Goal: Task Accomplishment & Management: Use online tool/utility

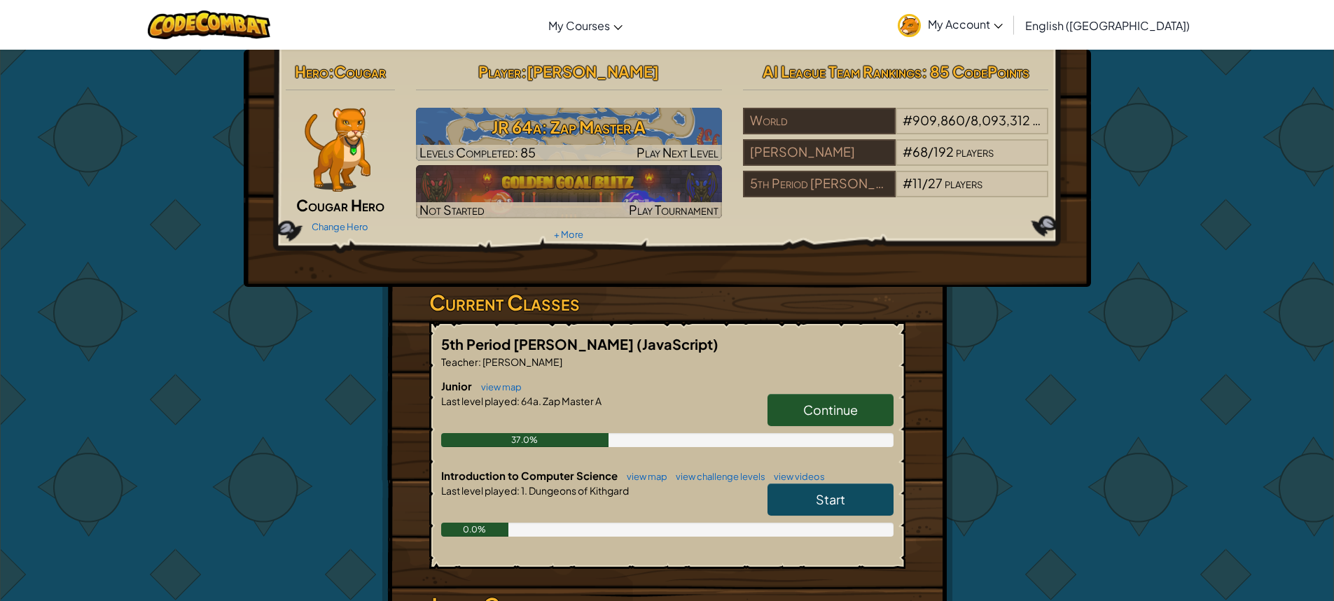
click at [860, 398] on link "Continue" at bounding box center [830, 410] width 126 height 32
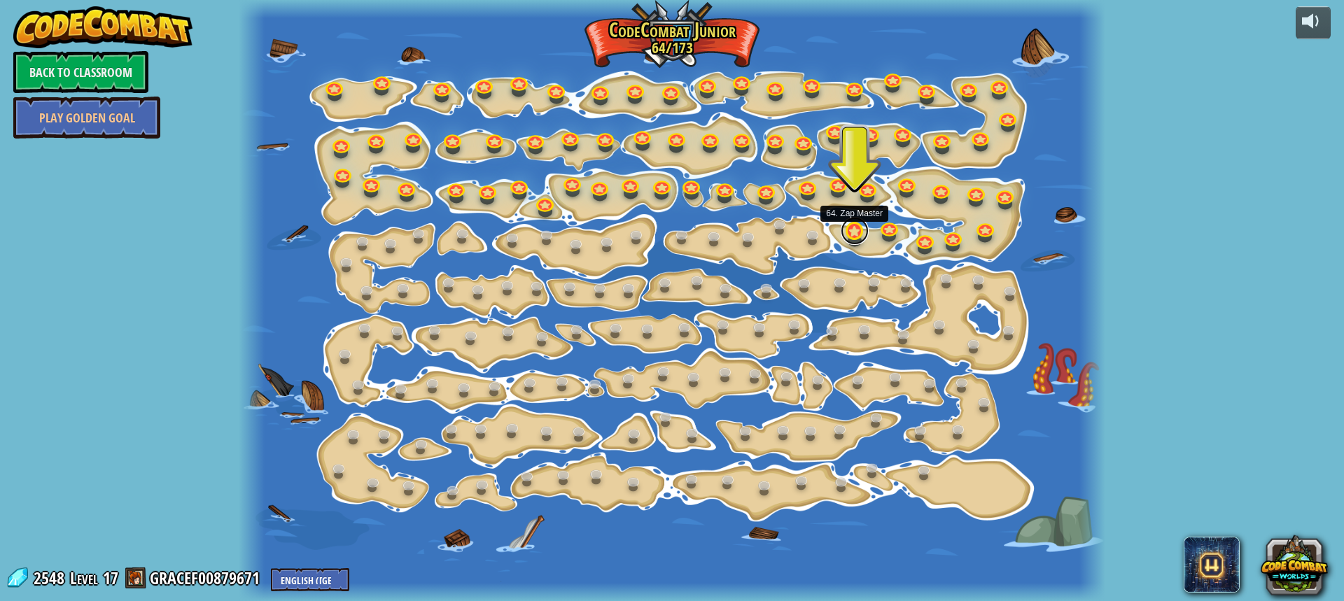
click at [858, 233] on link at bounding box center [855, 231] width 28 height 28
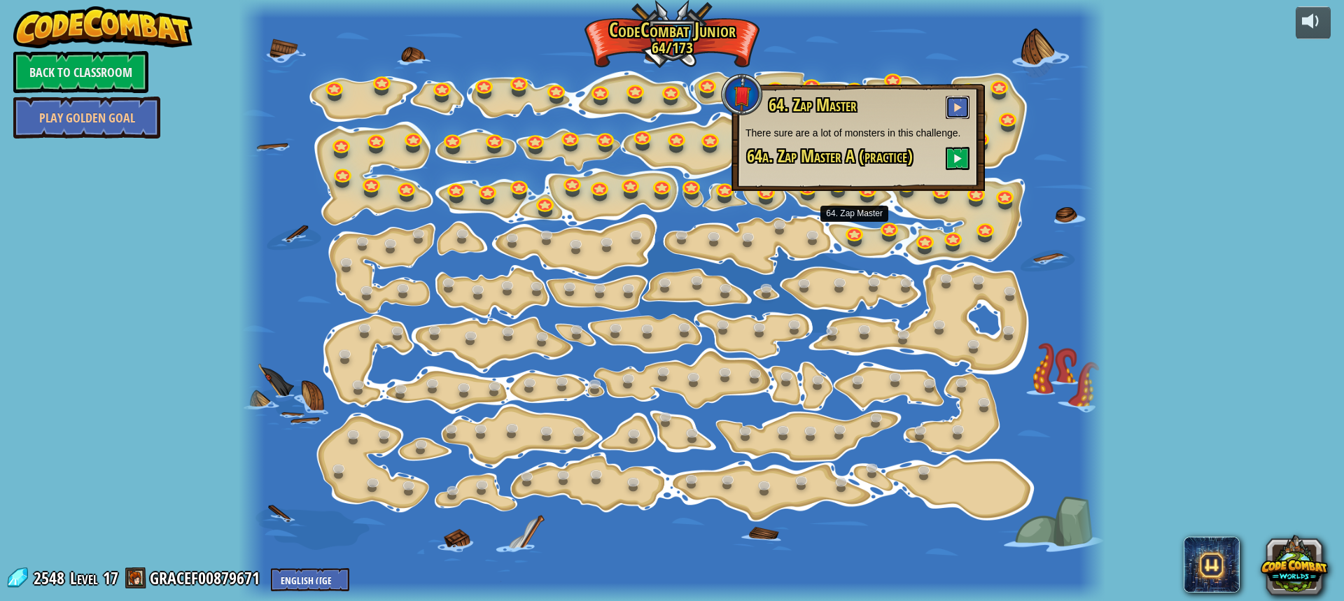
click at [951, 104] on button at bounding box center [958, 107] width 24 height 23
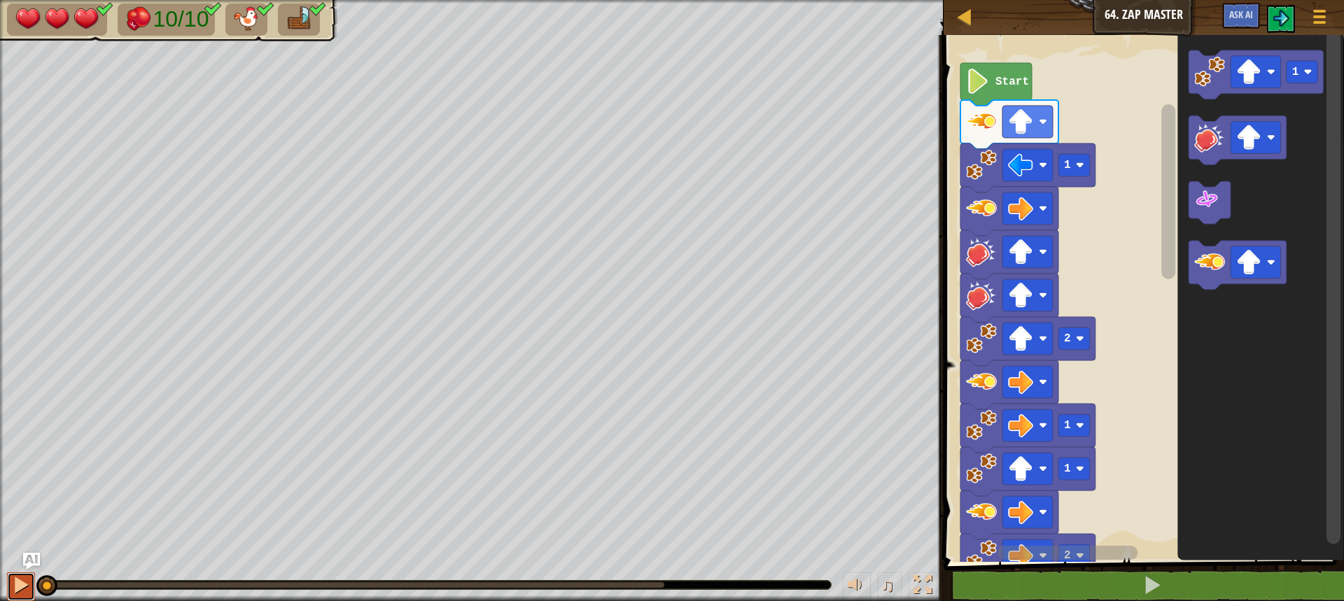
click at [13, 597] on button at bounding box center [21, 587] width 28 height 29
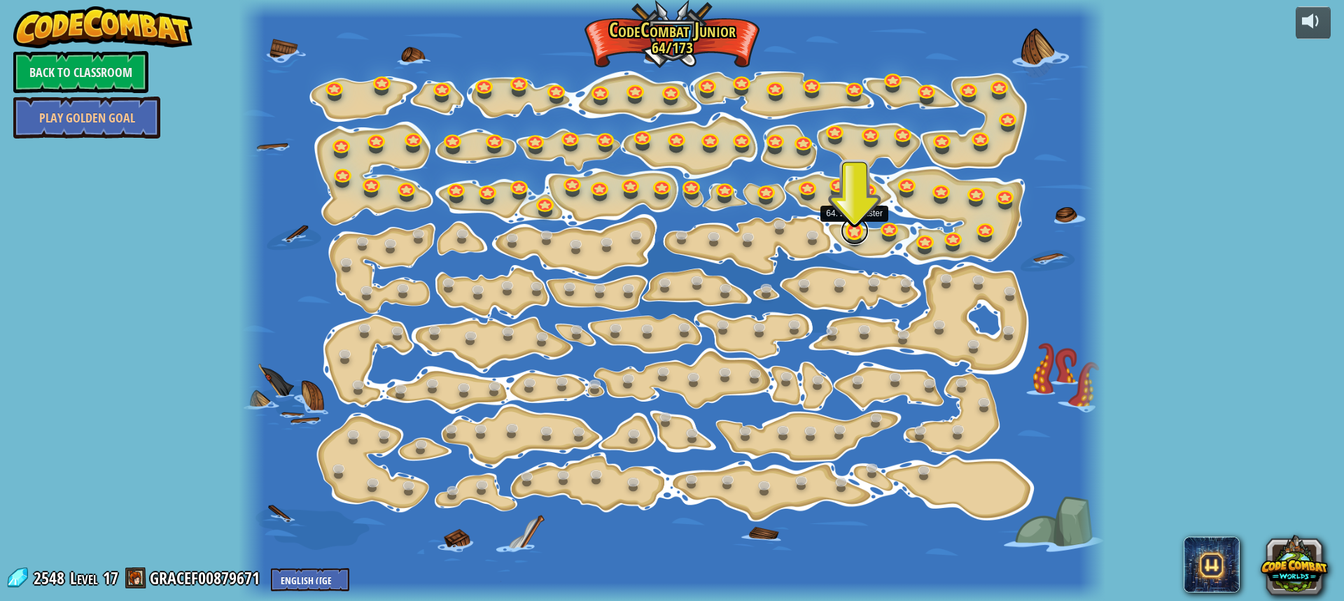
click at [847, 239] on link at bounding box center [855, 231] width 28 height 28
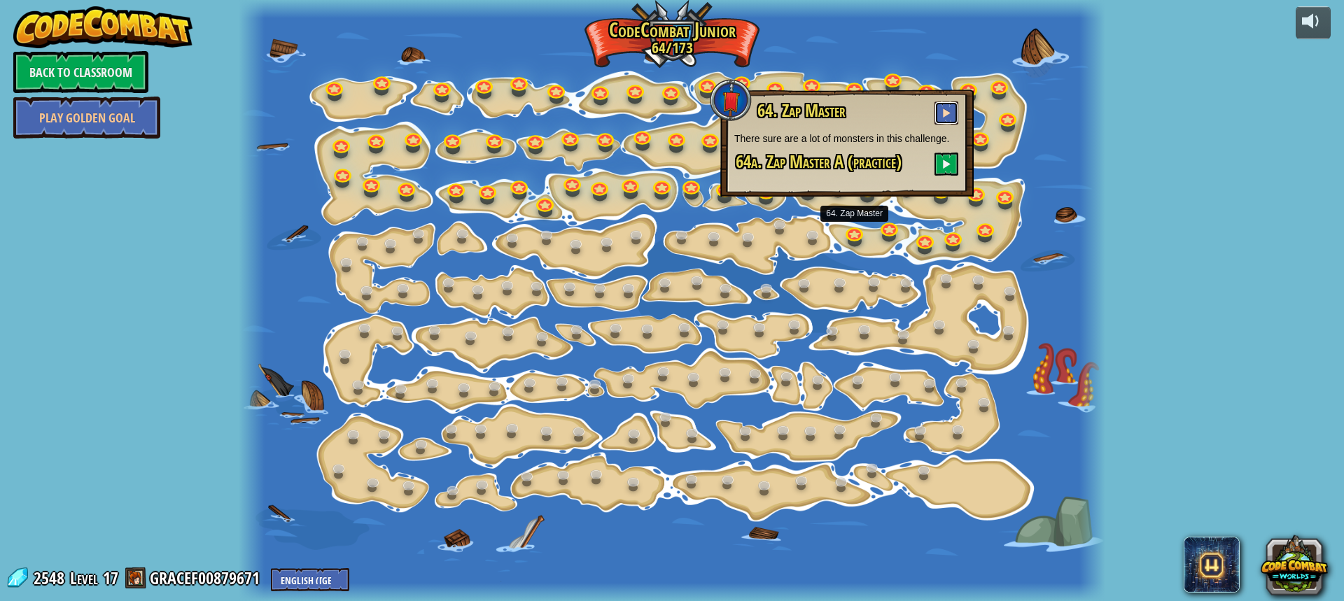
click at [939, 104] on button at bounding box center [947, 113] width 24 height 23
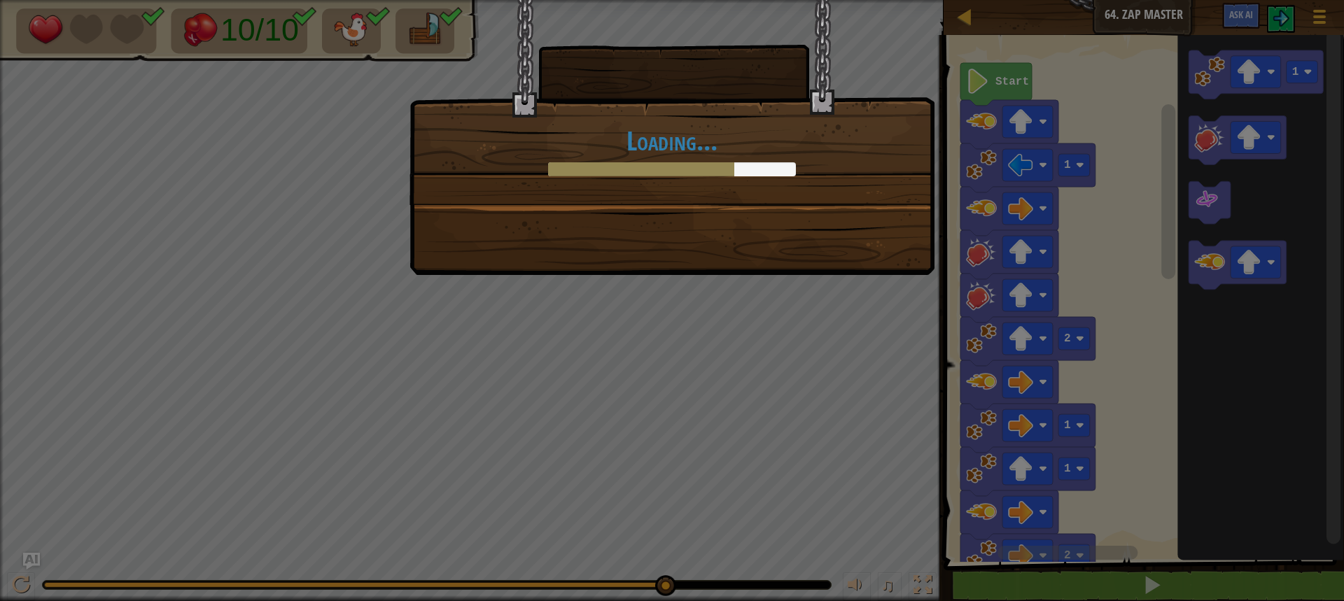
drag, startPoint x: 47, startPoint y: 589, endPoint x: 667, endPoint y: 620, distance: 621.0
click at [667, 1] on html "Map Junior 64. Zap Master Game Menu Ask AI 1 הההההההההההההההההההההההההההההההההה…" at bounding box center [672, 0] width 1344 height 1
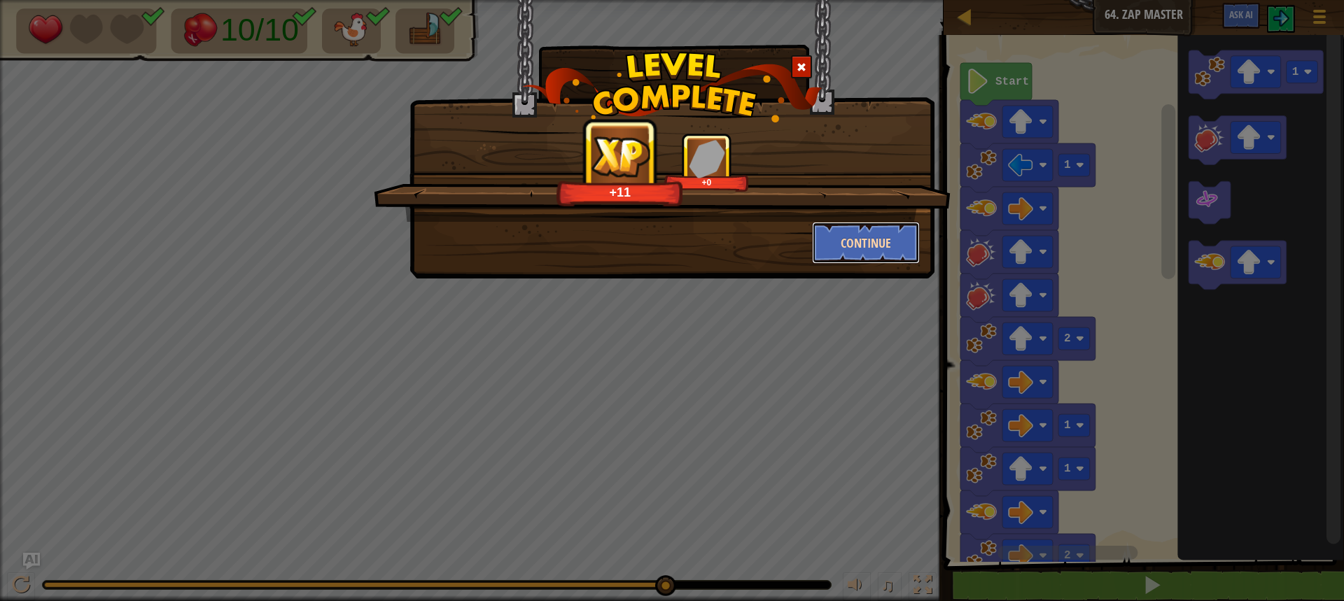
click at [873, 260] on button "Continue" at bounding box center [866, 243] width 109 height 42
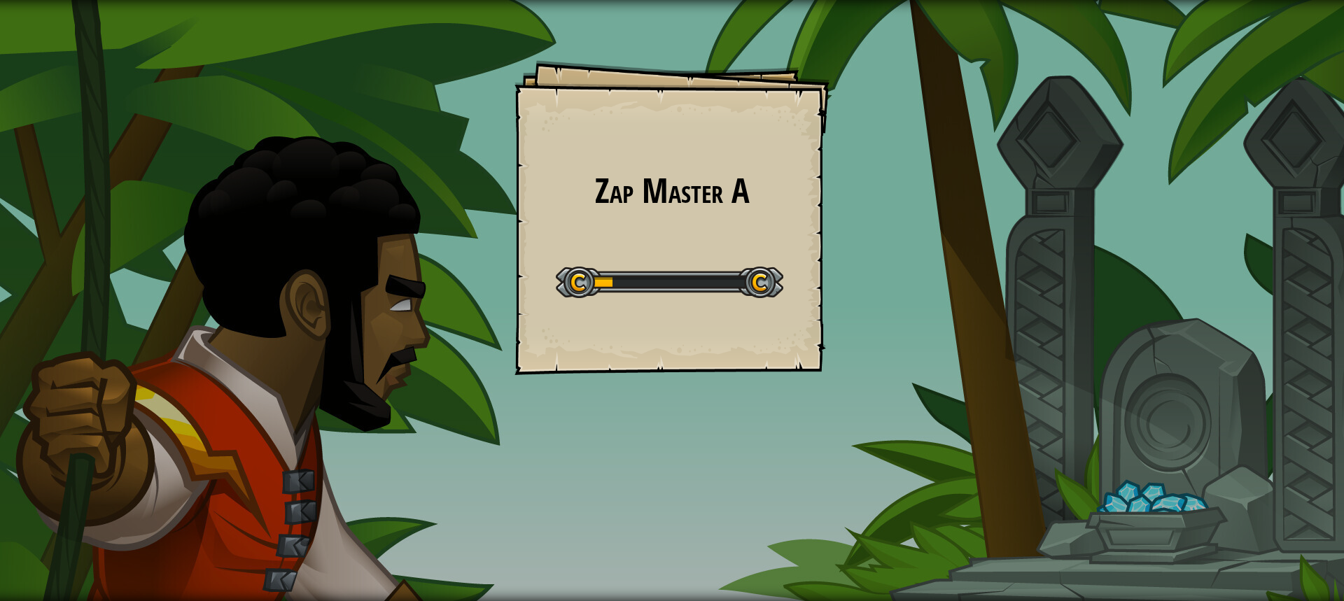
click at [747, 335] on div "Zap Master A Goals Start Level Error loading from server. Try refreshing the pa…" at bounding box center [672, 217] width 315 height 315
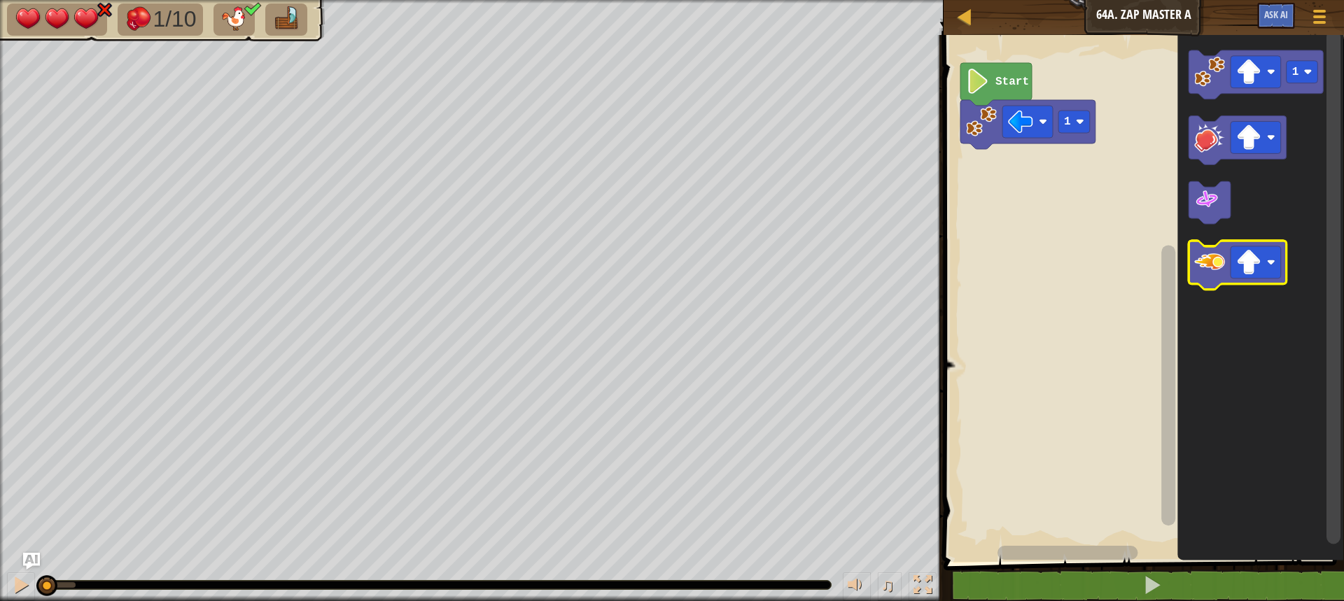
click at [1222, 265] on image "Blockly Workspace" at bounding box center [1209, 263] width 31 height 31
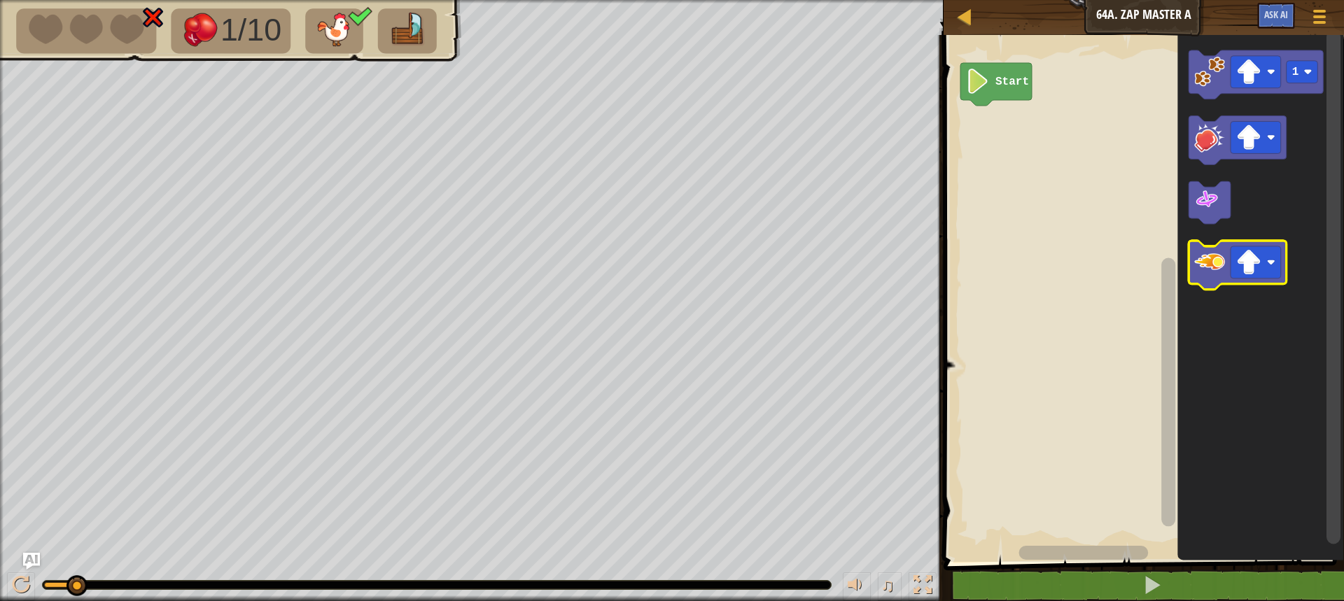
click at [1203, 274] on image "Blockly Workspace" at bounding box center [1209, 263] width 31 height 31
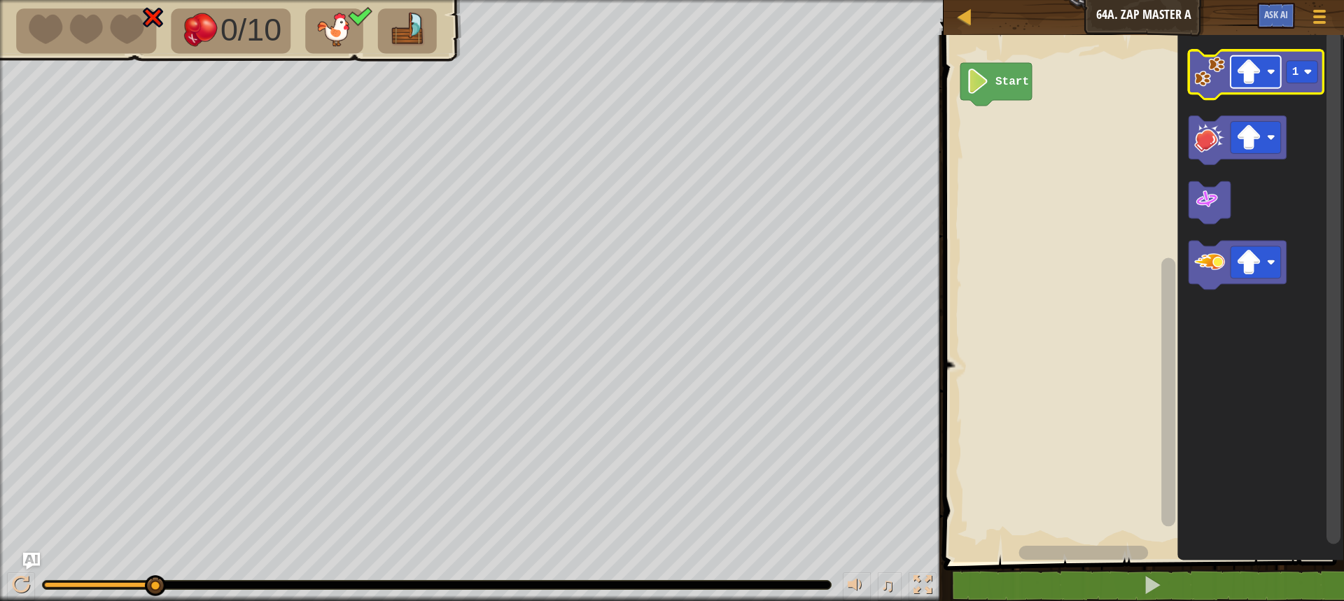
click at [1255, 82] on image "Blockly Workspace" at bounding box center [1248, 72] width 25 height 25
click at [1211, 92] on icon "Blockly Workspace" at bounding box center [1256, 74] width 135 height 49
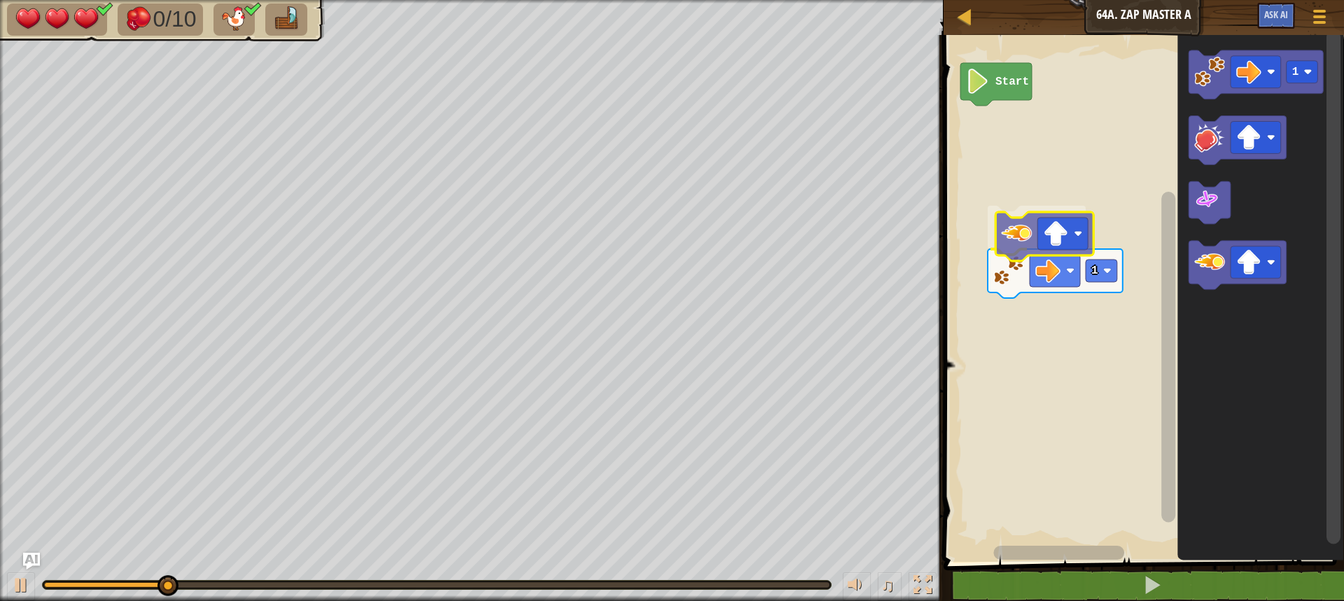
click at [1025, 247] on div "Start 1 1" at bounding box center [1142, 295] width 405 height 534
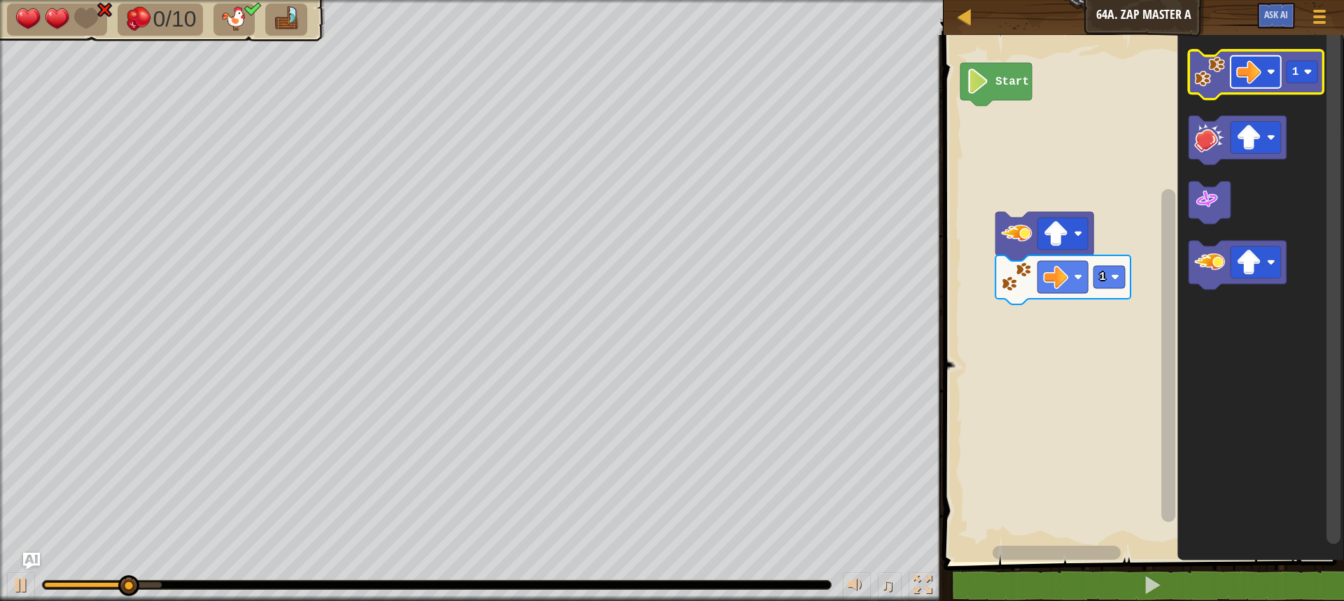
click at [1237, 76] on image "Blockly Workspace" at bounding box center [1248, 72] width 25 height 25
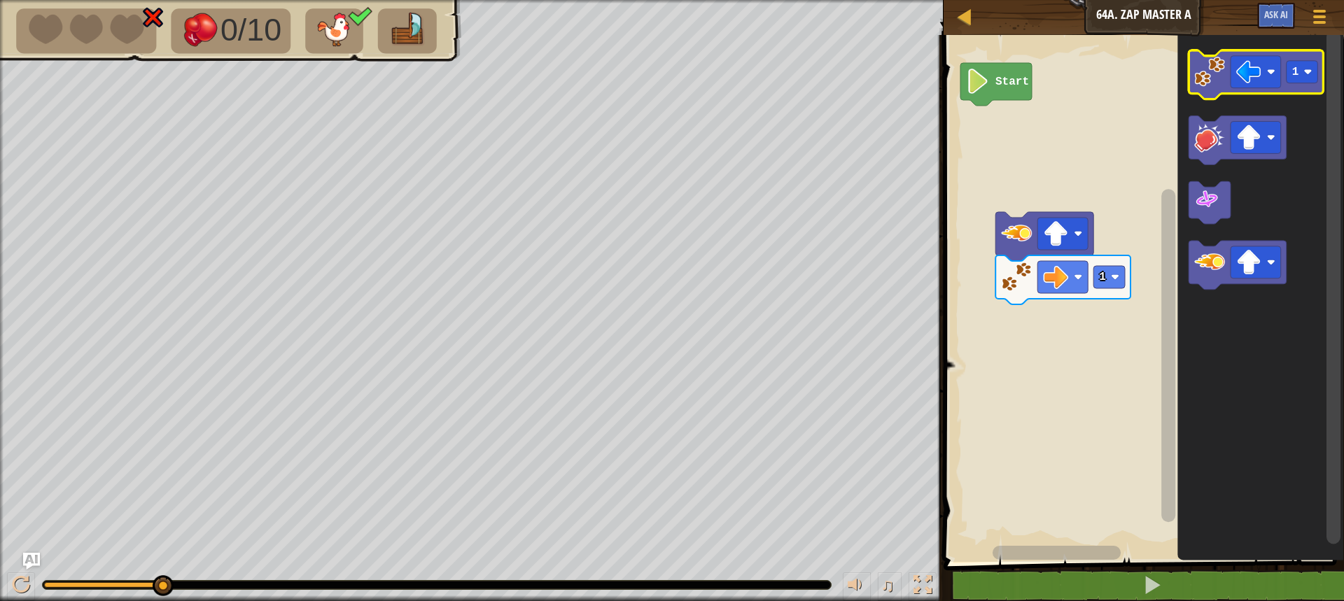
click at [1205, 77] on image "Blockly Workspace" at bounding box center [1209, 72] width 31 height 31
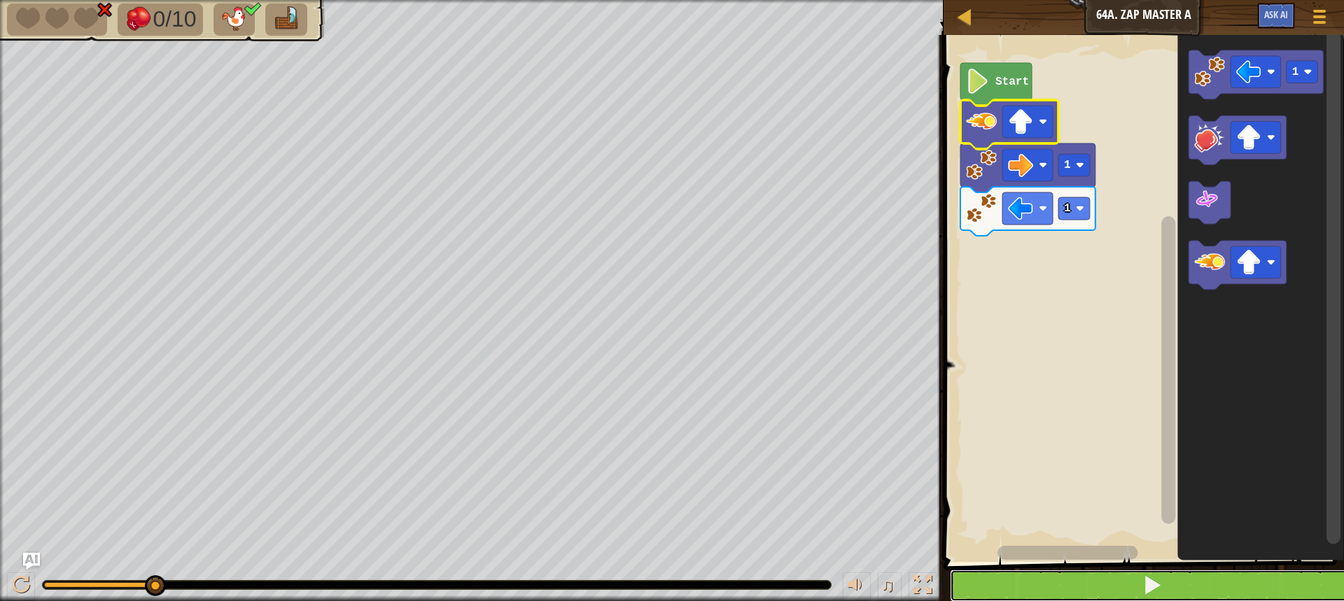
click at [1031, 587] on button at bounding box center [1152, 586] width 405 height 32
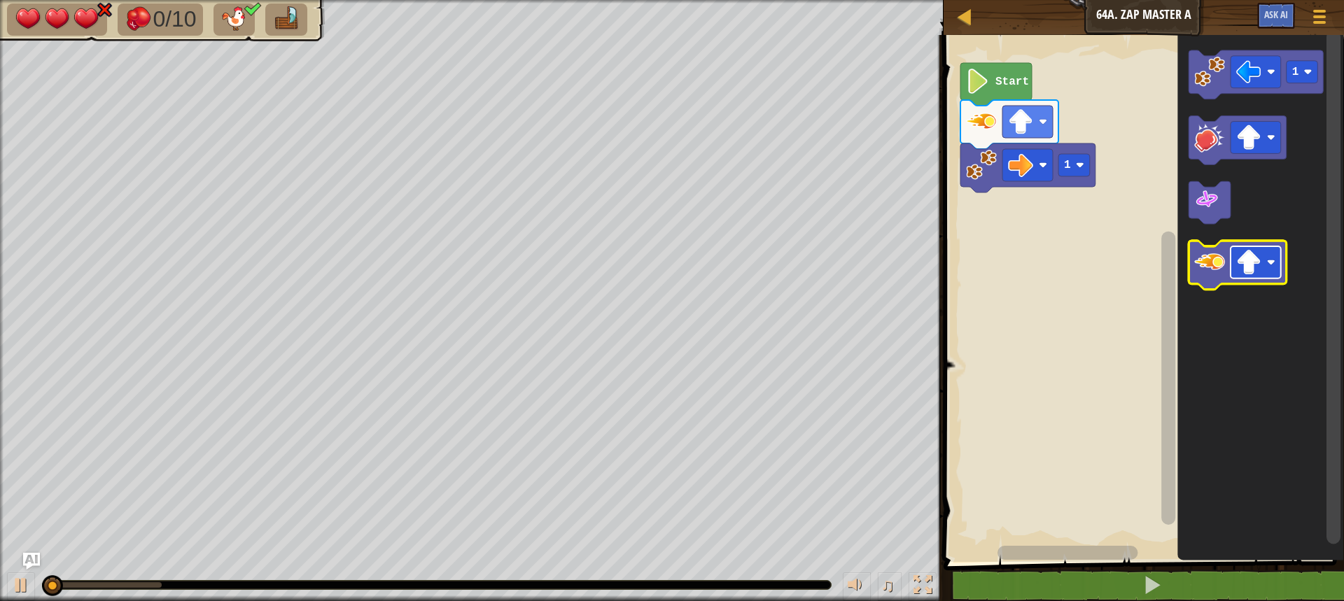
click at [1250, 265] on image "Blockly Workspace" at bounding box center [1248, 263] width 25 height 25
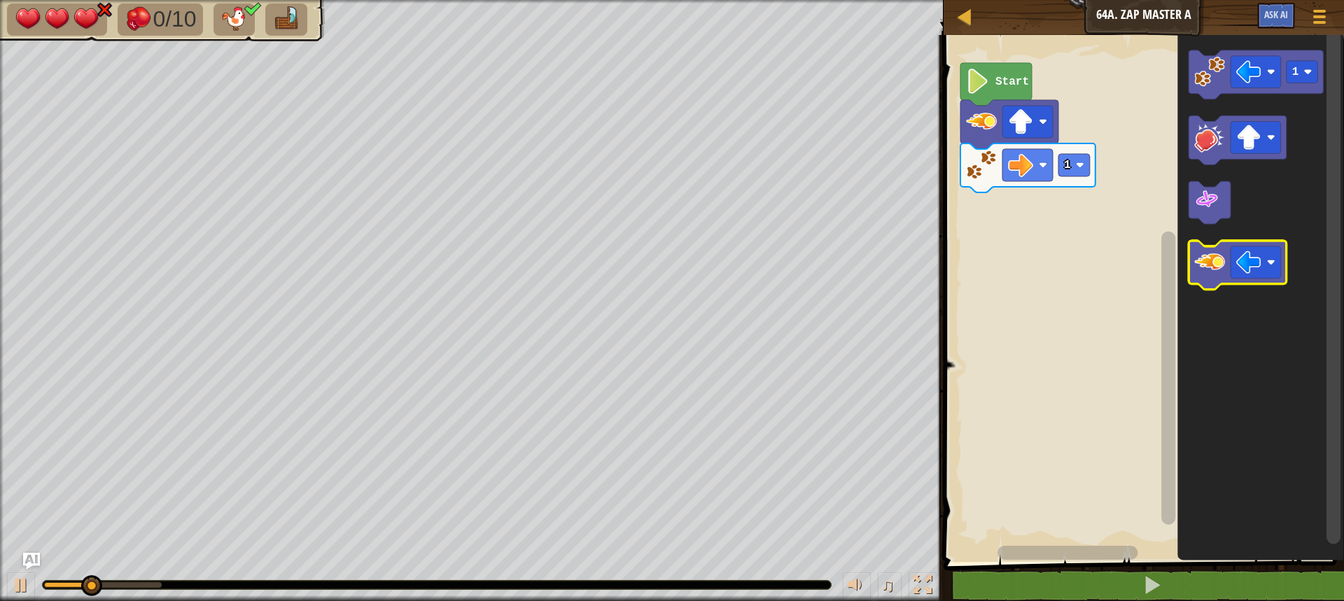
click at [1219, 272] on image "Blockly Workspace" at bounding box center [1209, 263] width 31 height 31
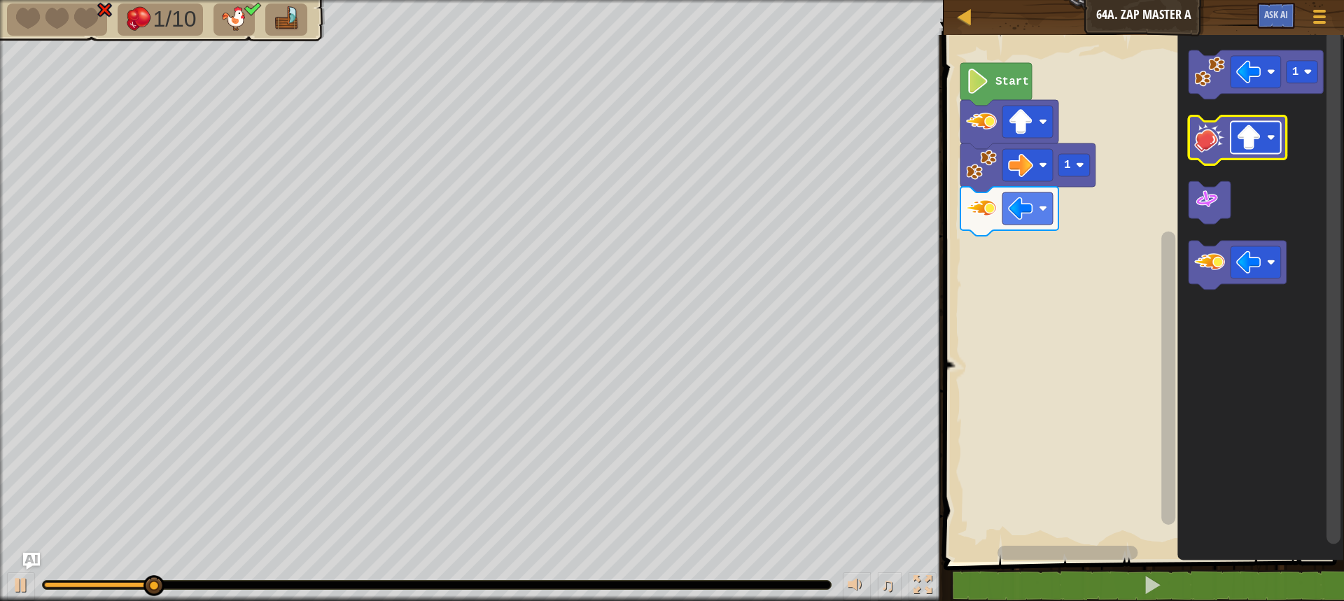
click at [1255, 138] on image "Blockly Workspace" at bounding box center [1248, 137] width 25 height 25
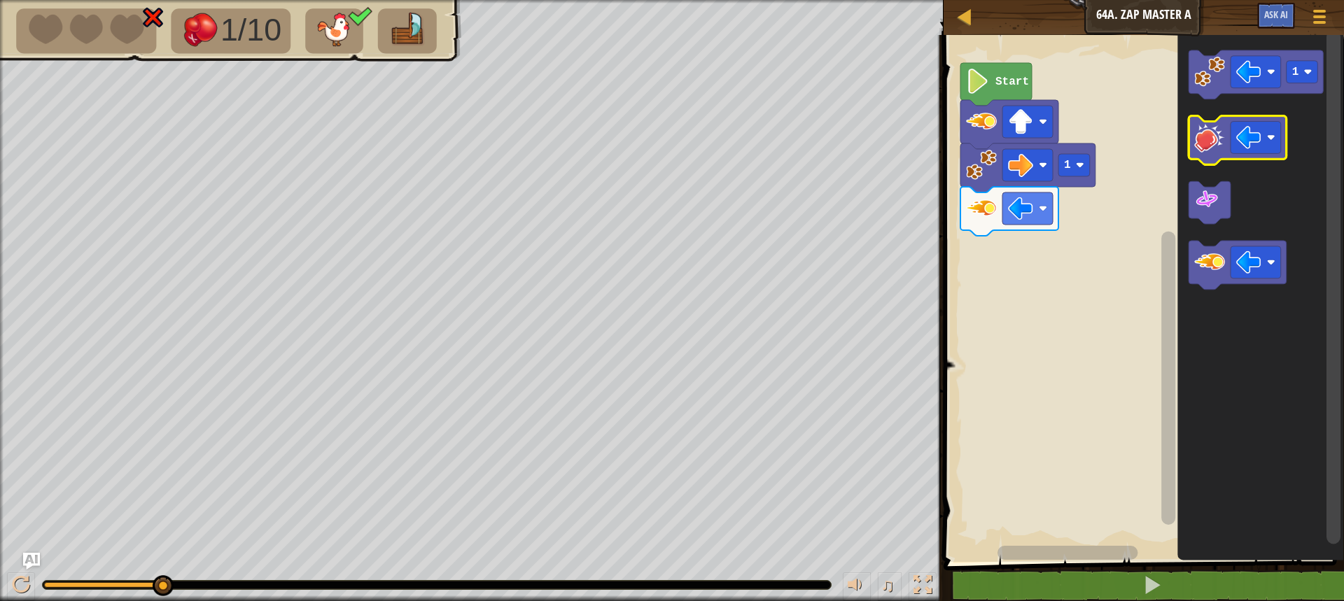
click at [1208, 146] on image "Blockly Workspace" at bounding box center [1209, 138] width 31 height 31
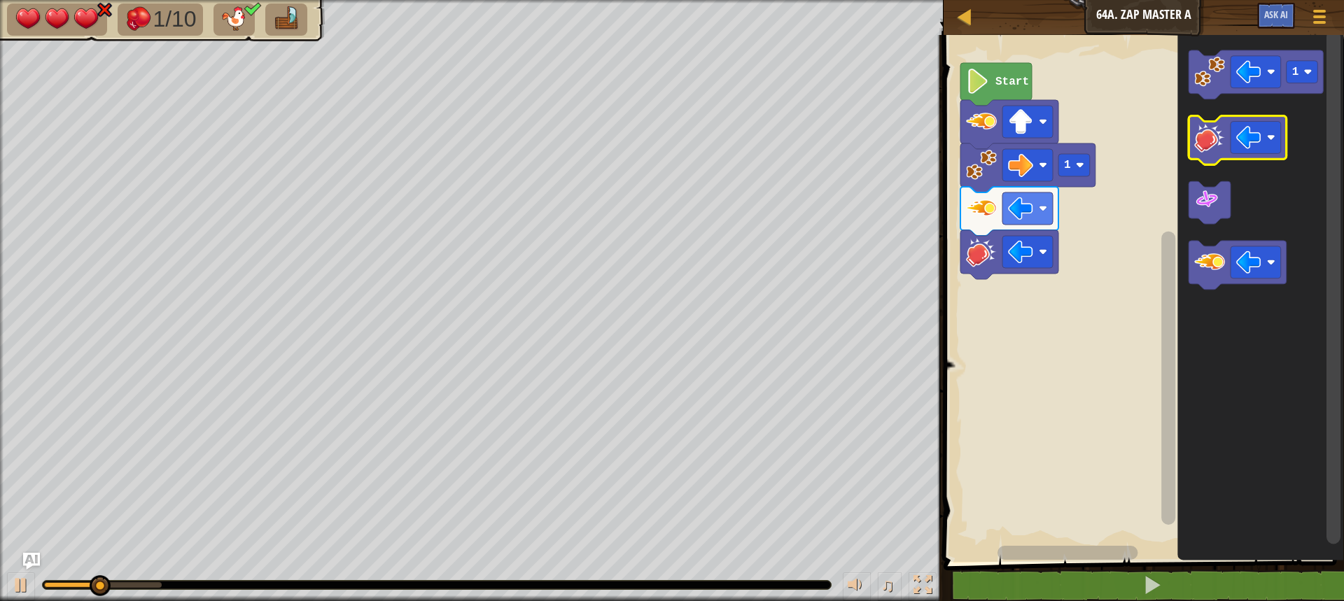
click at [1208, 146] on image "Blockly Workspace" at bounding box center [1209, 138] width 31 height 31
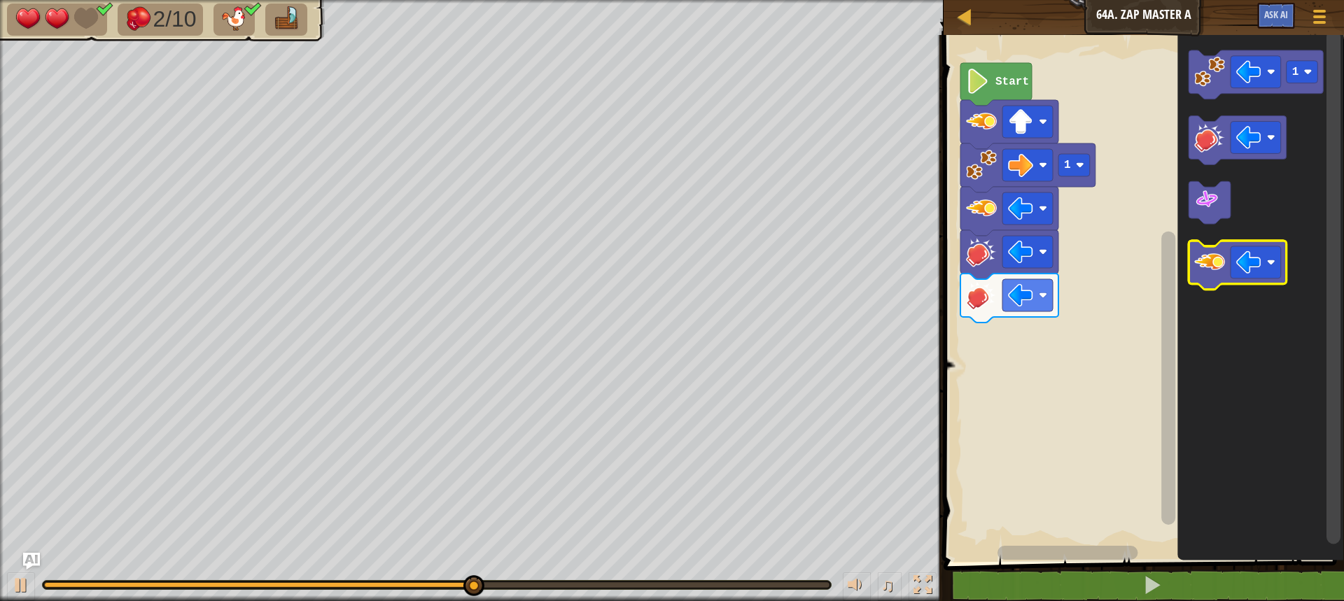
click at [1215, 273] on image "Blockly Workspace" at bounding box center [1209, 263] width 31 height 31
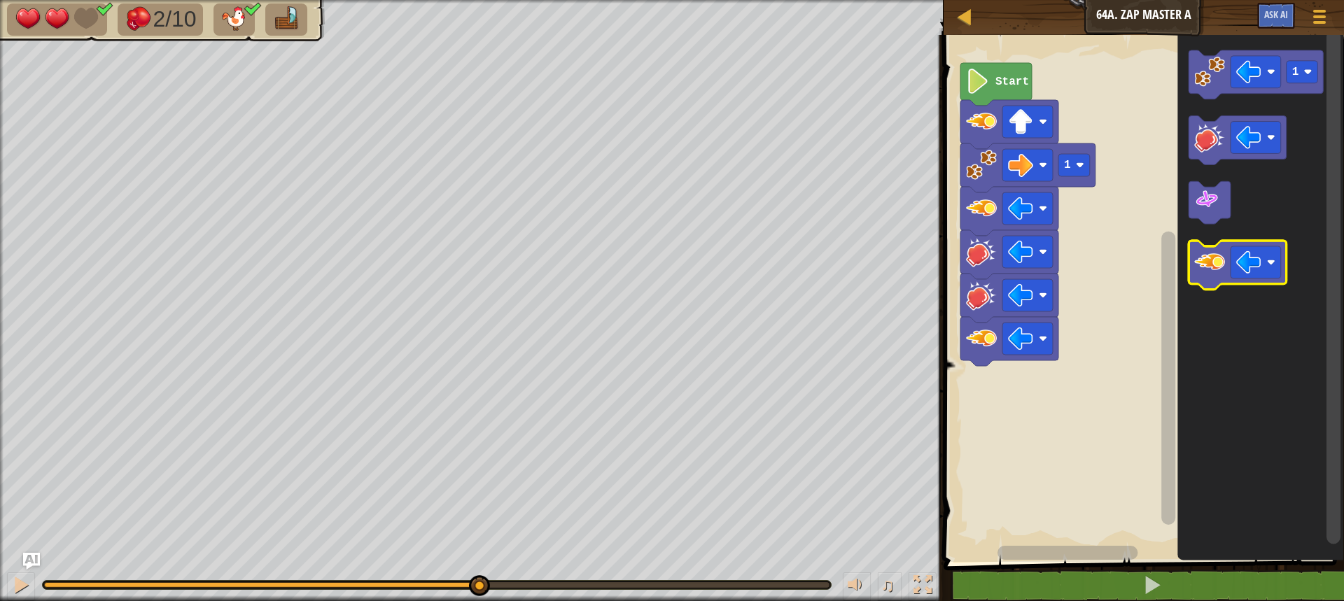
click at [1215, 273] on image "Blockly Workspace" at bounding box center [1209, 263] width 31 height 31
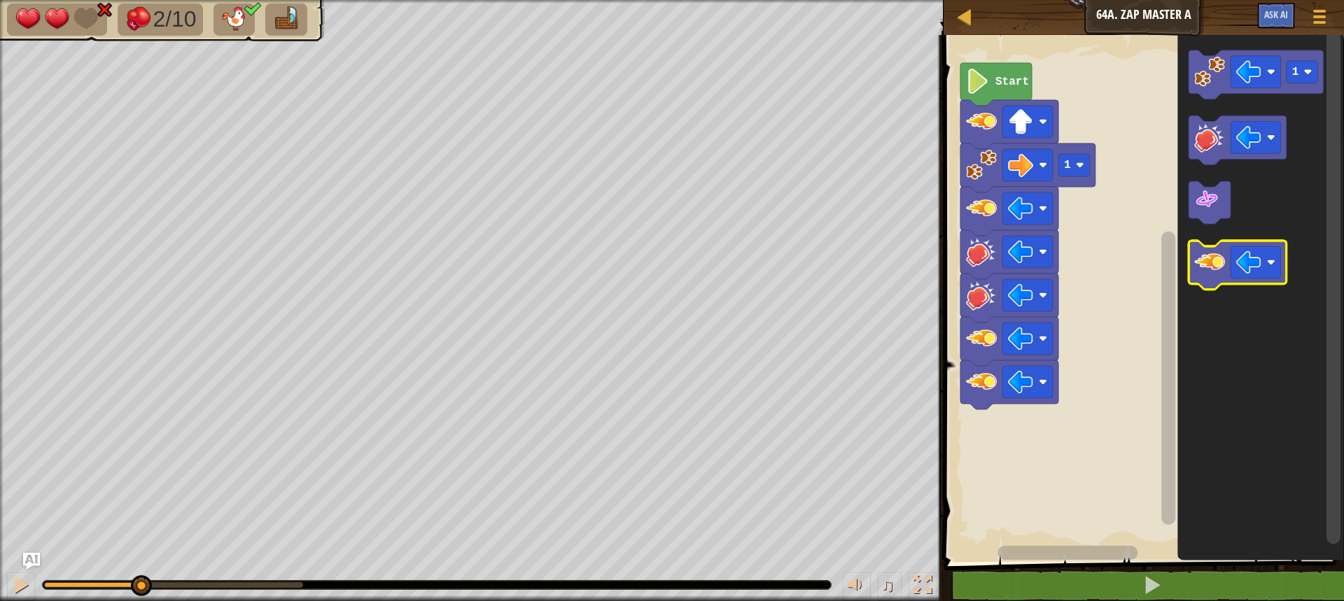
click at [1215, 273] on image "Blockly Workspace" at bounding box center [1209, 263] width 31 height 31
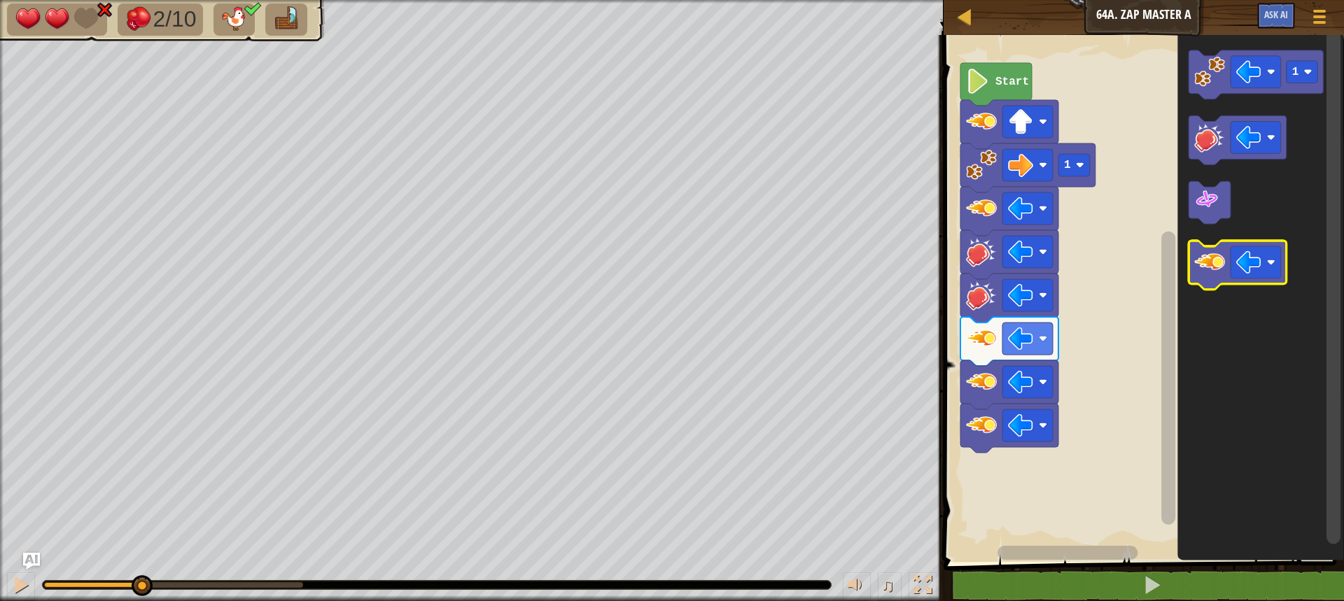
click at [1215, 273] on image "Blockly Workspace" at bounding box center [1209, 263] width 31 height 31
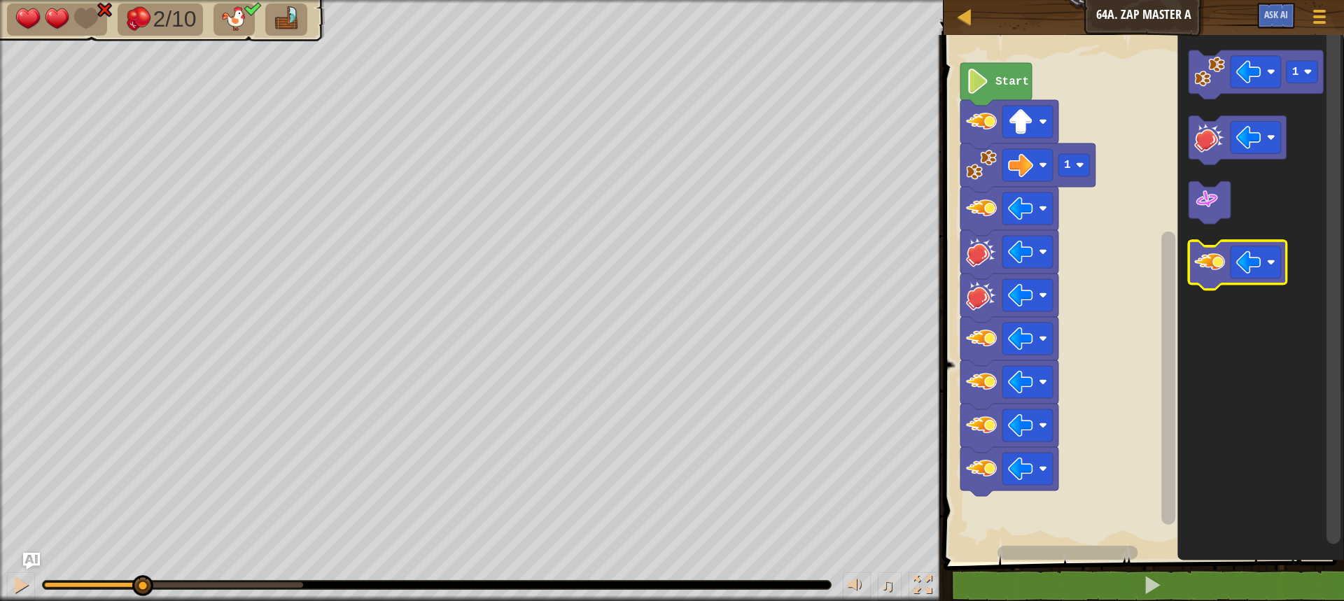
click at [1215, 273] on image "Blockly Workspace" at bounding box center [1209, 263] width 31 height 31
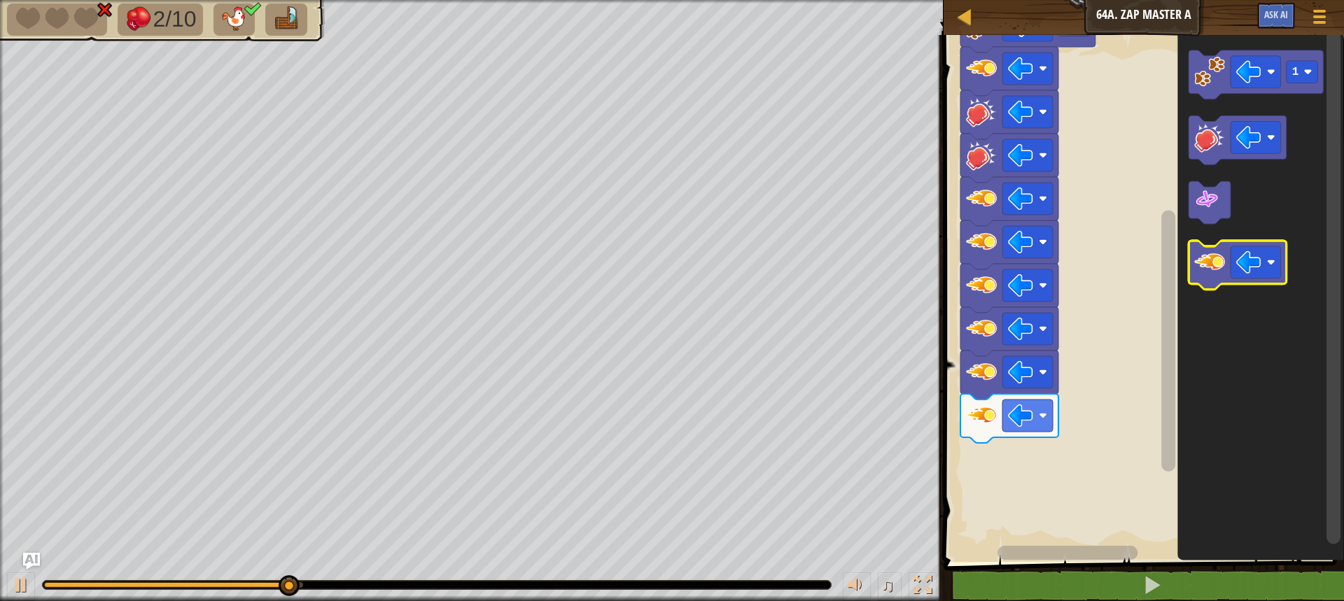
click at [1214, 267] on image "Blockly Workspace" at bounding box center [1209, 263] width 31 height 31
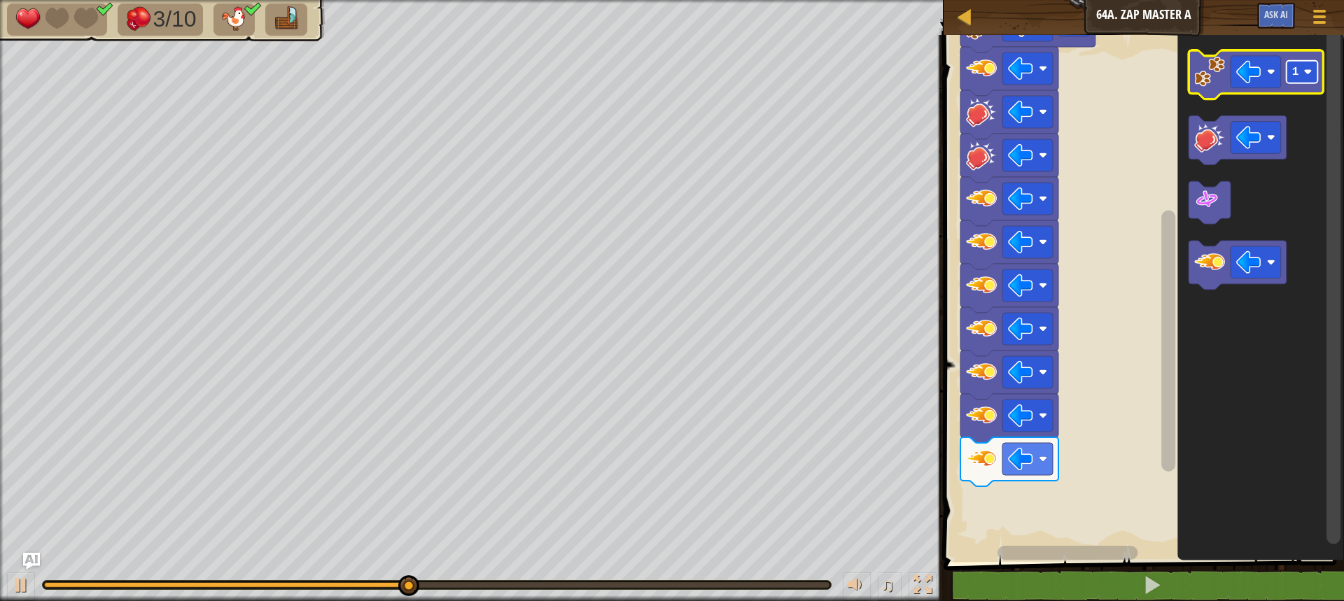
click at [1297, 66] on text "1" at bounding box center [1295, 72] width 7 height 13
click at [1216, 79] on image "Blockly Workspace" at bounding box center [1209, 72] width 31 height 31
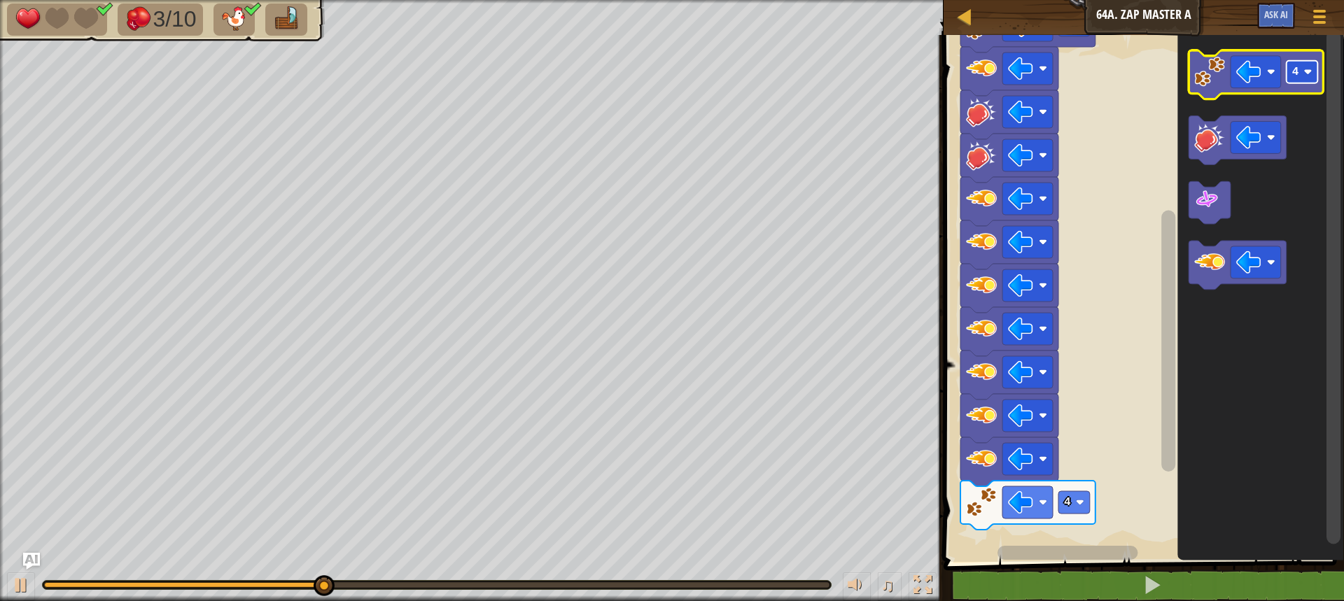
click at [1297, 76] on text "4" at bounding box center [1295, 72] width 7 height 13
click at [1215, 83] on image "Blockly Workspace" at bounding box center [1209, 72] width 31 height 31
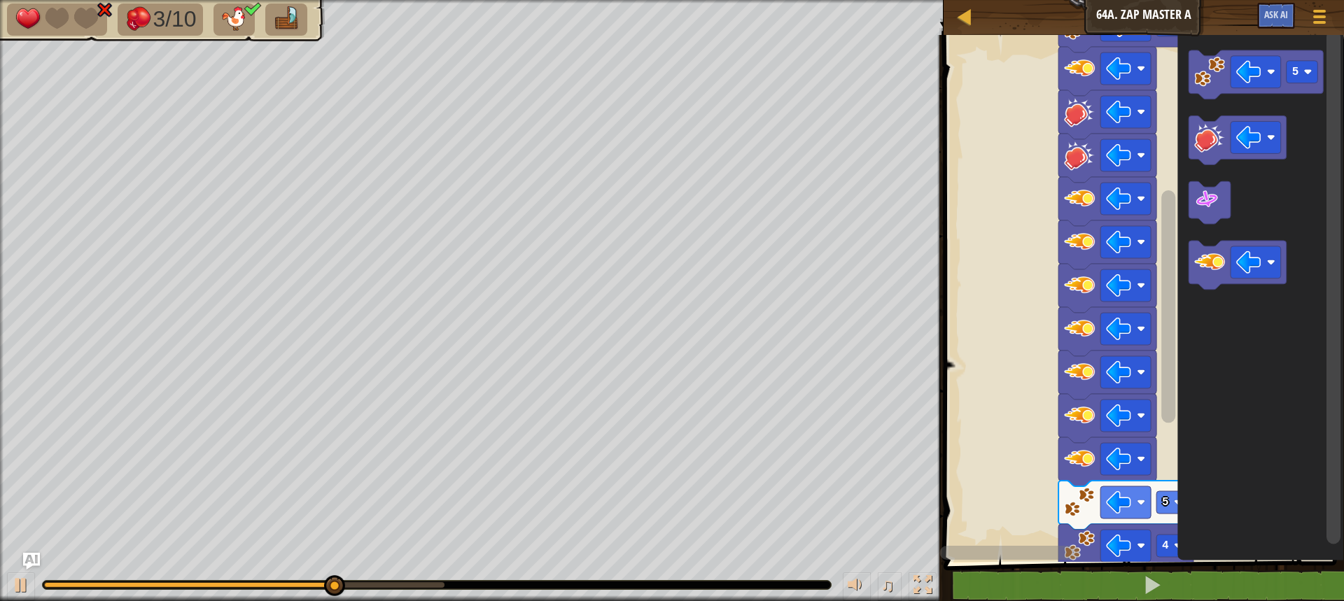
click at [1061, 478] on div "4 5 1 Start 5" at bounding box center [1142, 295] width 405 height 534
click at [1105, 534] on div "4 5 1 Start 5" at bounding box center [1142, 295] width 405 height 534
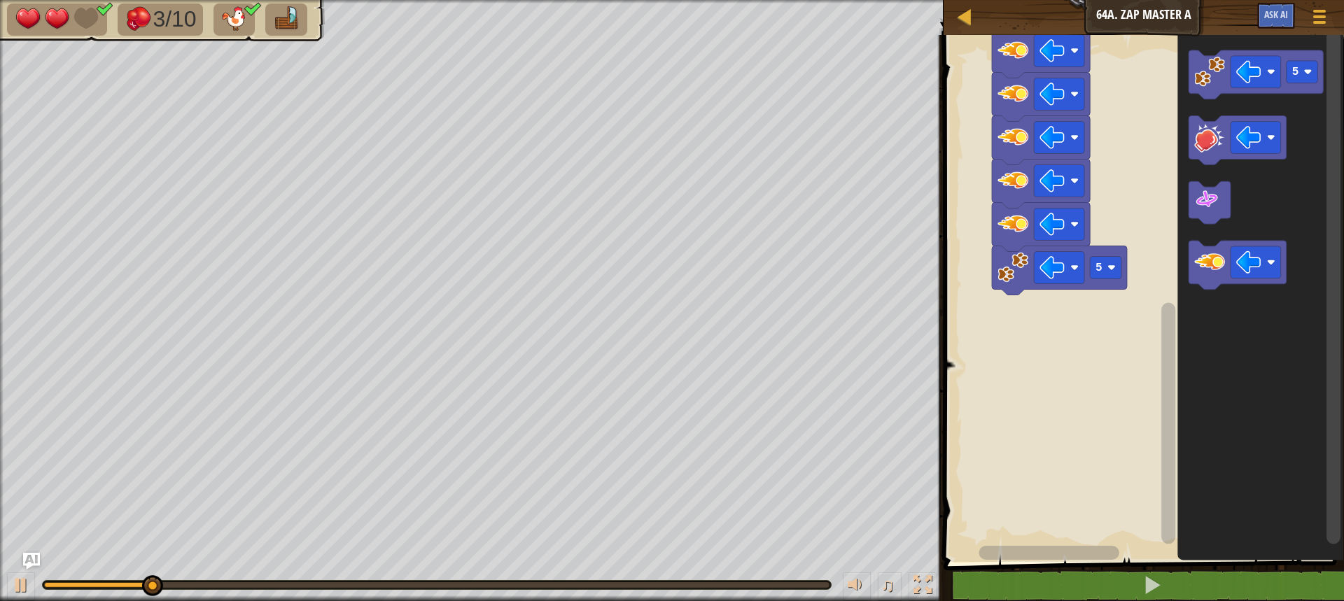
click at [1089, 555] on rect "Blockly Workspace" at bounding box center [1049, 553] width 141 height 14
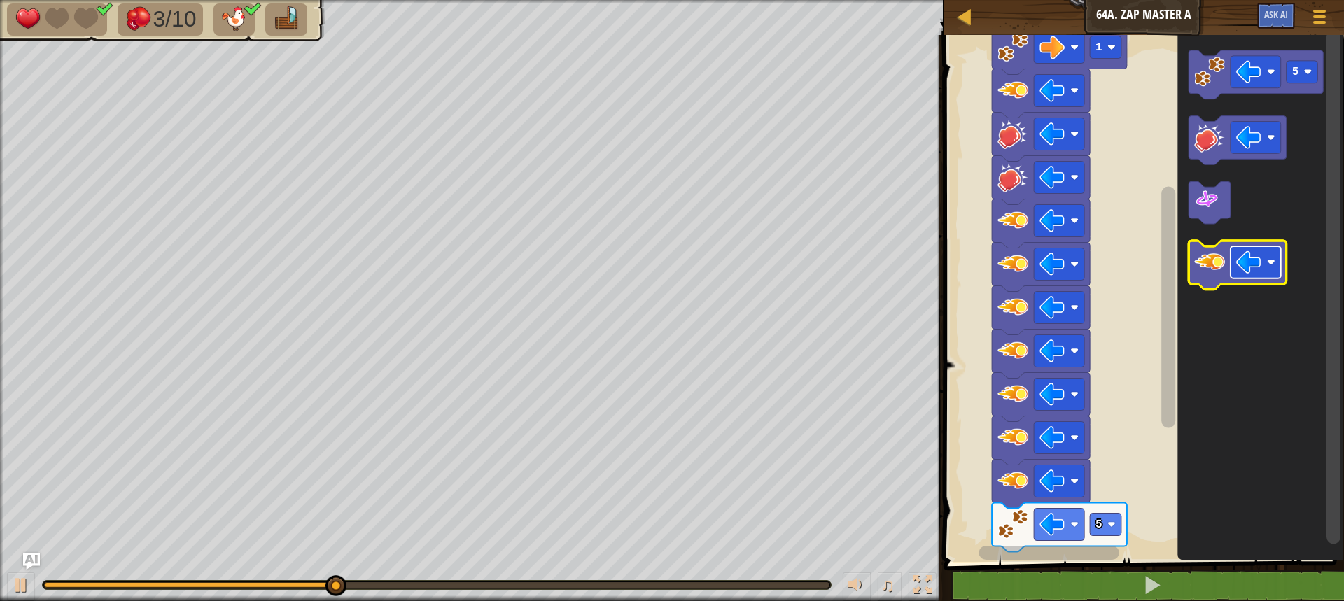
click at [1241, 268] on image "Blockly Workspace" at bounding box center [1248, 263] width 25 height 25
click at [1216, 270] on image "Blockly Workspace" at bounding box center [1209, 263] width 31 height 31
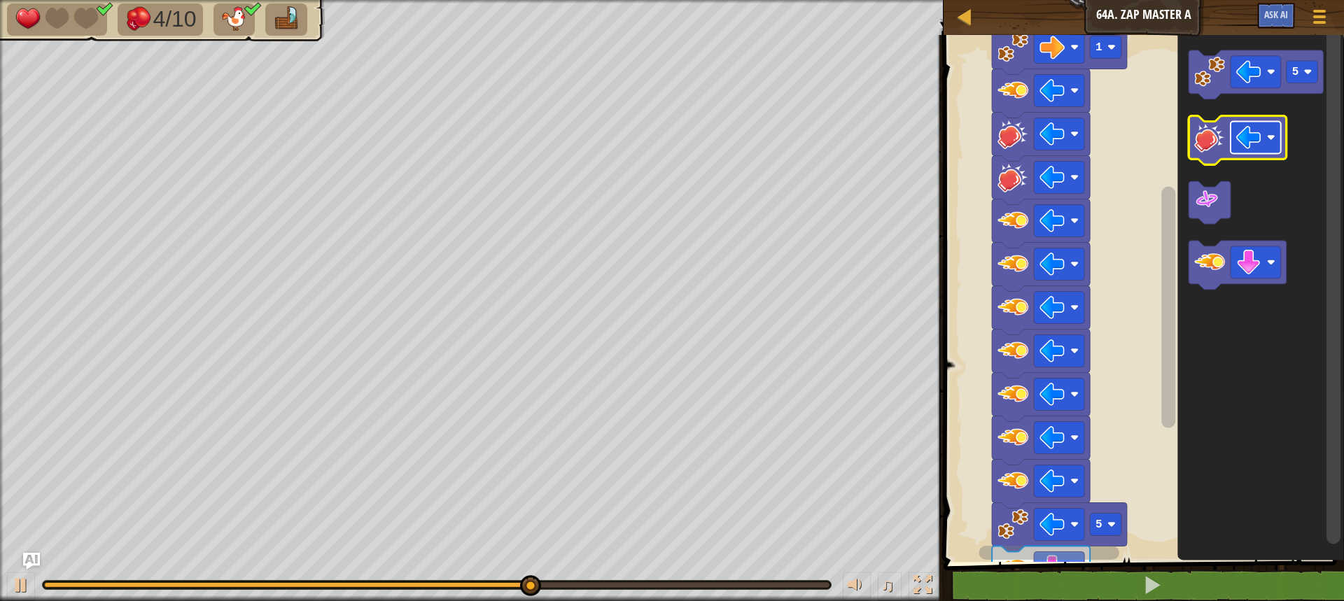
click at [1260, 146] on image "Blockly Workspace" at bounding box center [1248, 137] width 25 height 25
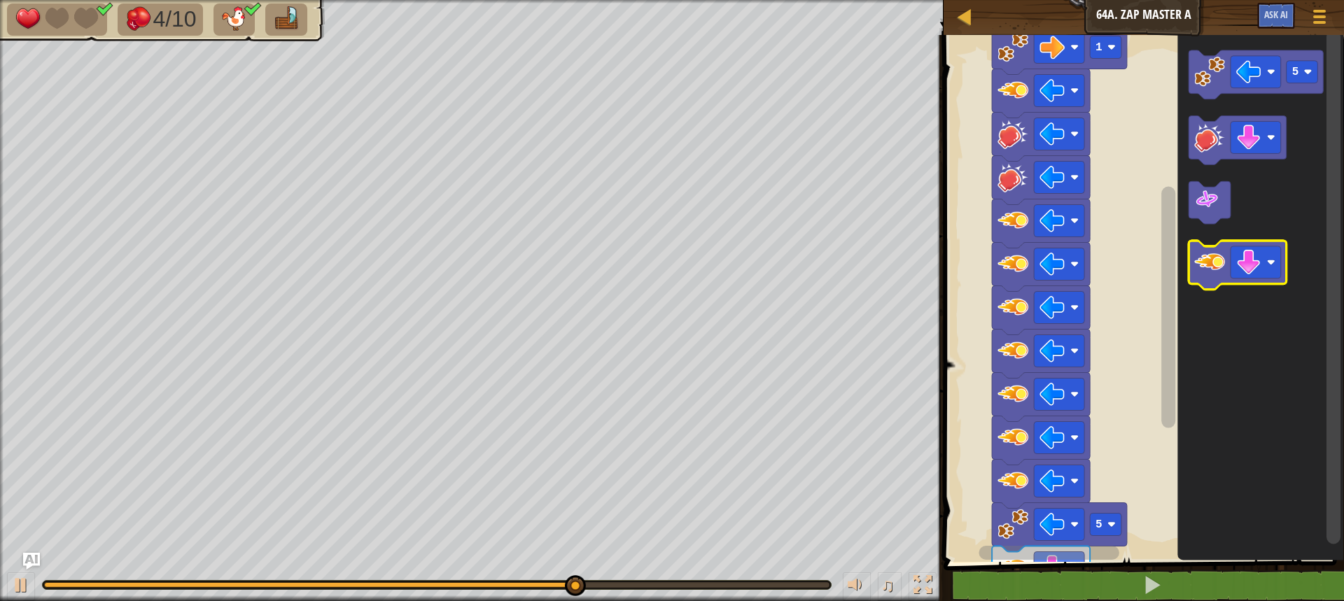
click at [1211, 268] on image "Blockly Workspace" at bounding box center [1209, 263] width 31 height 31
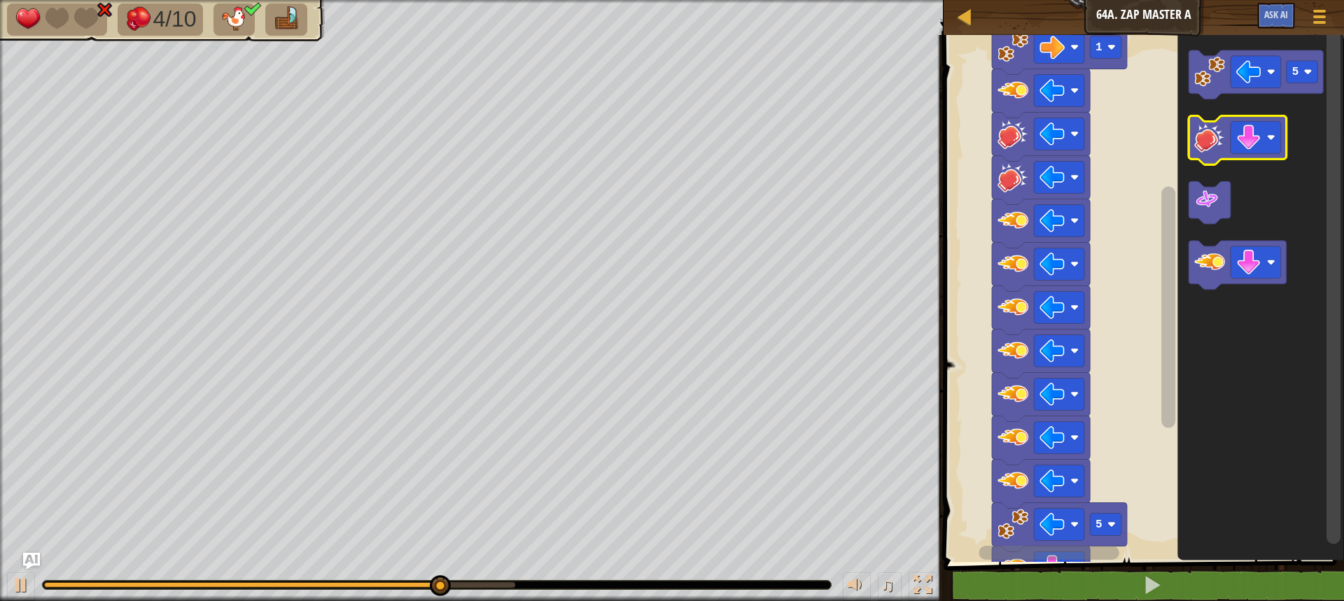
click at [1210, 160] on icon "Blockly Workspace" at bounding box center [1238, 140] width 98 height 49
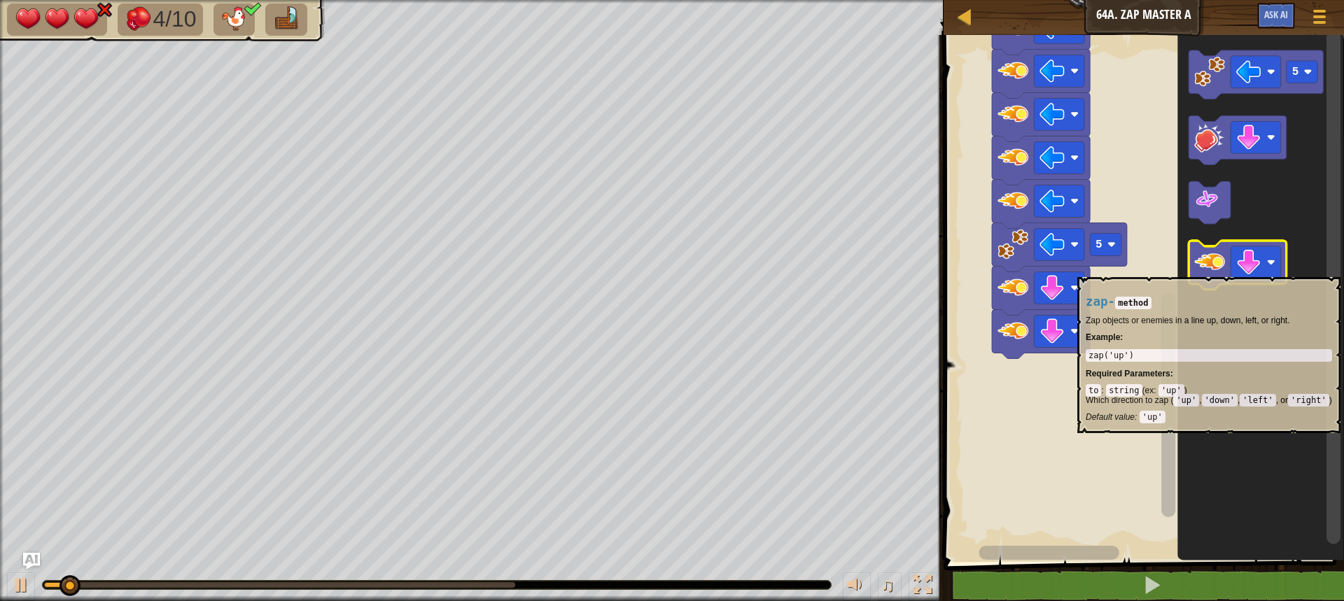
click at [1211, 270] on image "Blockly Workspace" at bounding box center [1209, 263] width 31 height 31
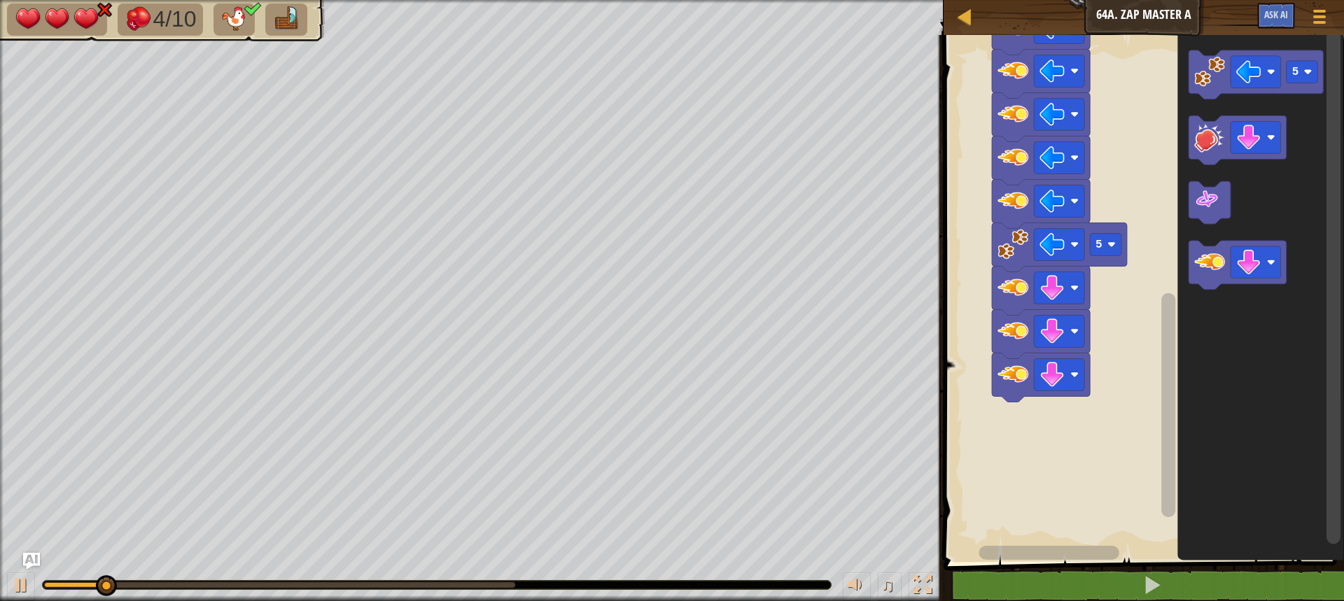
click at [284, 581] on div at bounding box center [437, 585] width 788 height 8
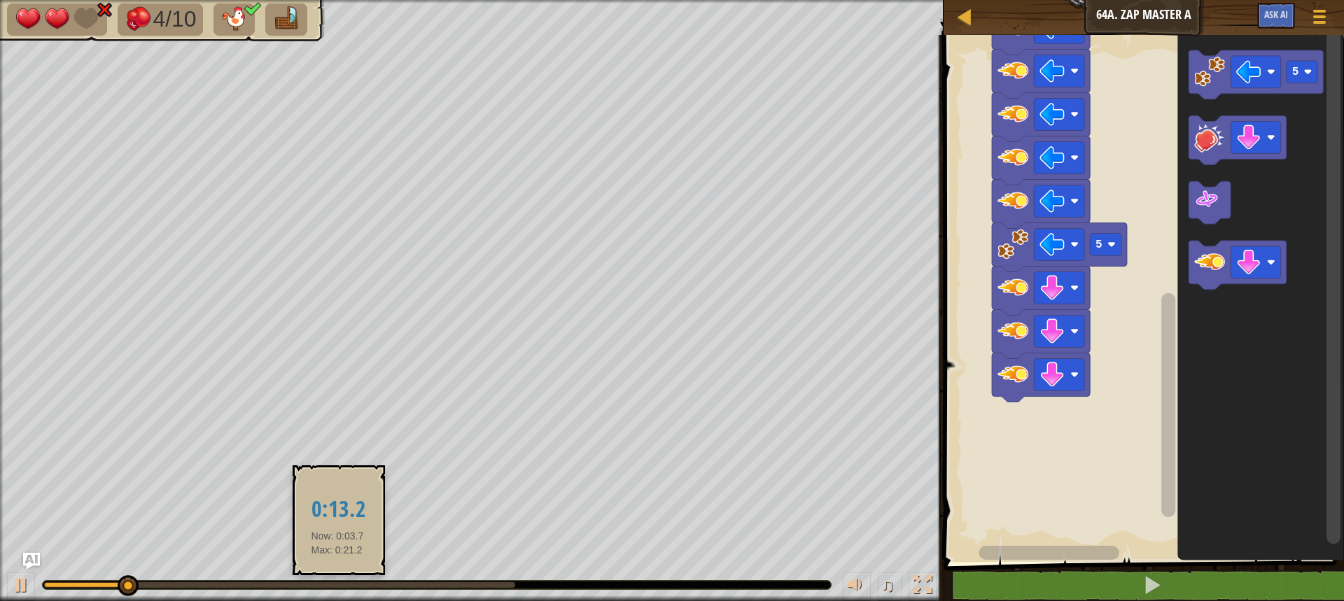
click at [337, 585] on div at bounding box center [279, 585] width 471 height 6
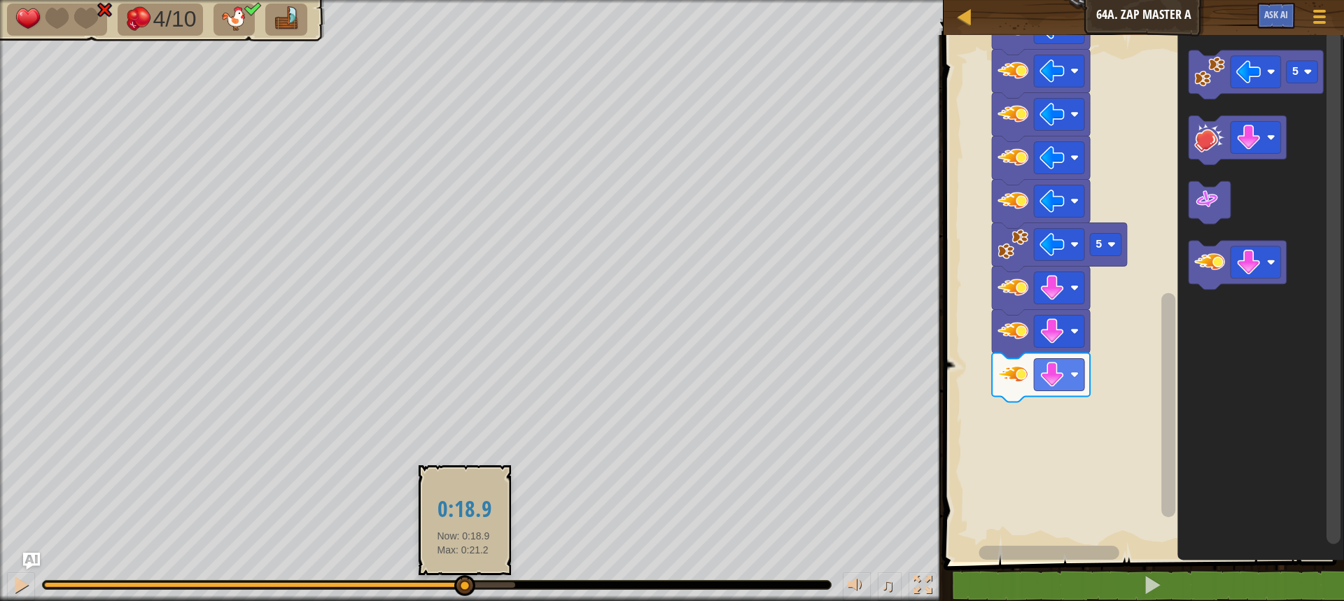
click at [463, 584] on div at bounding box center [279, 585] width 471 height 6
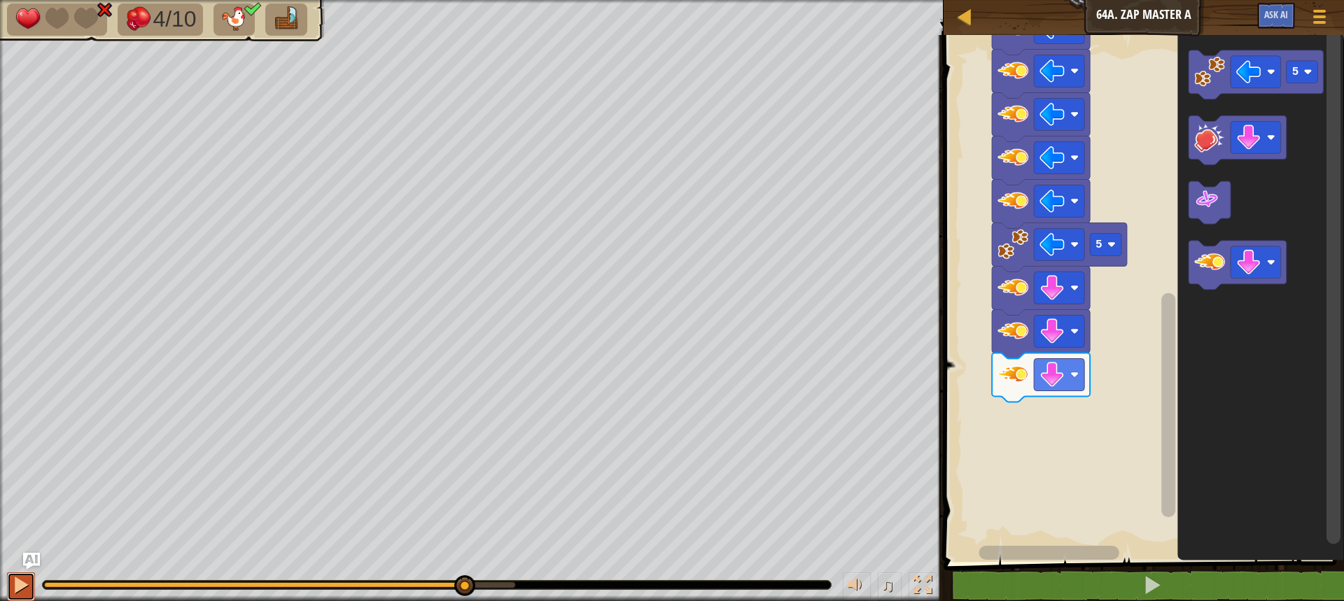
click at [16, 582] on div at bounding box center [21, 585] width 18 height 18
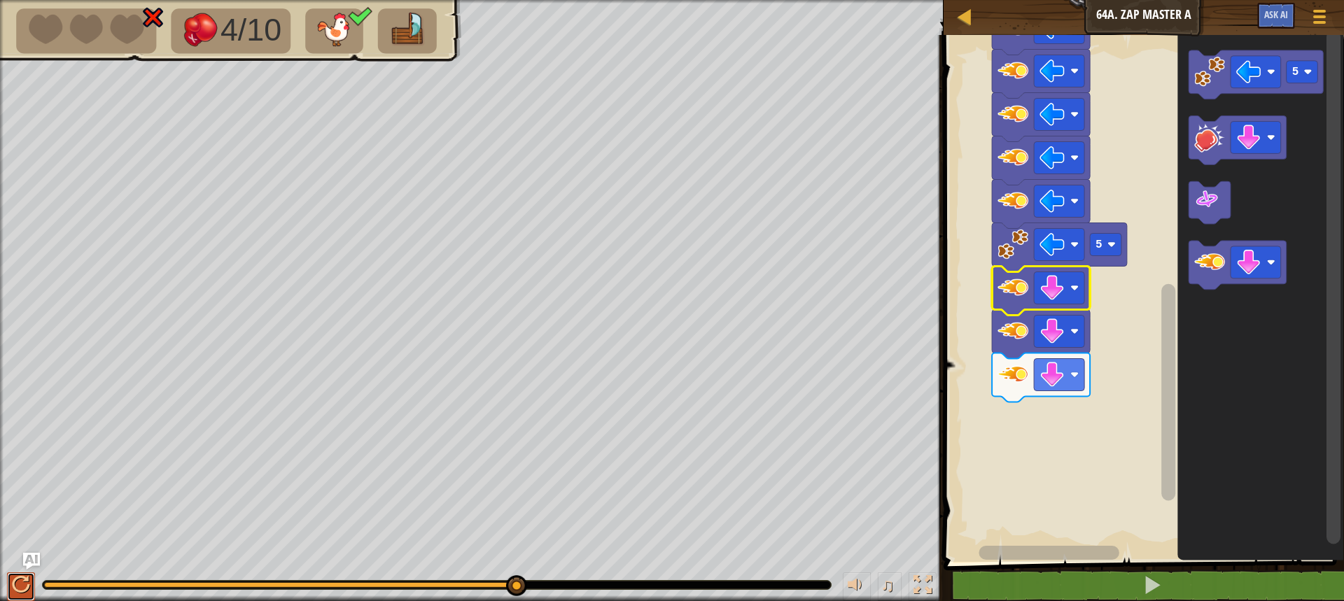
click at [25, 584] on div at bounding box center [21, 585] width 18 height 18
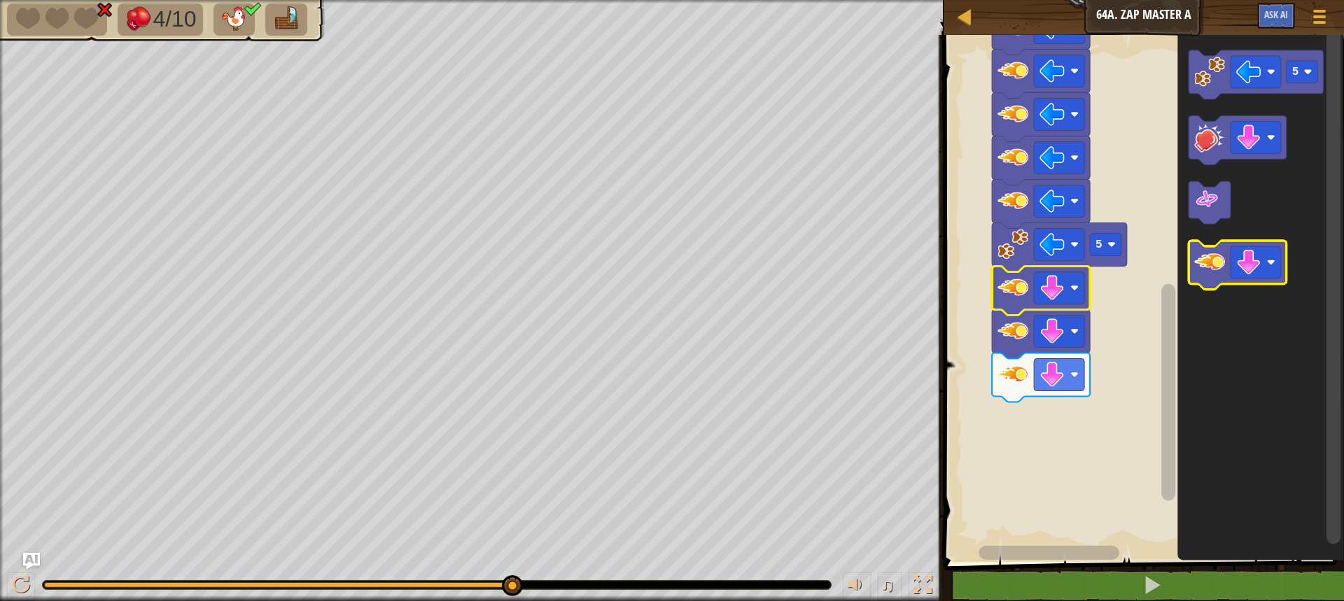
click at [1217, 265] on image "Blockly Workspace" at bounding box center [1209, 263] width 31 height 31
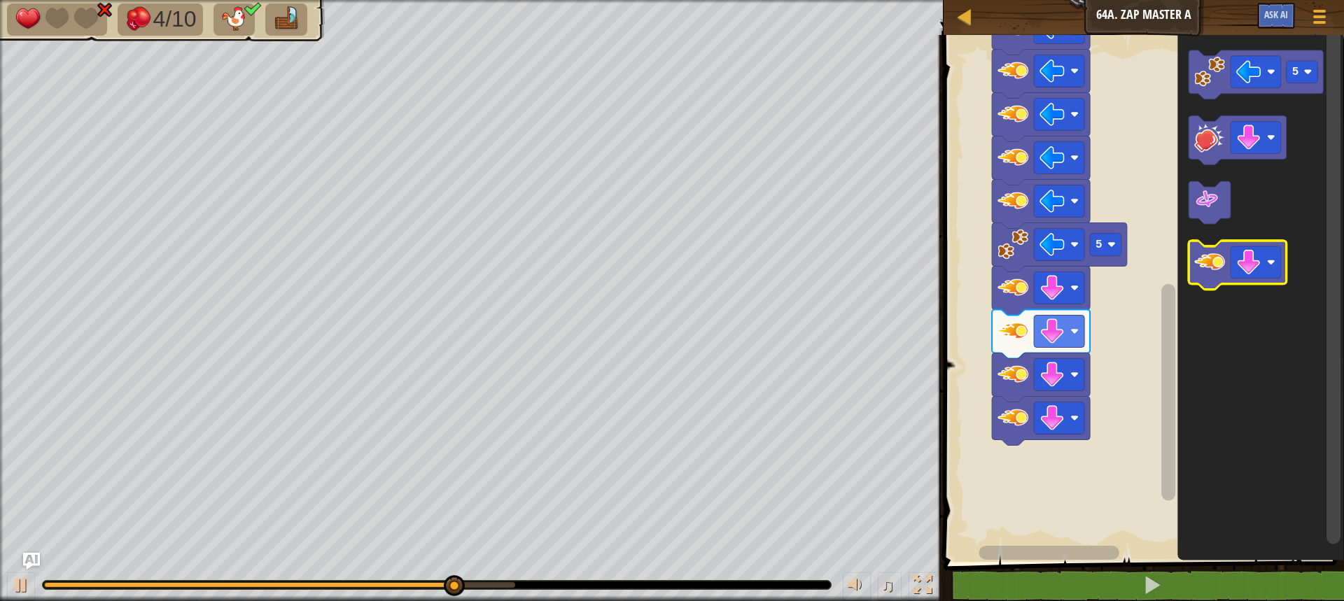
click at [1217, 265] on image "Blockly Workspace" at bounding box center [1209, 263] width 31 height 31
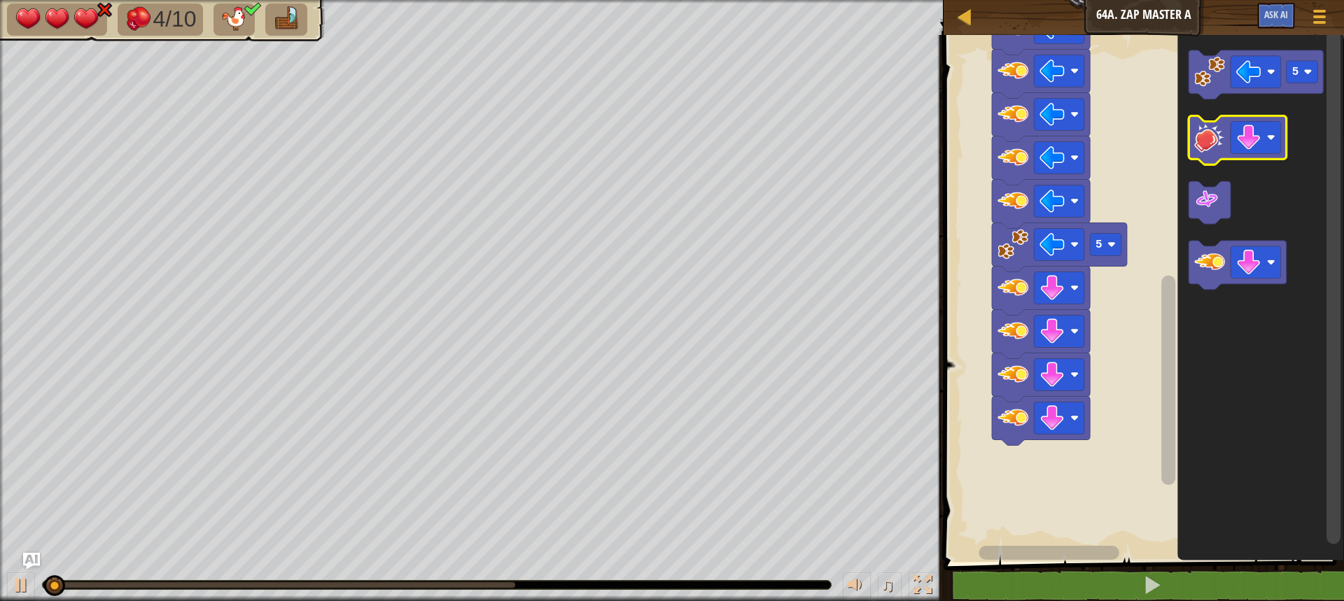
click at [1215, 155] on icon "Blockly Workspace" at bounding box center [1238, 140] width 98 height 49
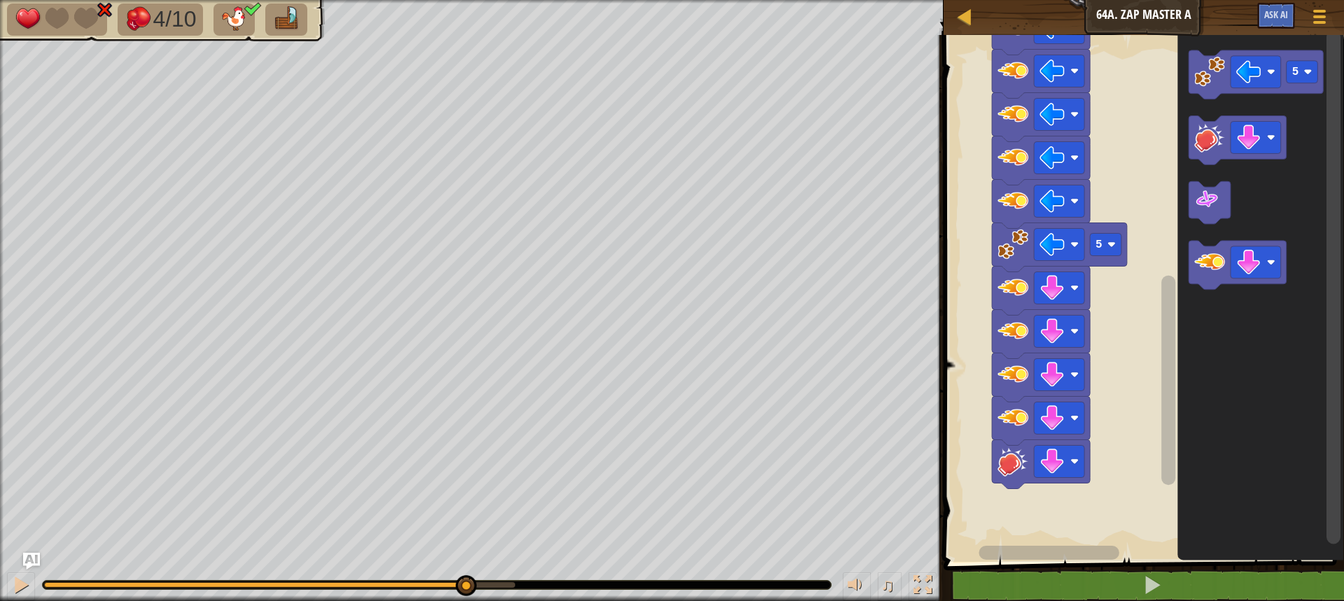
click at [465, 585] on div at bounding box center [279, 585] width 471 height 6
click at [30, 584] on button at bounding box center [21, 587] width 28 height 29
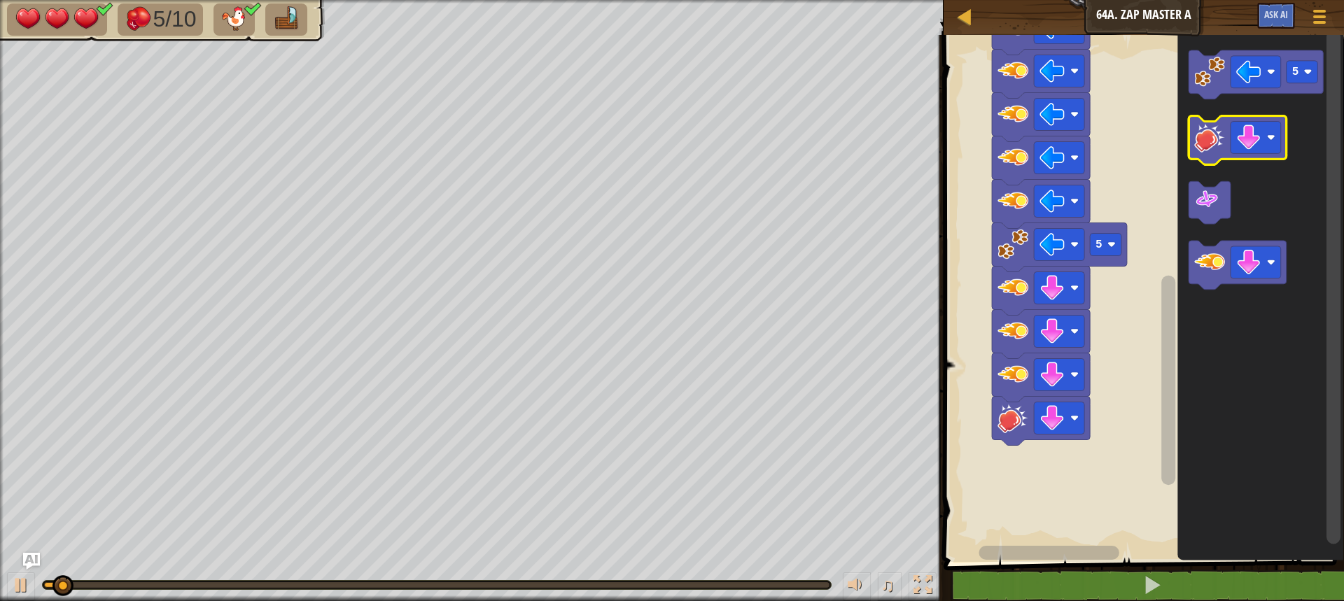
click at [1208, 141] on image "Blockly Workspace" at bounding box center [1209, 138] width 31 height 31
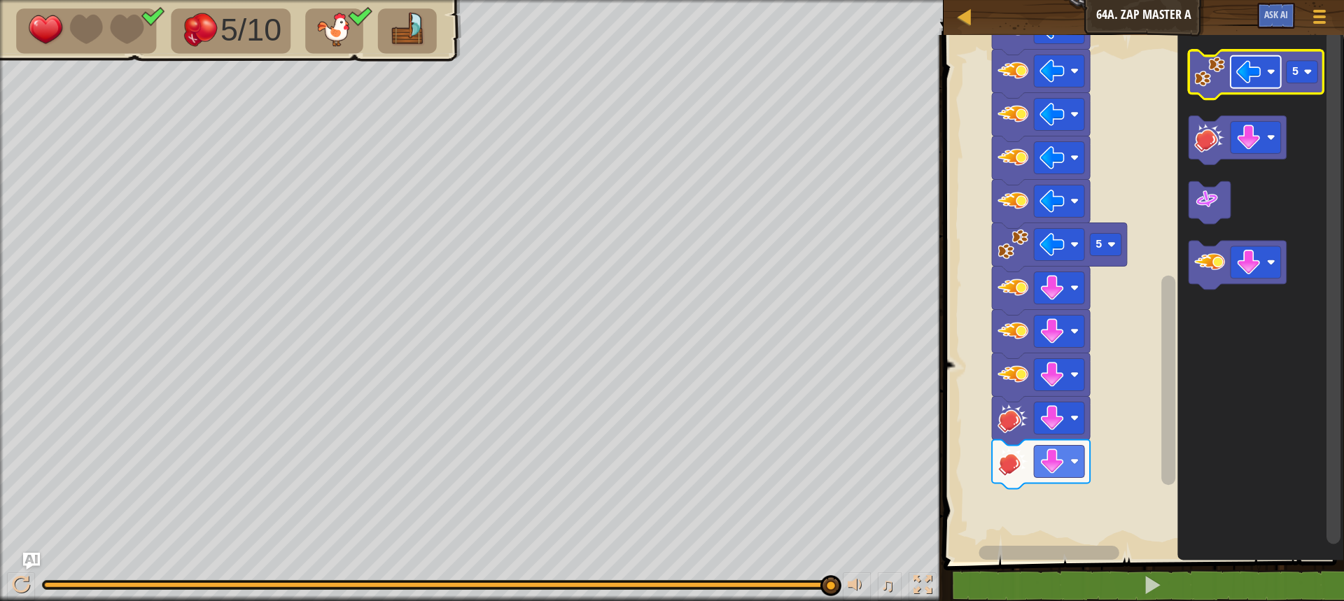
click at [1257, 79] on image "Blockly Workspace" at bounding box center [1248, 72] width 25 height 25
click at [1210, 78] on image "Blockly Workspace" at bounding box center [1209, 72] width 31 height 31
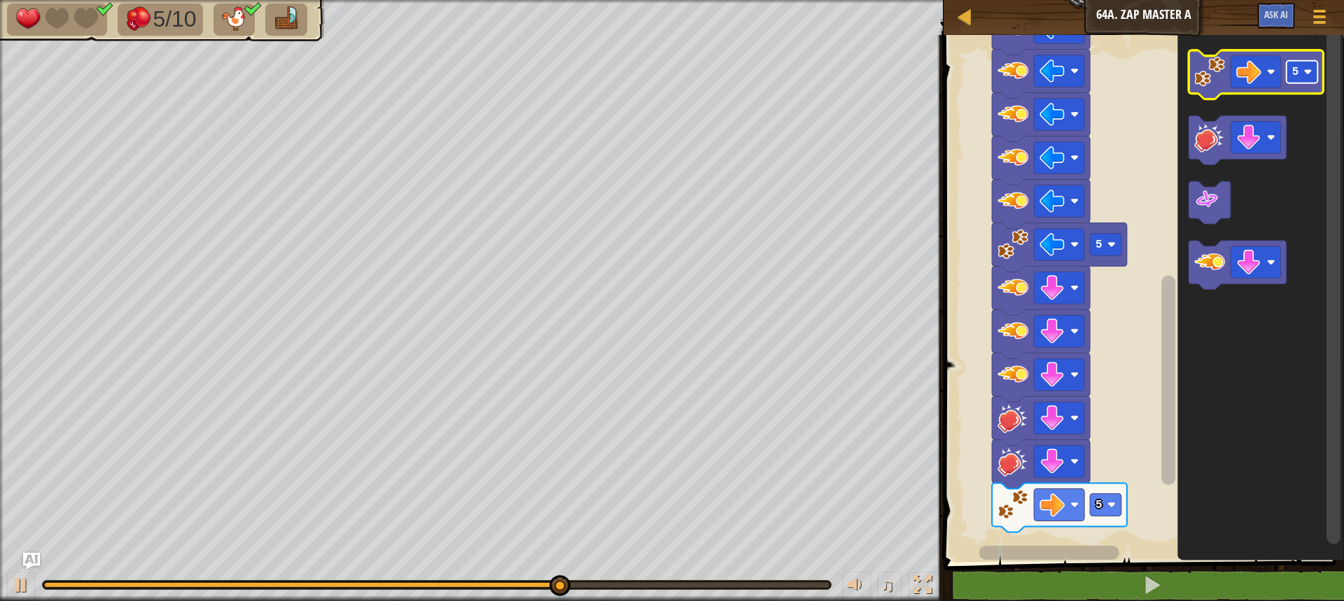
click at [1304, 67] on rect "Blockly Workspace" at bounding box center [1303, 72] width 32 height 22
click at [1269, 71] on image "Blockly Workspace" at bounding box center [1271, 72] width 8 height 8
click at [1309, 77] on rect "Blockly Workspace" at bounding box center [1303, 72] width 32 height 22
click at [1215, 80] on image "Blockly Workspace" at bounding box center [1209, 72] width 31 height 31
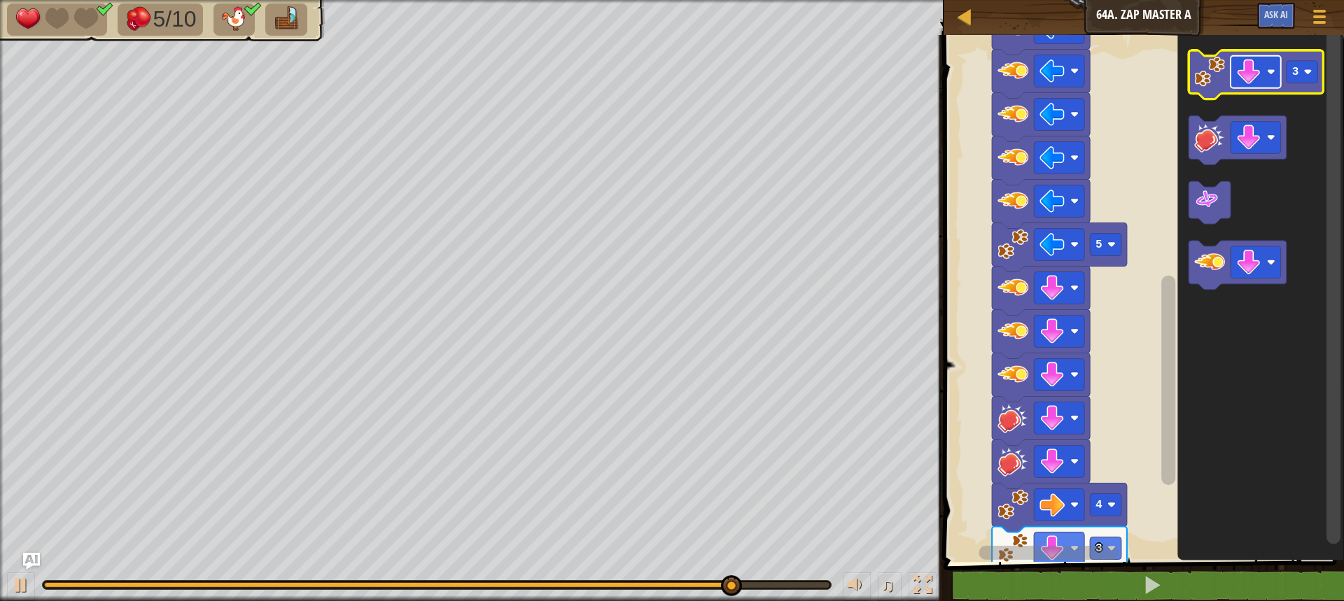
click at [1261, 85] on image "Blockly Workspace" at bounding box center [1248, 72] width 25 height 25
click at [1305, 78] on rect "Blockly Workspace" at bounding box center [1303, 72] width 32 height 22
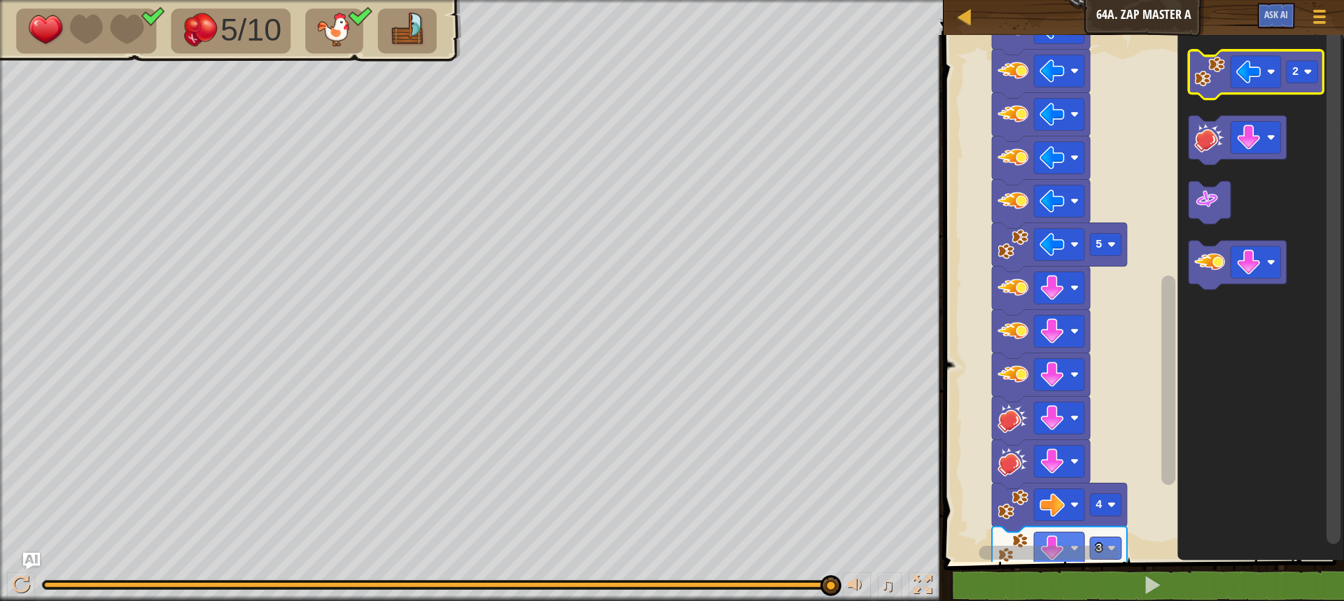
click at [1217, 81] on image "Blockly Workspace" at bounding box center [1209, 72] width 31 height 31
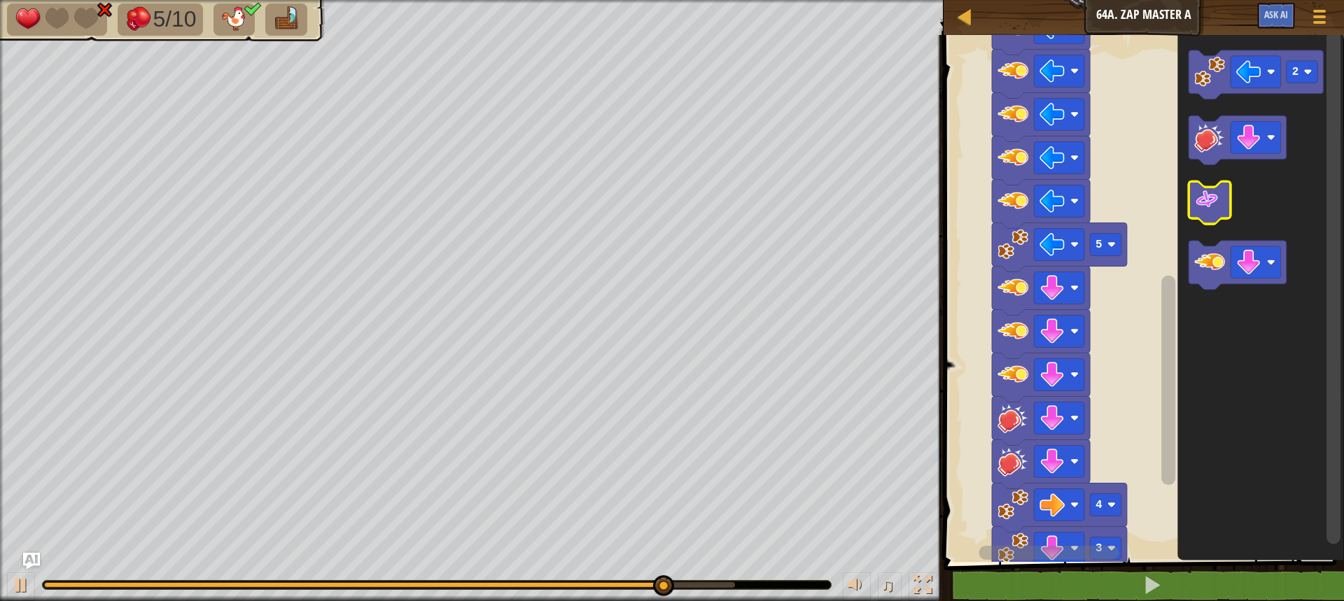
click at [1212, 197] on image "Blockly Workspace" at bounding box center [1206, 200] width 25 height 25
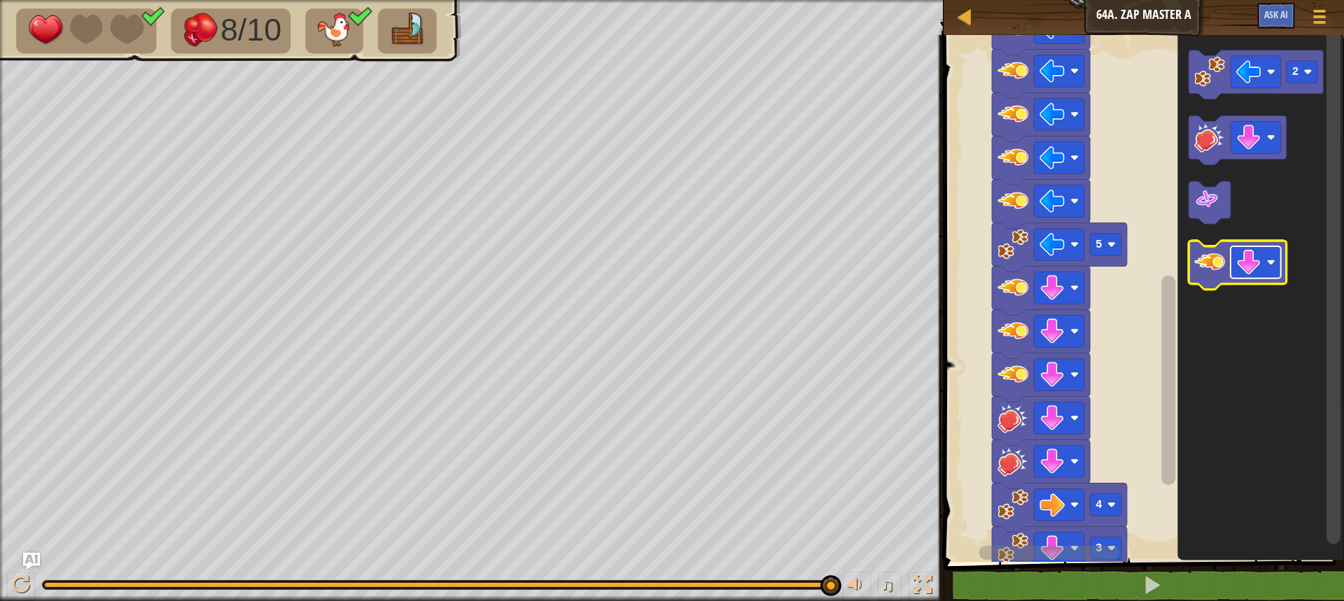
click at [1251, 276] on image "Blockly Workspace" at bounding box center [1248, 263] width 25 height 25
click at [1221, 274] on image "Blockly Workspace" at bounding box center [1209, 263] width 31 height 31
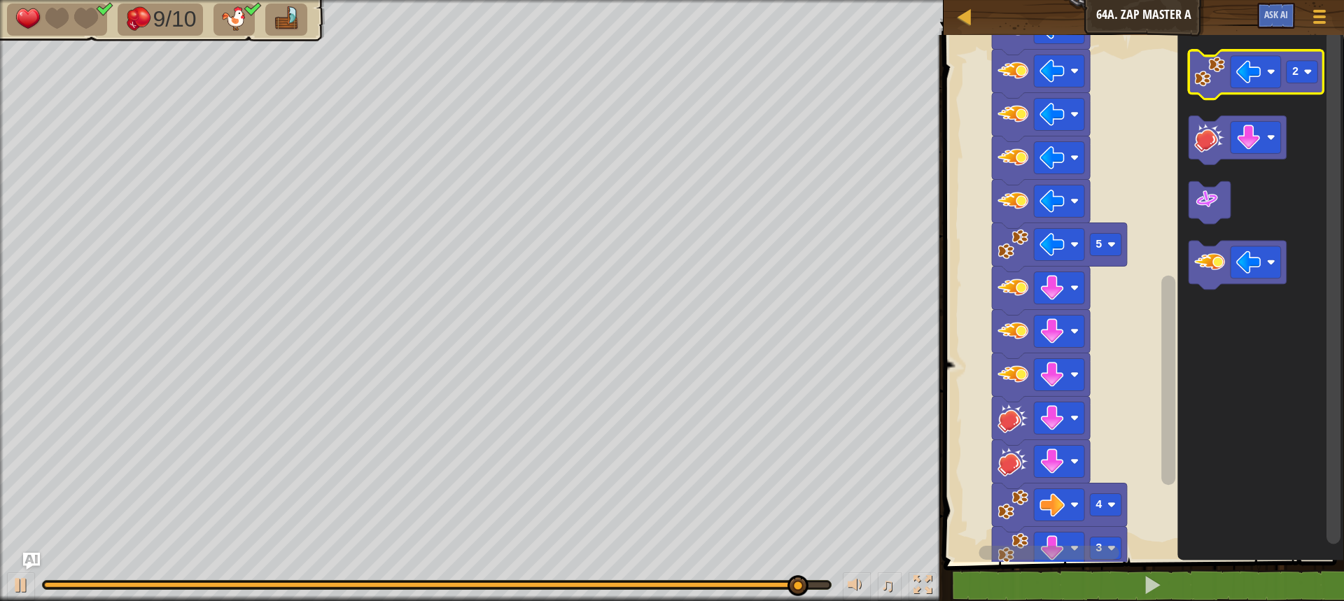
click at [1217, 85] on image "Blockly Workspace" at bounding box center [1209, 72] width 31 height 31
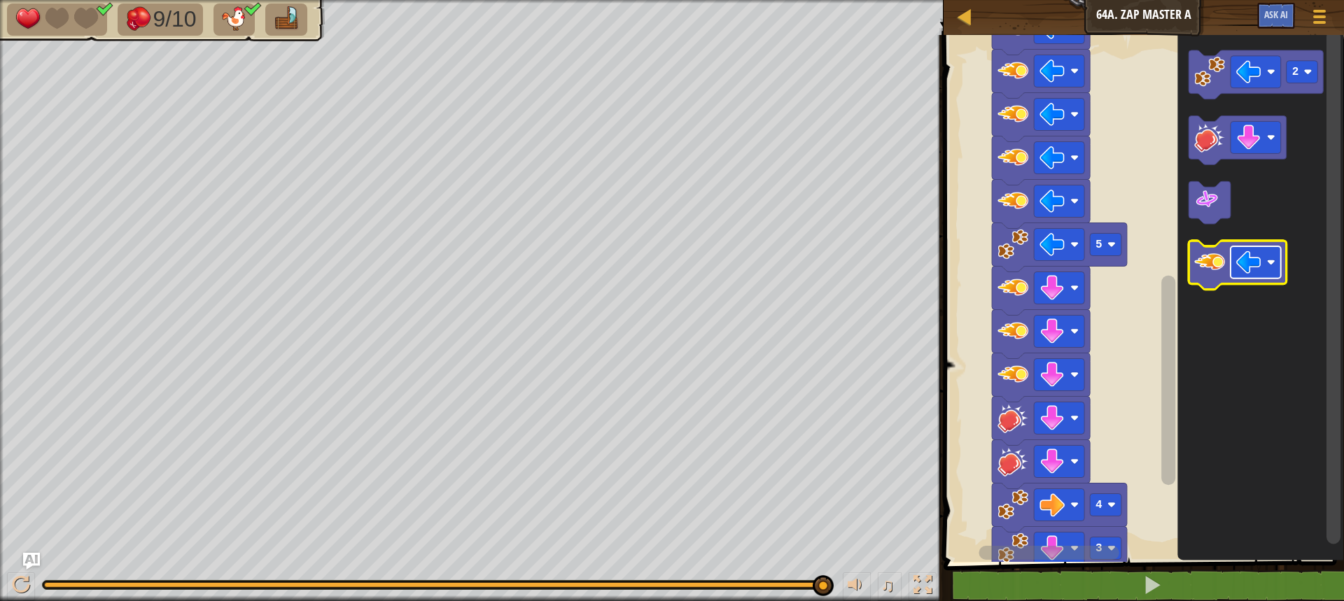
click at [1264, 263] on rect "Blockly Workspace" at bounding box center [1256, 263] width 50 height 32
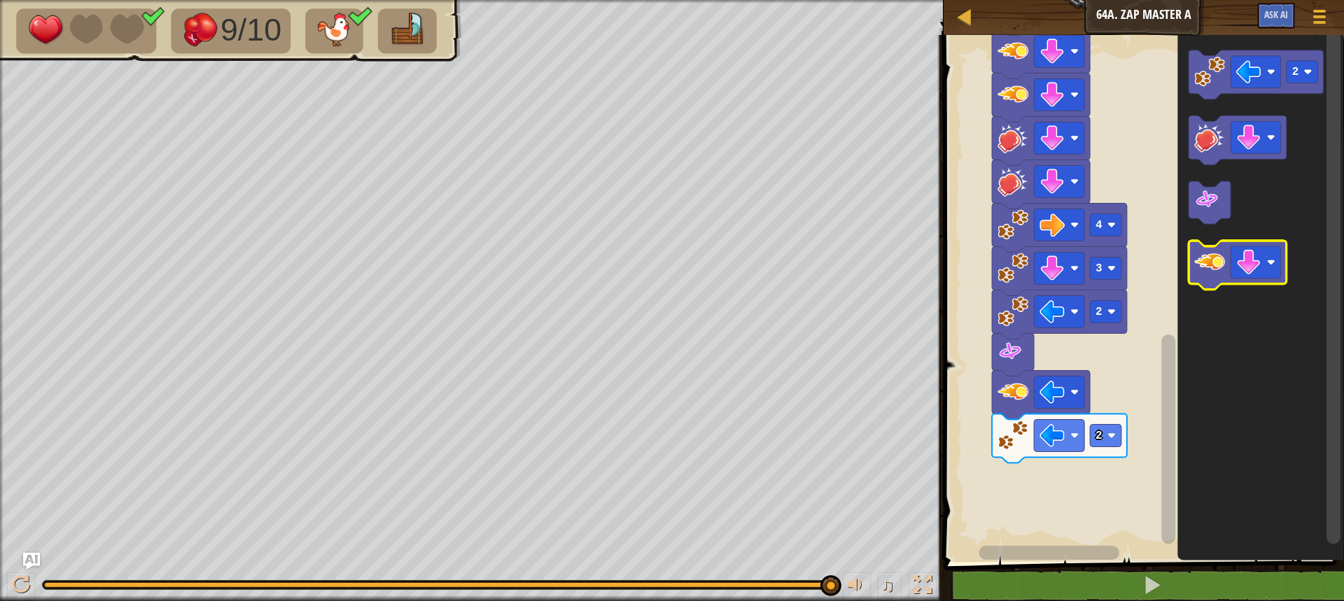
click at [1215, 279] on icon "Blockly Workspace" at bounding box center [1238, 266] width 98 height 49
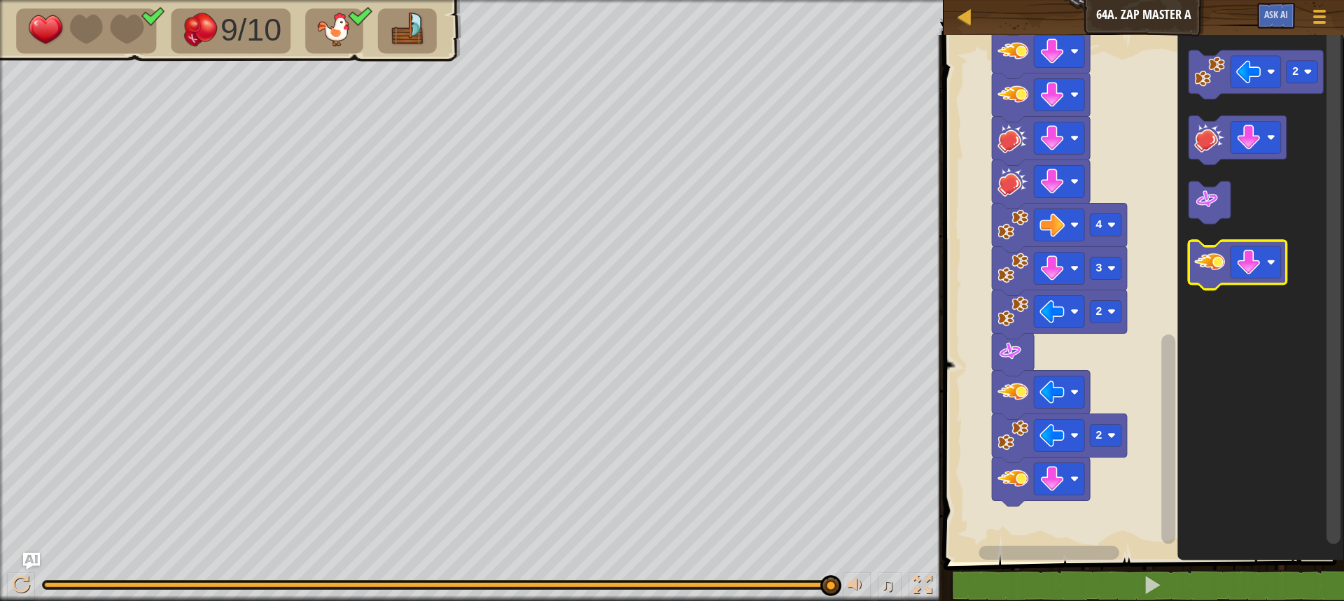
click at [1215, 279] on icon "Blockly Workspace" at bounding box center [1238, 266] width 98 height 49
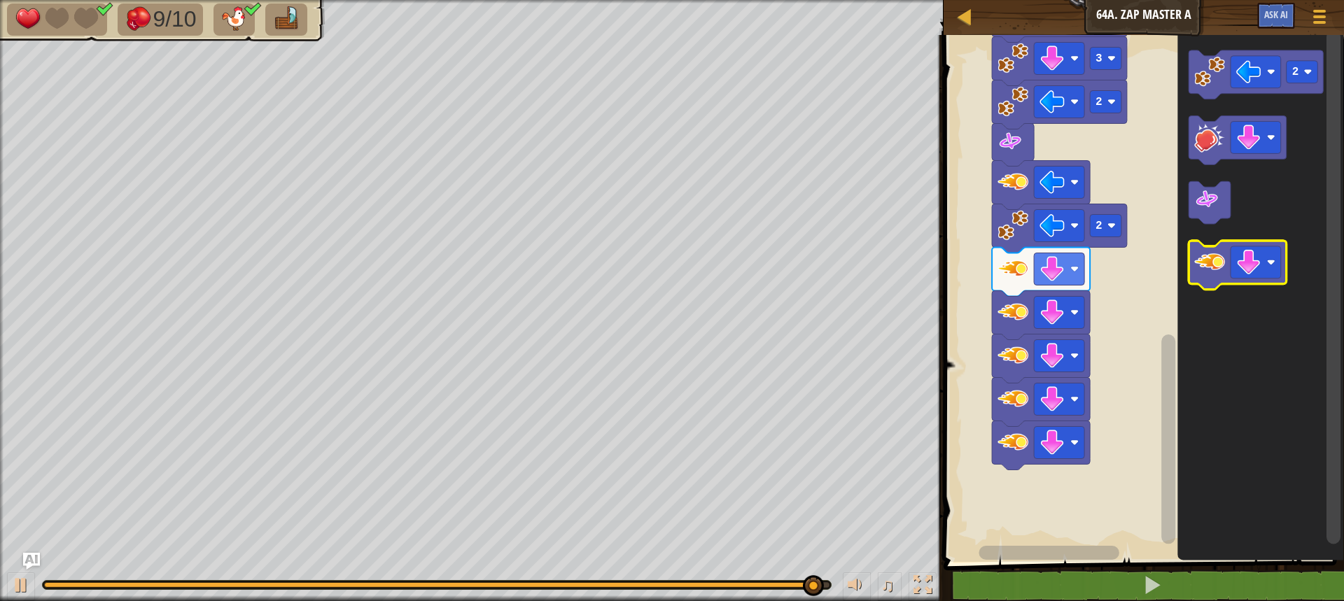
click at [1201, 270] on image "Blockly Workspace" at bounding box center [1209, 263] width 31 height 31
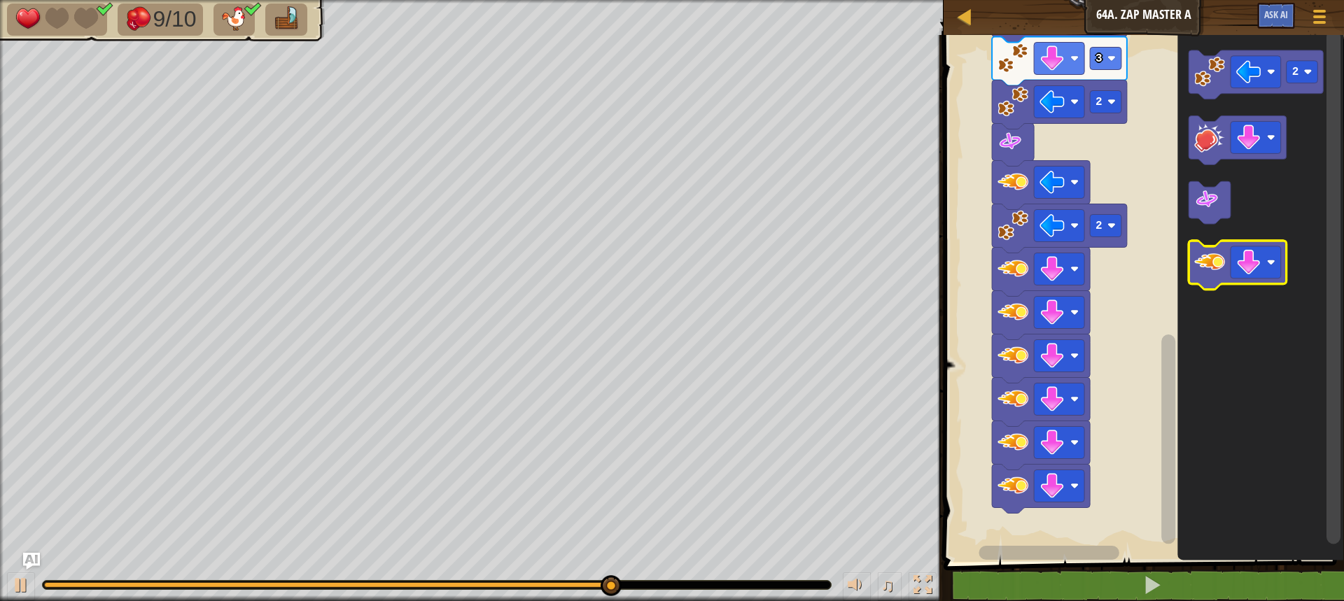
click at [1200, 269] on image "Blockly Workspace" at bounding box center [1209, 263] width 31 height 31
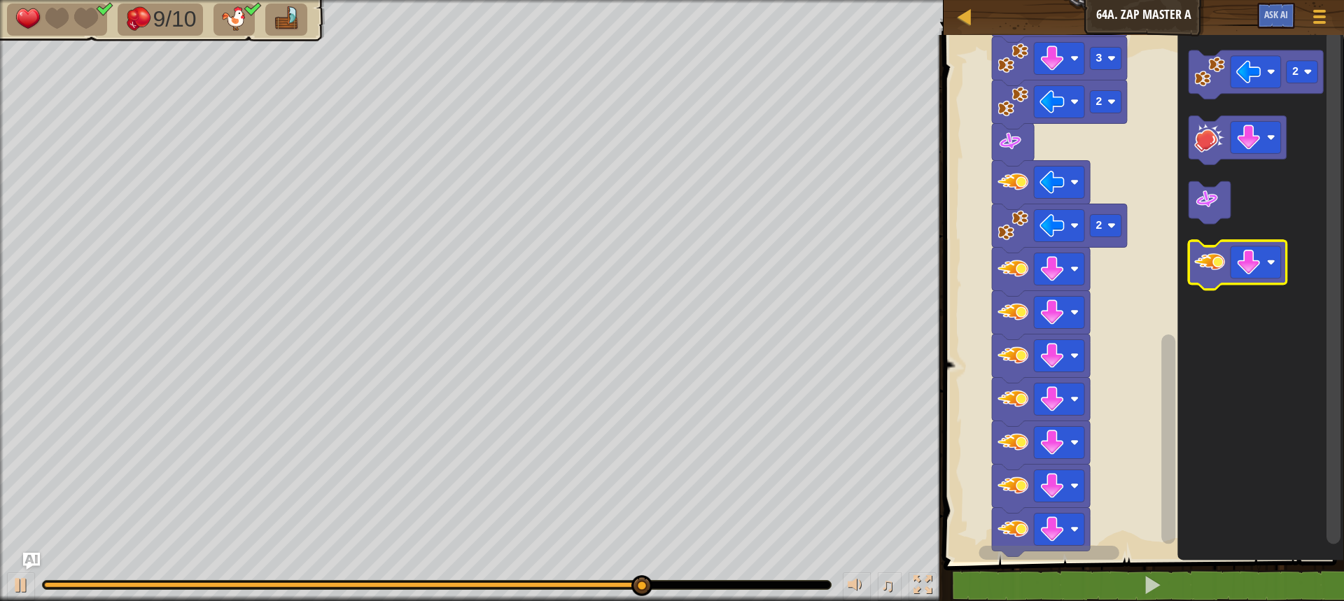
click at [1200, 269] on image "Blockly Workspace" at bounding box center [1209, 263] width 31 height 31
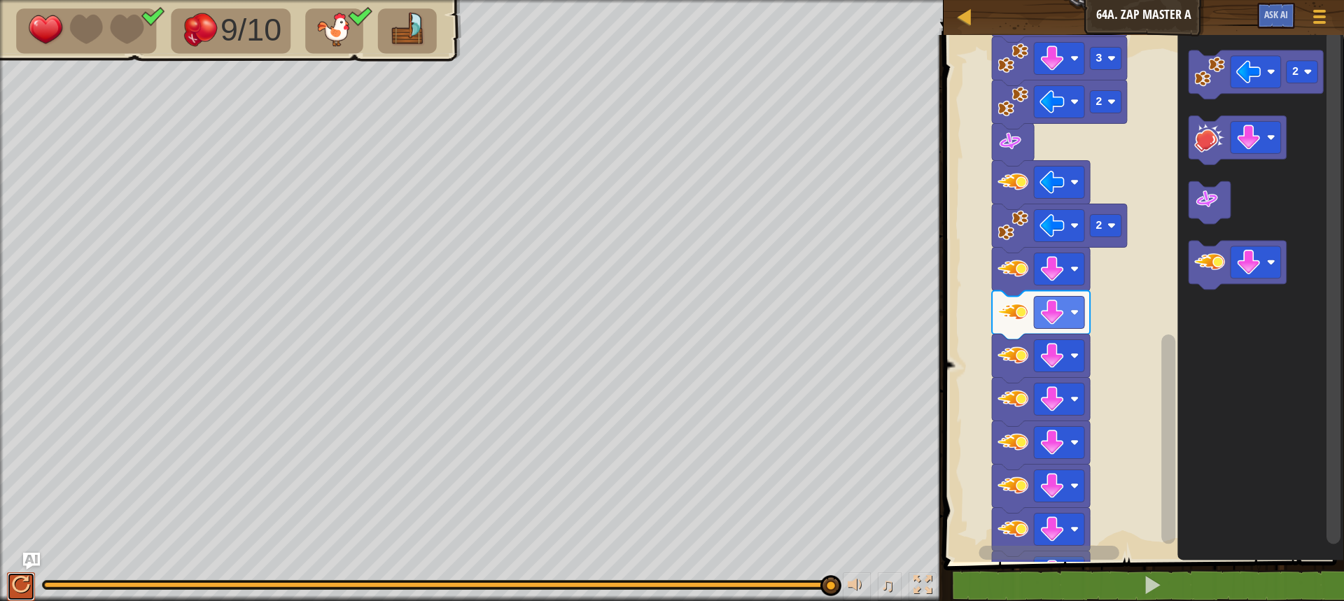
click at [19, 589] on div at bounding box center [21, 585] width 18 height 18
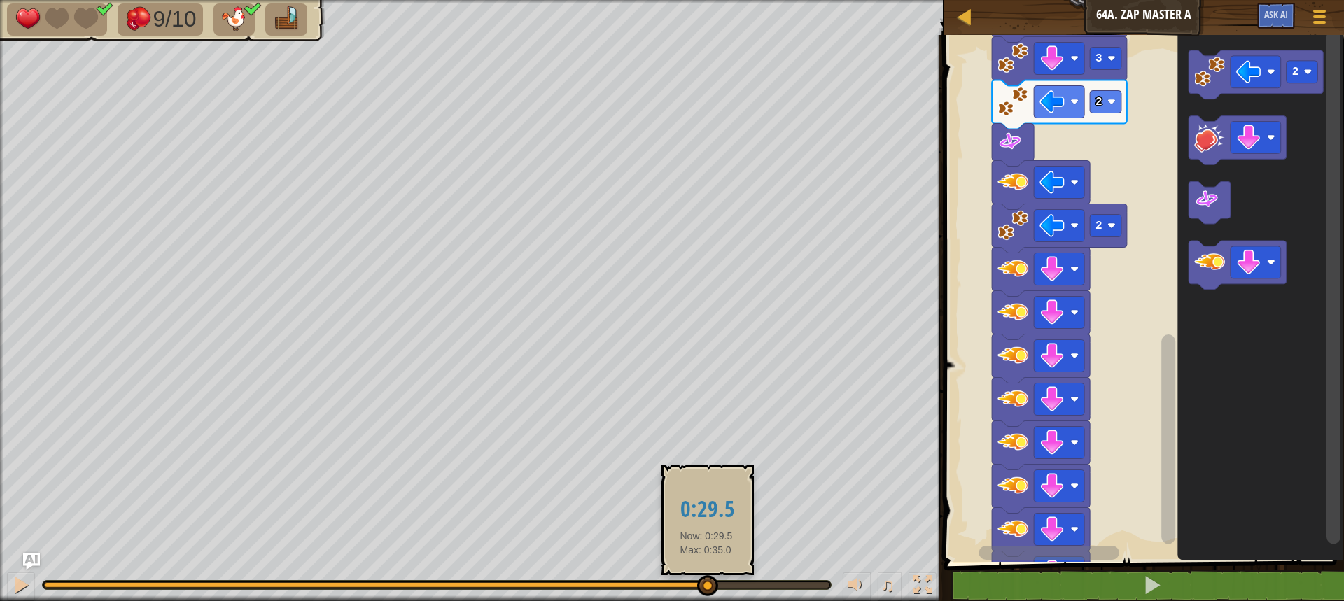
drag, startPoint x: 226, startPoint y: 583, endPoint x: 706, endPoint y: 587, distance: 480.3
click at [706, 587] on div at bounding box center [437, 585] width 786 height 6
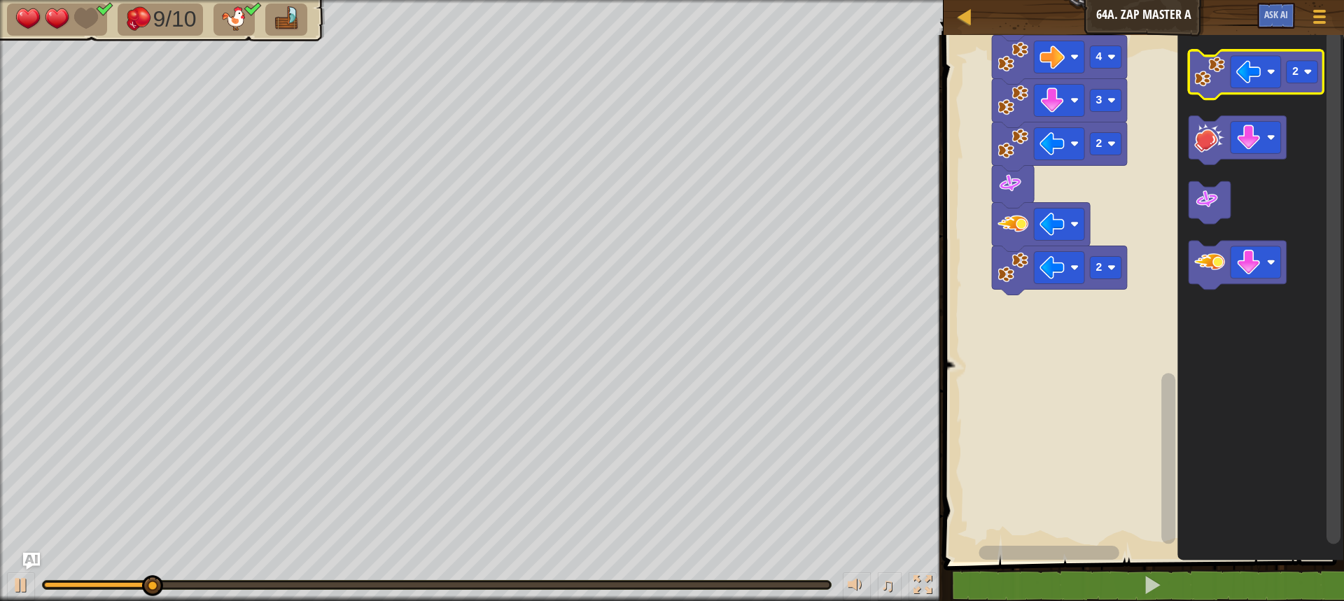
click at [1210, 79] on image "Blockly Workspace" at bounding box center [1209, 72] width 31 height 31
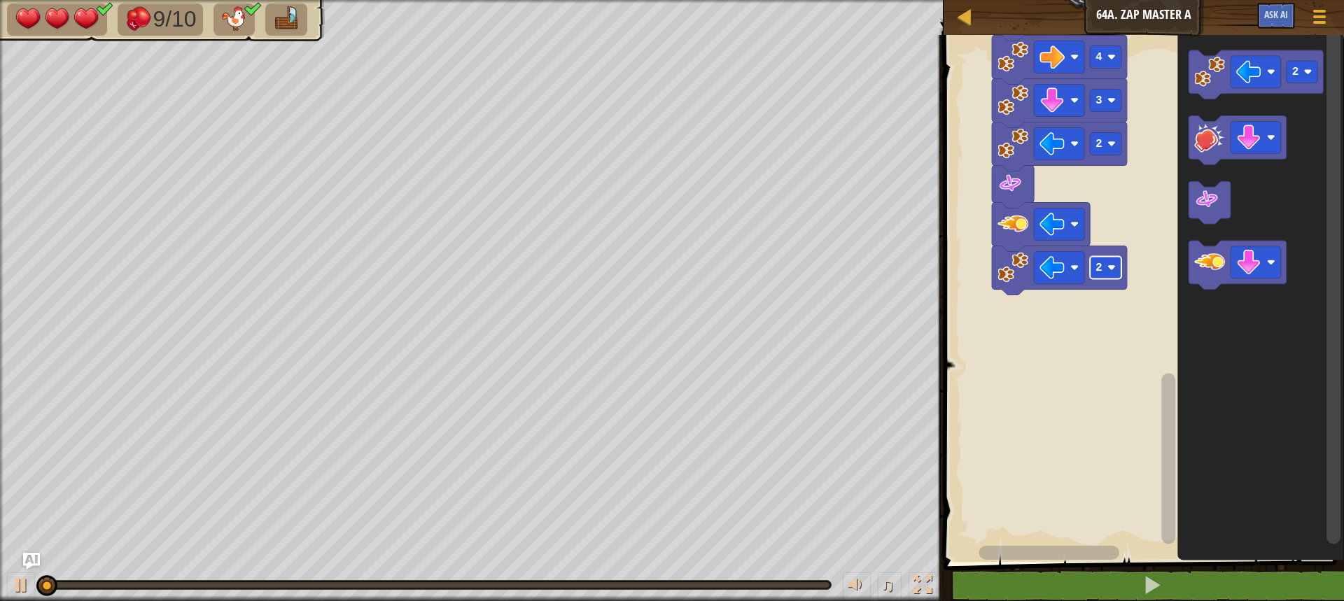
click at [1110, 265] on image "Blockly Workspace" at bounding box center [1111, 268] width 8 height 8
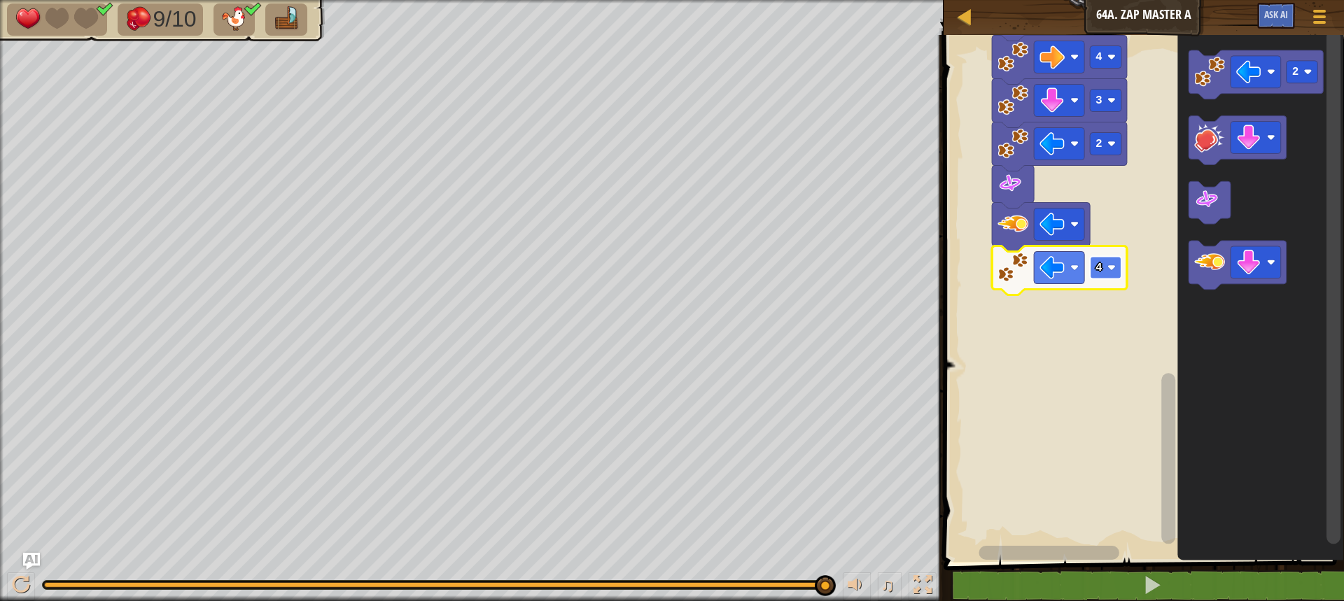
click at [1106, 268] on rect "Blockly Workspace" at bounding box center [1106, 268] width 32 height 22
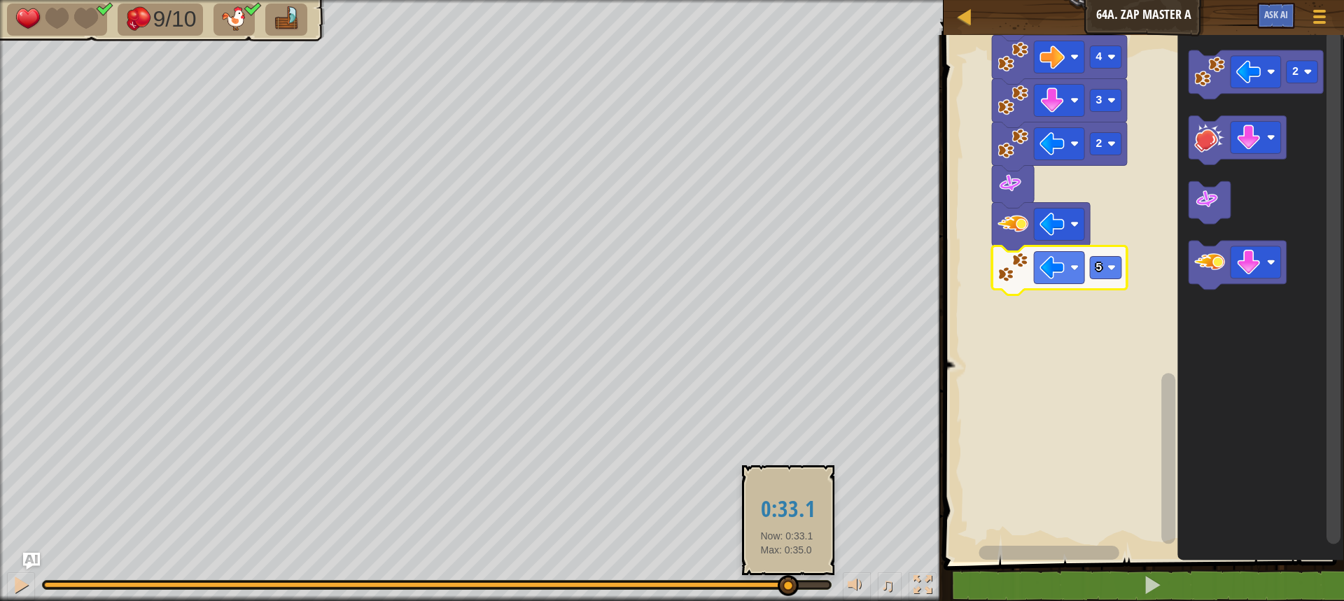
drag, startPoint x: 830, startPoint y: 579, endPoint x: 787, endPoint y: 591, distance: 45.0
click at [787, 591] on div at bounding box center [788, 585] width 21 height 21
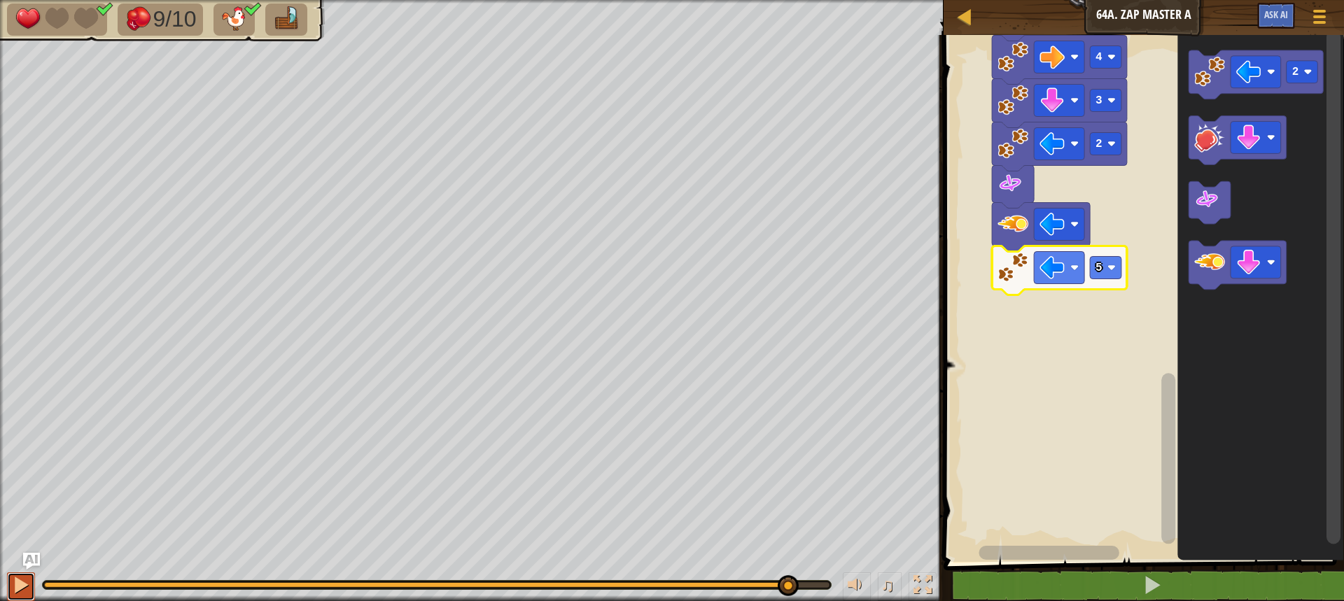
click at [22, 589] on div at bounding box center [21, 585] width 18 height 18
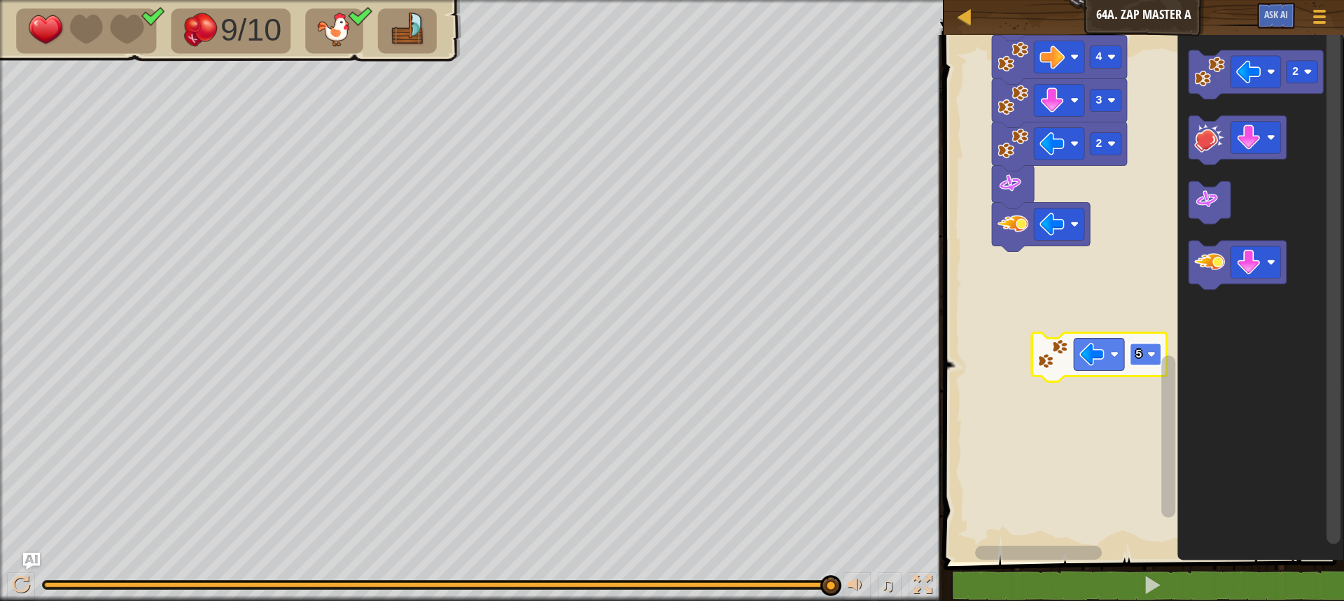
click at [1145, 354] on rect "Blockly Workspace" at bounding box center [1146, 355] width 32 height 22
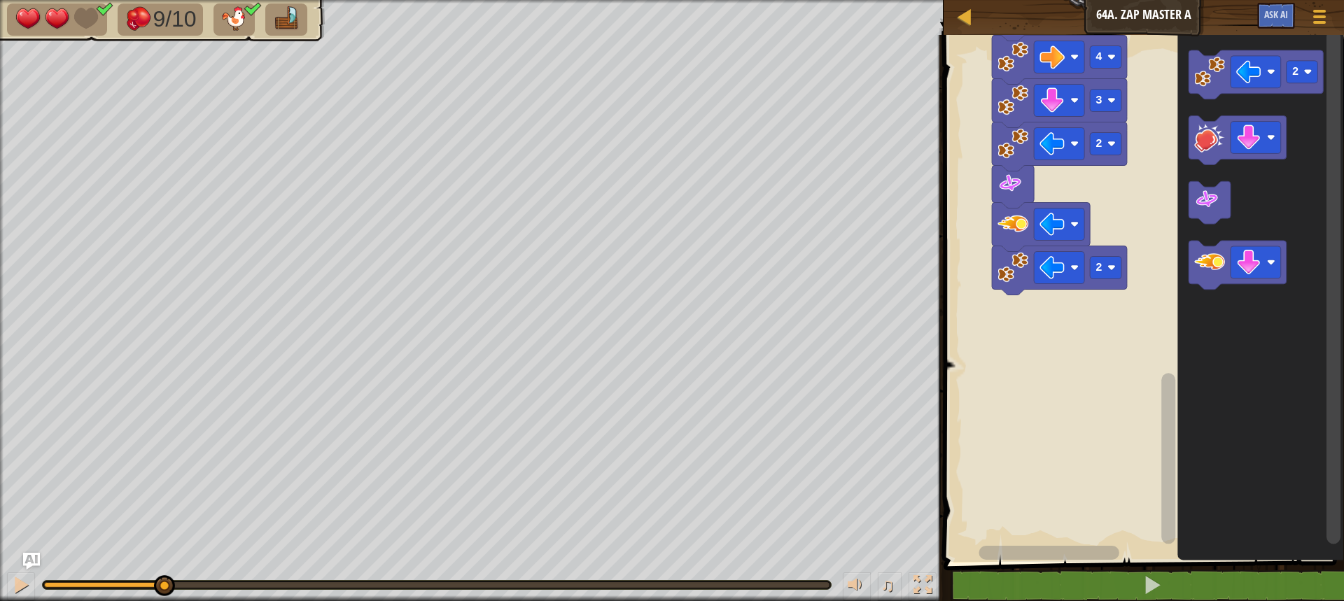
click at [164, 545] on div "9/10 ♫ Cougar 2 x: 94 y: 62 No target action: power-up" at bounding box center [672, 300] width 1344 height 601
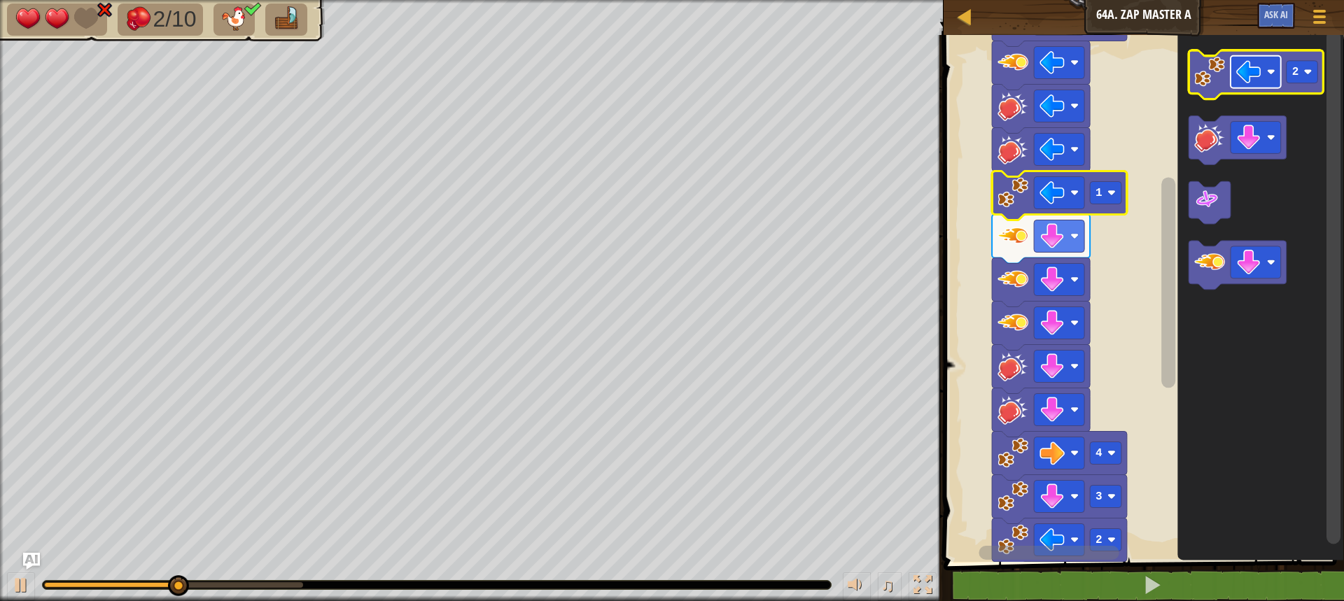
click at [1245, 81] on image "Blockly Workspace" at bounding box center [1248, 72] width 25 height 25
click at [1294, 76] on text "2" at bounding box center [1295, 72] width 7 height 13
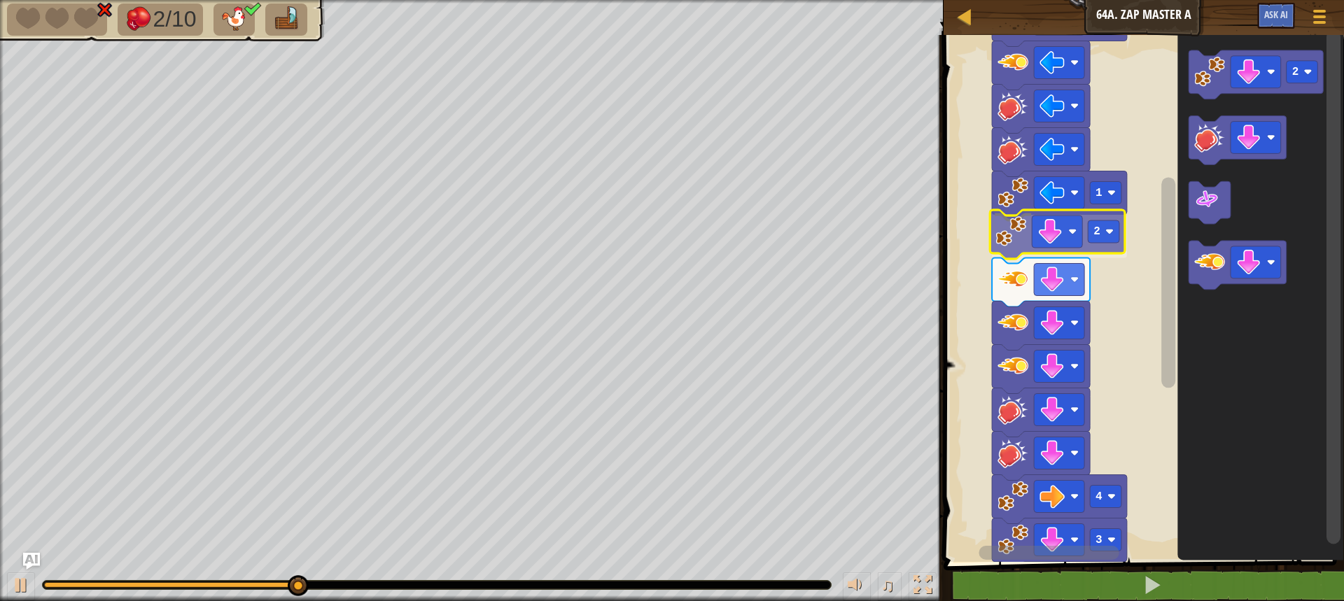
click at [1010, 254] on div "Start 1 1 2 2 2 3 4 2 2" at bounding box center [1142, 295] width 405 height 534
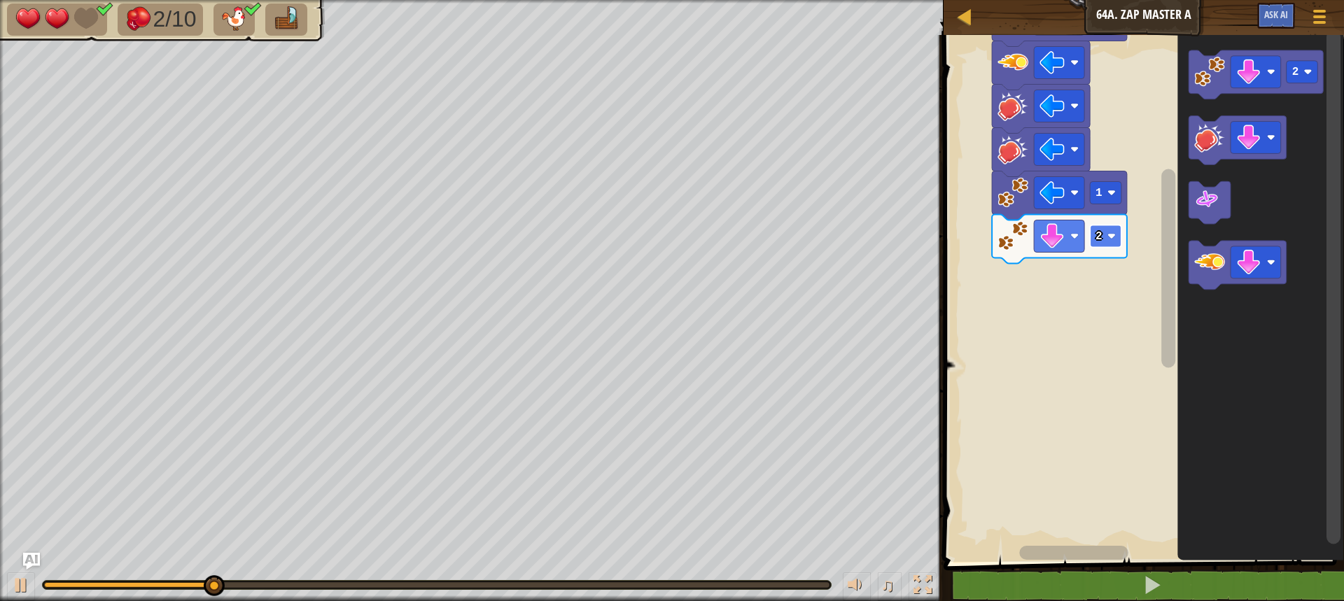
click at [1102, 228] on rect "Blockly Workspace" at bounding box center [1106, 236] width 32 height 22
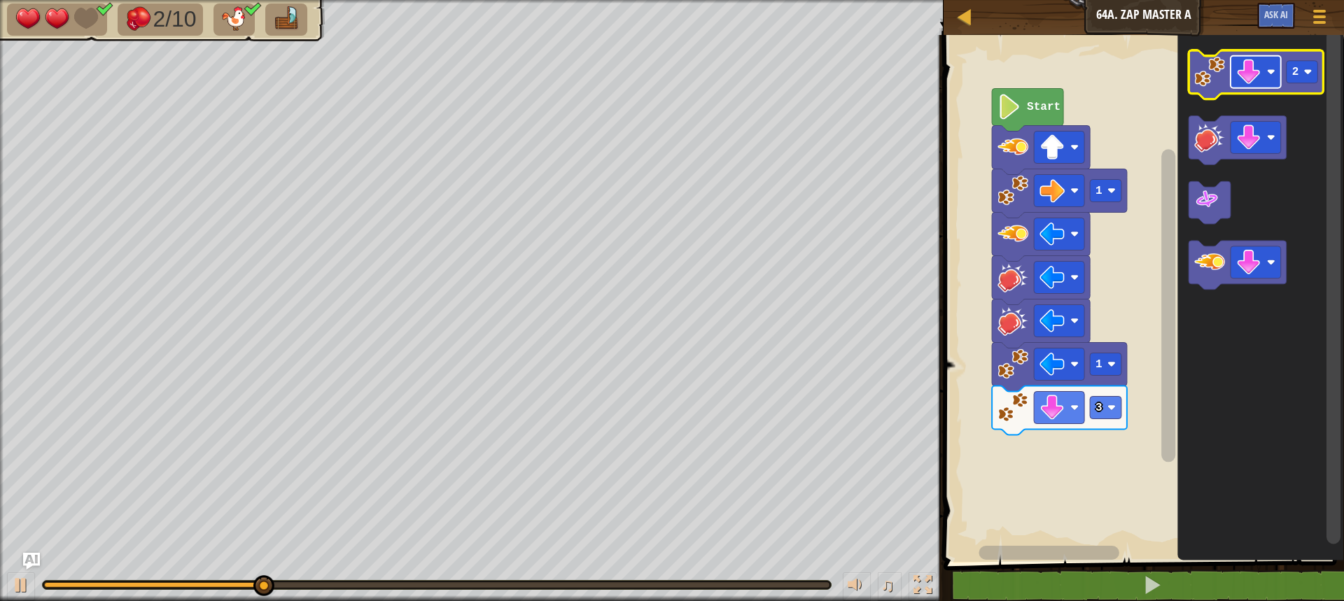
click at [1253, 74] on image "Blockly Workspace" at bounding box center [1248, 72] width 25 height 25
click at [1219, 87] on image "Blockly Workspace" at bounding box center [1209, 72] width 31 height 31
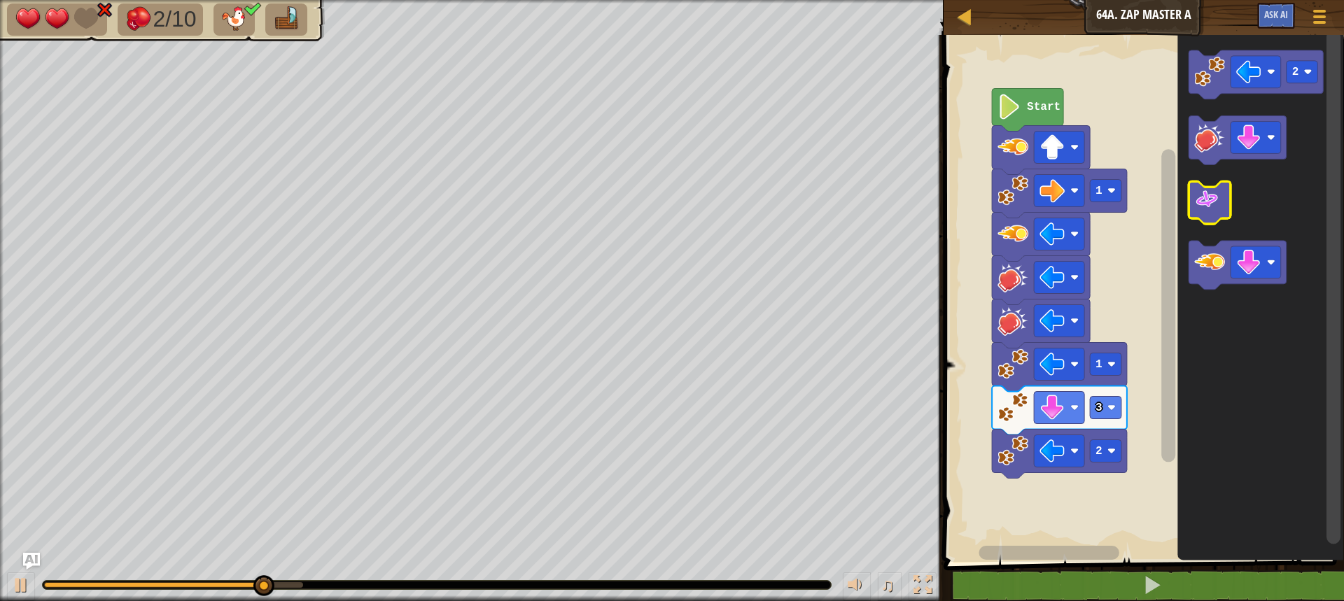
click at [1197, 213] on image "Blockly Workspace" at bounding box center [1206, 200] width 25 height 25
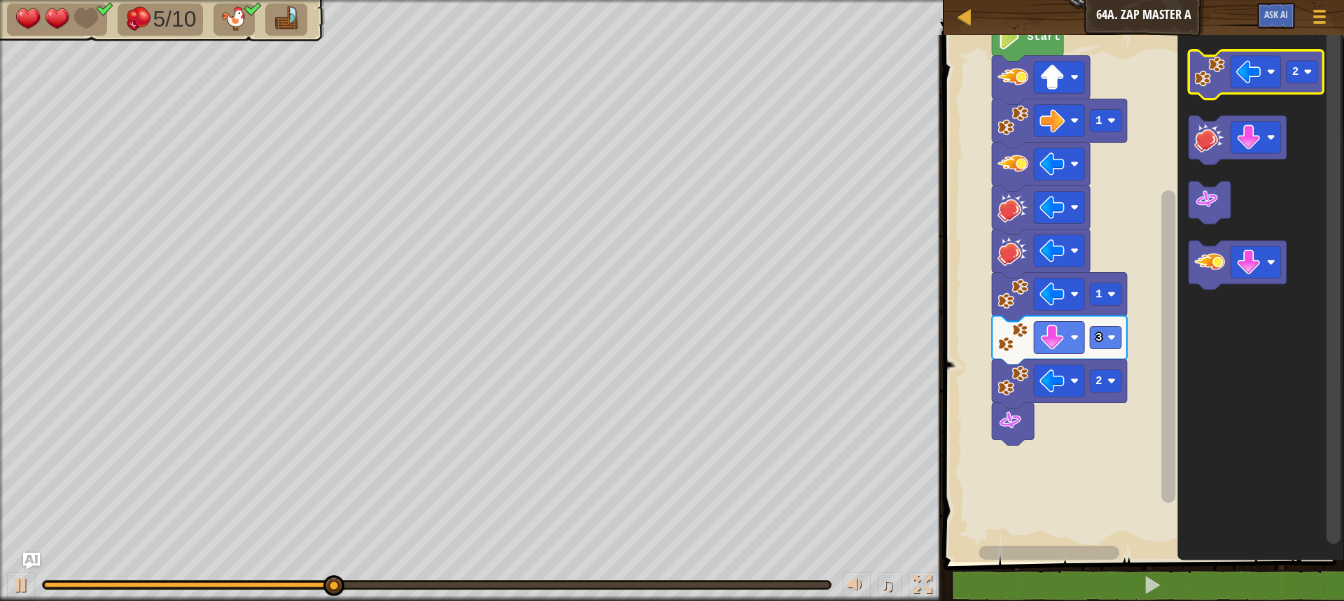
click at [1214, 90] on icon "Blockly Workspace" at bounding box center [1256, 74] width 135 height 49
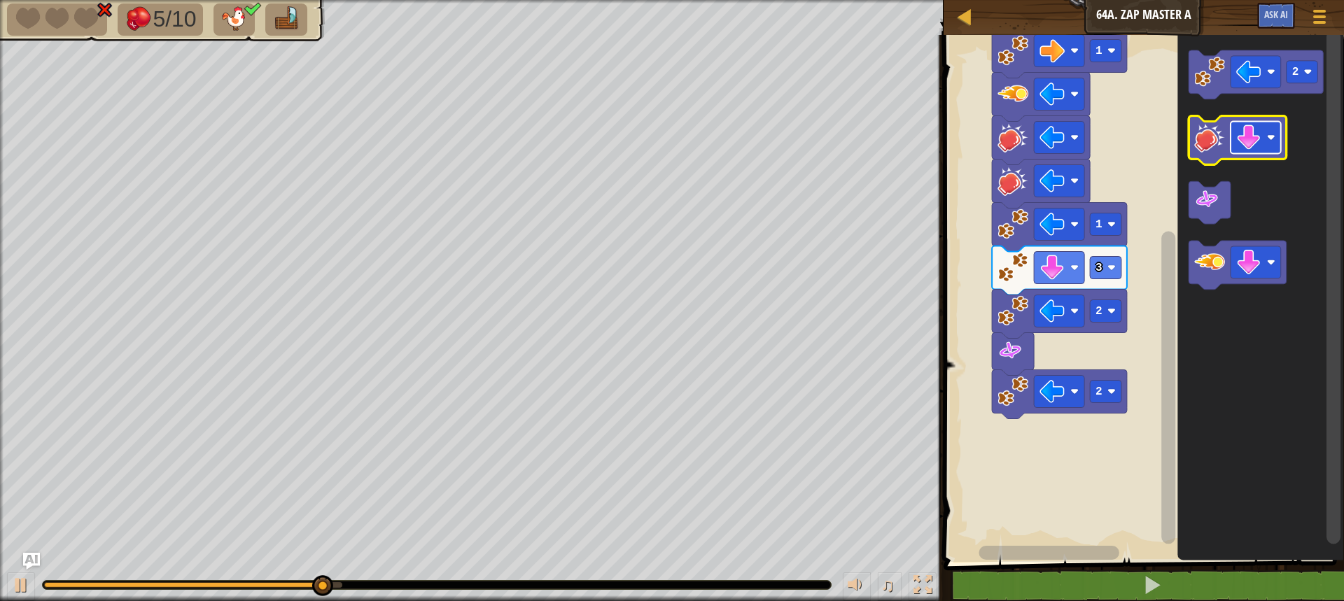
click at [1239, 144] on image "Blockly Workspace" at bounding box center [1248, 137] width 25 height 25
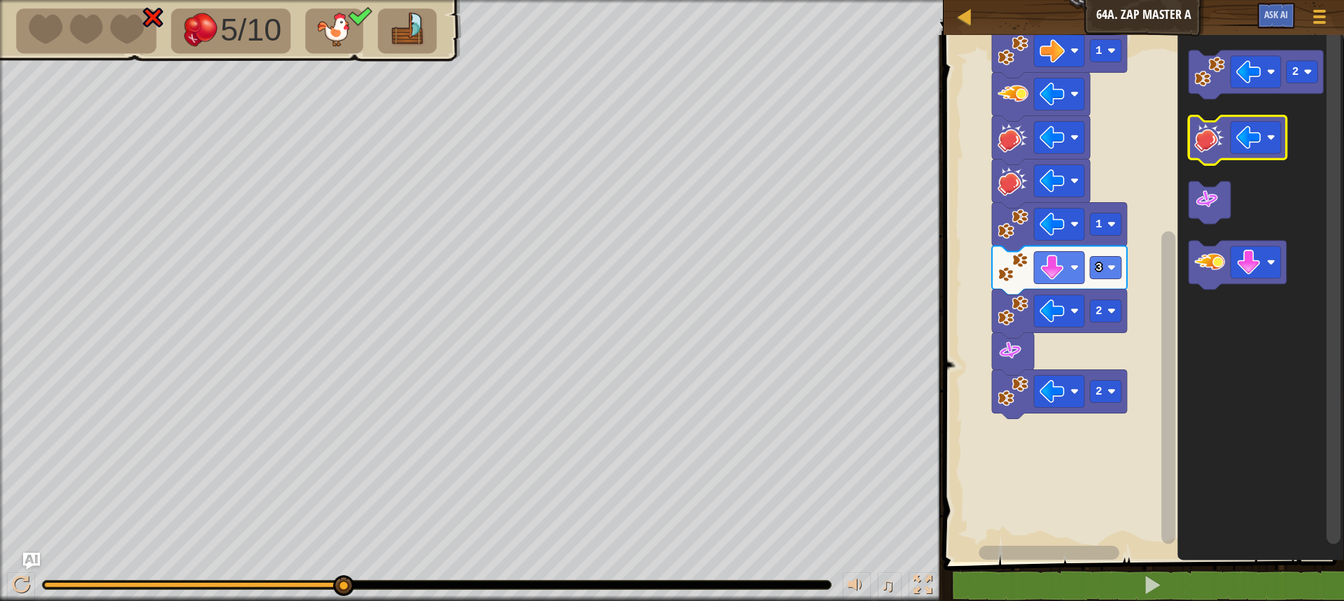
click at [1208, 146] on image "Blockly Workspace" at bounding box center [1209, 138] width 31 height 31
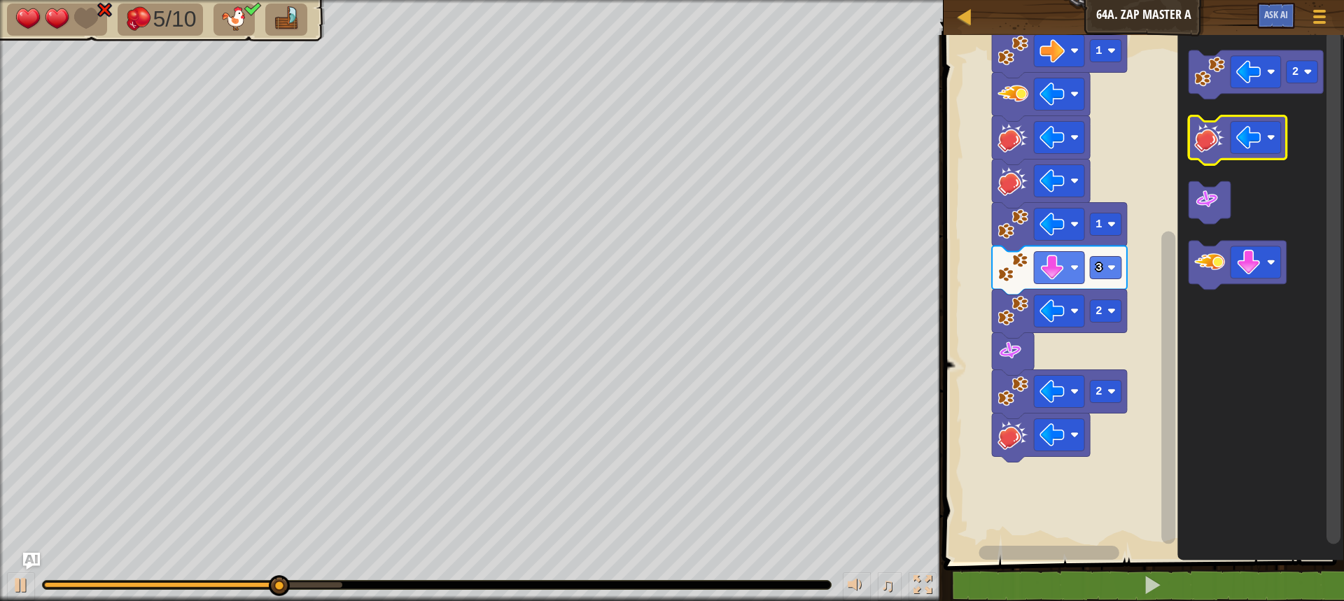
click at [1208, 146] on image "Blockly Workspace" at bounding box center [1209, 138] width 31 height 31
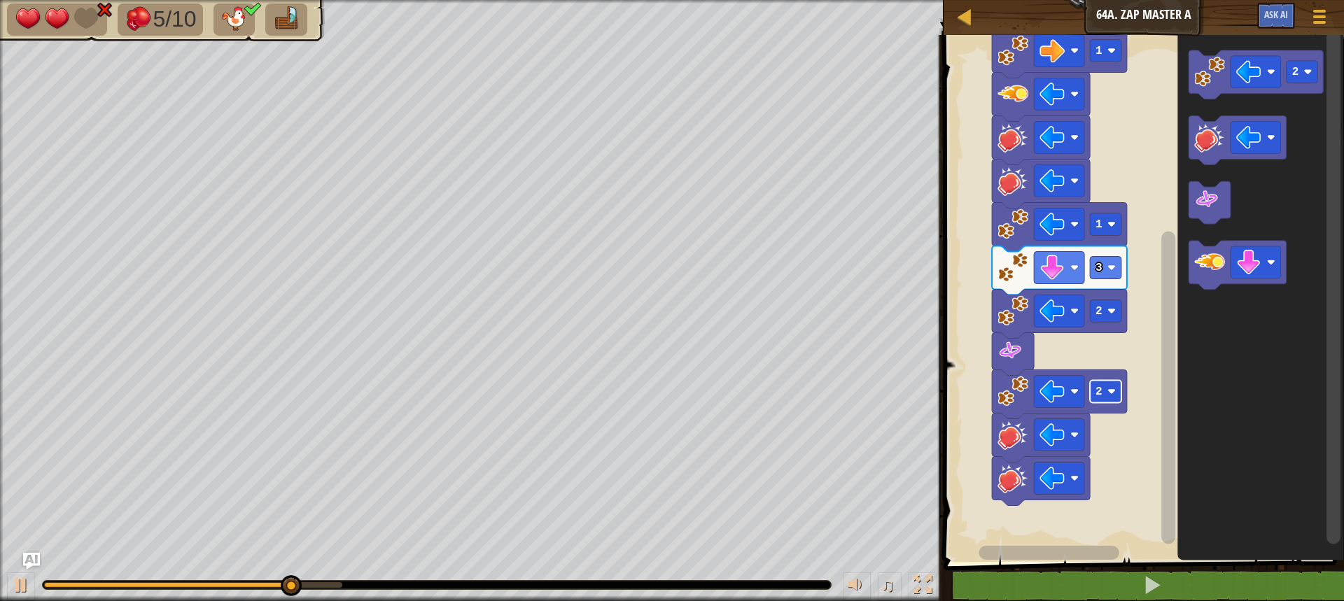
click at [1094, 387] on rect "Blockly Workspace" at bounding box center [1106, 392] width 32 height 22
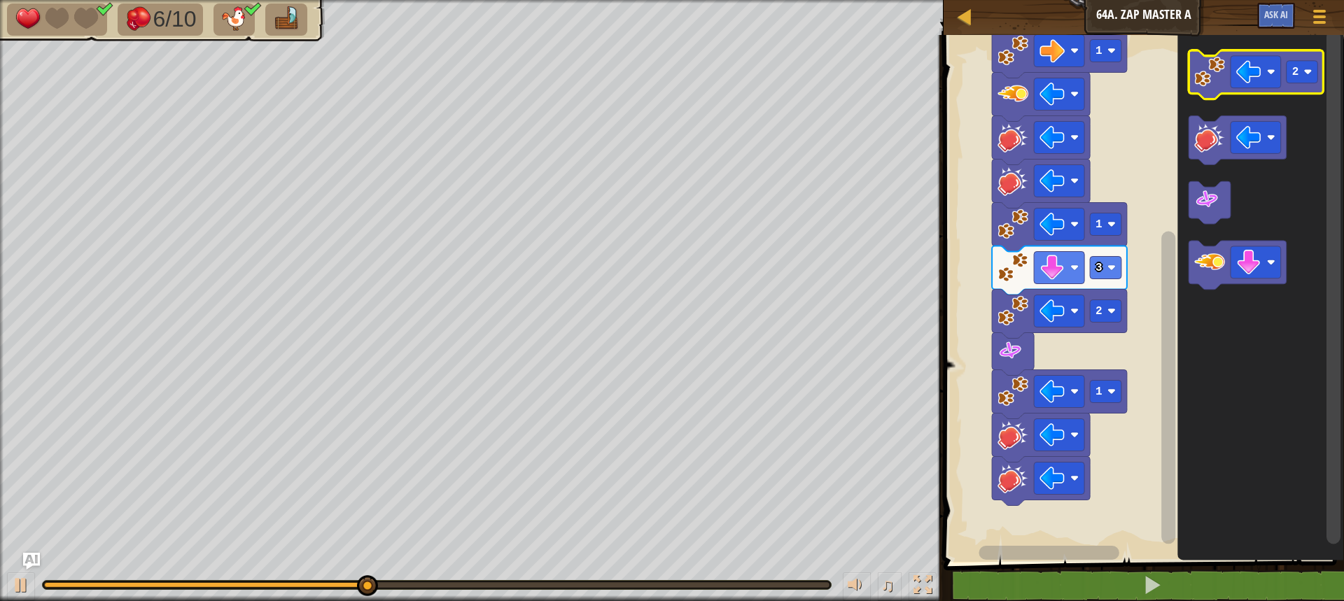
click at [1220, 81] on image "Blockly Workspace" at bounding box center [1209, 72] width 31 height 31
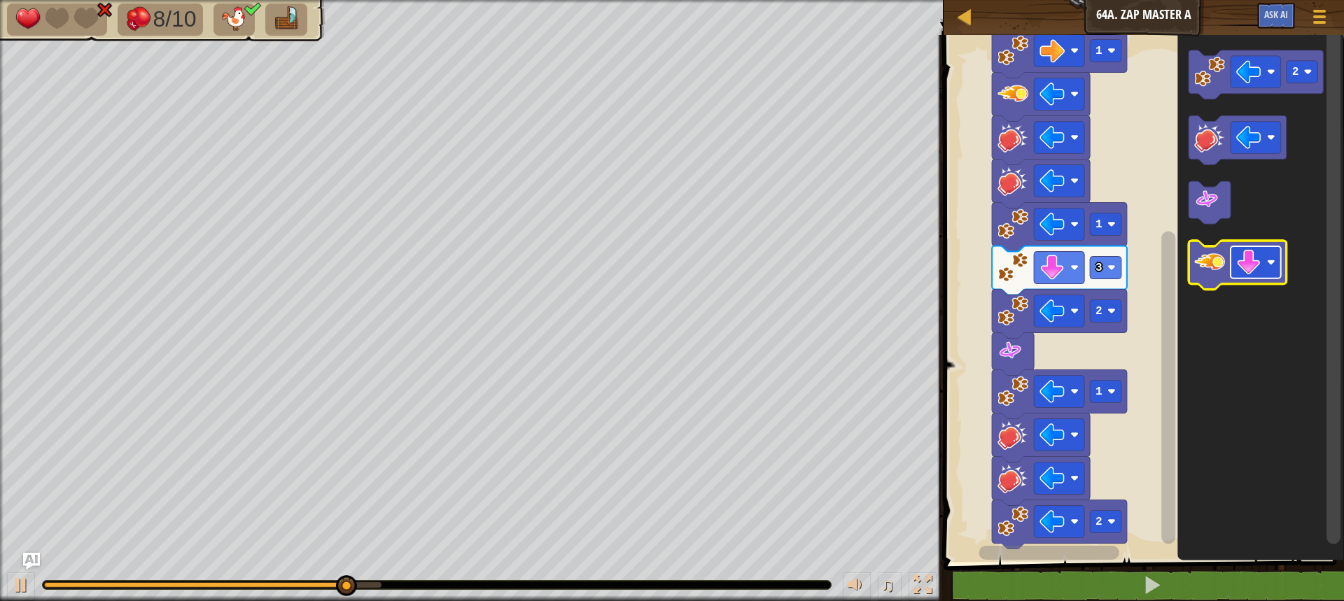
click at [1252, 270] on image "Blockly Workspace" at bounding box center [1248, 263] width 25 height 25
click at [1214, 276] on image "Blockly Workspace" at bounding box center [1209, 263] width 31 height 31
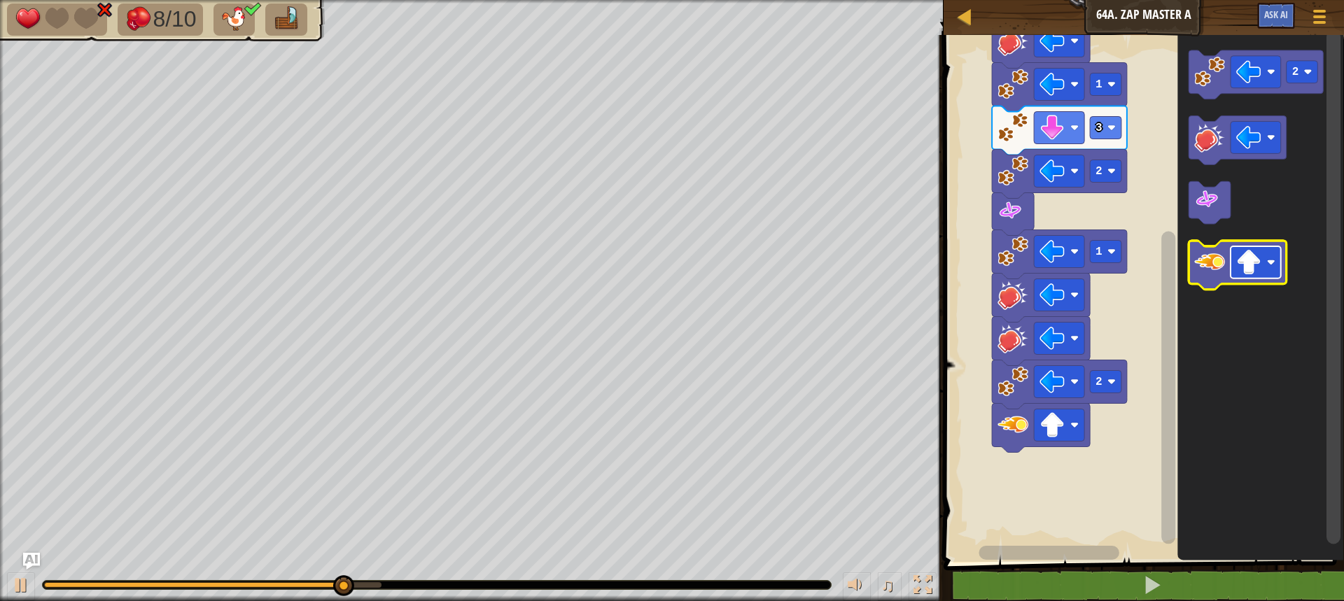
click at [1252, 272] on image "Blockly Workspace" at bounding box center [1248, 263] width 25 height 25
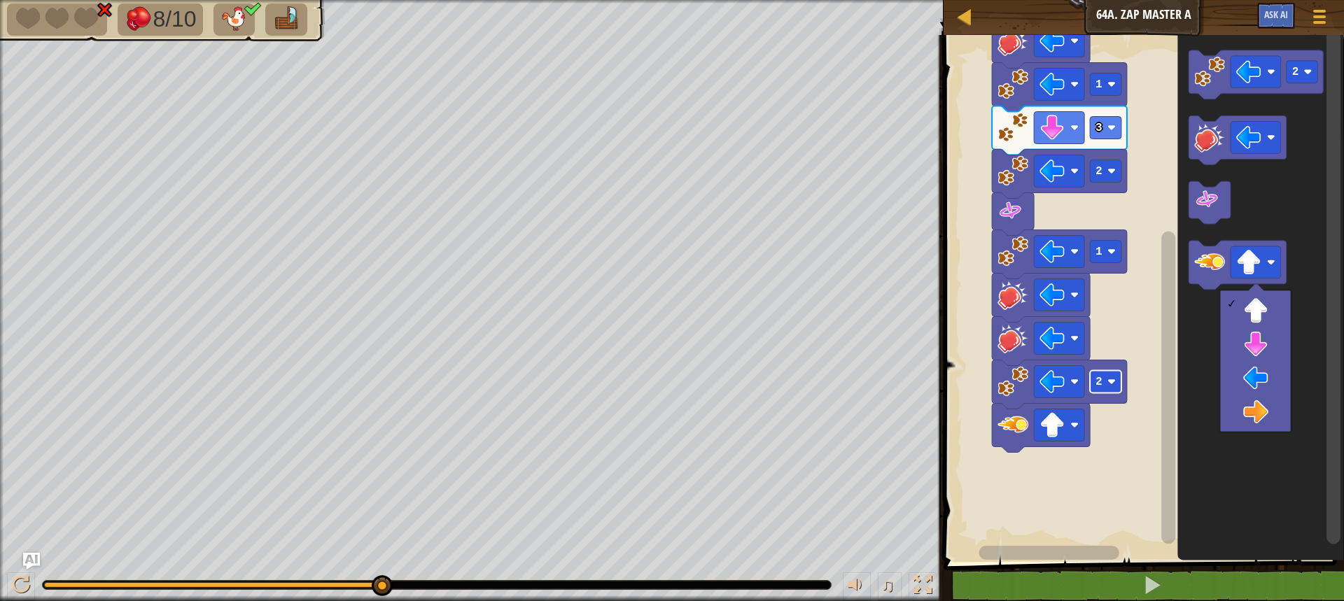
click at [1102, 377] on rect "Blockly Workspace" at bounding box center [1106, 382] width 32 height 22
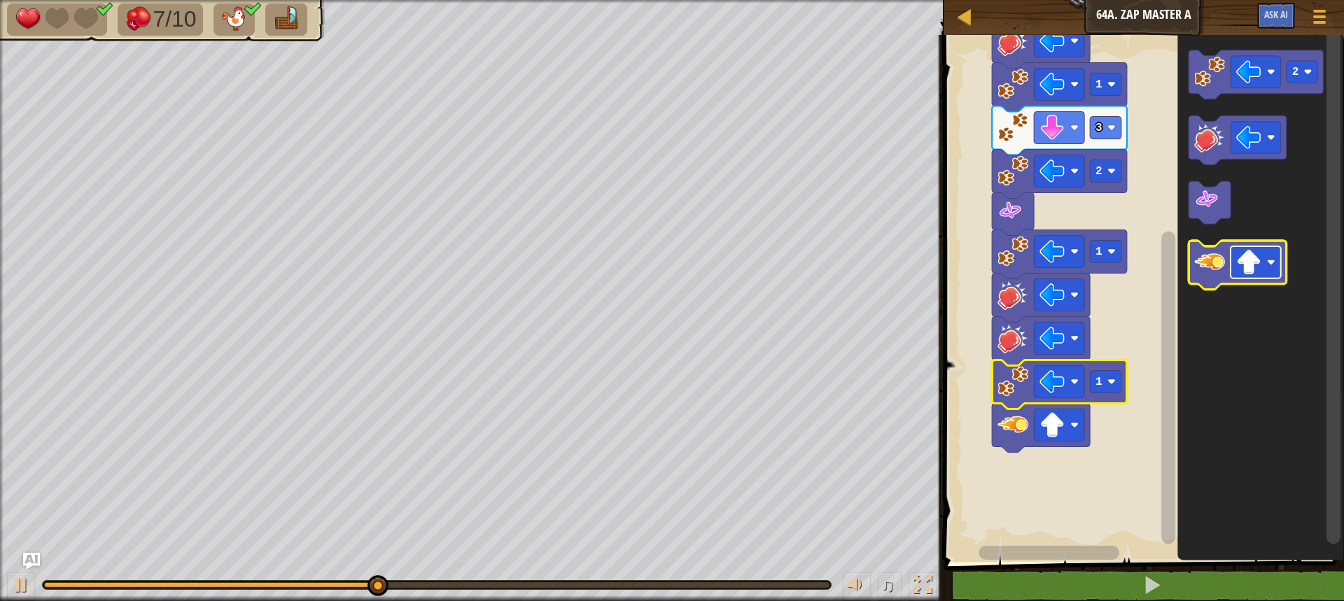
click at [1255, 260] on image "Blockly Workspace" at bounding box center [1248, 263] width 25 height 25
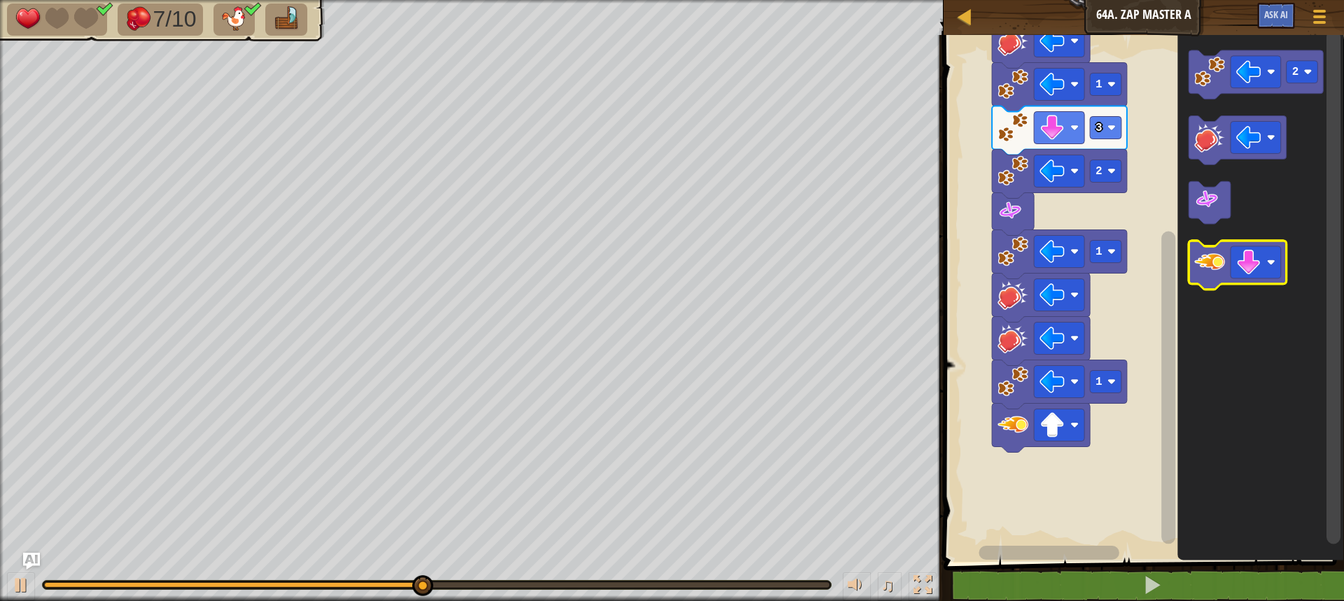
click at [1219, 279] on icon "Blockly Workspace" at bounding box center [1238, 266] width 98 height 49
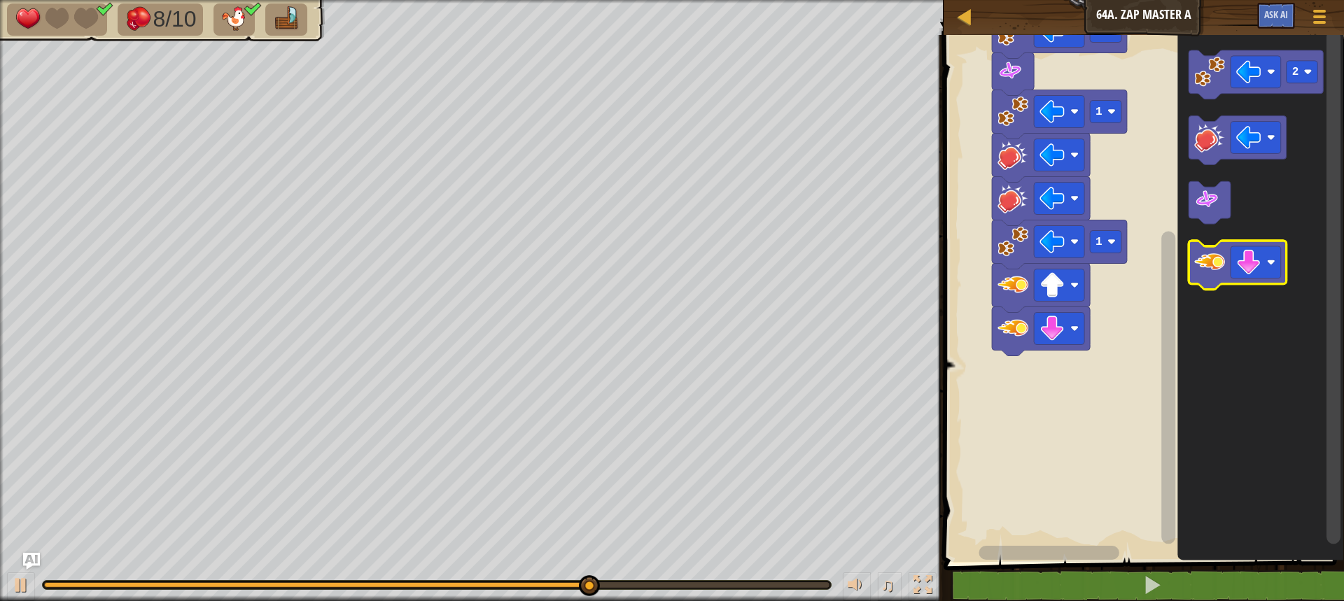
click at [1218, 259] on image "Blockly Workspace" at bounding box center [1209, 263] width 31 height 31
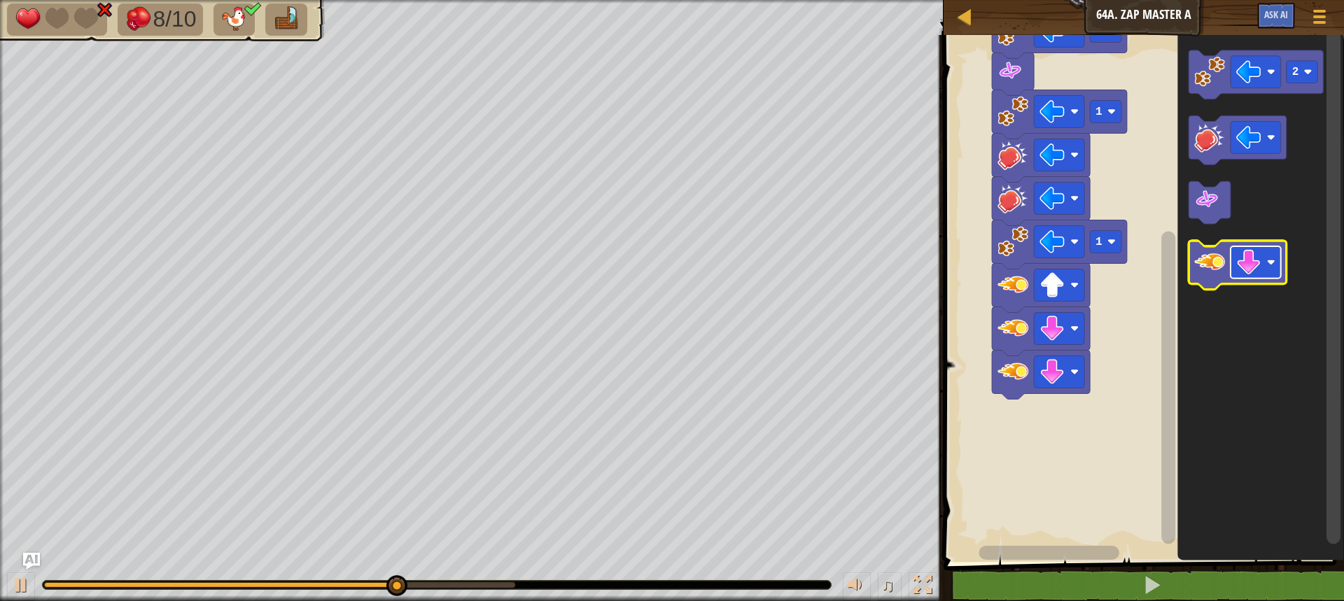
click at [1248, 262] on image "Blockly Workspace" at bounding box center [1248, 263] width 25 height 25
click at [1208, 272] on image "Blockly Workspace" at bounding box center [1209, 263] width 31 height 31
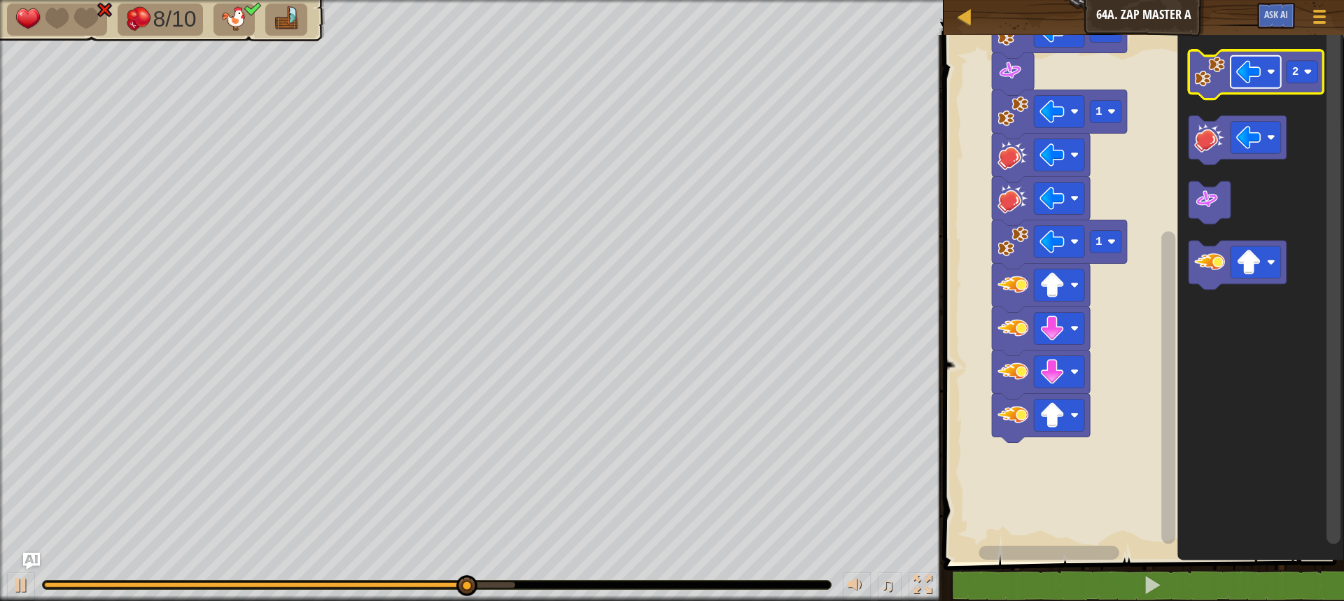
click at [1257, 87] on rect "Blockly Workspace" at bounding box center [1256, 72] width 50 height 32
click at [1195, 65] on image "Blockly Workspace" at bounding box center [1209, 72] width 31 height 31
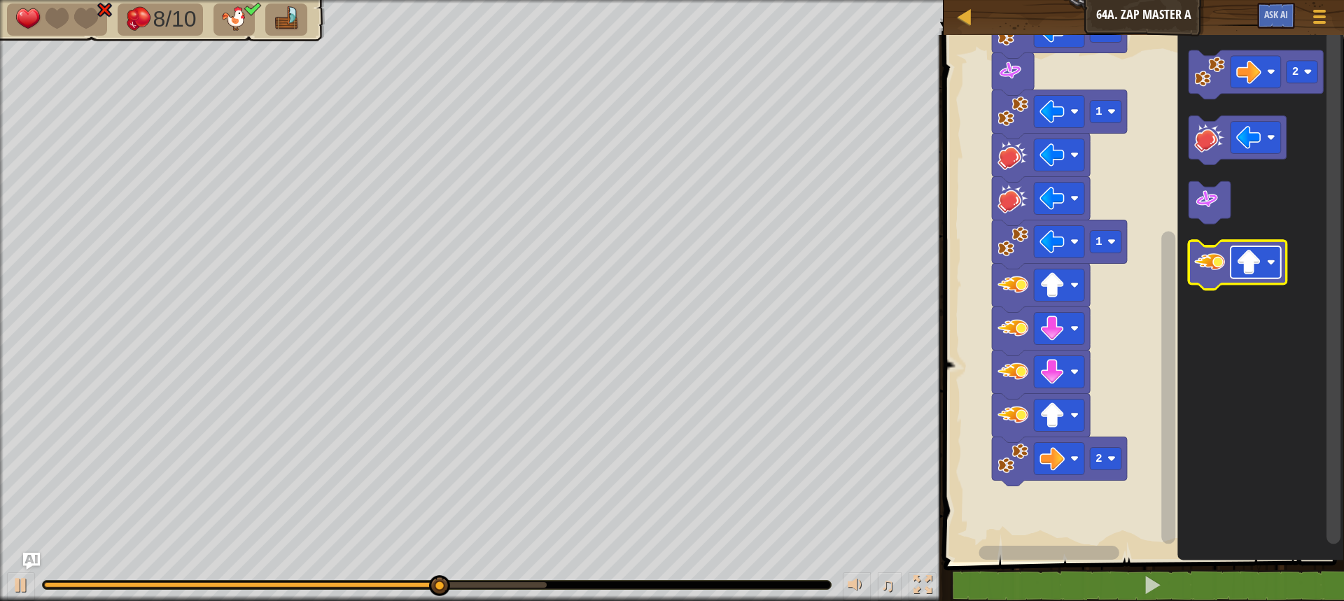
click at [1250, 260] on image "Blockly Workspace" at bounding box center [1248, 263] width 25 height 25
click at [1229, 261] on icon "Blockly Workspace" at bounding box center [1238, 266] width 98 height 49
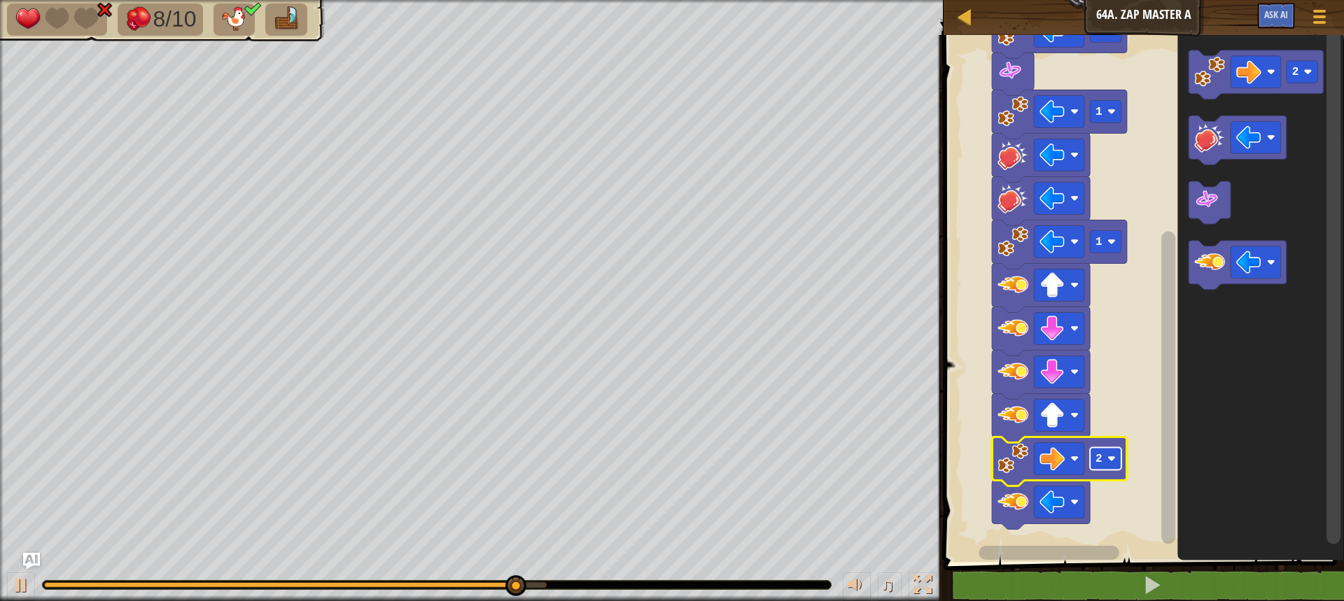
click at [1103, 465] on rect "Blockly Workspace" at bounding box center [1106, 459] width 32 height 22
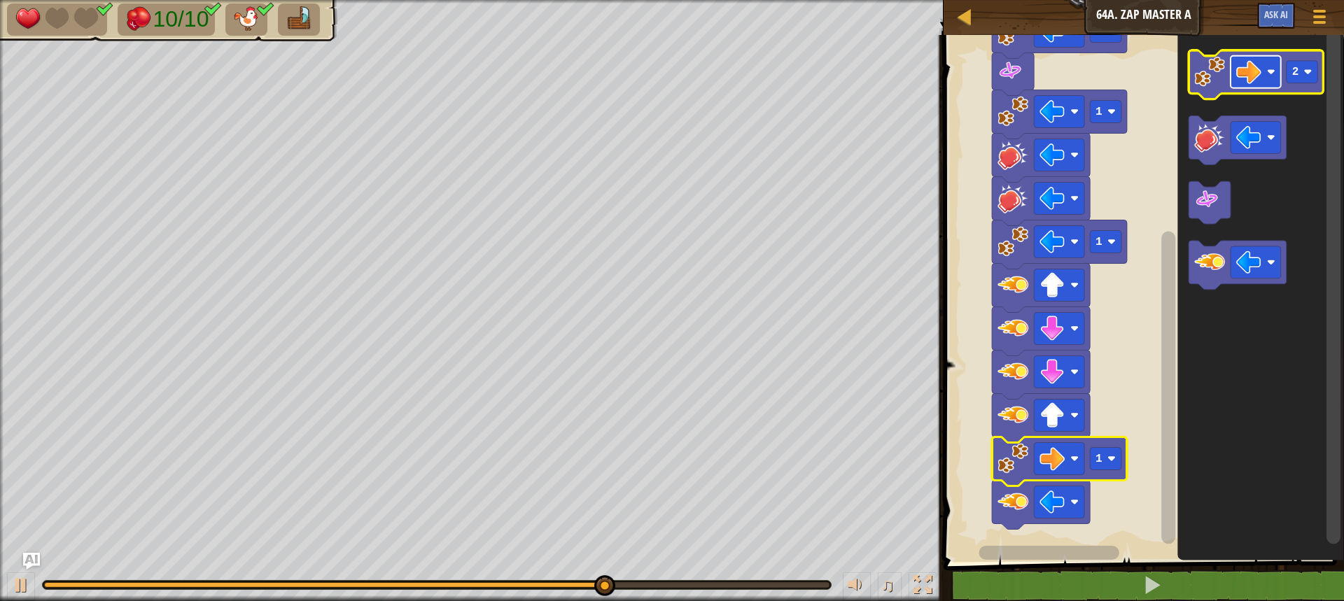
click at [1264, 72] on rect "Blockly Workspace" at bounding box center [1256, 72] width 50 height 32
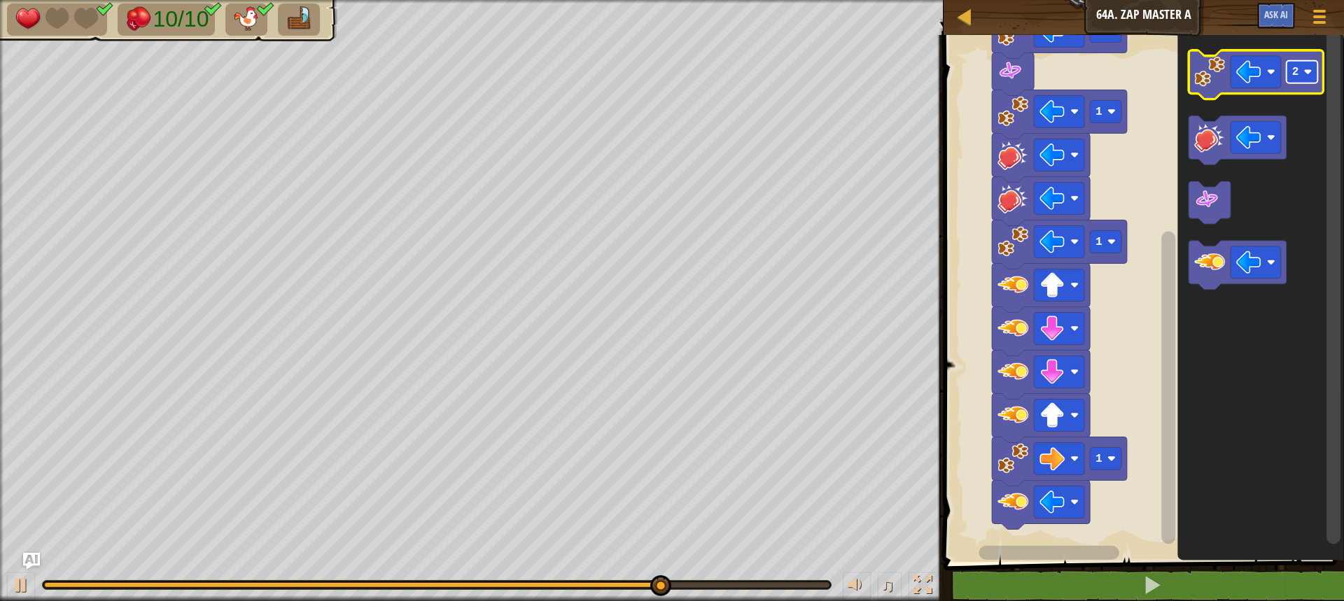
click at [1310, 78] on rect "Blockly Workspace" at bounding box center [1303, 72] width 32 height 22
click at [1206, 78] on image "Blockly Workspace" at bounding box center [1209, 72] width 31 height 31
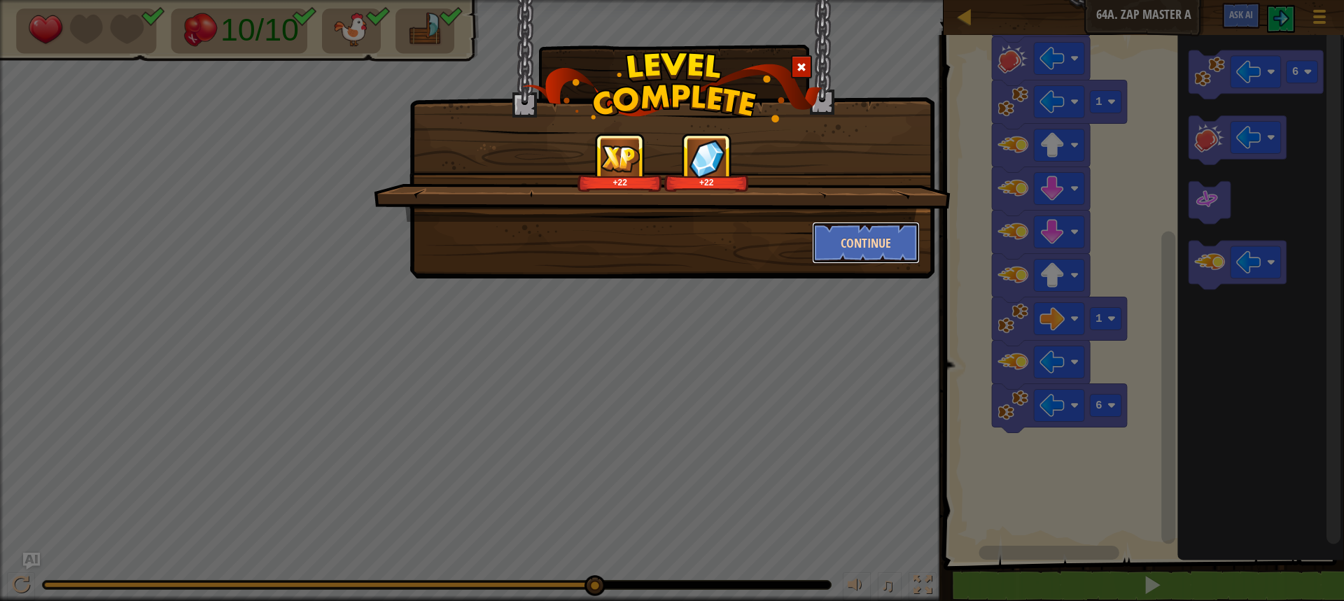
click at [842, 238] on button "Continue" at bounding box center [866, 243] width 109 height 42
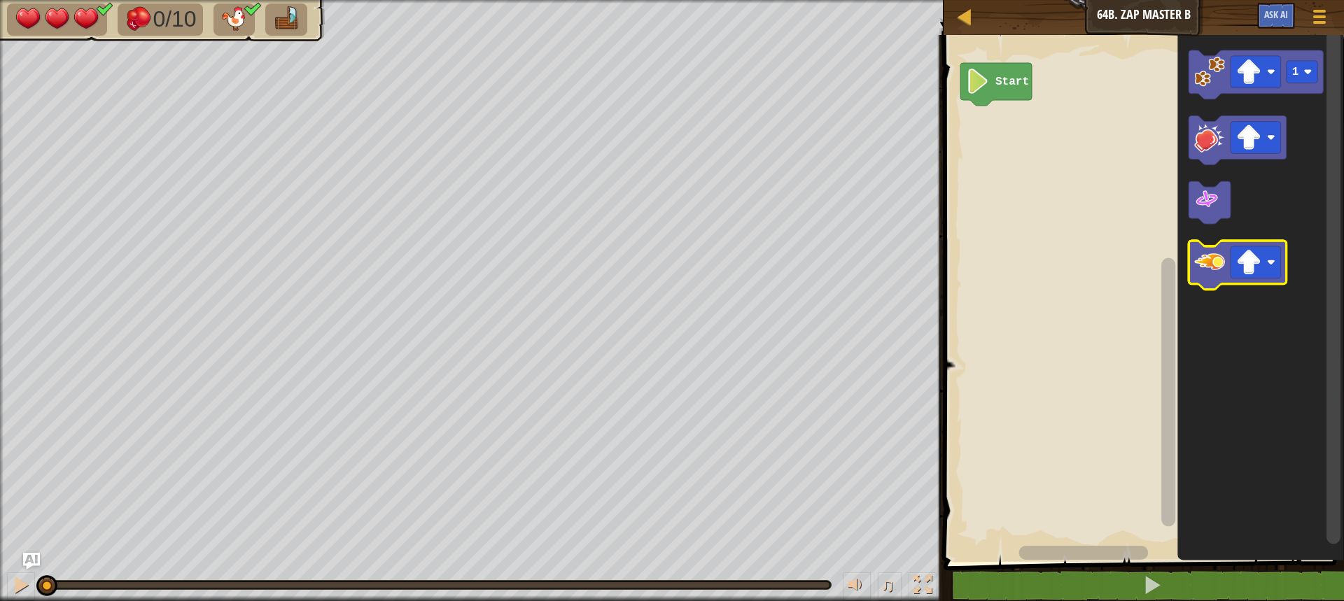
click at [1210, 271] on image "Blockly Workspace" at bounding box center [1209, 263] width 31 height 31
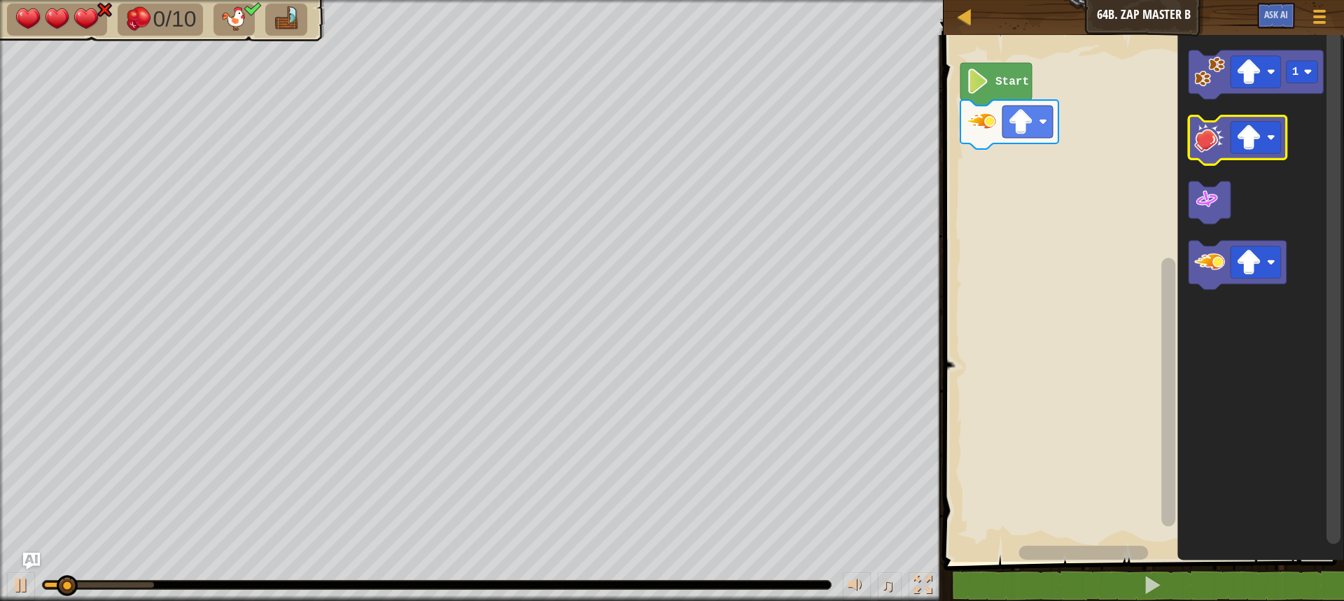
click at [1210, 151] on image "Blockly Workspace" at bounding box center [1209, 138] width 31 height 31
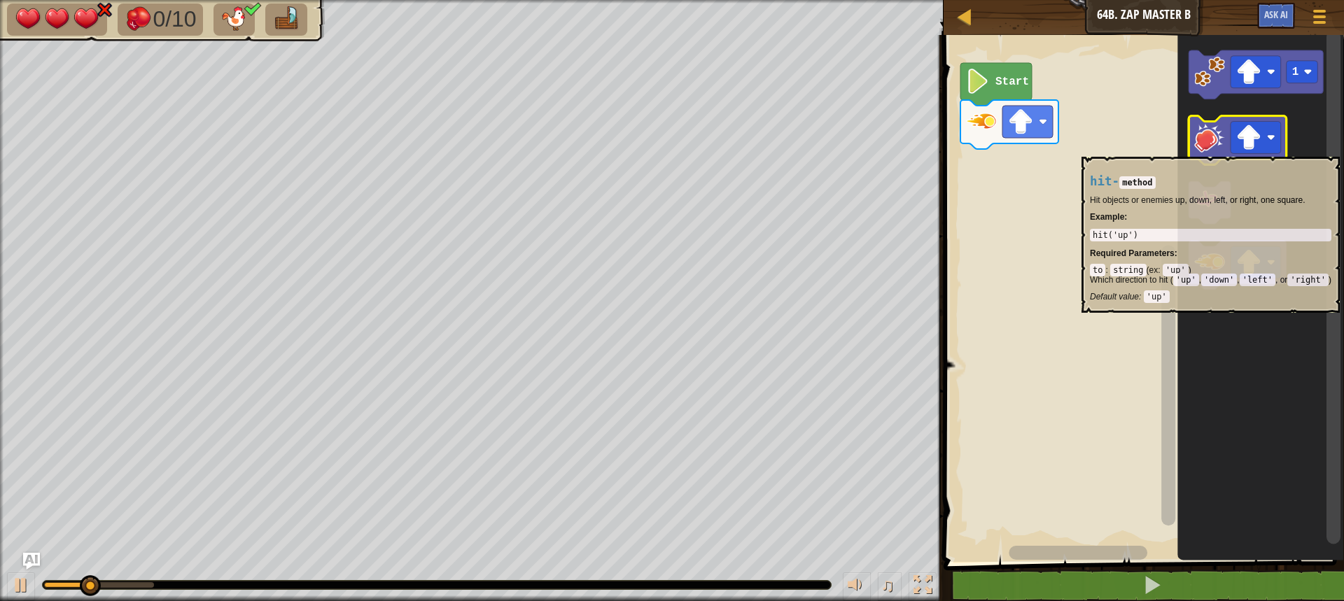
click at [1222, 150] on image "Blockly Workspace" at bounding box center [1209, 138] width 31 height 31
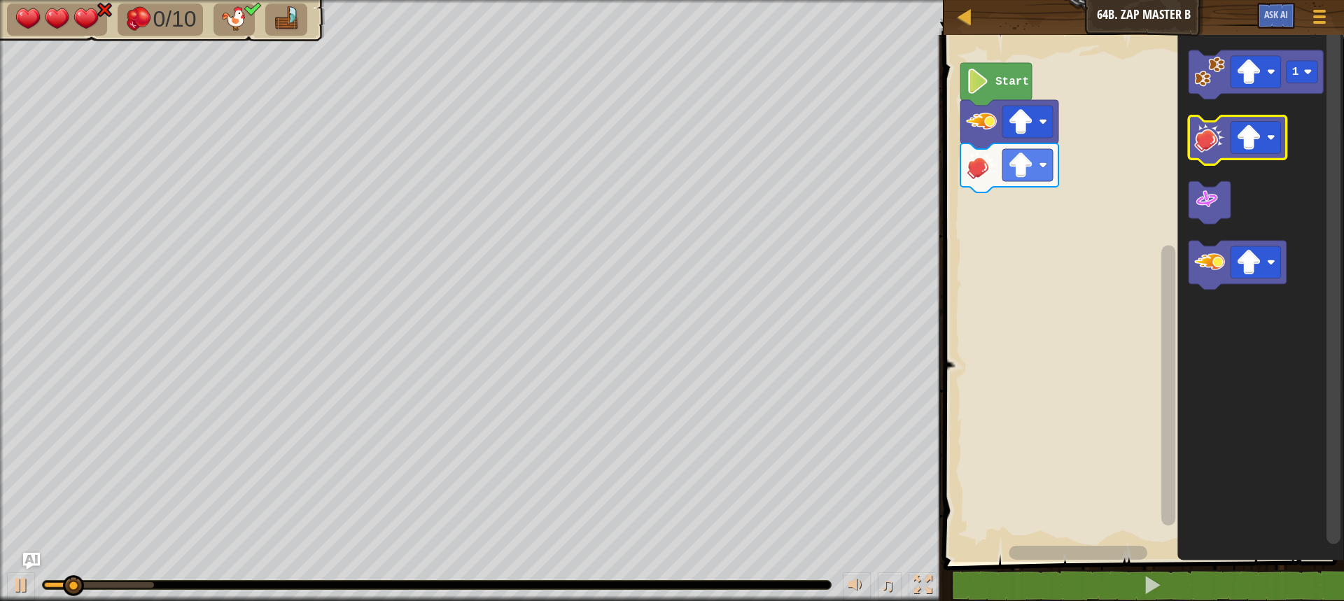
click at [1222, 150] on image "Blockly Workspace" at bounding box center [1209, 138] width 31 height 31
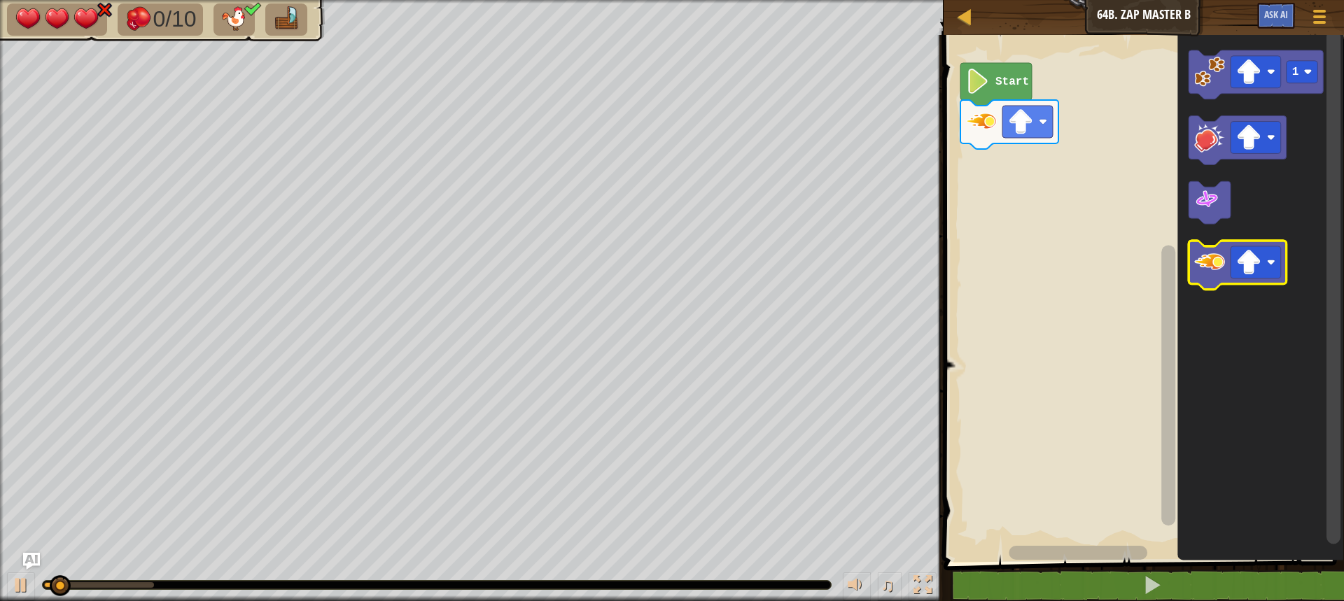
click at [1210, 277] on image "Blockly Workspace" at bounding box center [1209, 263] width 31 height 31
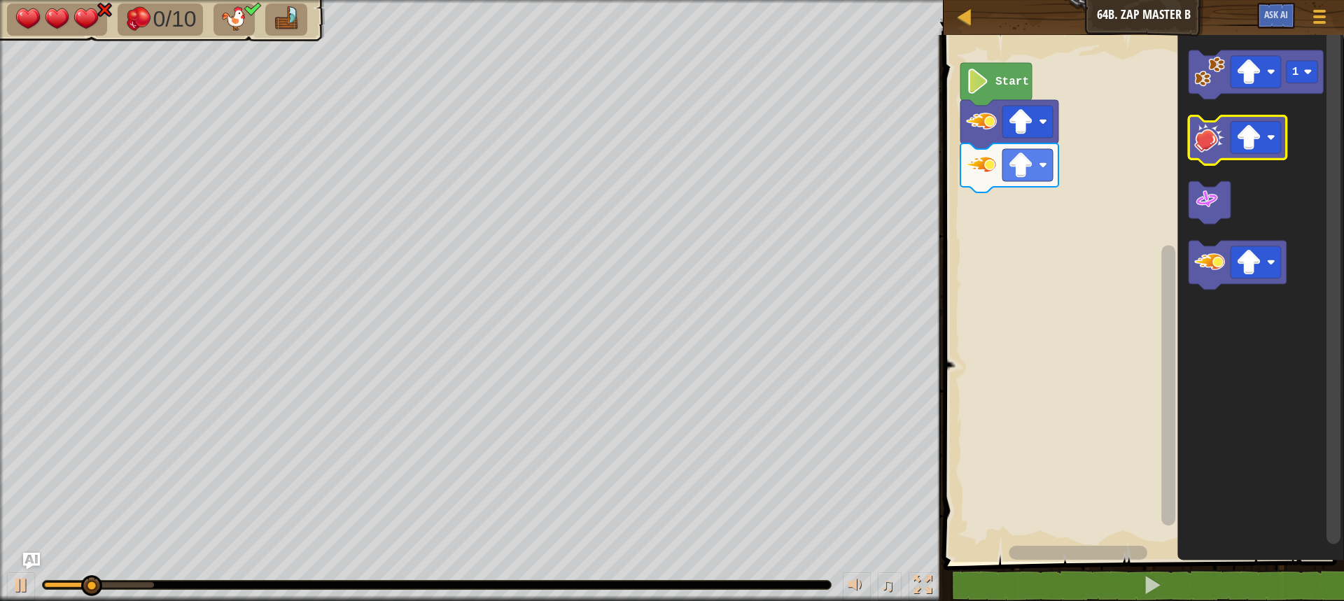
click at [1219, 136] on image "Blockly Workspace" at bounding box center [1209, 138] width 31 height 31
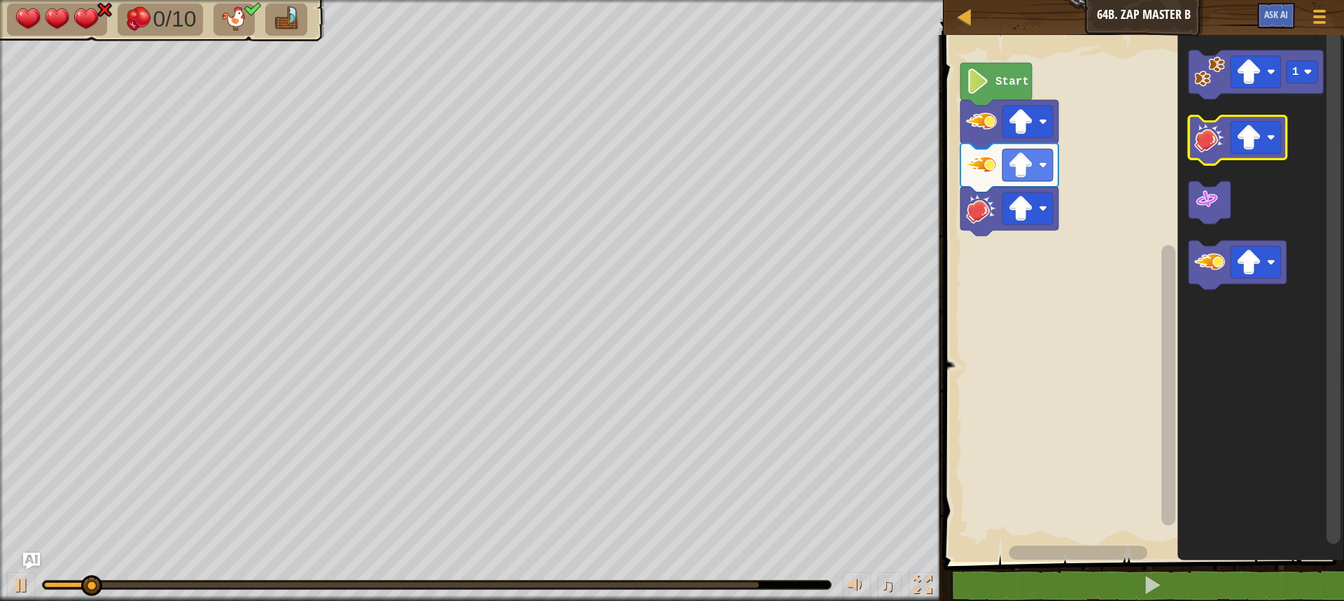
click at [1219, 136] on image "Blockly Workspace" at bounding box center [1209, 138] width 31 height 31
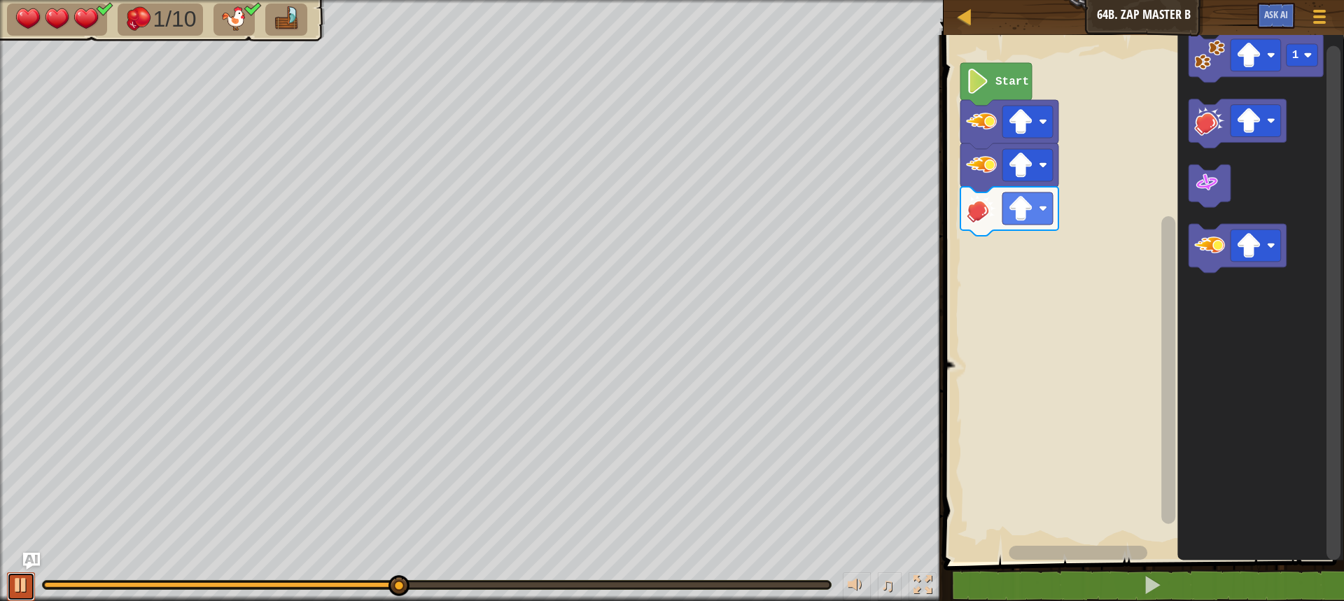
click at [11, 583] on button at bounding box center [21, 587] width 28 height 29
click at [1305, 60] on rect "Blockly Workspace" at bounding box center [1303, 55] width 32 height 22
click at [1213, 67] on image "Blockly Workspace" at bounding box center [1209, 55] width 31 height 31
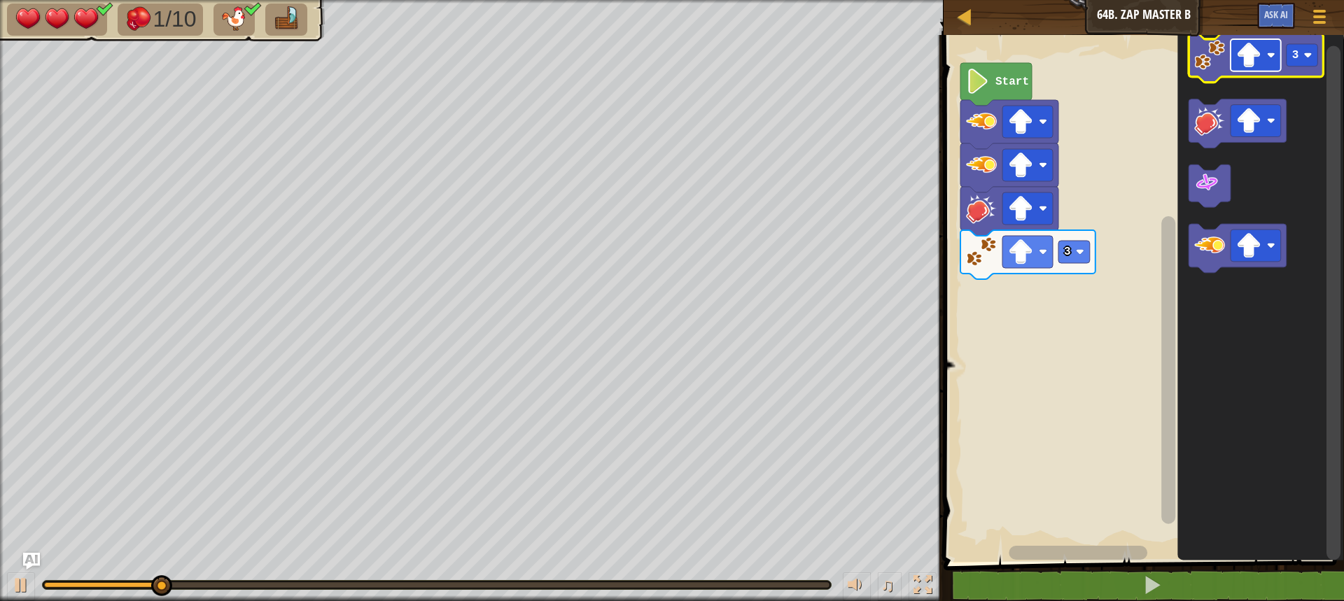
click at [1259, 64] on image "Blockly Workspace" at bounding box center [1248, 55] width 25 height 25
click at [1298, 57] on text "3" at bounding box center [1295, 55] width 7 height 13
click at [1203, 64] on image "Blockly Workspace" at bounding box center [1209, 55] width 31 height 31
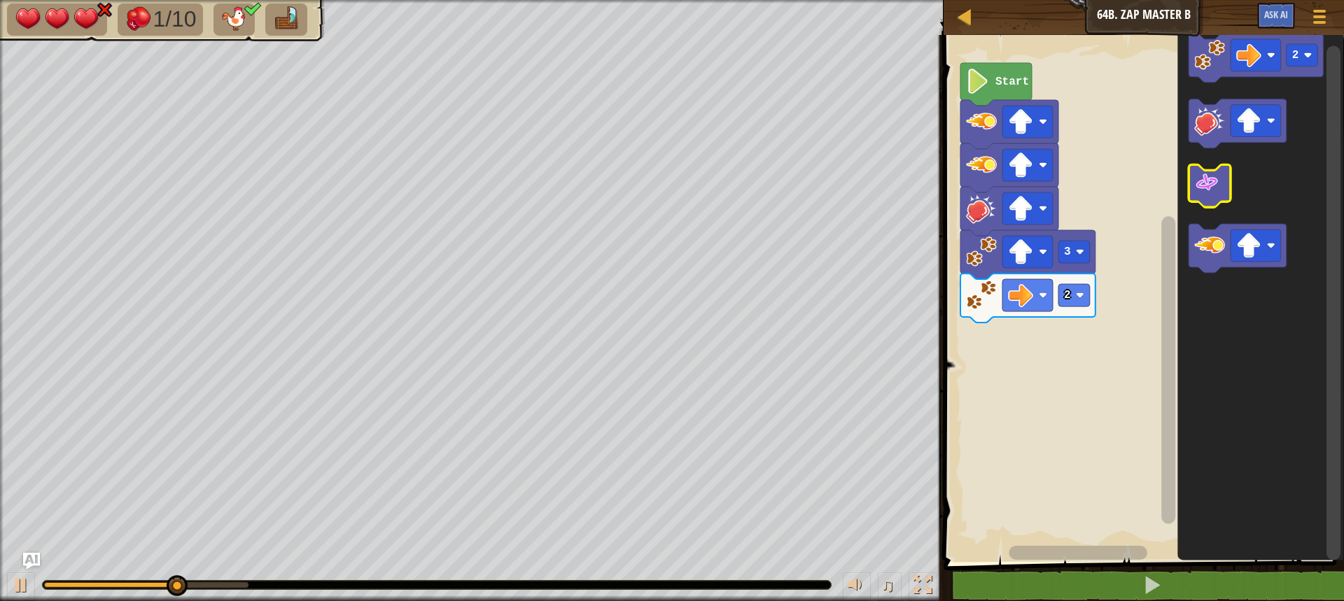
click at [1213, 206] on icon "Blockly Workspace" at bounding box center [1210, 186] width 42 height 43
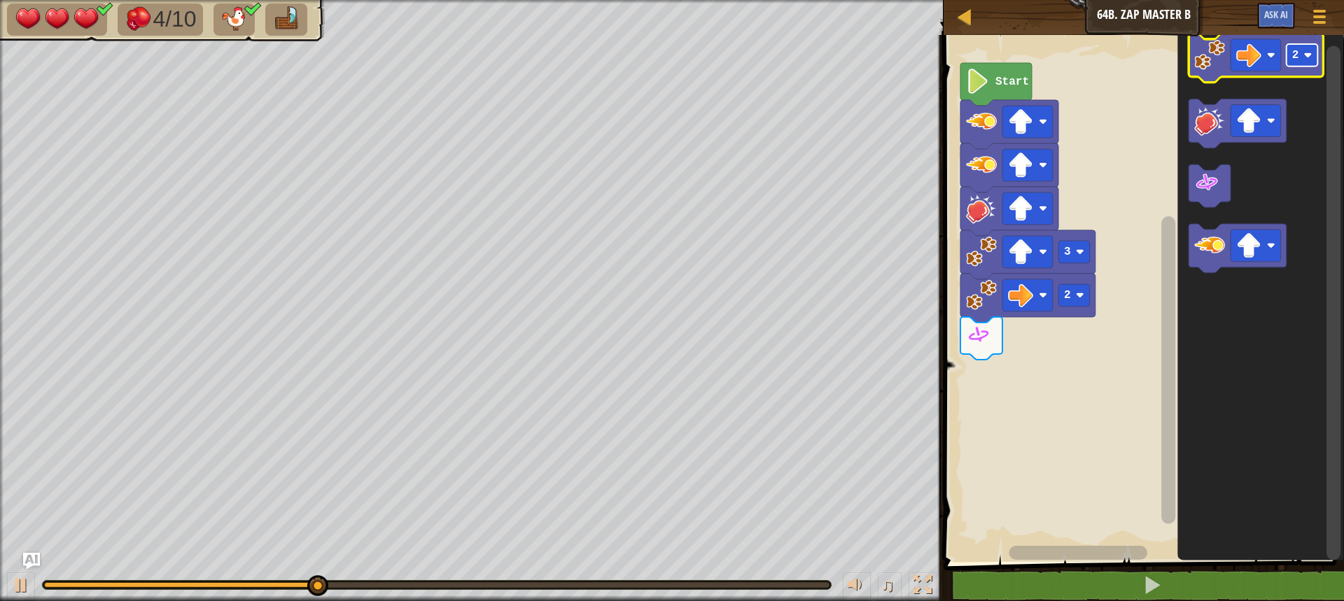
click at [1297, 54] on text "2" at bounding box center [1295, 55] width 7 height 13
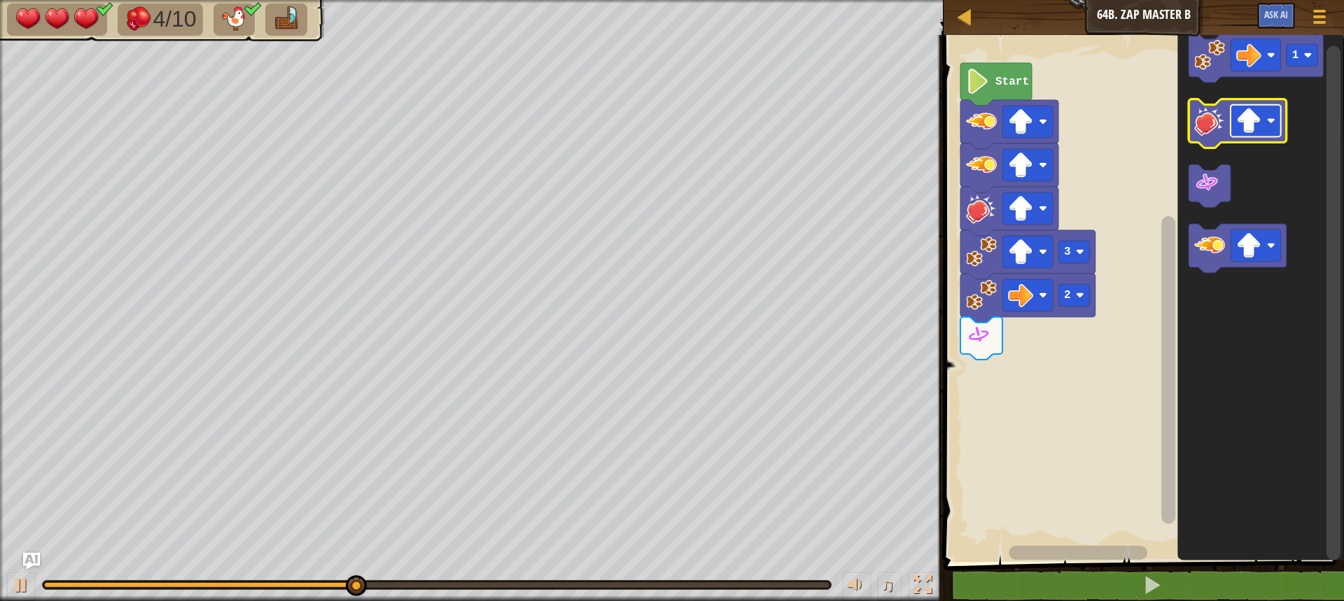
click at [1264, 126] on rect "Blockly Workspace" at bounding box center [1256, 121] width 50 height 32
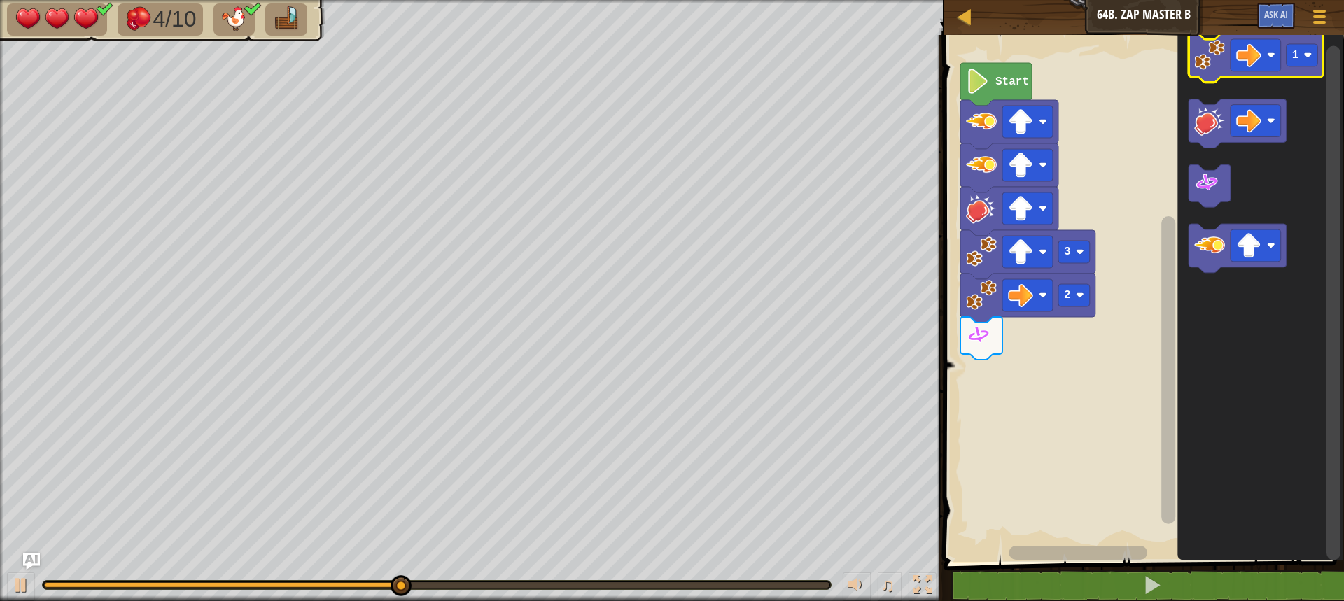
click at [1207, 67] on image "Blockly Workspace" at bounding box center [1209, 55] width 31 height 31
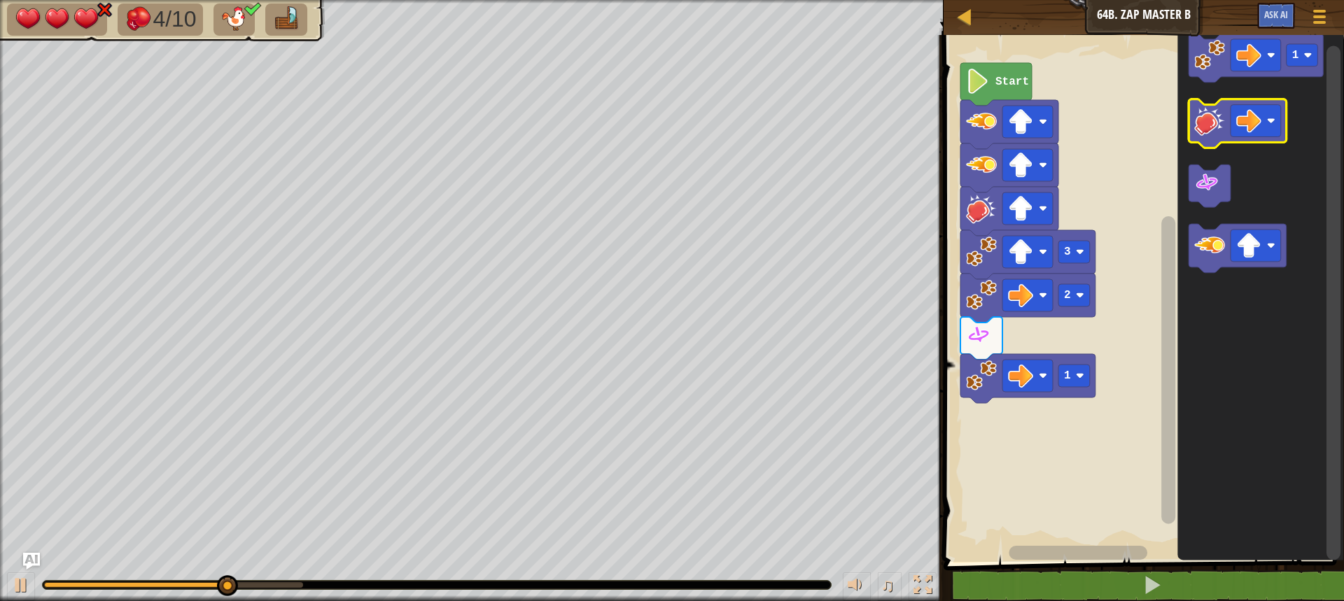
click at [1213, 128] on image "Blockly Workspace" at bounding box center [1209, 121] width 31 height 31
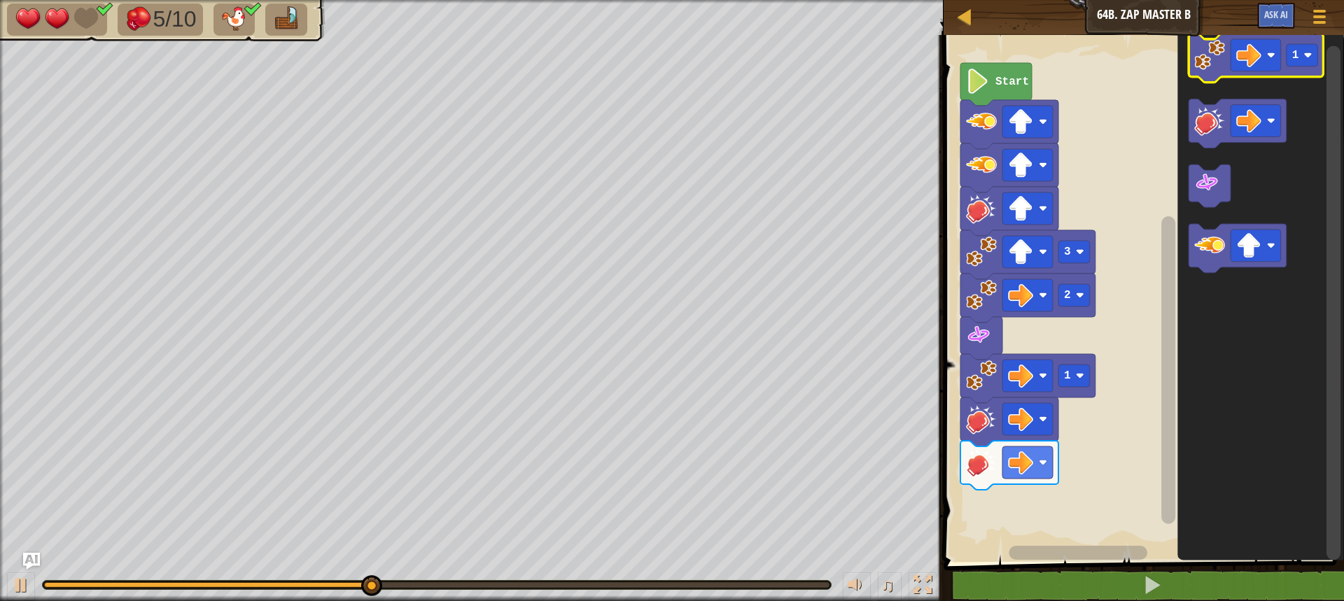
click at [1213, 71] on icon "Blockly Workspace" at bounding box center [1256, 58] width 135 height 49
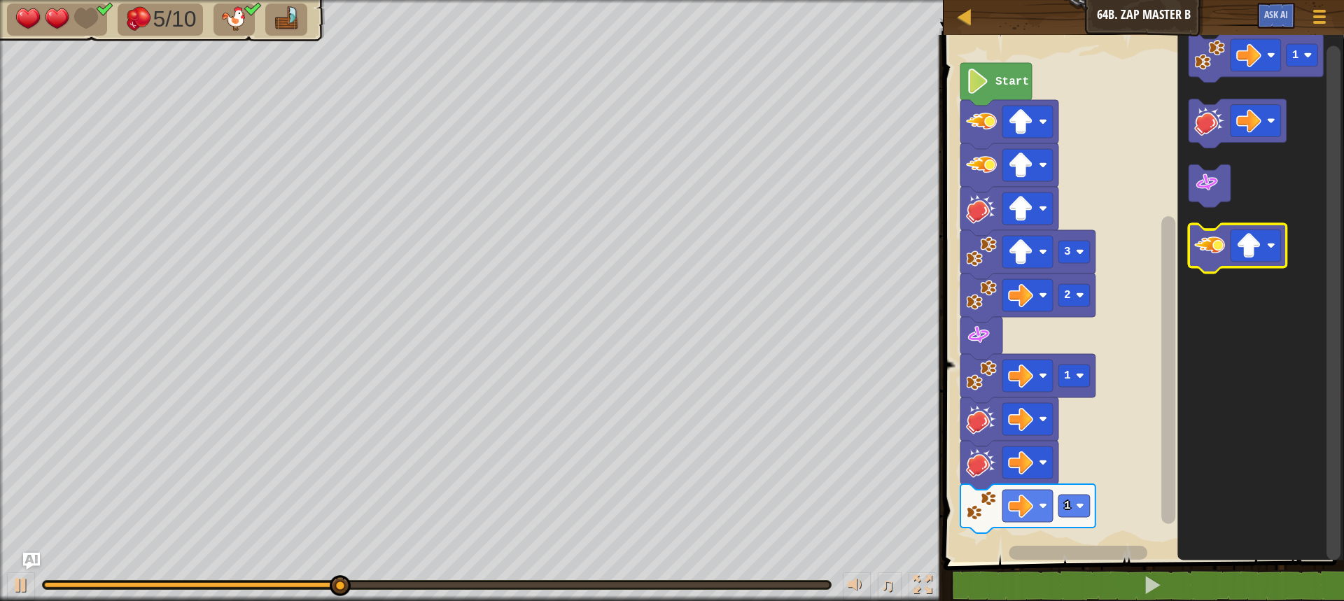
click at [1206, 253] on image "Blockly Workspace" at bounding box center [1209, 246] width 31 height 31
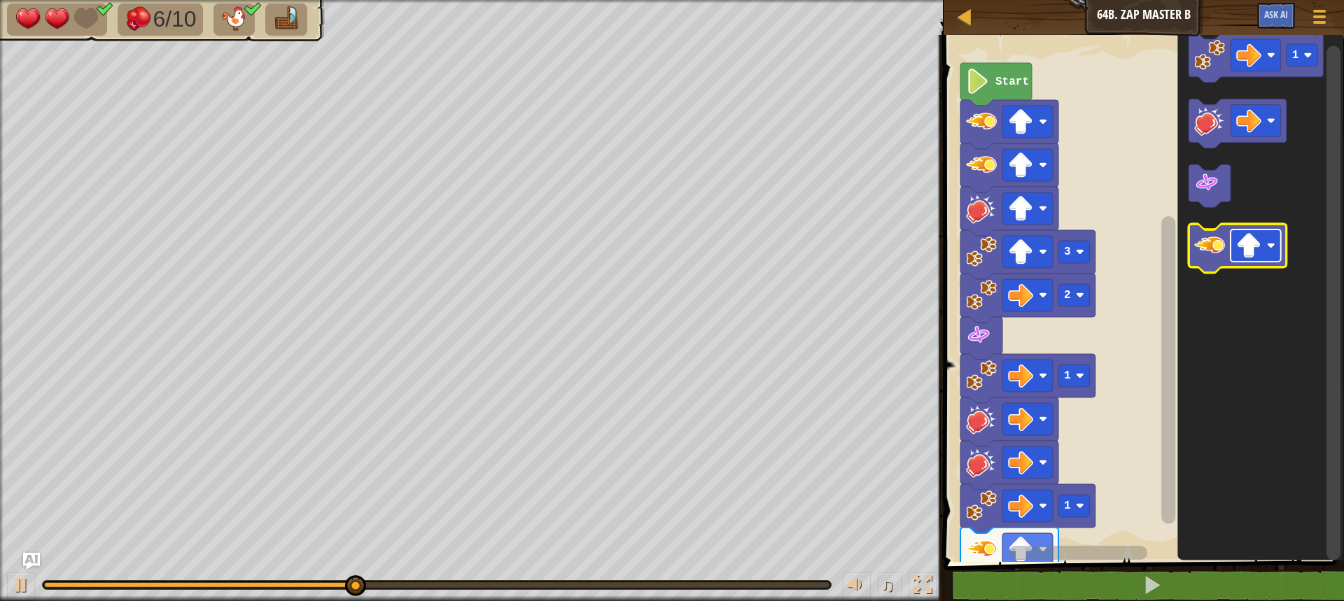
click at [1255, 237] on image "Blockly Workspace" at bounding box center [1248, 246] width 25 height 25
click at [1209, 261] on image "Blockly Workspace" at bounding box center [1209, 246] width 31 height 31
click at [1254, 251] on image "Blockly Workspace" at bounding box center [1248, 246] width 25 height 25
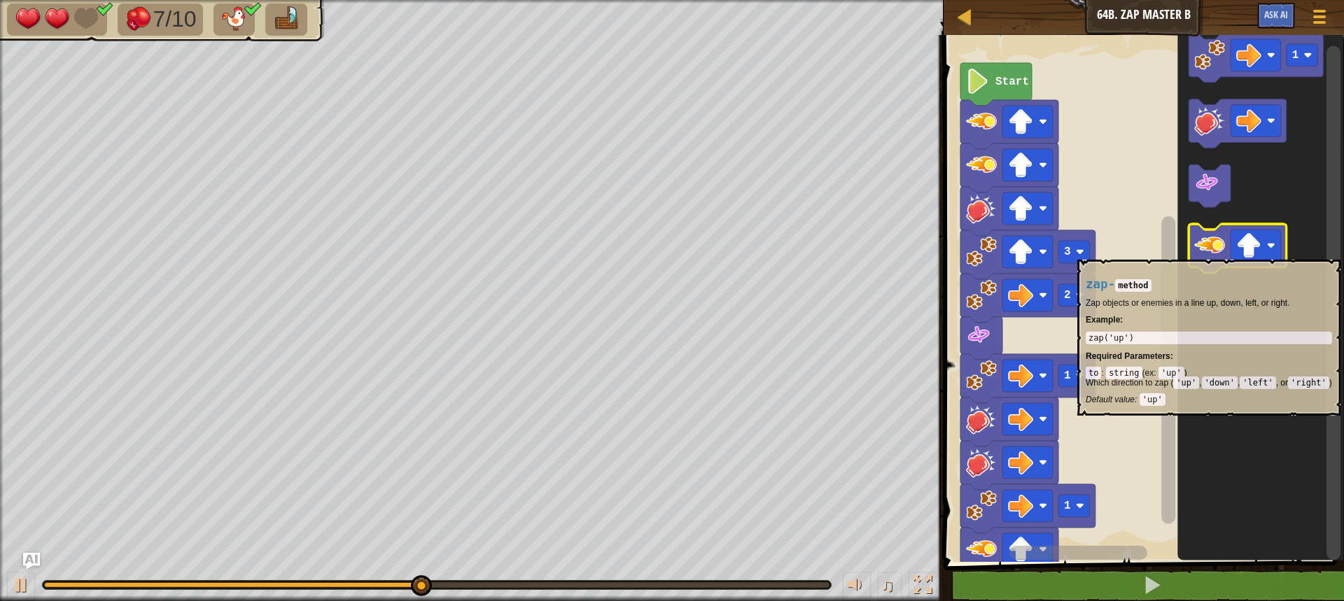
click at [1214, 253] on image "Blockly Workspace" at bounding box center [1209, 246] width 31 height 31
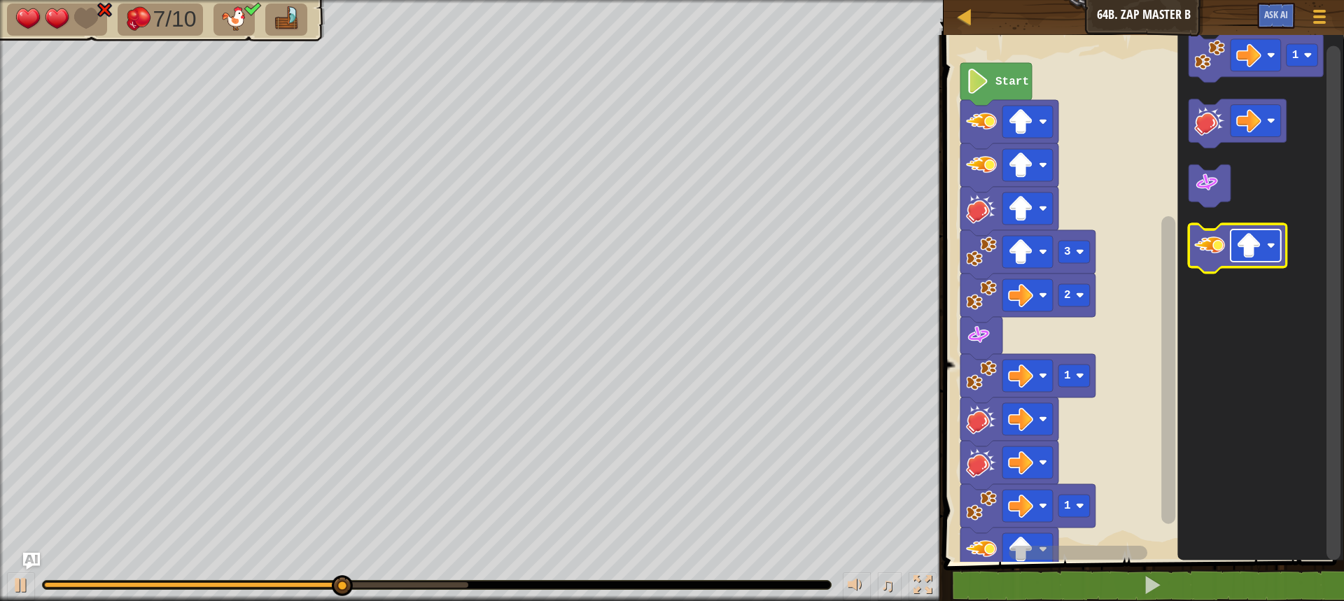
click at [1244, 246] on image "Blockly Workspace" at bounding box center [1248, 246] width 25 height 25
click at [1207, 256] on image "Blockly Workspace" at bounding box center [1209, 246] width 31 height 31
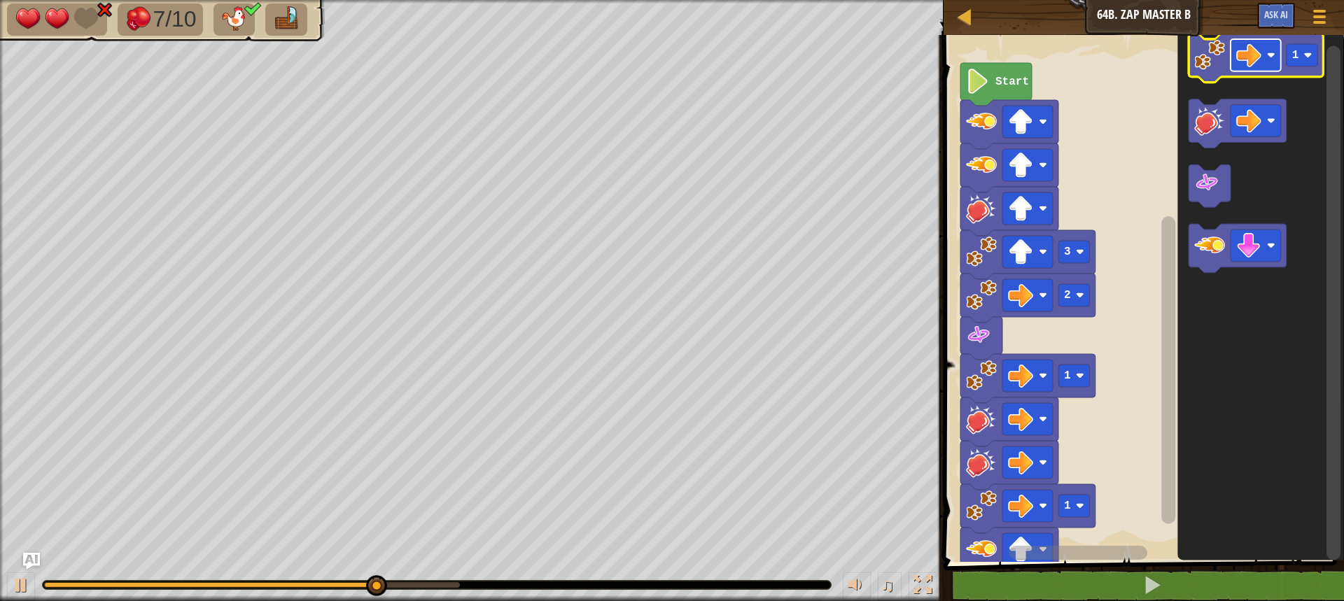
click at [1258, 62] on image "Blockly Workspace" at bounding box center [1248, 55] width 25 height 25
click at [1259, 53] on image "Blockly Workspace" at bounding box center [1248, 55] width 25 height 25
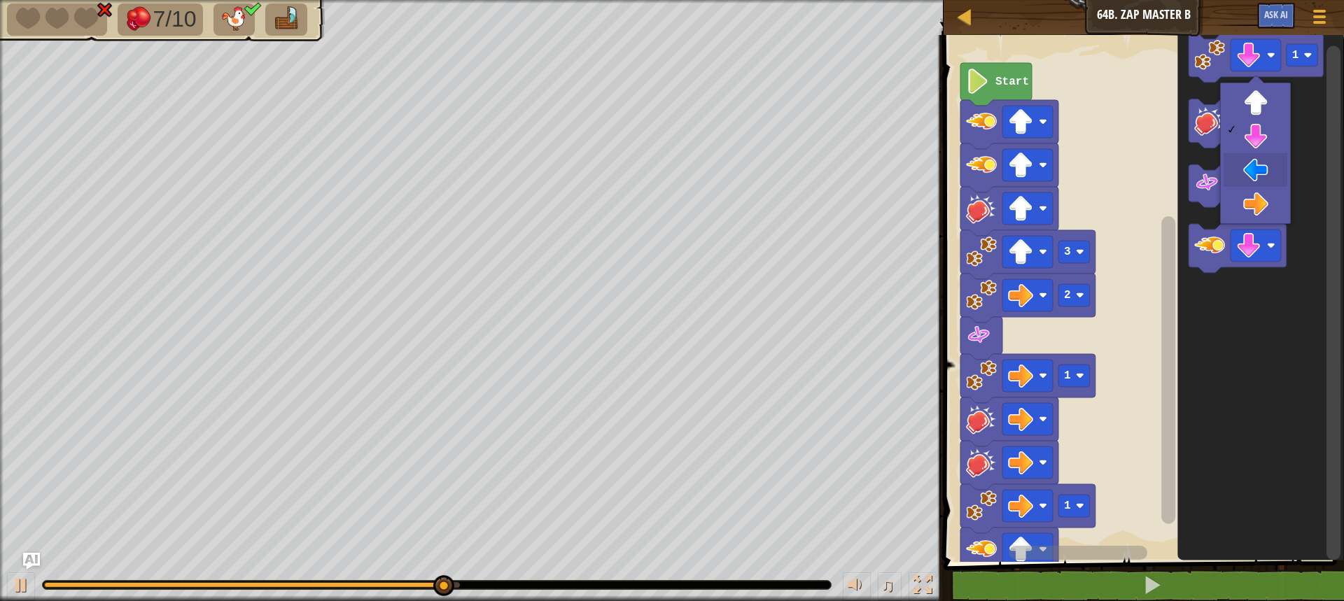
drag, startPoint x: 1260, startPoint y: 176, endPoint x: 1248, endPoint y: 165, distance: 16.9
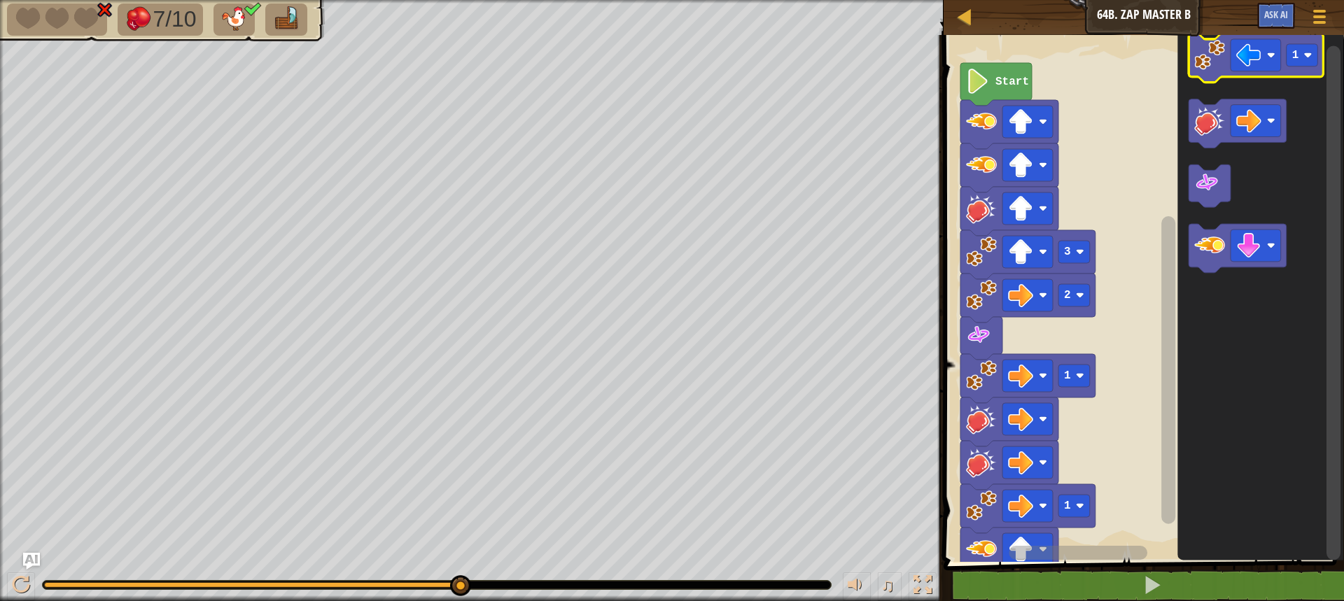
click at [1212, 69] on image "Blockly Workspace" at bounding box center [1209, 55] width 31 height 31
click at [1265, 57] on rect "Blockly Workspace" at bounding box center [1256, 55] width 50 height 32
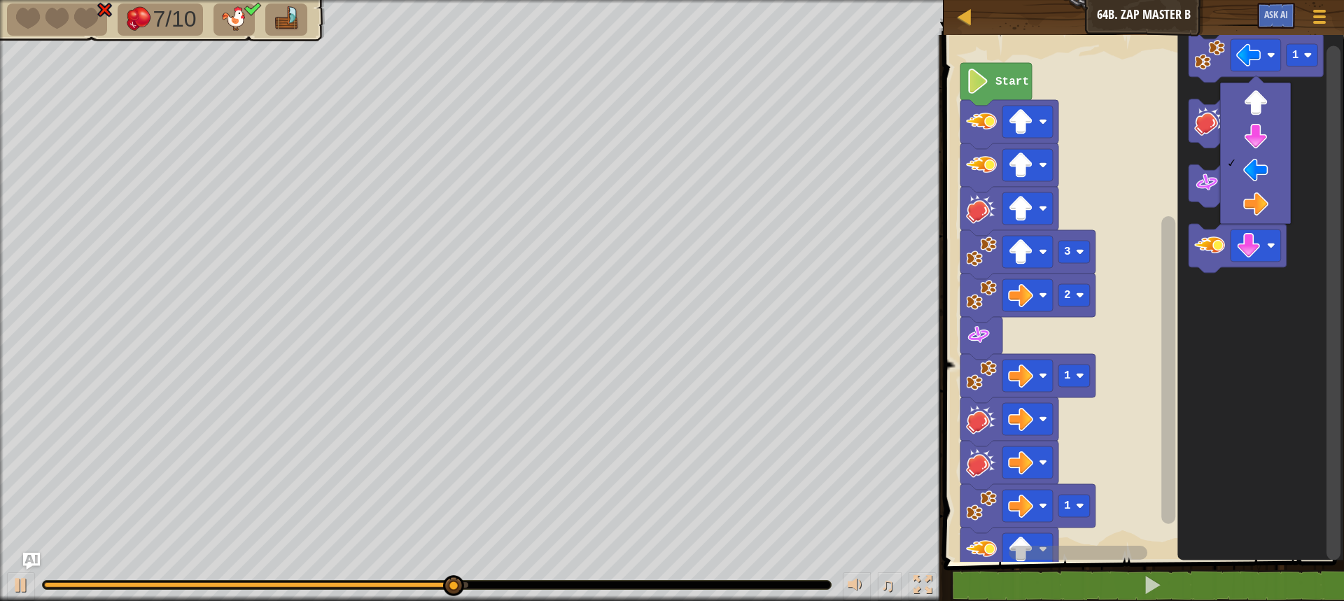
click at [1282, 356] on icon "Blockly Workspace" at bounding box center [1261, 295] width 167 height 534
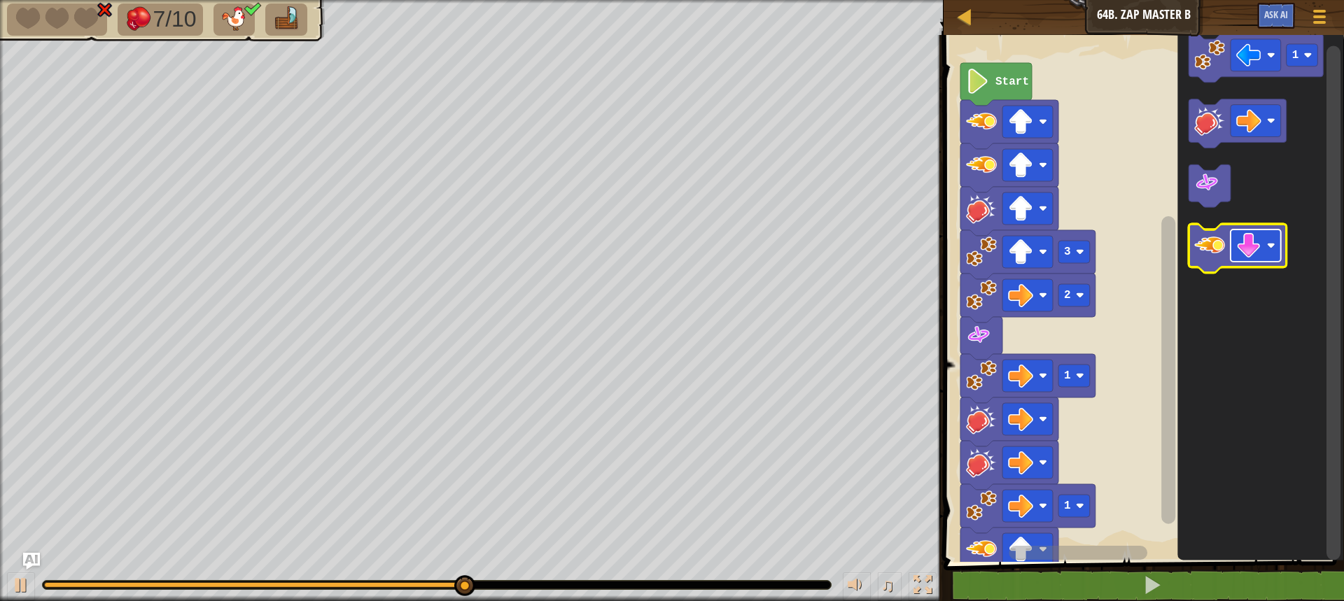
click at [1241, 251] on image "Blockly Workspace" at bounding box center [1248, 246] width 25 height 25
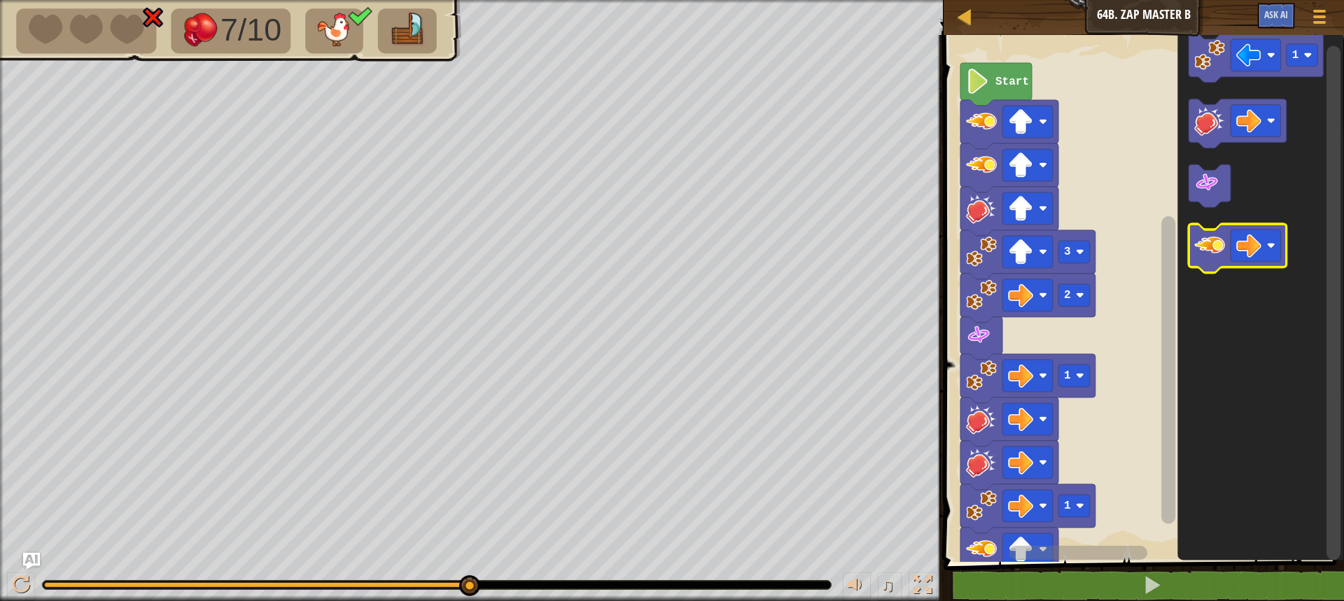
click at [1214, 256] on image "Blockly Workspace" at bounding box center [1209, 246] width 31 height 31
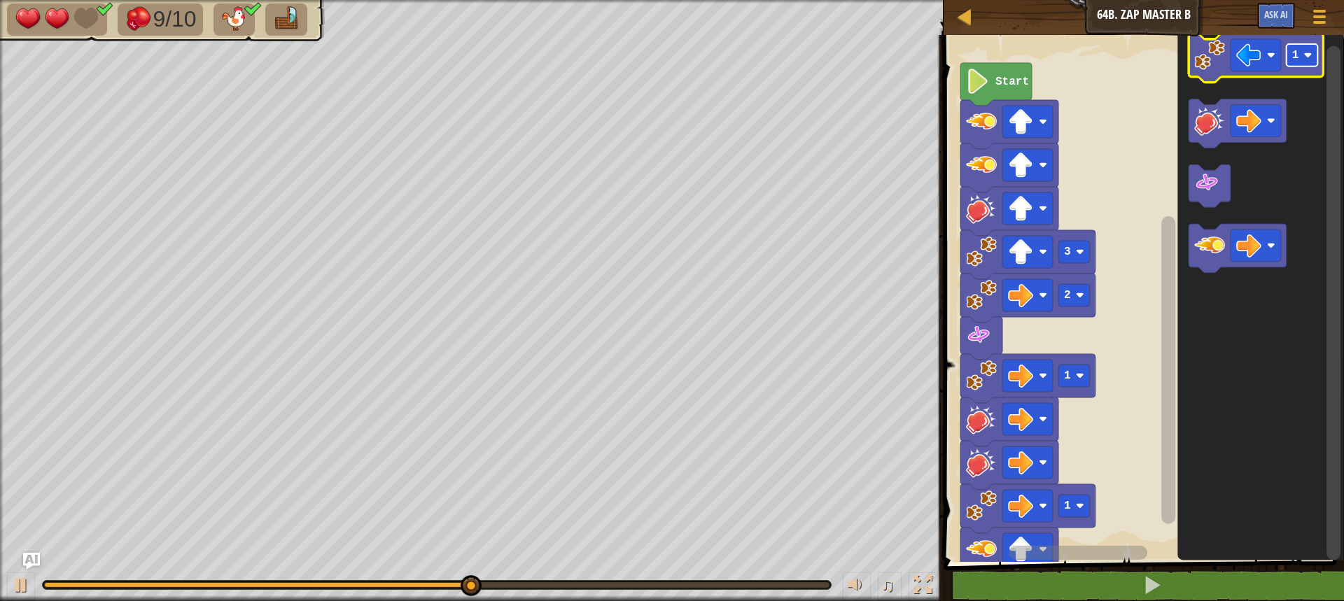
click at [1307, 56] on image "Blockly Workspace" at bounding box center [1308, 55] width 8 height 8
click at [1252, 37] on icon "Blockly Workspace" at bounding box center [1256, 58] width 135 height 49
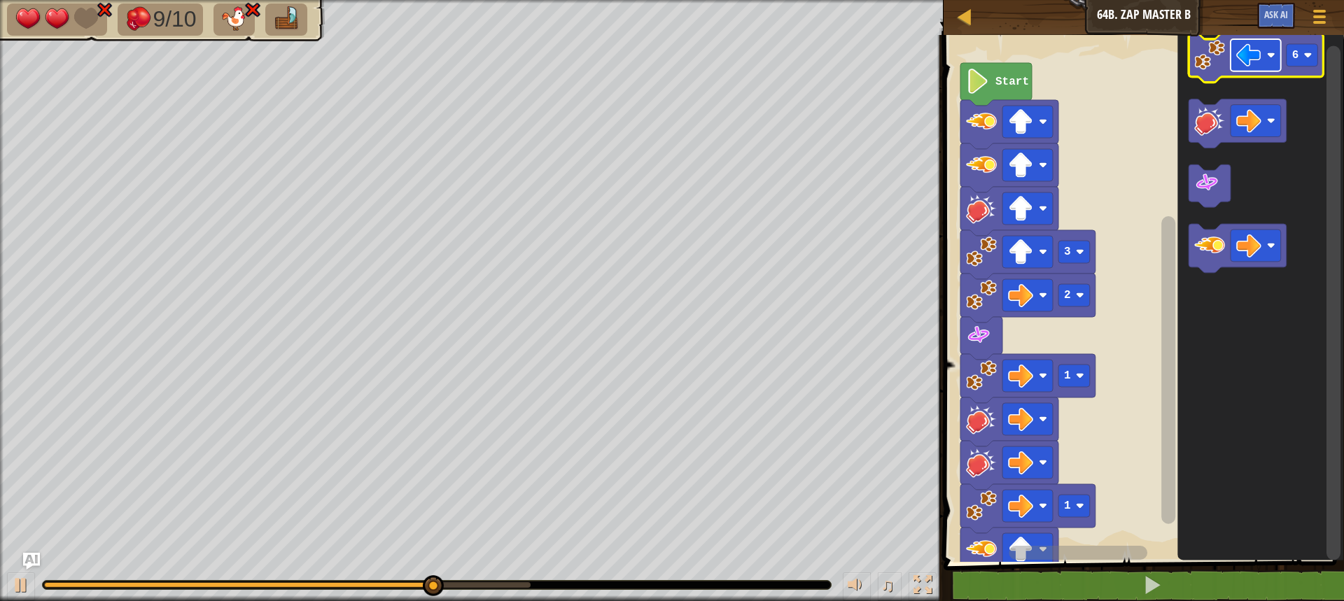
click at [1262, 49] on rect "Blockly Workspace" at bounding box center [1256, 55] width 50 height 32
click at [1205, 67] on image "Blockly Workspace" at bounding box center [1209, 55] width 31 height 31
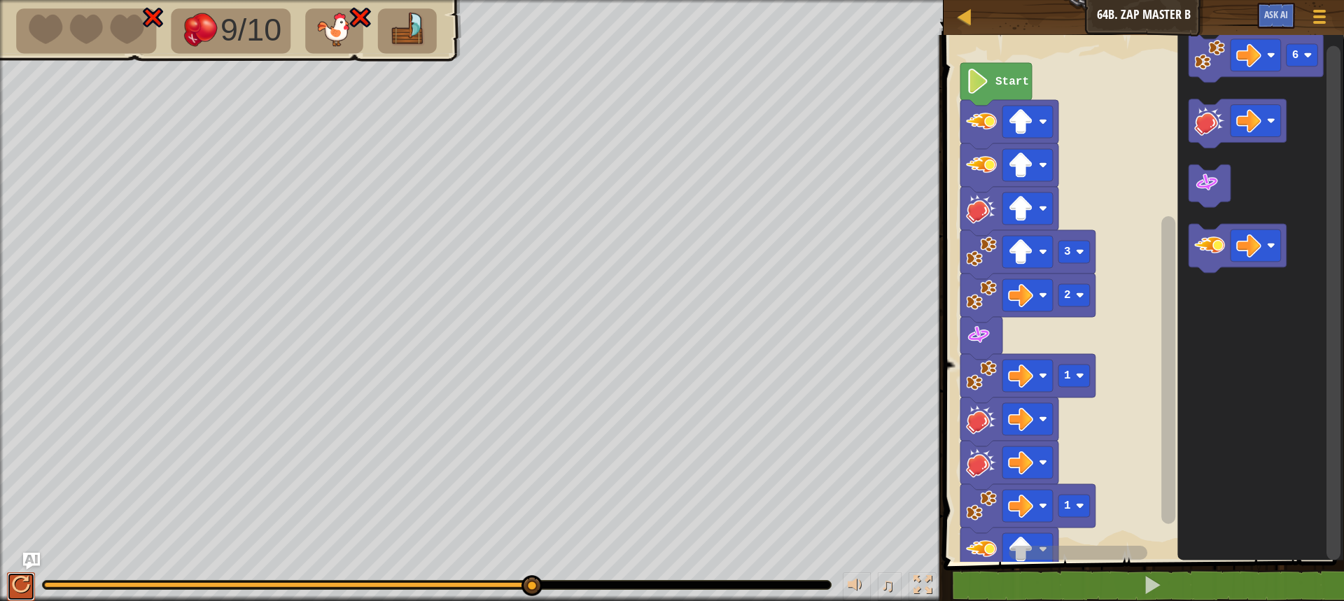
click at [23, 587] on div at bounding box center [21, 585] width 18 height 18
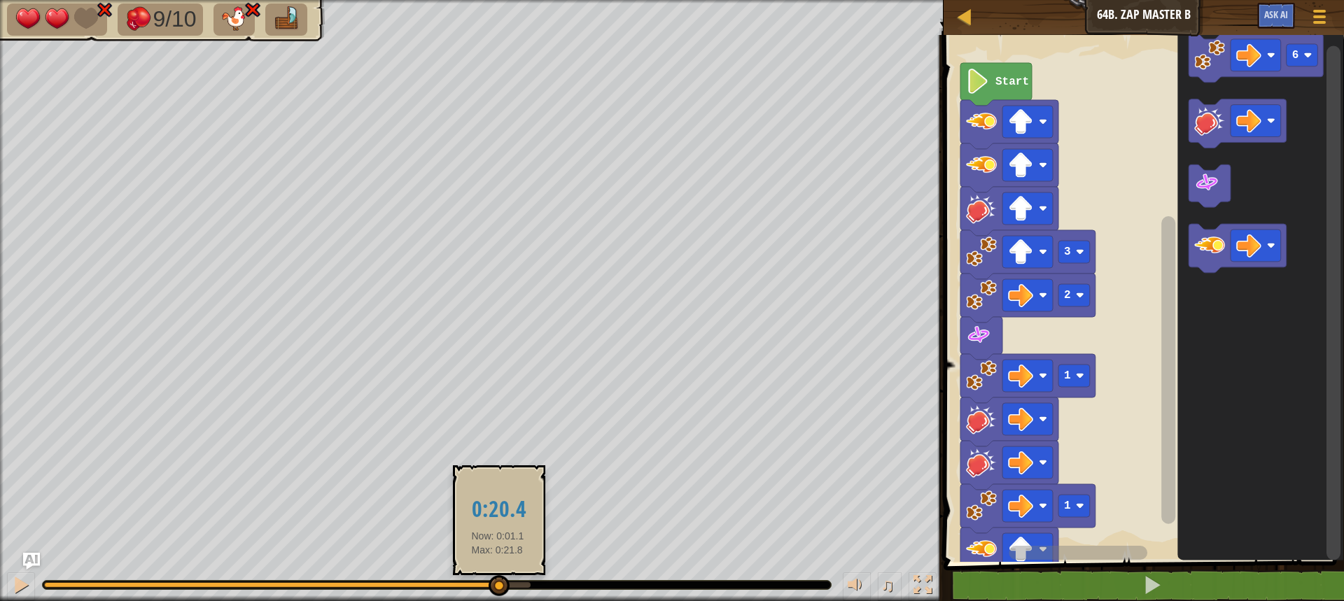
click at [498, 585] on div at bounding box center [287, 585] width 487 height 6
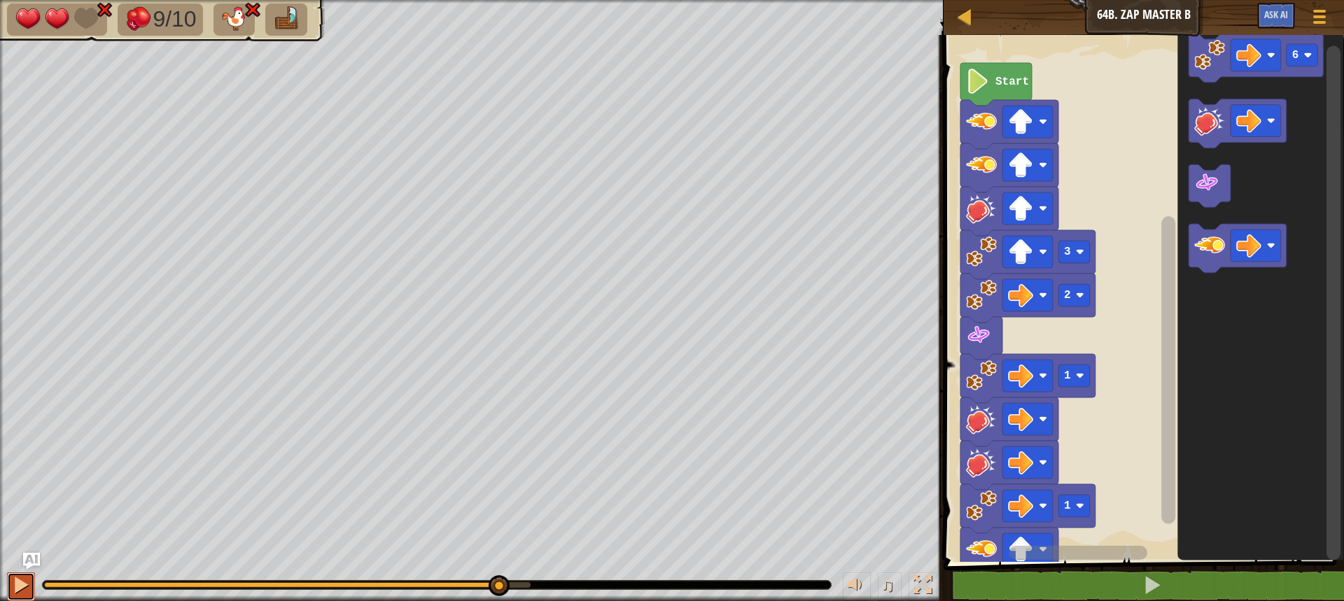
click at [17, 587] on div at bounding box center [21, 585] width 18 height 18
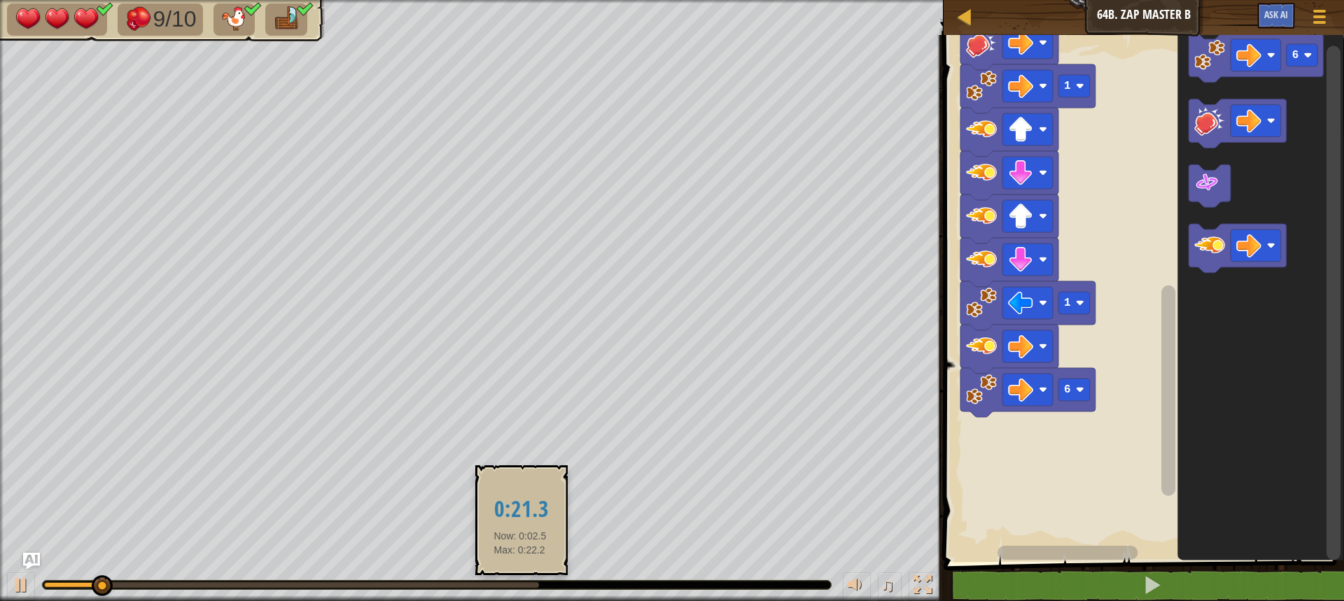
click at [520, 587] on div at bounding box center [291, 585] width 495 height 6
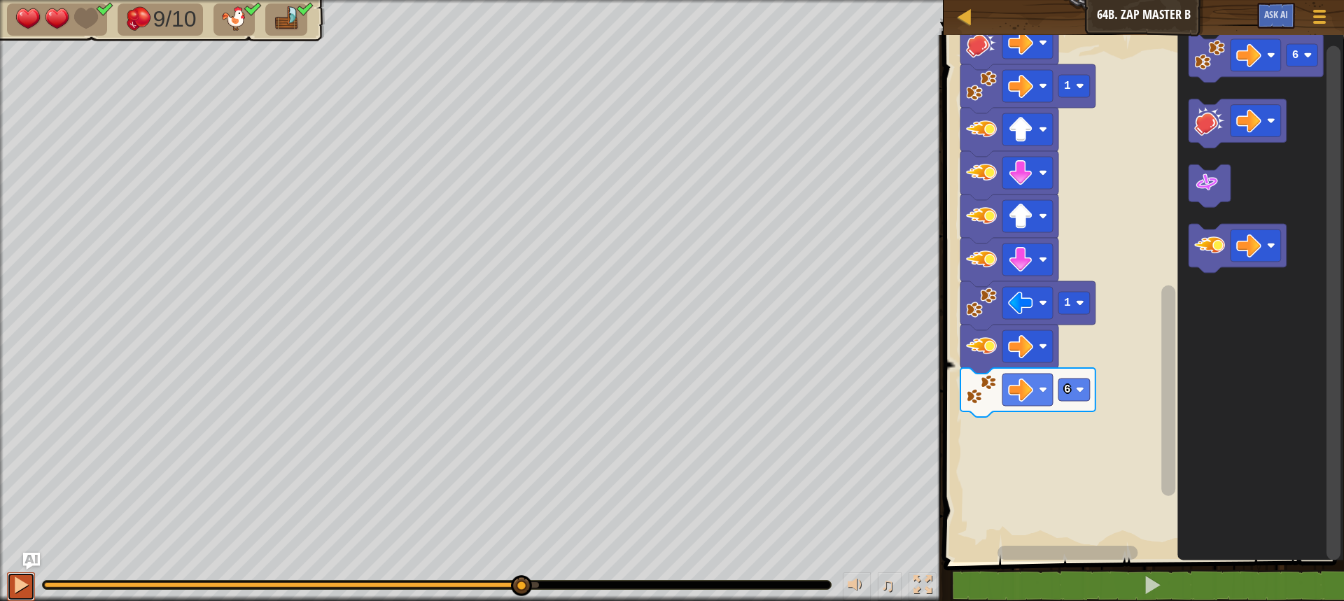
click at [20, 582] on div at bounding box center [21, 585] width 18 height 18
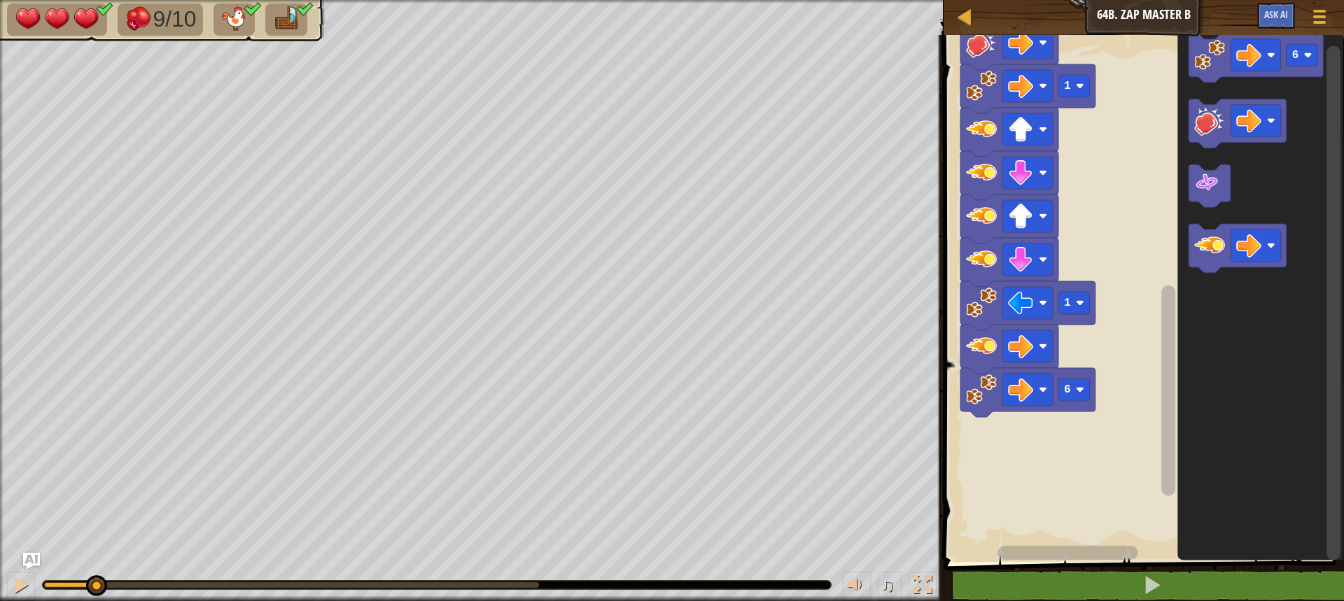
drag, startPoint x: 540, startPoint y: 588, endPoint x: 96, endPoint y: 601, distance: 444.0
click at [96, 601] on div "♫" at bounding box center [472, 582] width 944 height 42
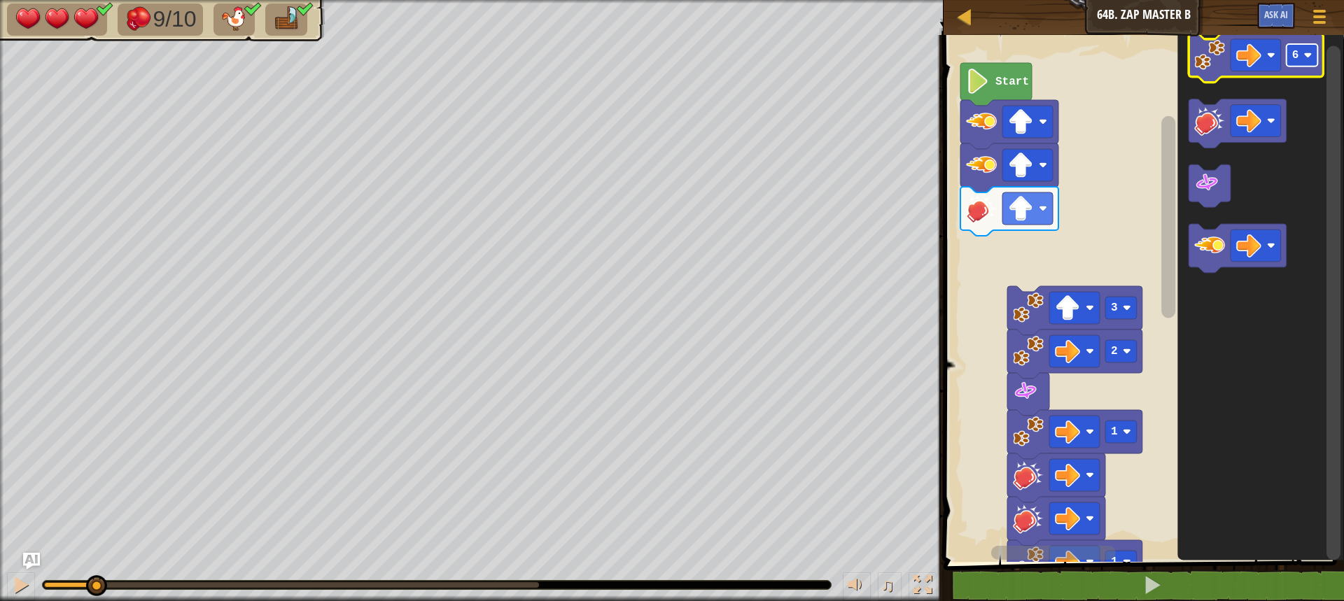
click at [1311, 53] on image "Blockly Workspace" at bounding box center [1308, 55] width 8 height 8
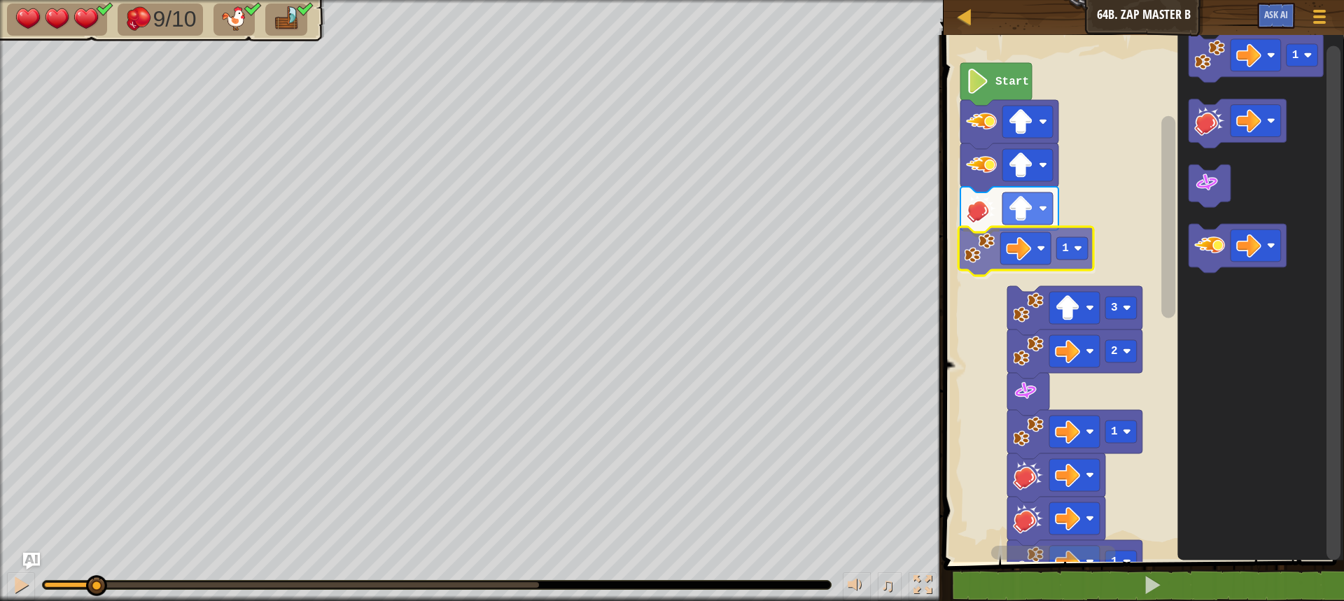
click at [992, 268] on div "1 Start 6 1 1 1 2 3 1 1" at bounding box center [1142, 295] width 405 height 534
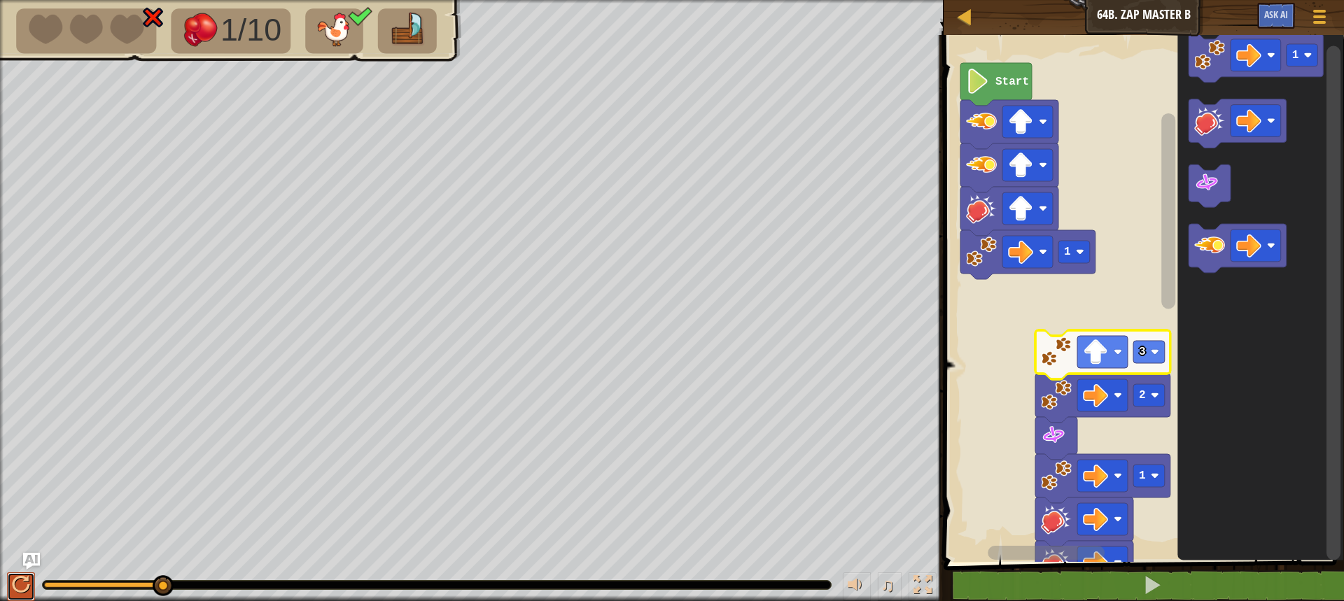
click at [20, 581] on div at bounding box center [21, 585] width 18 height 18
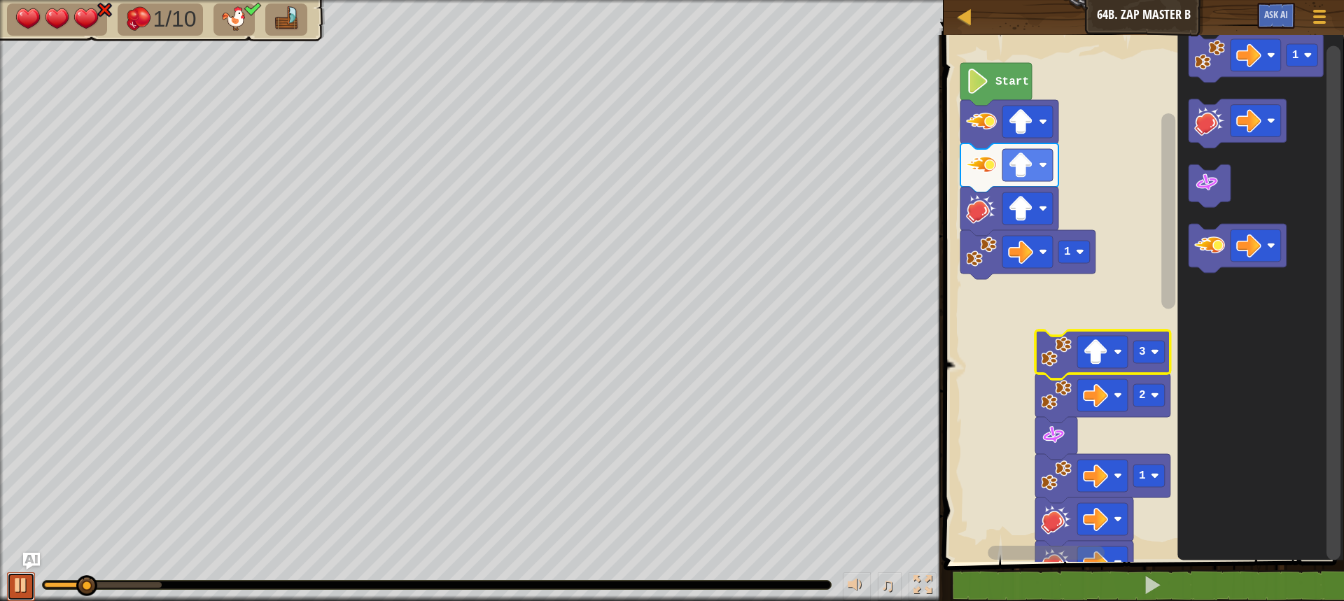
click at [11, 587] on button at bounding box center [21, 587] width 28 height 29
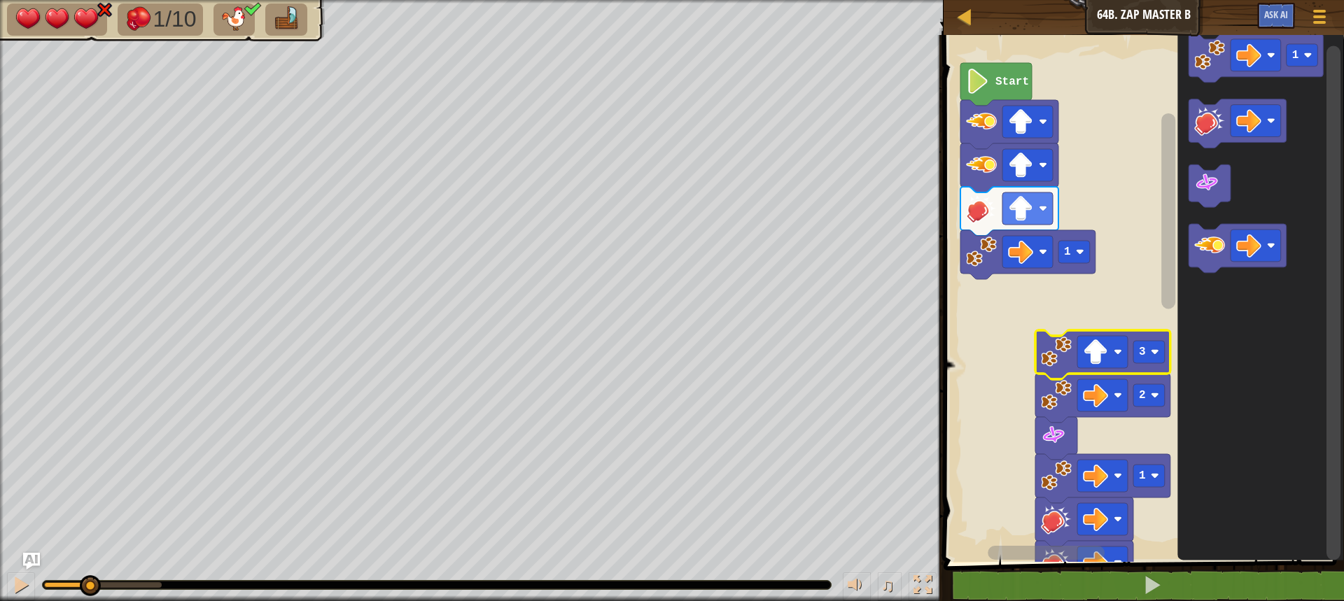
click at [999, 391] on rect "Blockly Workspace" at bounding box center [1142, 295] width 405 height 534
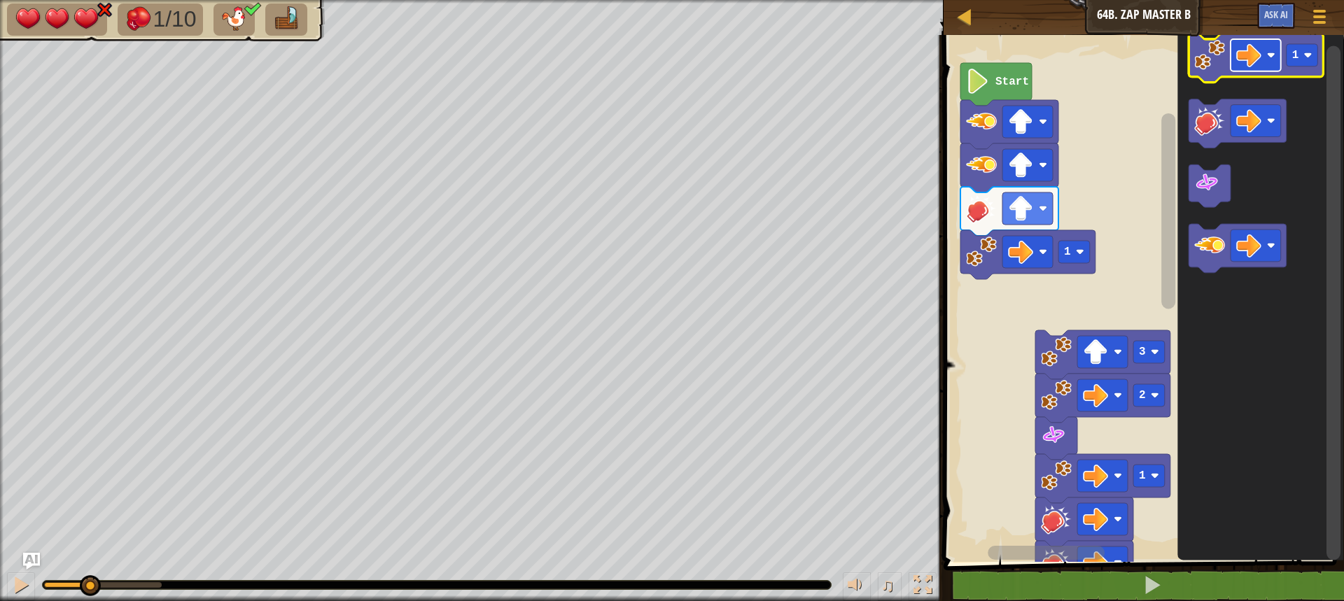
click at [1262, 66] on rect "Blockly Workspace" at bounding box center [1256, 55] width 50 height 32
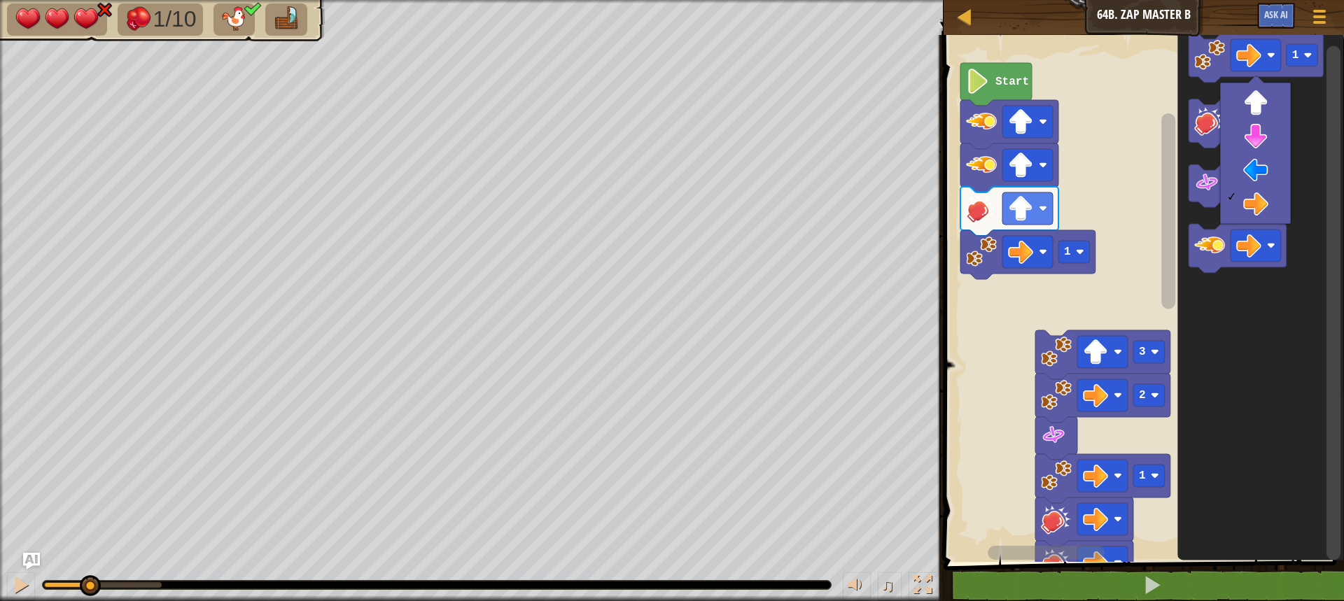
click at [1261, 307] on icon "Blockly Workspace" at bounding box center [1261, 295] width 167 height 534
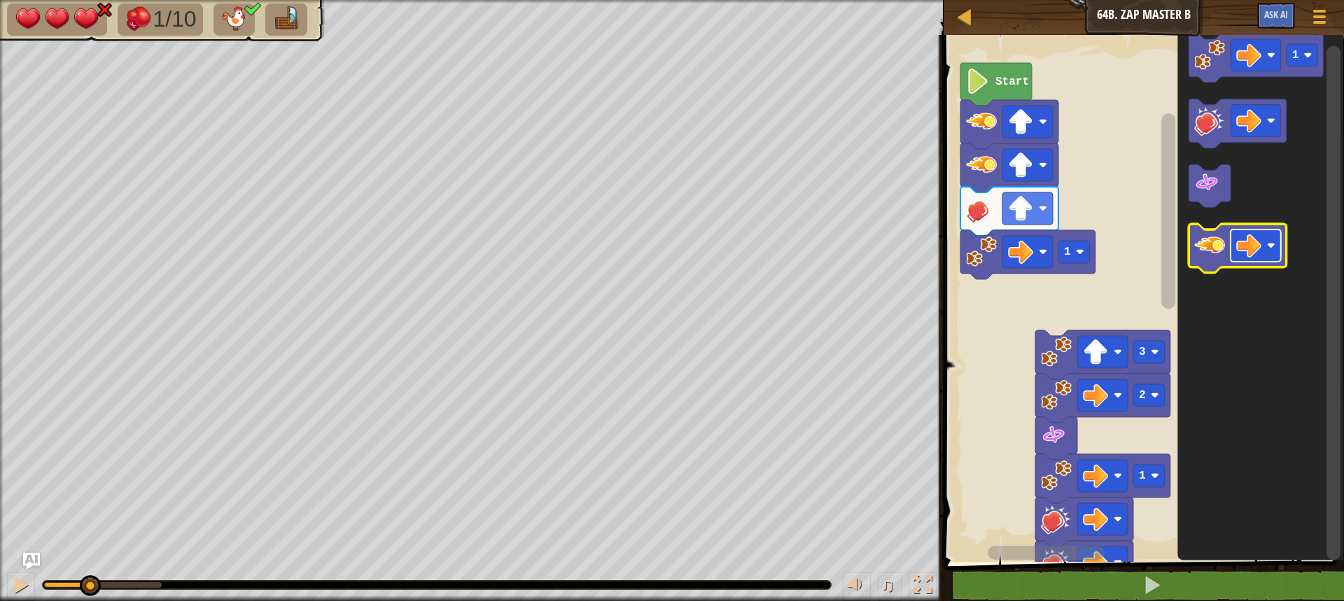
click at [1250, 246] on image "Blockly Workspace" at bounding box center [1248, 246] width 25 height 25
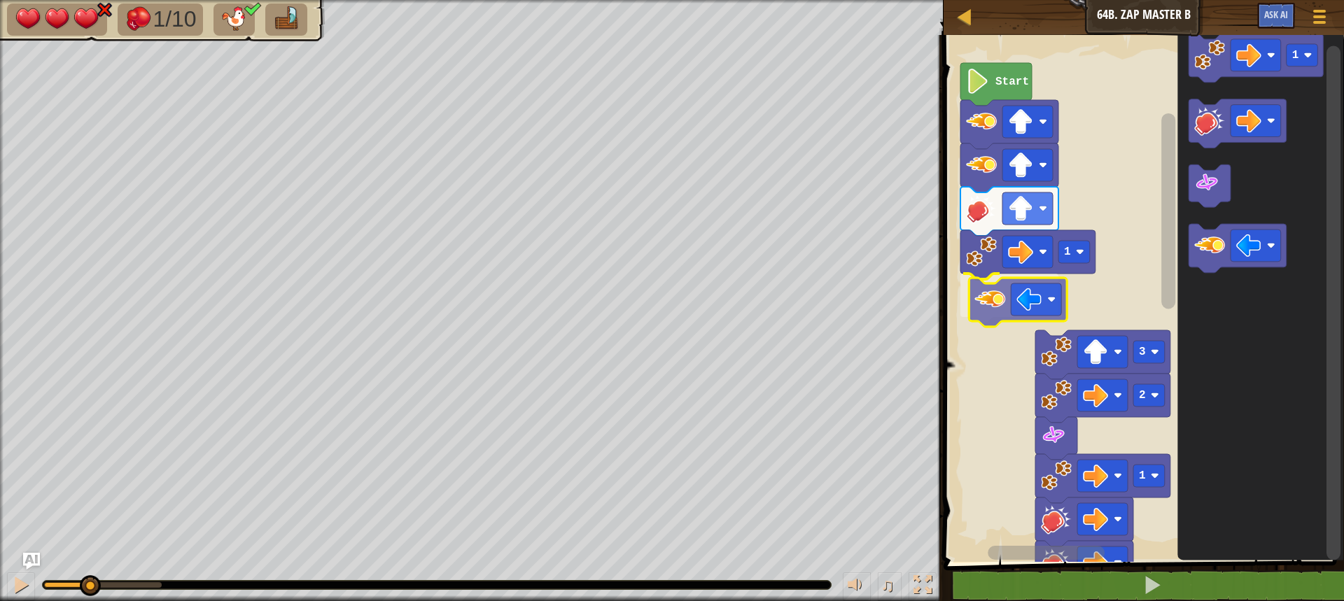
click at [994, 307] on div "1 Start 6 1 1 1 2 3 1" at bounding box center [1142, 295] width 405 height 534
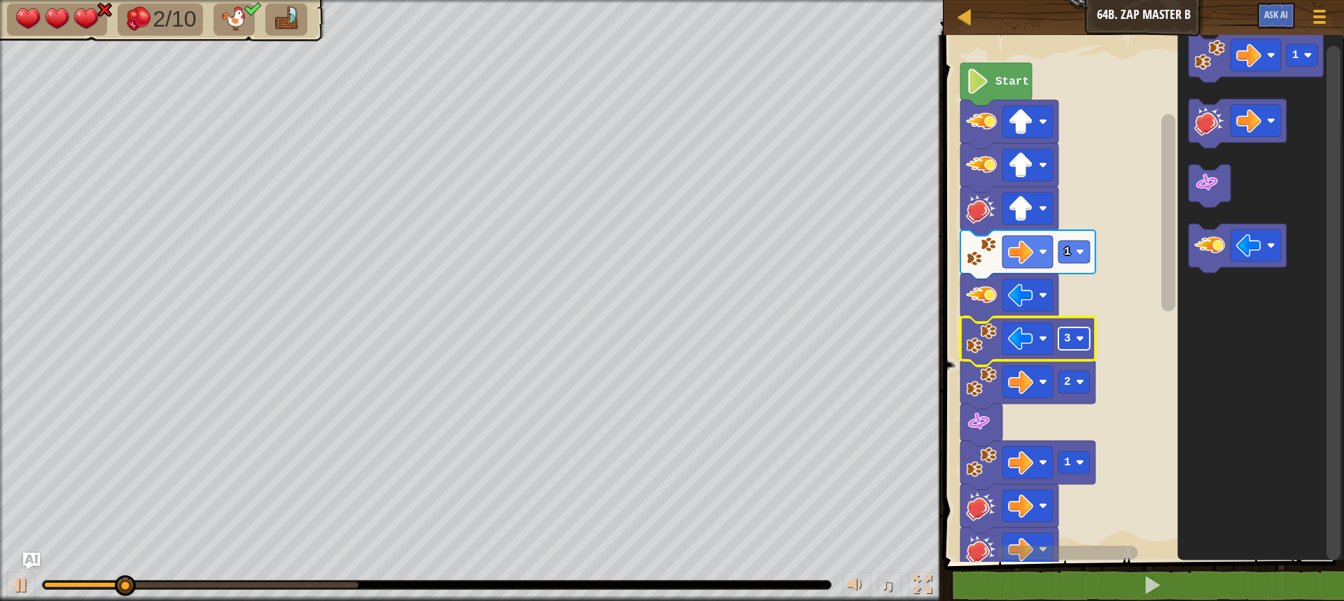
click at [1076, 344] on rect "Blockly Workspace" at bounding box center [1075, 339] width 32 height 22
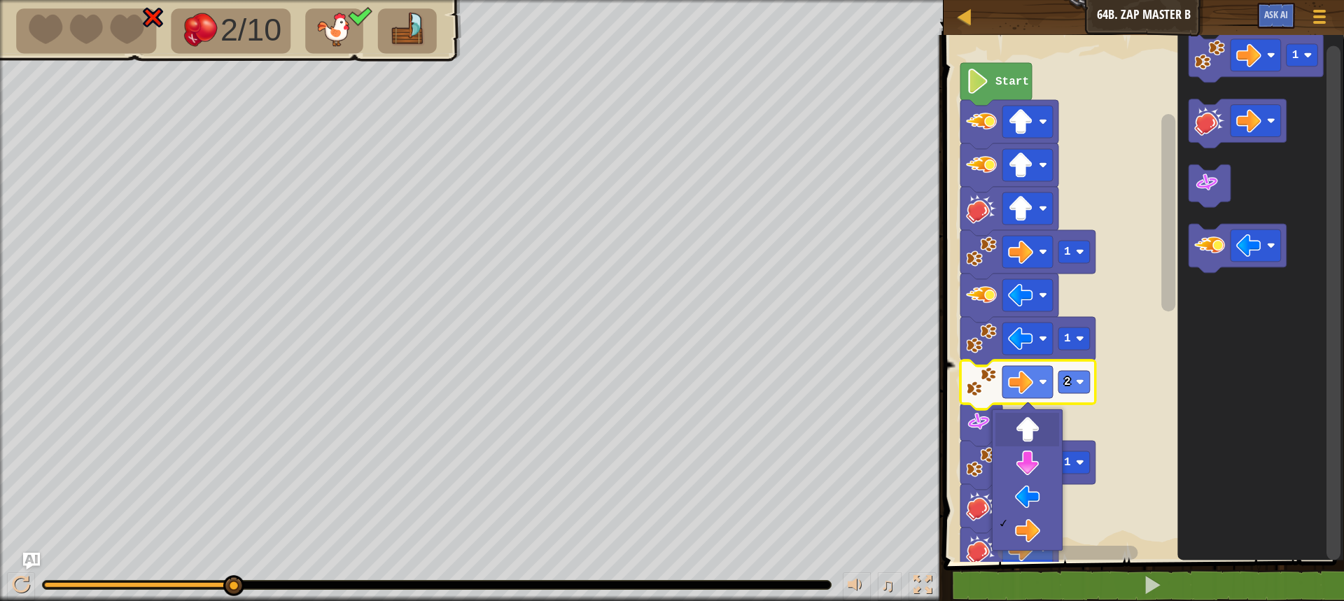
drag, startPoint x: 1029, startPoint y: 440, endPoint x: 1058, endPoint y: 414, distance: 38.2
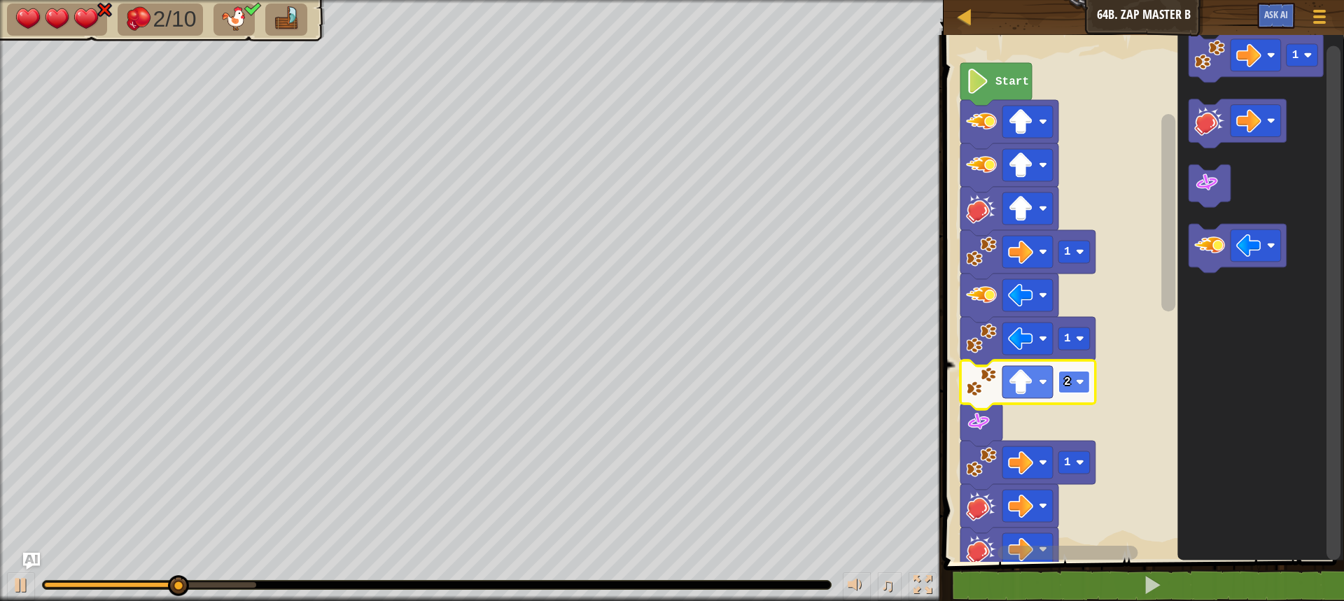
click at [1077, 387] on rect "Blockly Workspace" at bounding box center [1075, 382] width 32 height 22
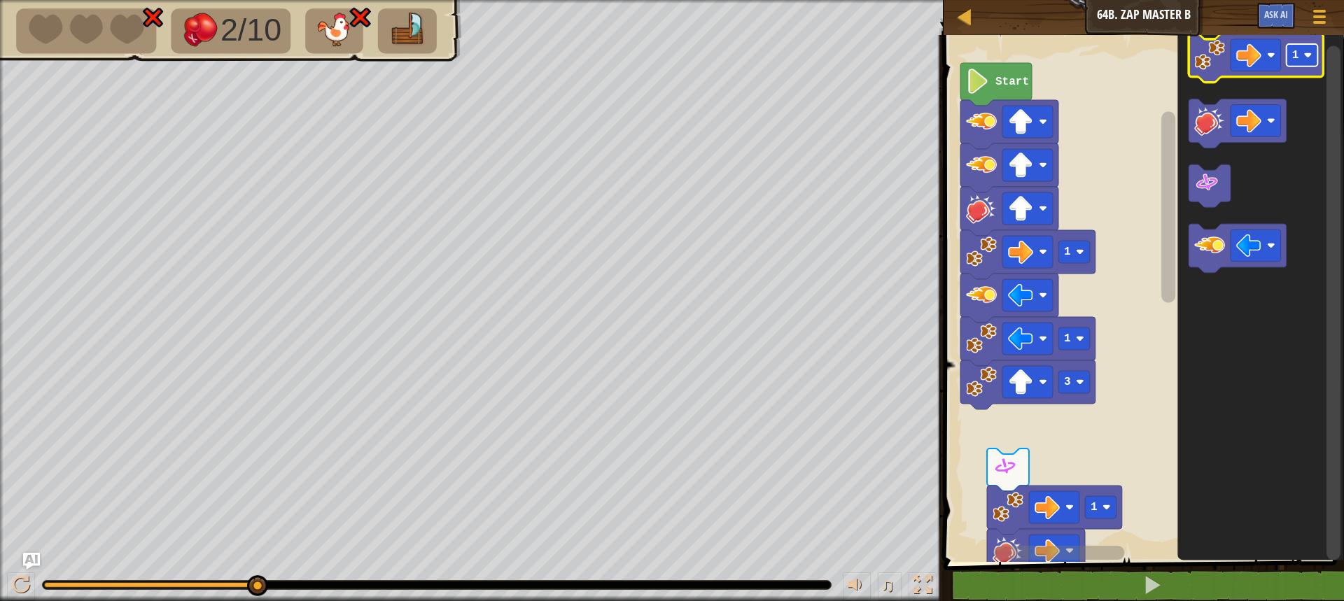
click at [1303, 62] on rect "Blockly Workspace" at bounding box center [1303, 55] width 32 height 22
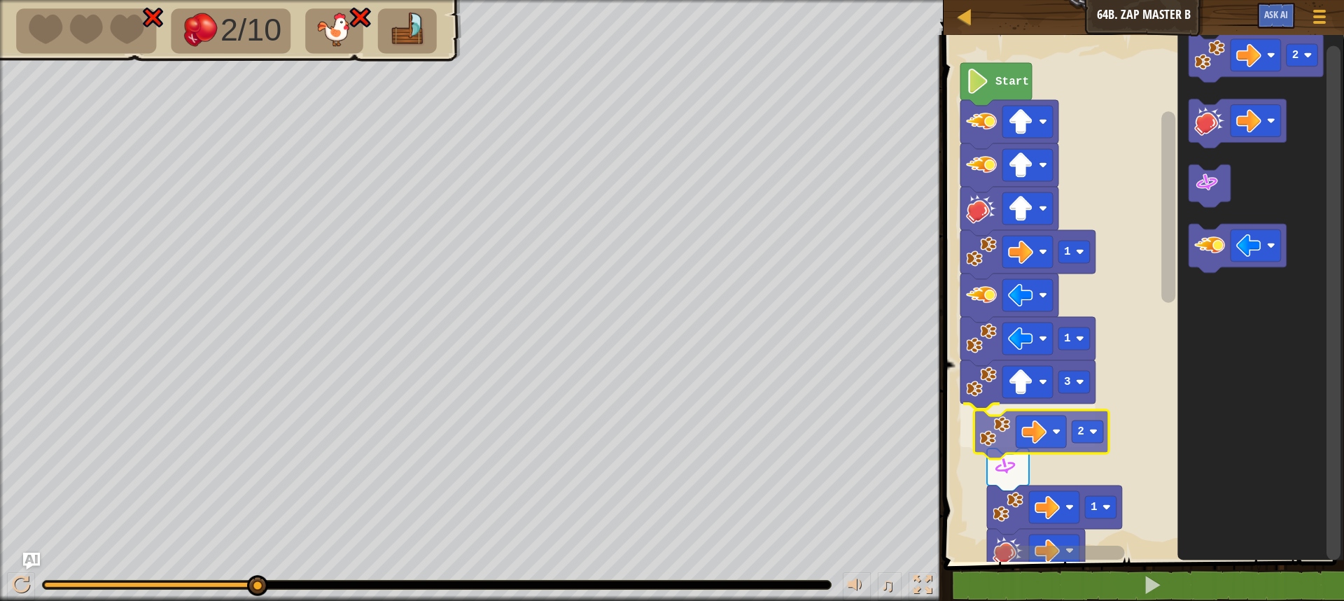
click at [1000, 450] on div "Start 1 1 3 2 6 1 1 1 2 2" at bounding box center [1142, 295] width 405 height 534
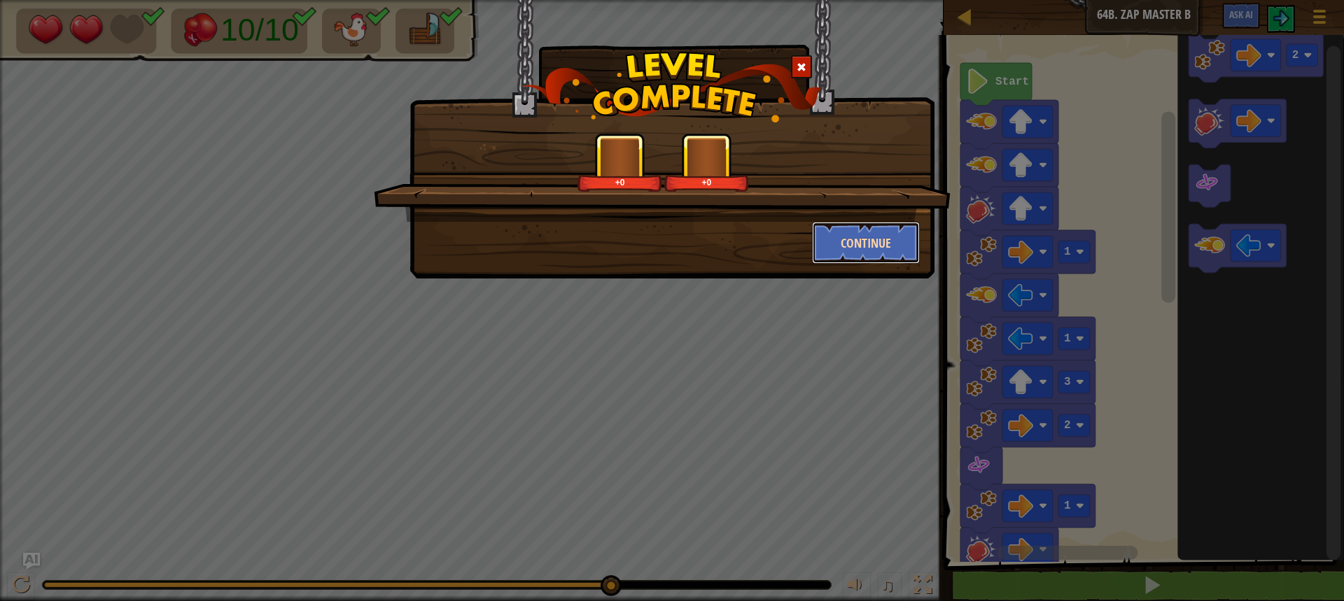
click at [879, 252] on button "Continue" at bounding box center [866, 243] width 109 height 42
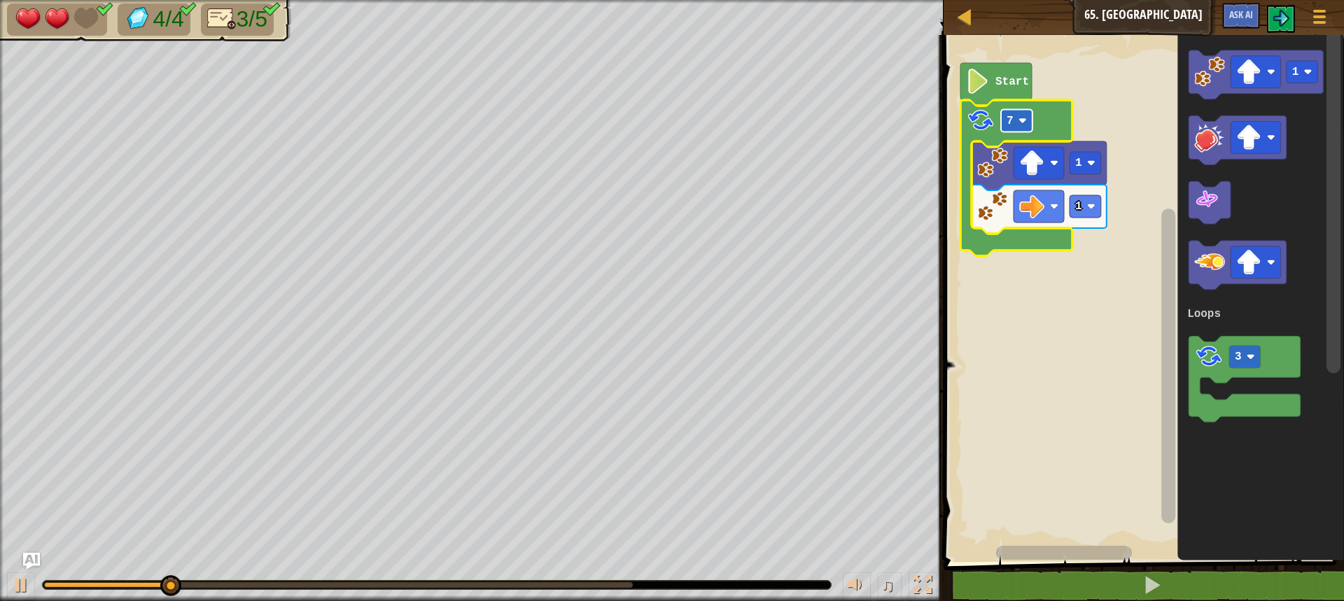
click at [1017, 118] on rect "Blockly Workspace" at bounding box center [1017, 121] width 32 height 22
click at [1020, 122] on image "Blockly Workspace" at bounding box center [1022, 121] width 8 height 8
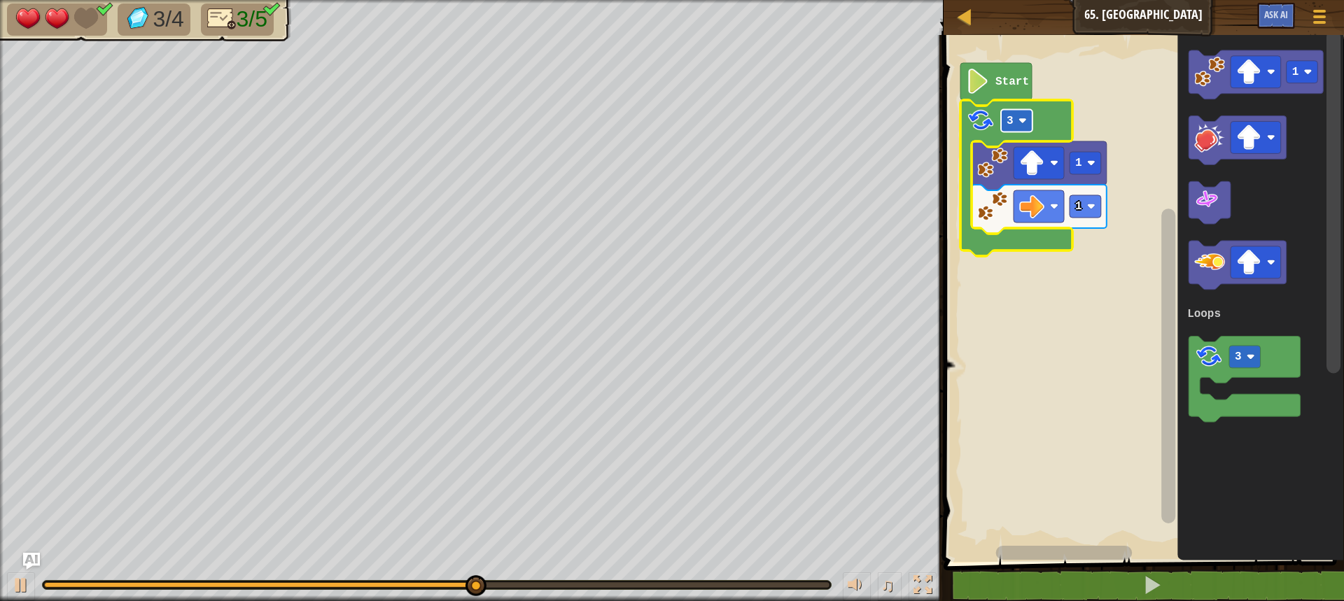
click at [1022, 119] on image "Blockly Workspace" at bounding box center [1022, 121] width 8 height 8
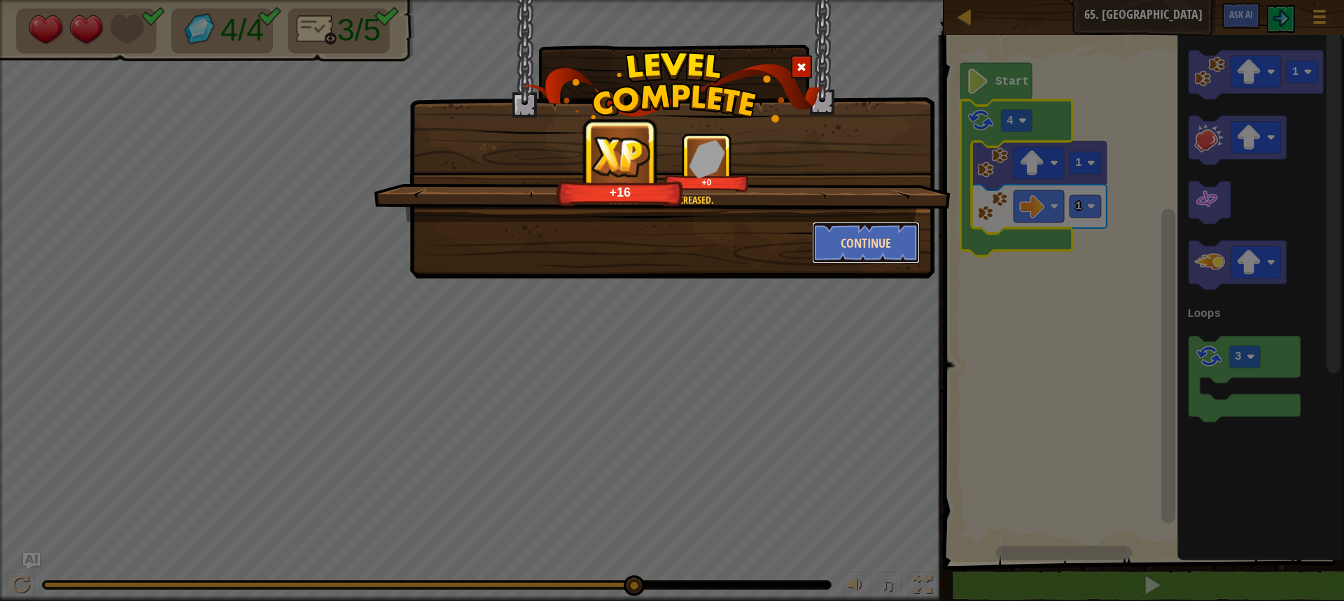
click at [888, 241] on button "Continue" at bounding box center [866, 243] width 109 height 42
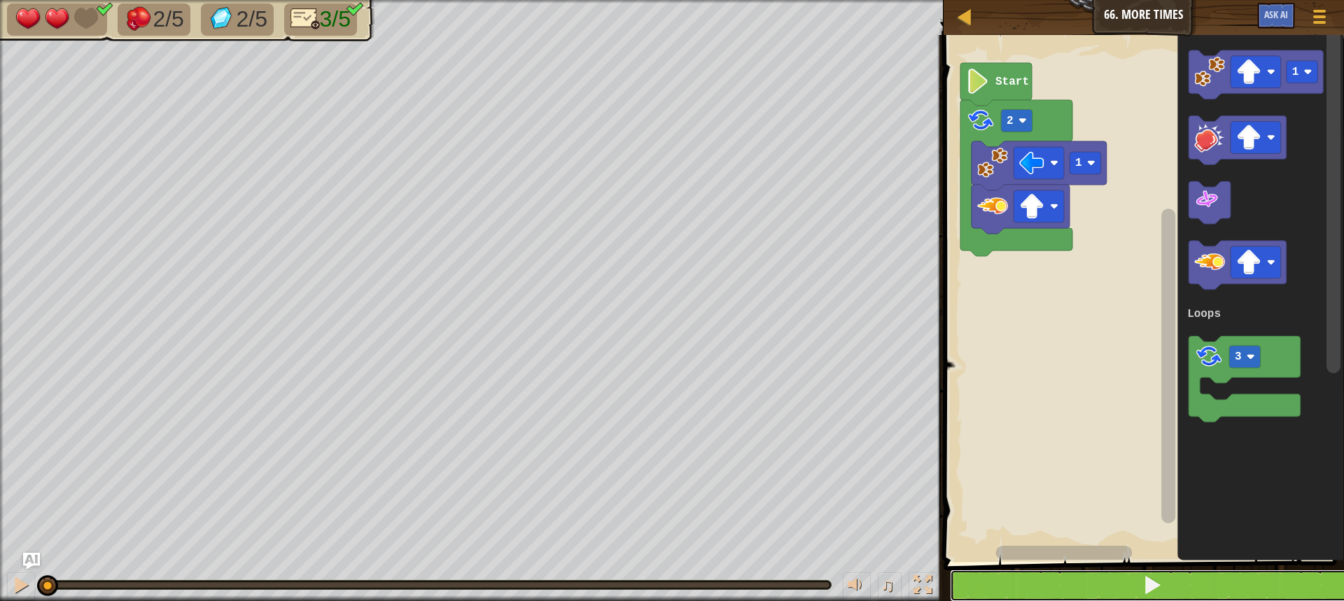
click at [1041, 589] on button at bounding box center [1152, 586] width 405 height 32
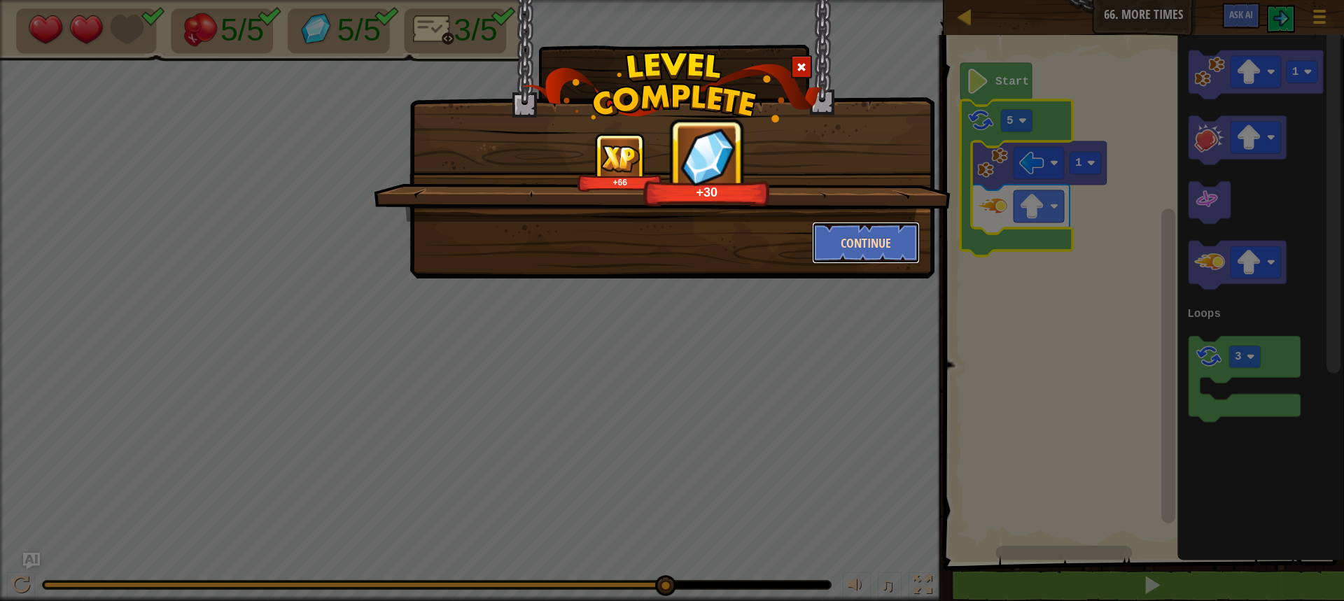
click at [871, 244] on button "Continue" at bounding box center [866, 243] width 109 height 42
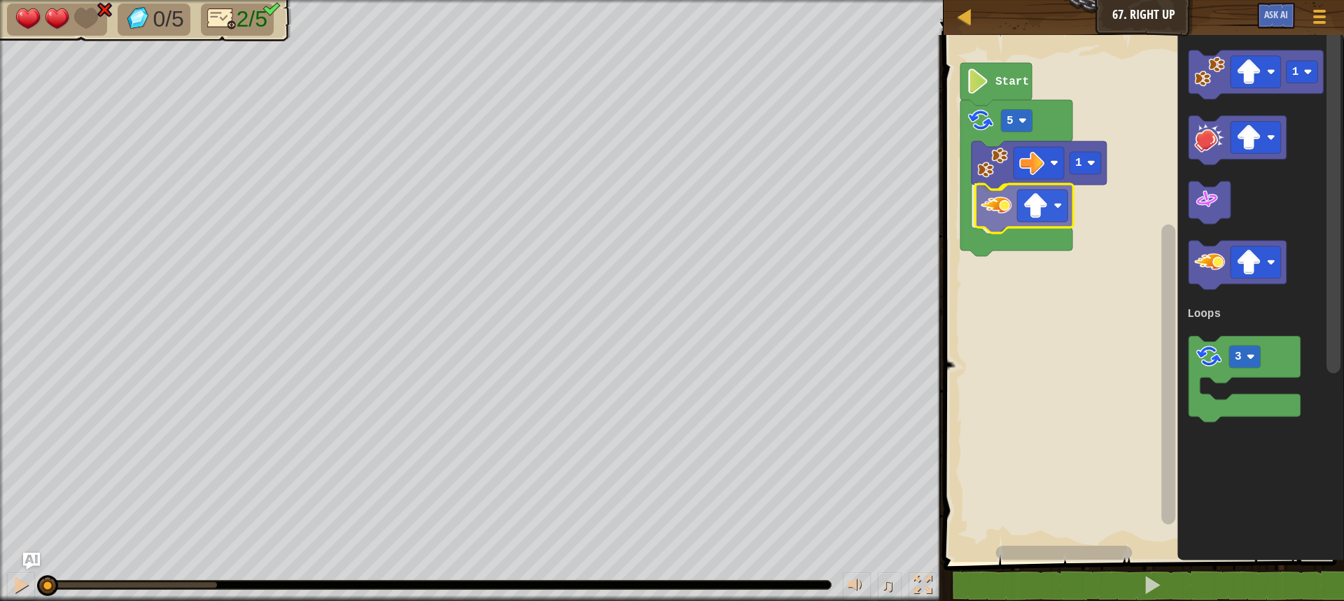
click at [1000, 214] on div "Loops 1 5 Start 1 3 Loops" at bounding box center [1142, 295] width 405 height 534
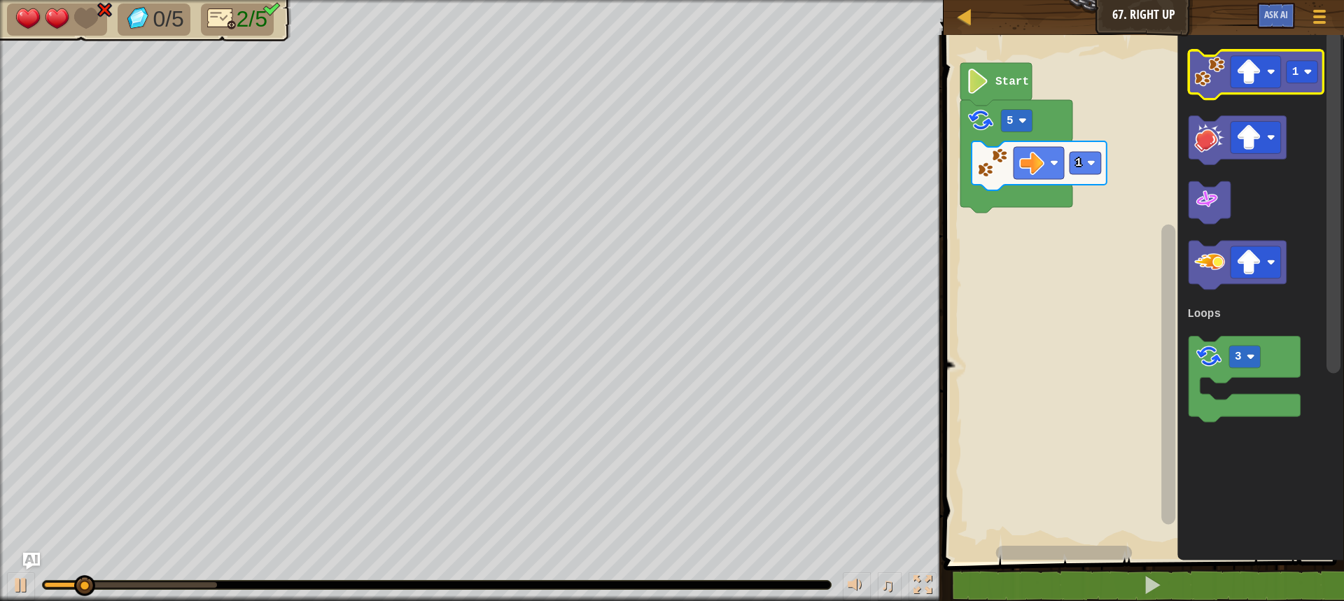
click at [1209, 76] on image "Blockly Workspace" at bounding box center [1209, 72] width 31 height 31
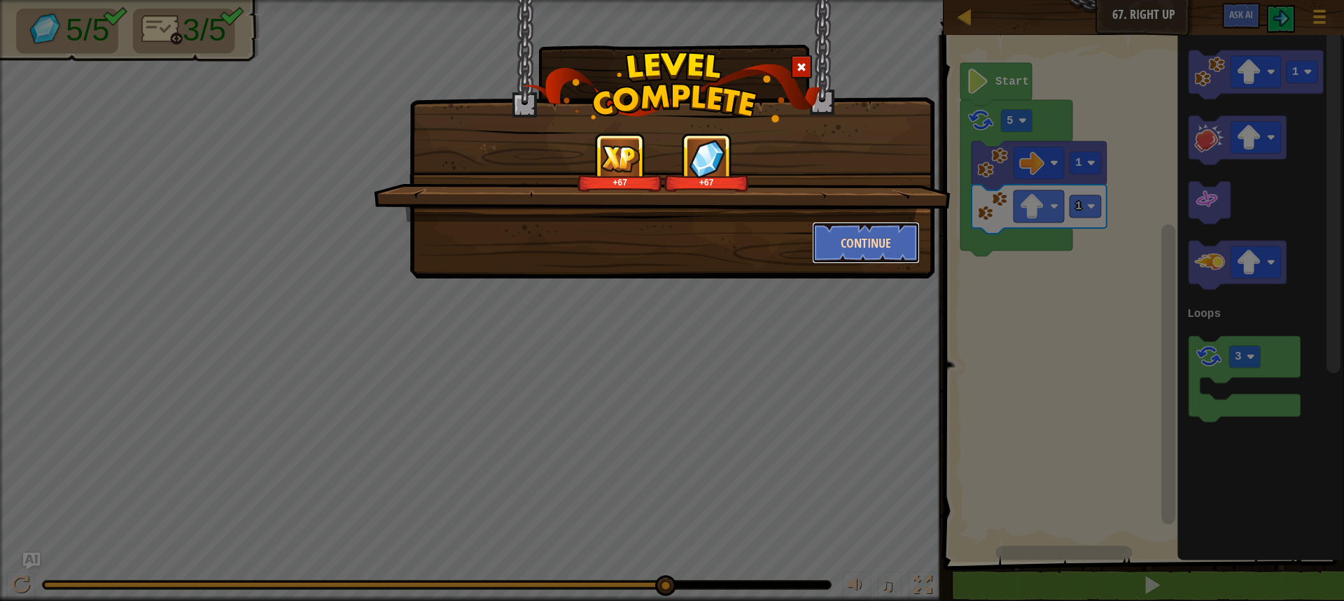
click at [874, 251] on button "Continue" at bounding box center [866, 243] width 109 height 42
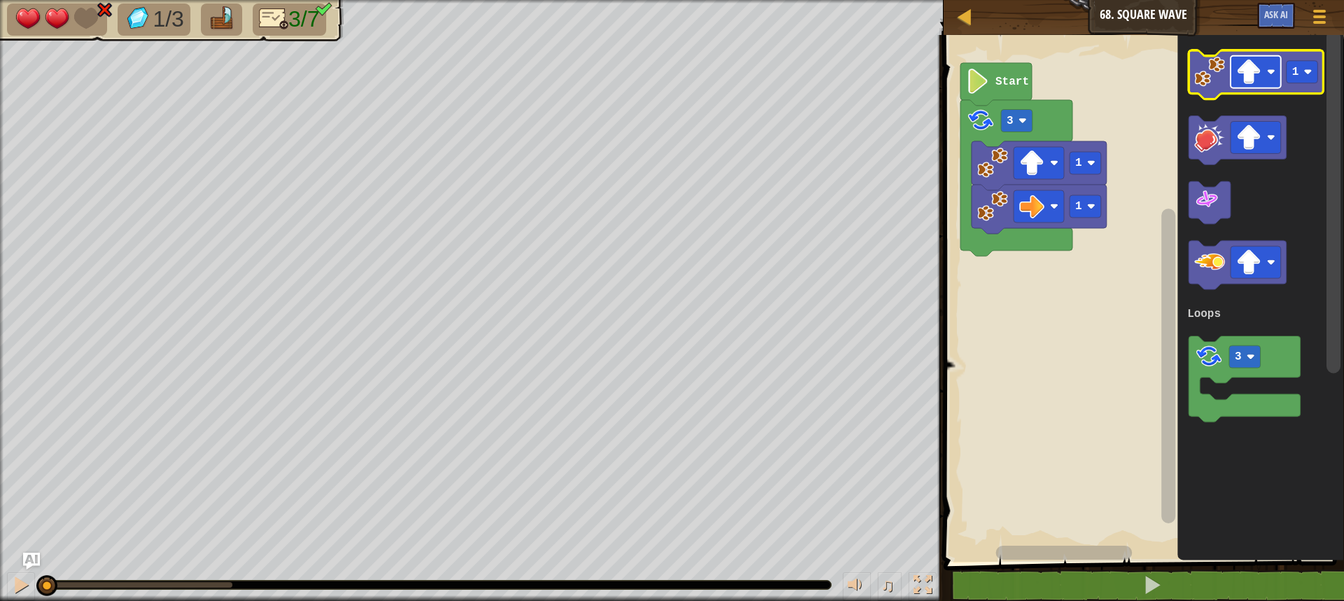
click at [1261, 76] on image "Blockly Workspace" at bounding box center [1248, 72] width 25 height 25
click at [1209, 77] on image "Blockly Workspace" at bounding box center [1209, 72] width 31 height 31
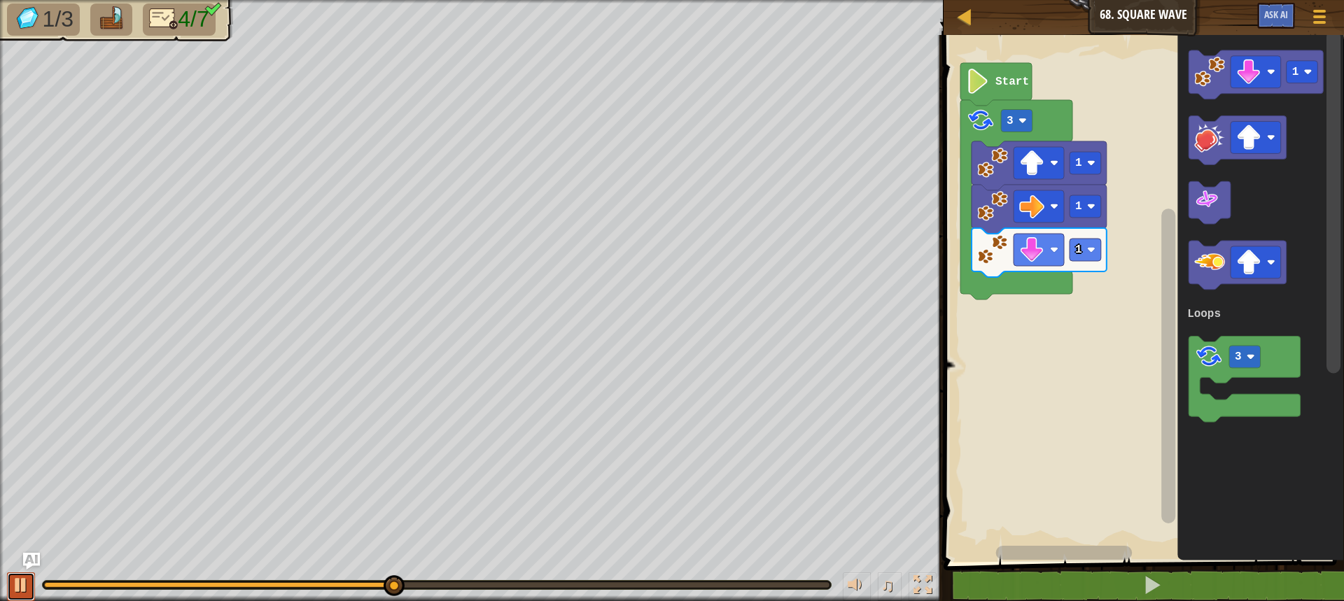
click at [15, 589] on div at bounding box center [21, 585] width 18 height 18
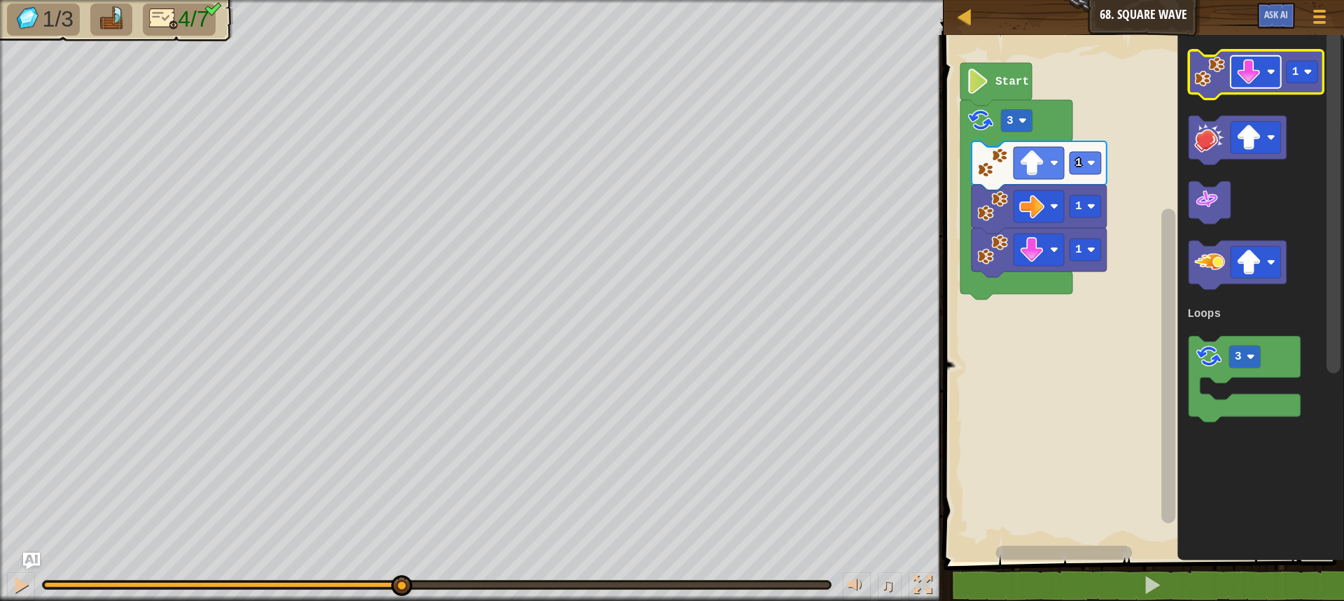
click at [1249, 81] on image "Blockly Workspace" at bounding box center [1248, 72] width 25 height 25
click at [1210, 74] on image "Blockly Workspace" at bounding box center [1209, 72] width 31 height 31
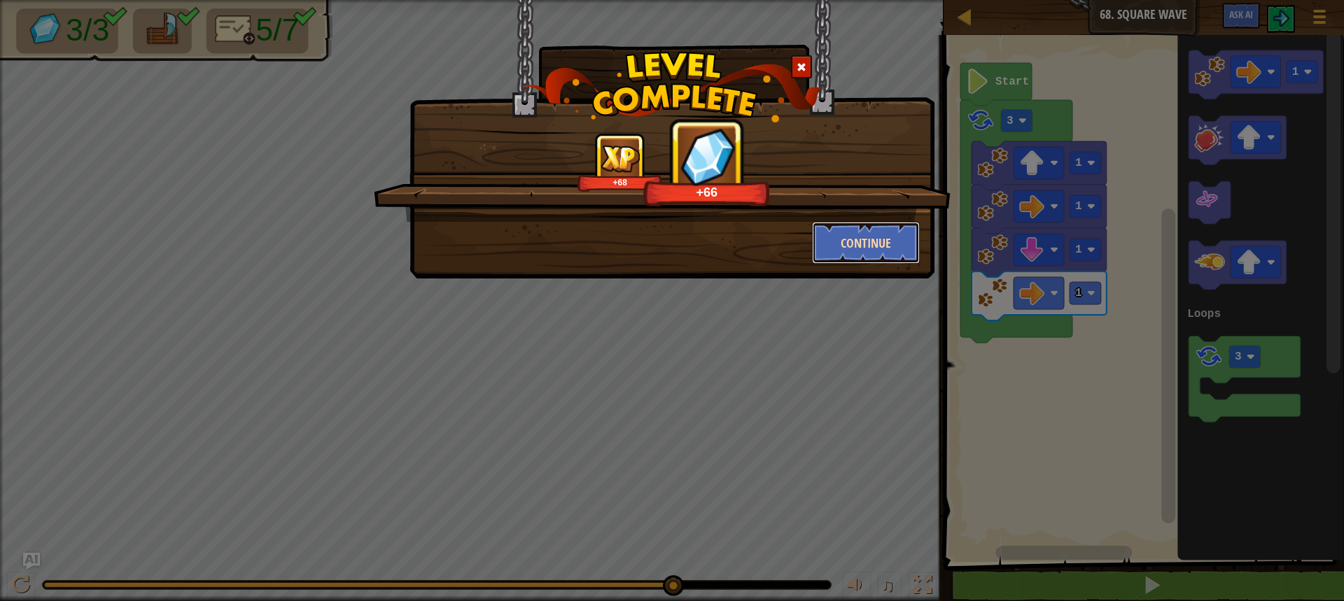
click at [889, 251] on button "Continue" at bounding box center [866, 243] width 109 height 42
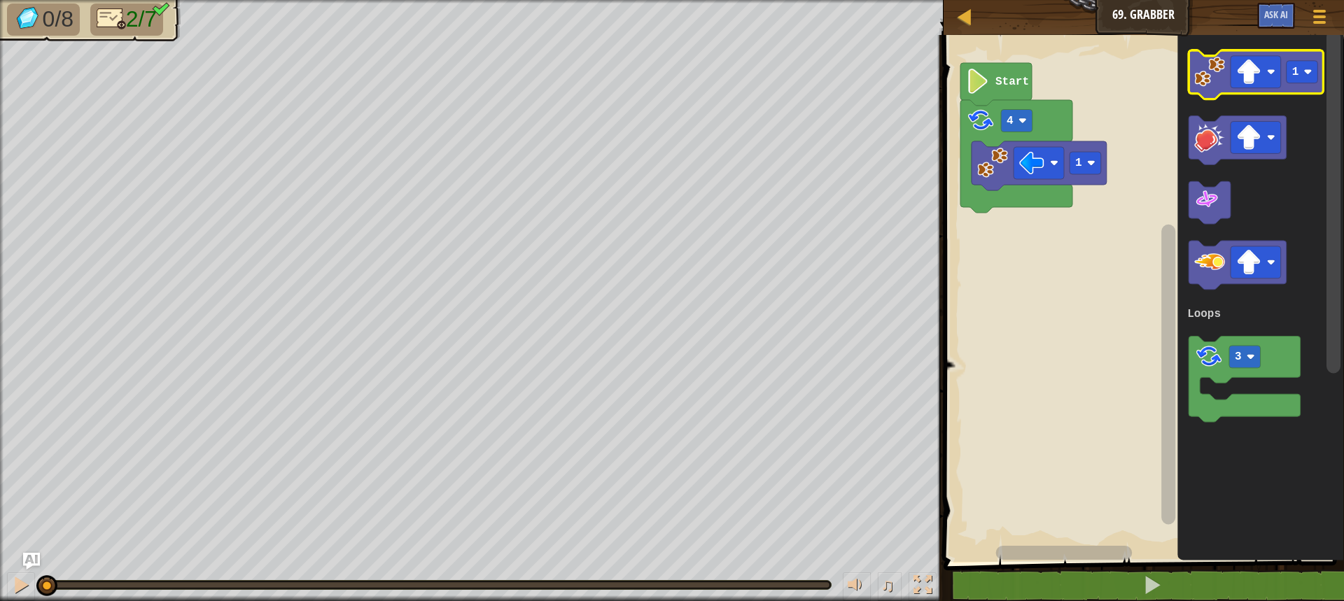
click at [1207, 81] on image "Blockly Workspace" at bounding box center [1209, 72] width 31 height 31
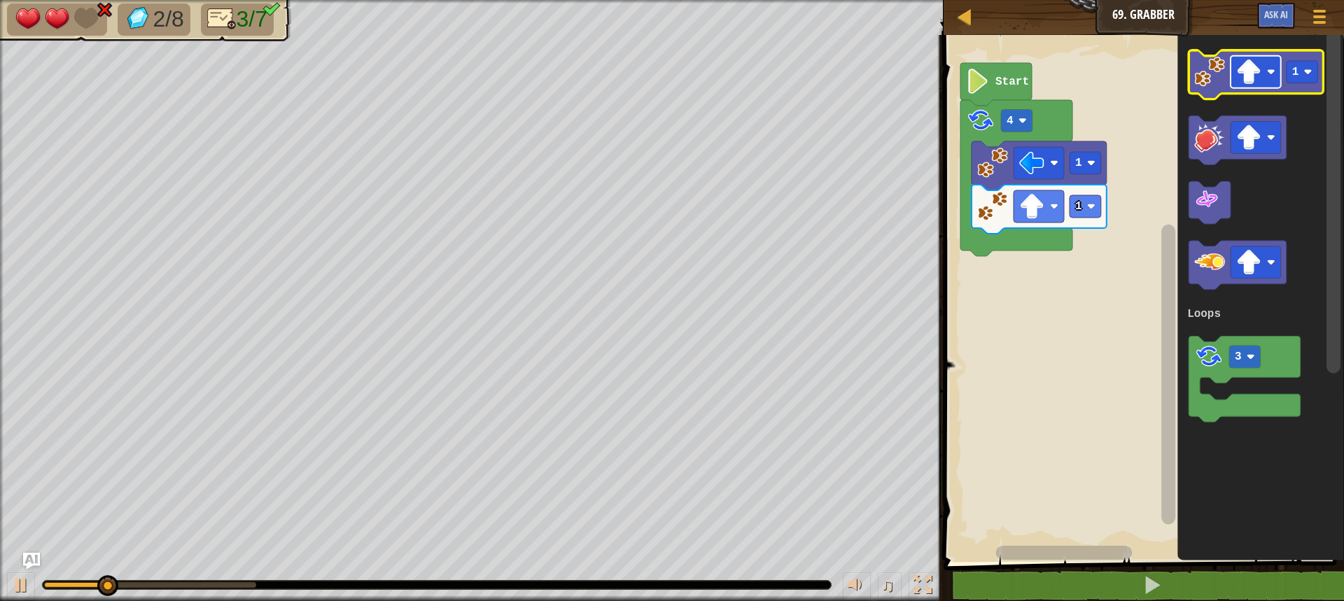
click at [1273, 66] on rect "Blockly Workspace" at bounding box center [1256, 72] width 50 height 32
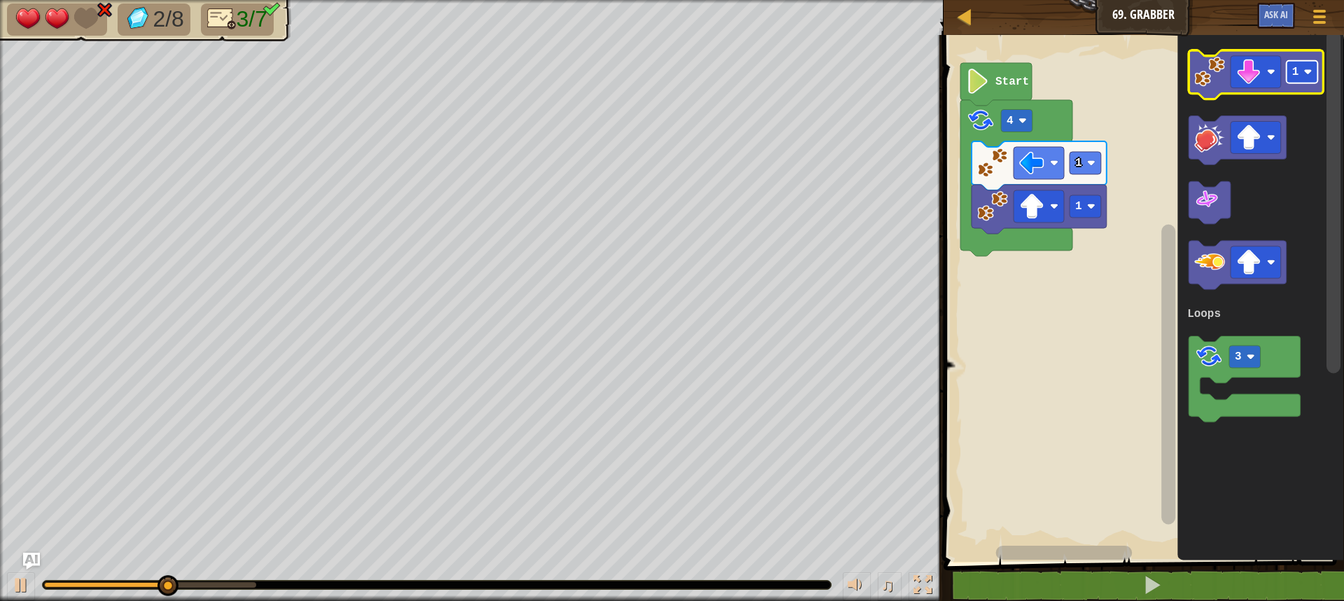
click at [1297, 76] on text "1" at bounding box center [1295, 72] width 7 height 13
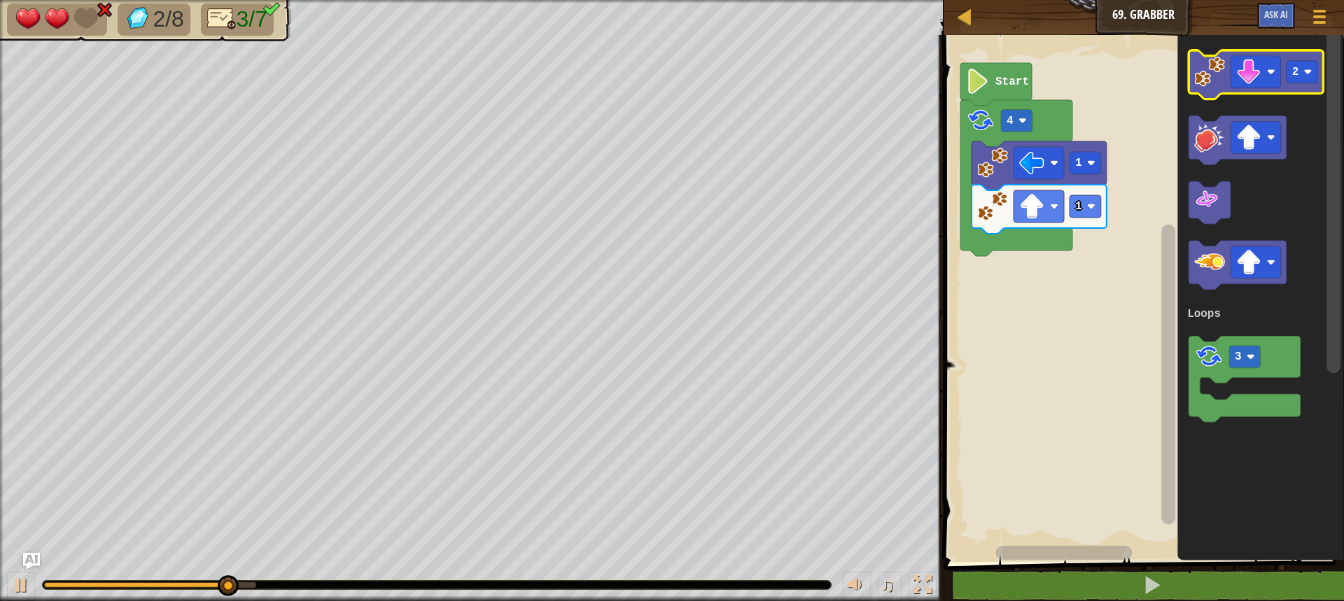
click at [1217, 90] on icon "Blockly Workspace" at bounding box center [1256, 74] width 135 height 49
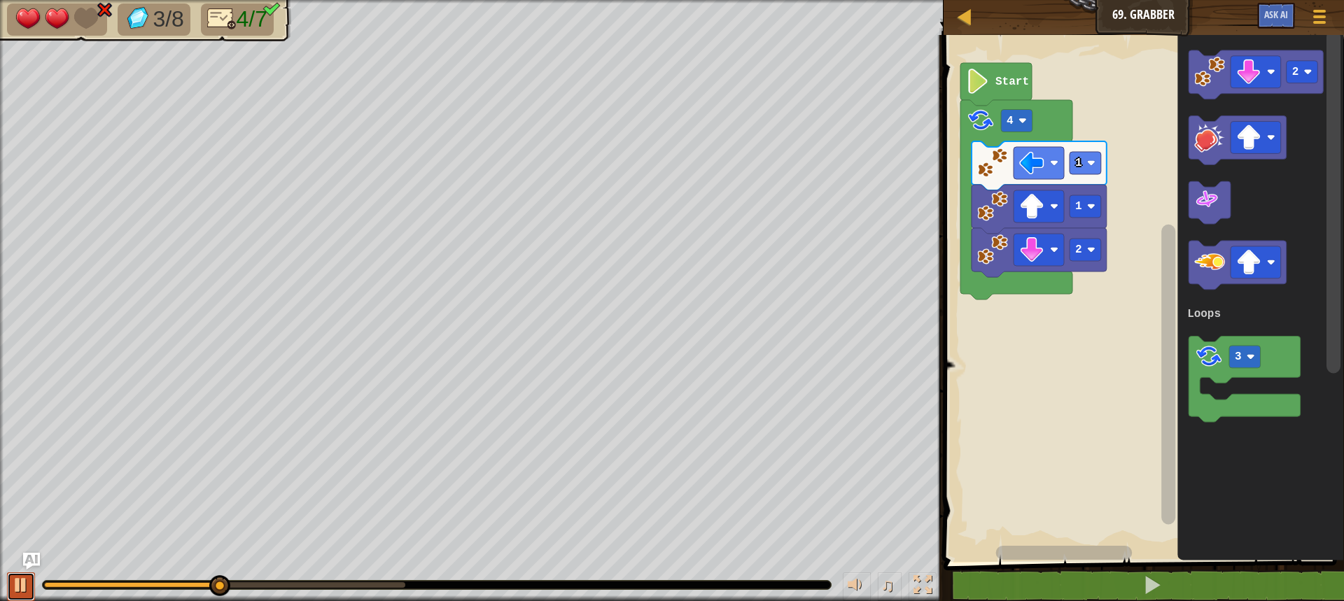
click at [20, 581] on div at bounding box center [21, 585] width 18 height 18
click at [1250, 77] on image "Blockly Workspace" at bounding box center [1248, 72] width 25 height 25
click at [1299, 78] on rect "Blockly Workspace" at bounding box center [1303, 72] width 32 height 22
click at [1207, 85] on image "Blockly Workspace" at bounding box center [1209, 72] width 31 height 31
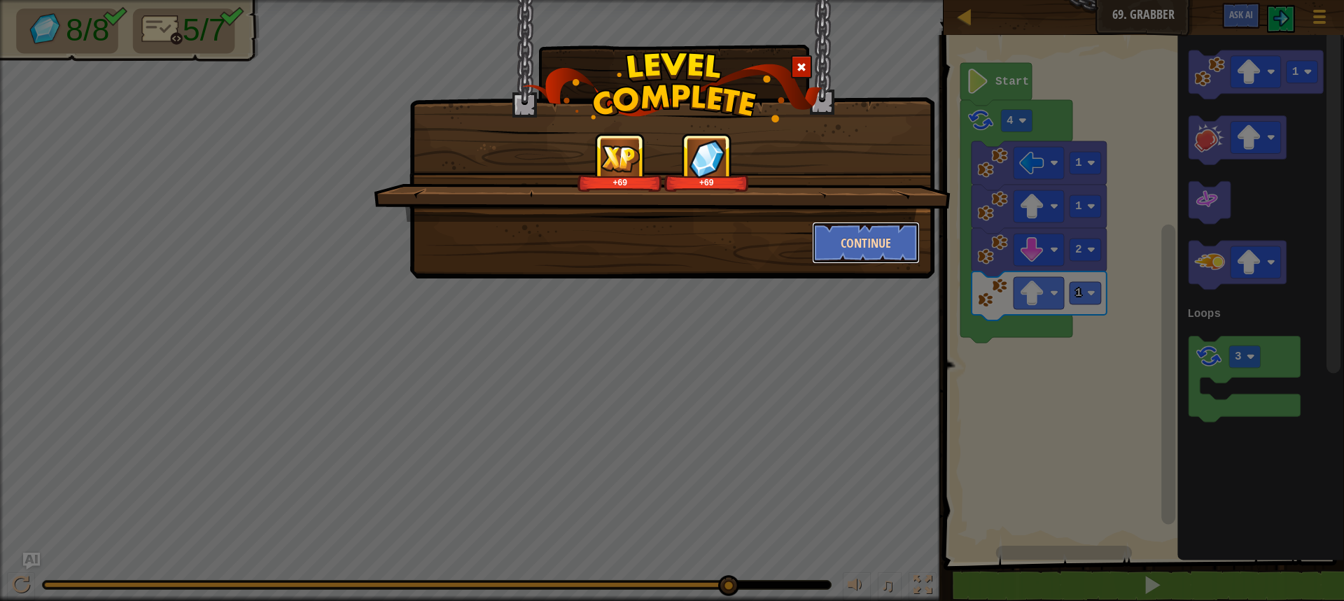
click at [849, 231] on button "Continue" at bounding box center [866, 243] width 109 height 42
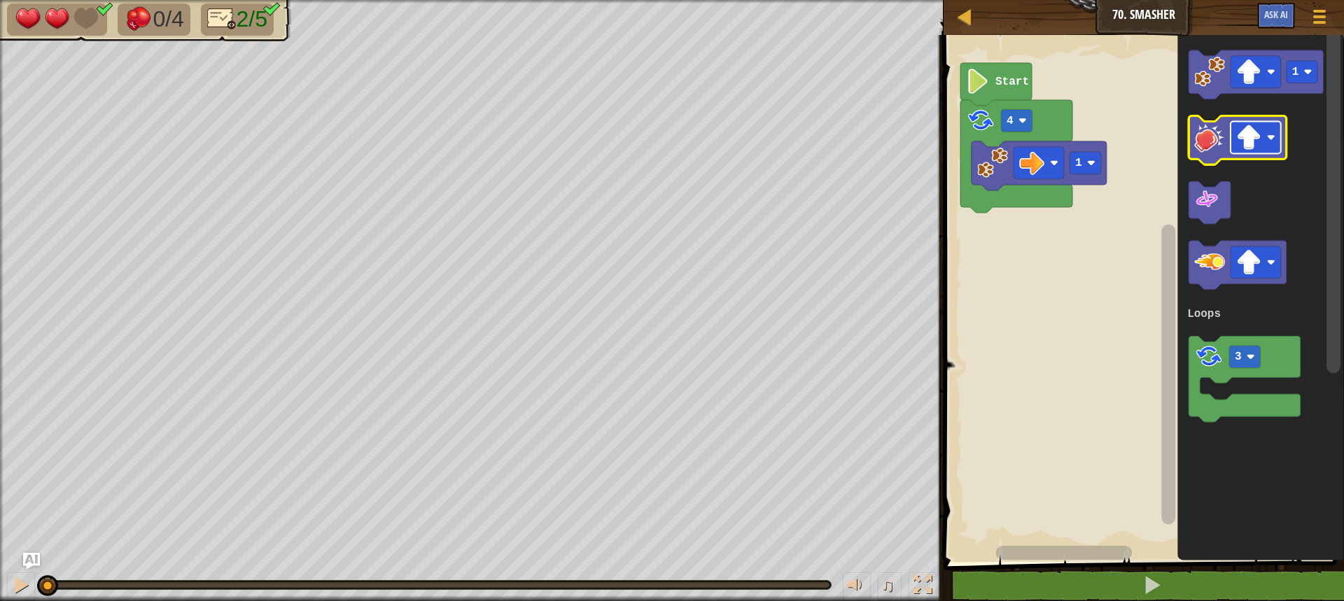
click at [1270, 137] on image "Blockly Workspace" at bounding box center [1271, 138] width 8 height 8
click at [1221, 149] on image "Blockly Workspace" at bounding box center [1209, 138] width 31 height 31
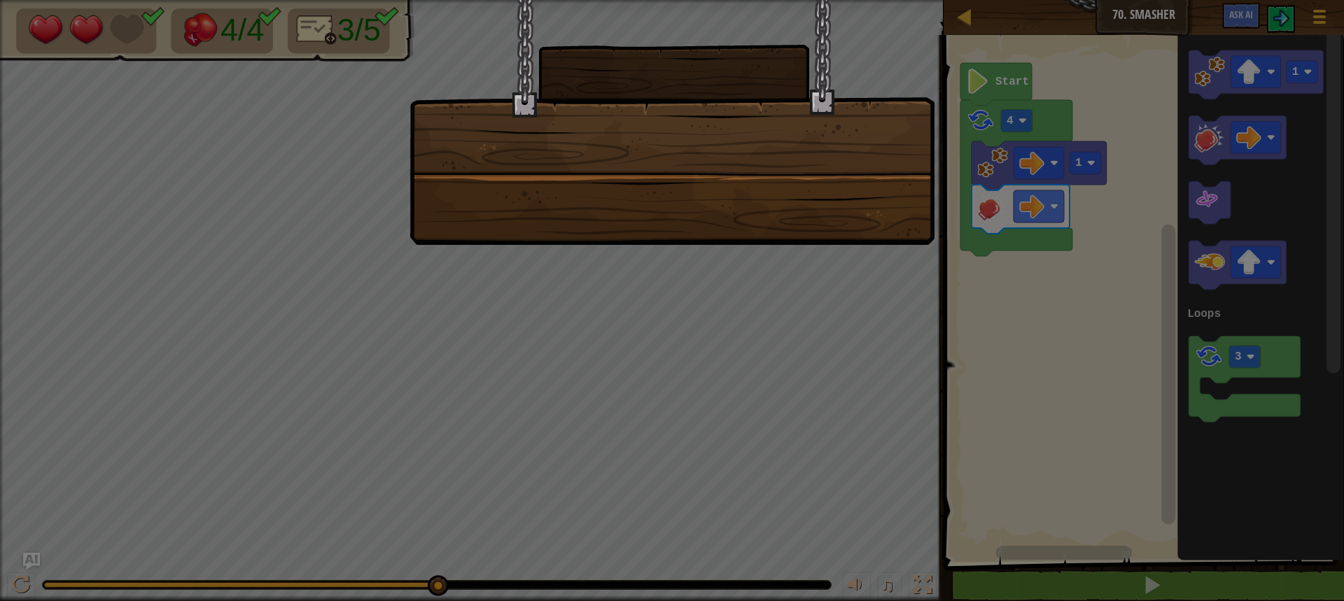
click at [886, 225] on div at bounding box center [672, 122] width 525 height 245
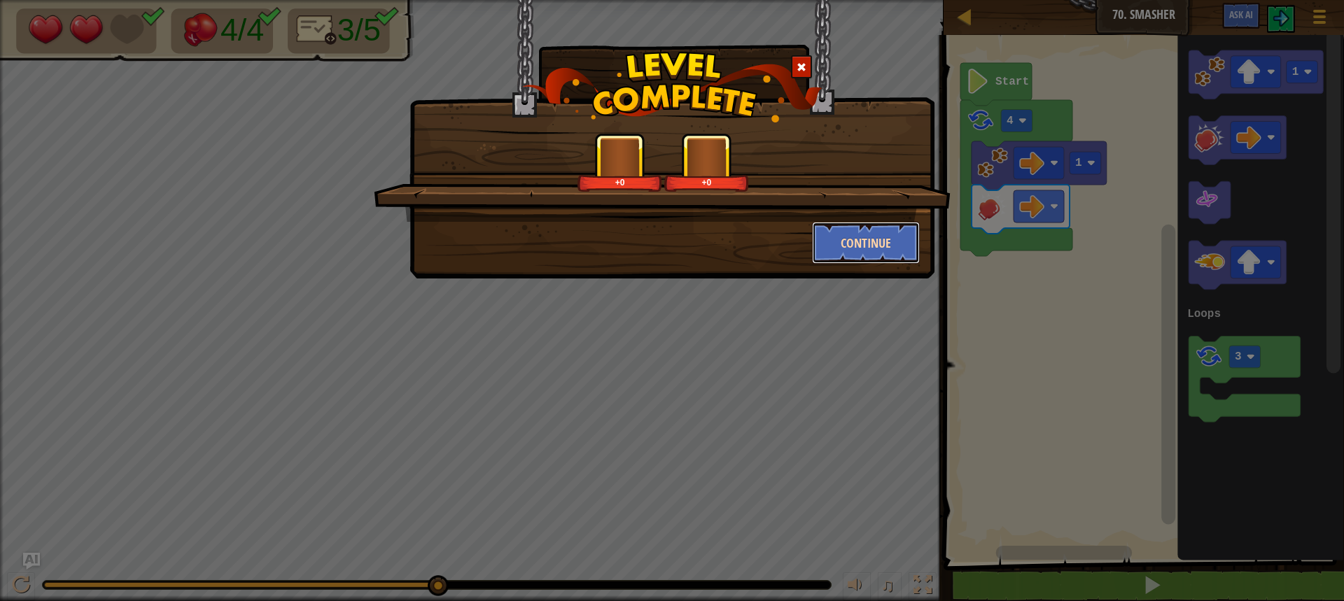
click at [881, 251] on button "Continue" at bounding box center [866, 243] width 109 height 42
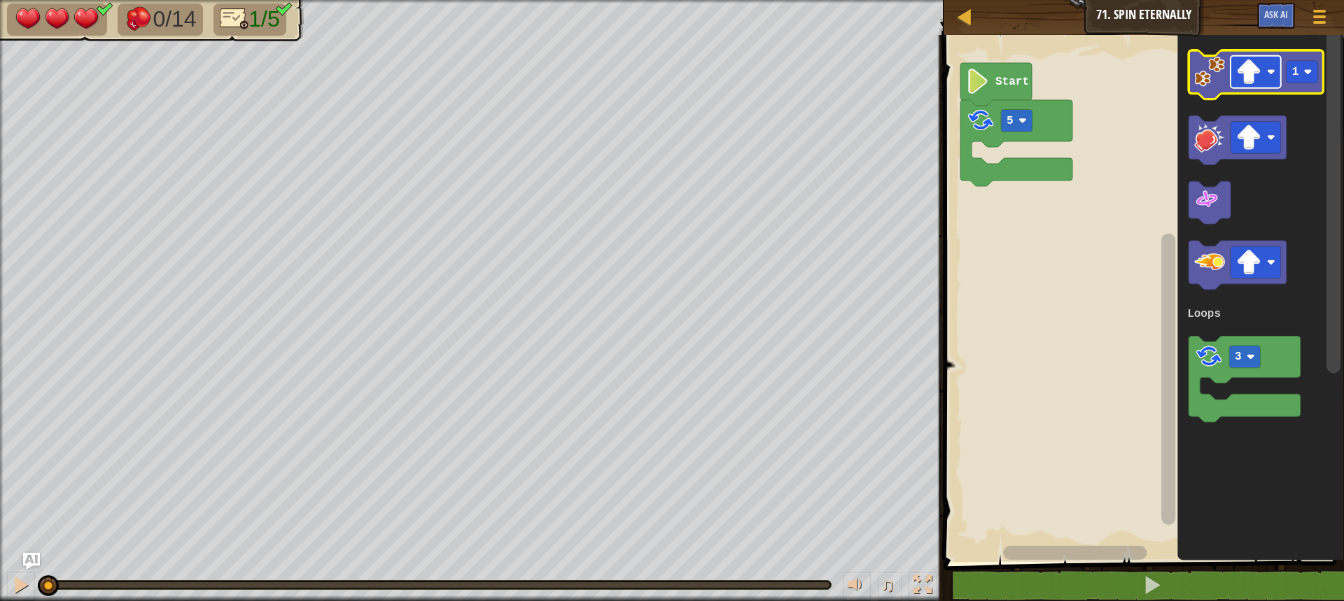
click at [1246, 72] on image "Blockly Workspace" at bounding box center [1248, 72] width 25 height 25
click at [1208, 81] on image "Blockly Workspace" at bounding box center [1209, 72] width 31 height 31
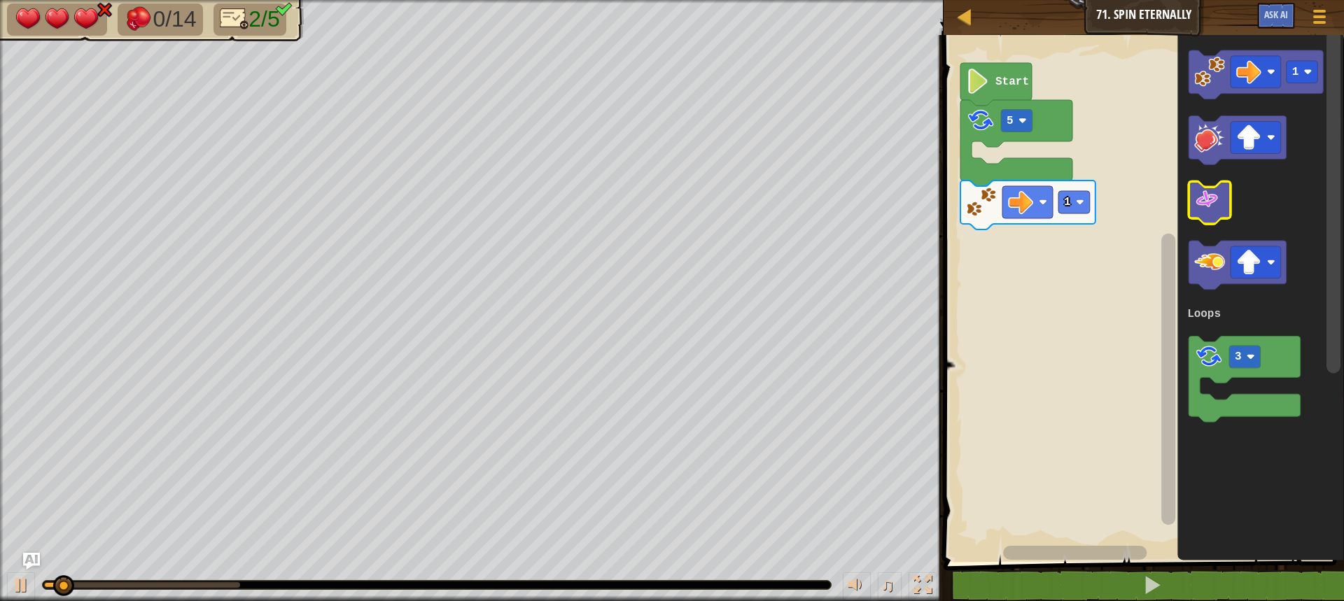
click at [1210, 205] on image "Blockly Workspace" at bounding box center [1206, 200] width 25 height 25
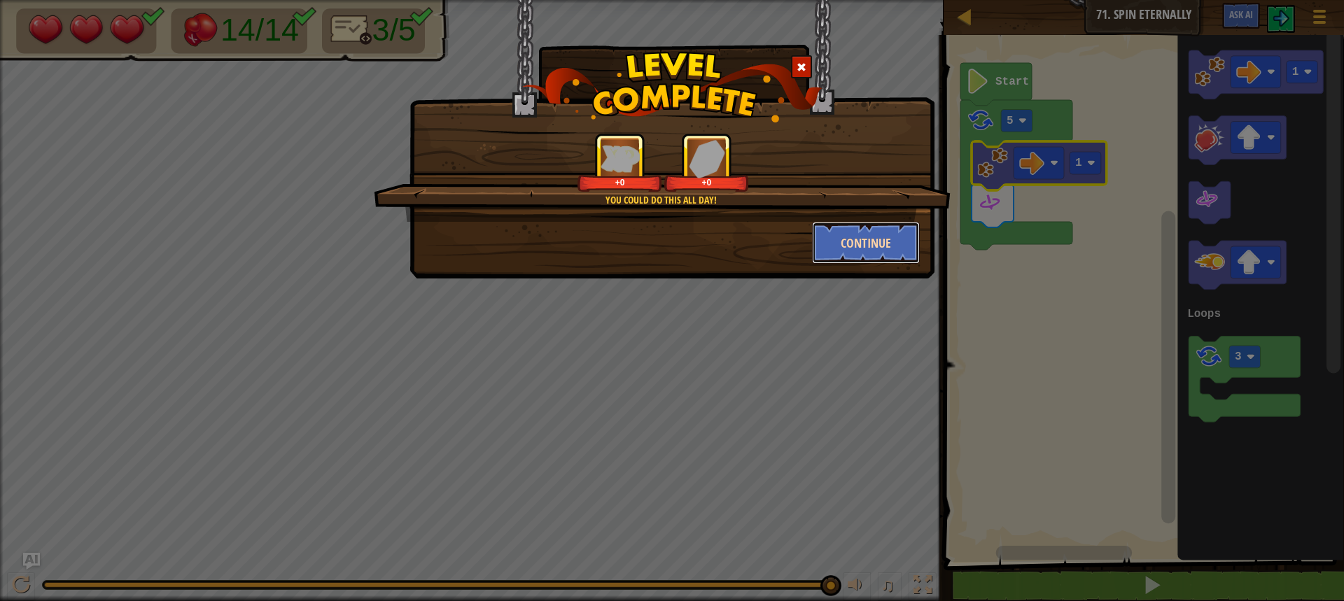
click at [868, 244] on button "Continue" at bounding box center [866, 243] width 109 height 42
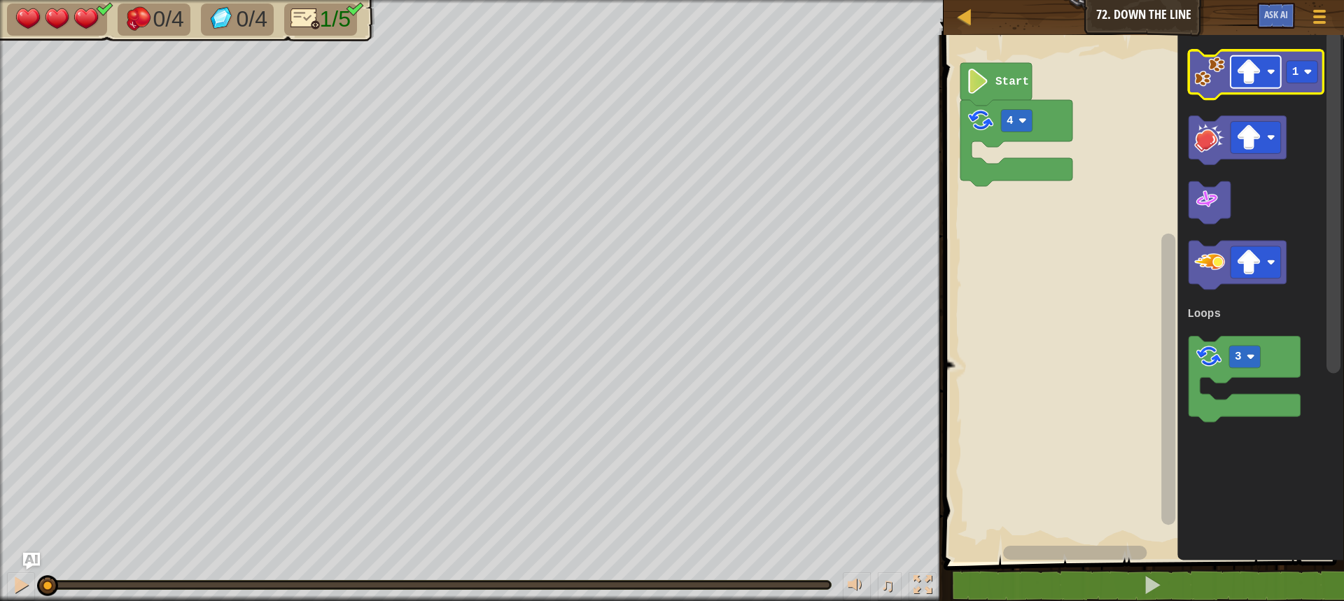
click at [1256, 72] on image "Blockly Workspace" at bounding box center [1248, 72] width 25 height 25
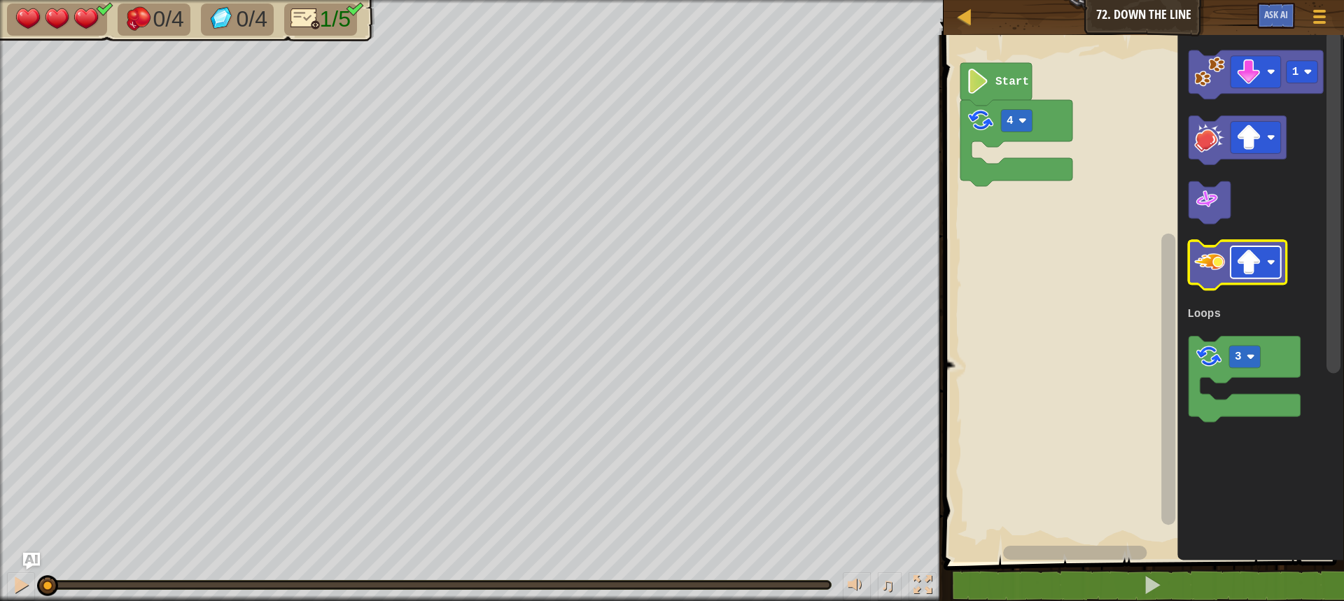
click at [1266, 258] on rect "Blockly Workspace" at bounding box center [1256, 263] width 50 height 32
click at [1215, 84] on image "Blockly Workspace" at bounding box center [1209, 72] width 31 height 31
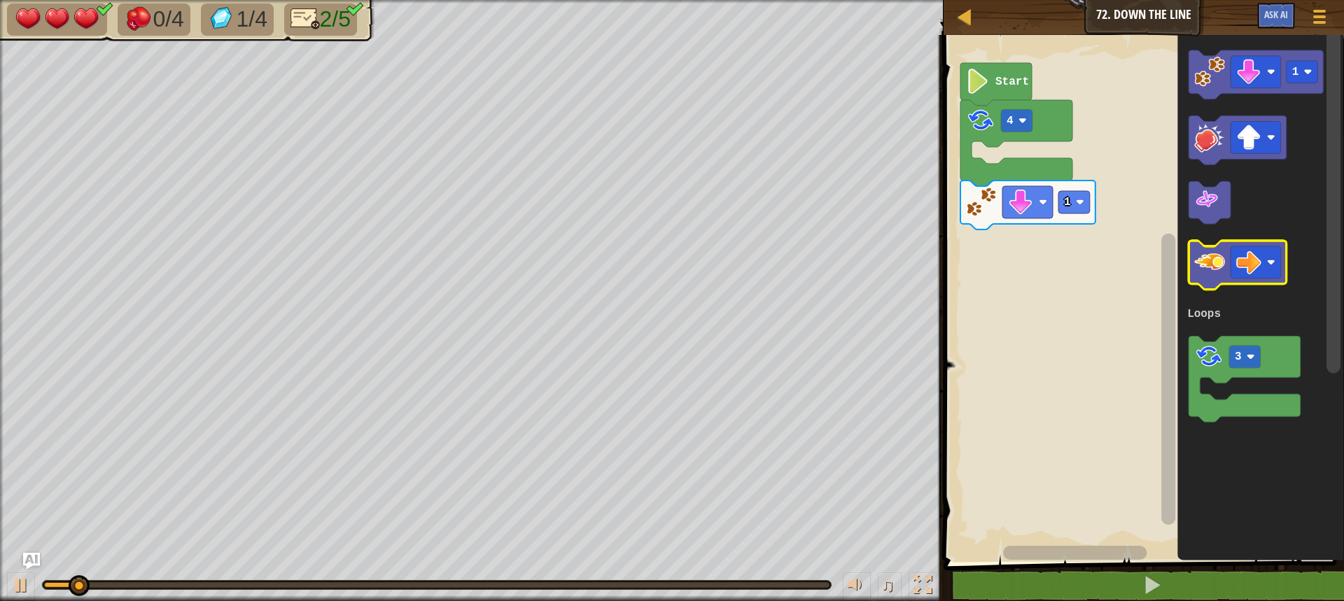
click at [1225, 266] on icon "Blockly Workspace" at bounding box center [1238, 266] width 98 height 49
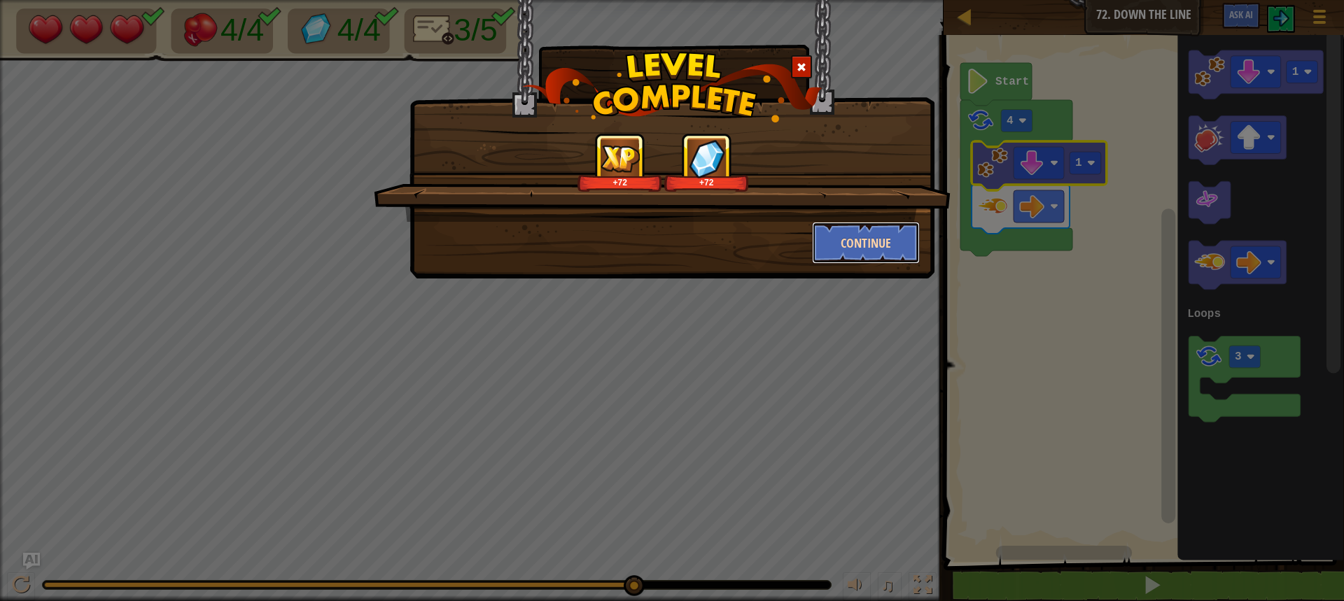
click at [861, 239] on button "Continue" at bounding box center [866, 243] width 109 height 42
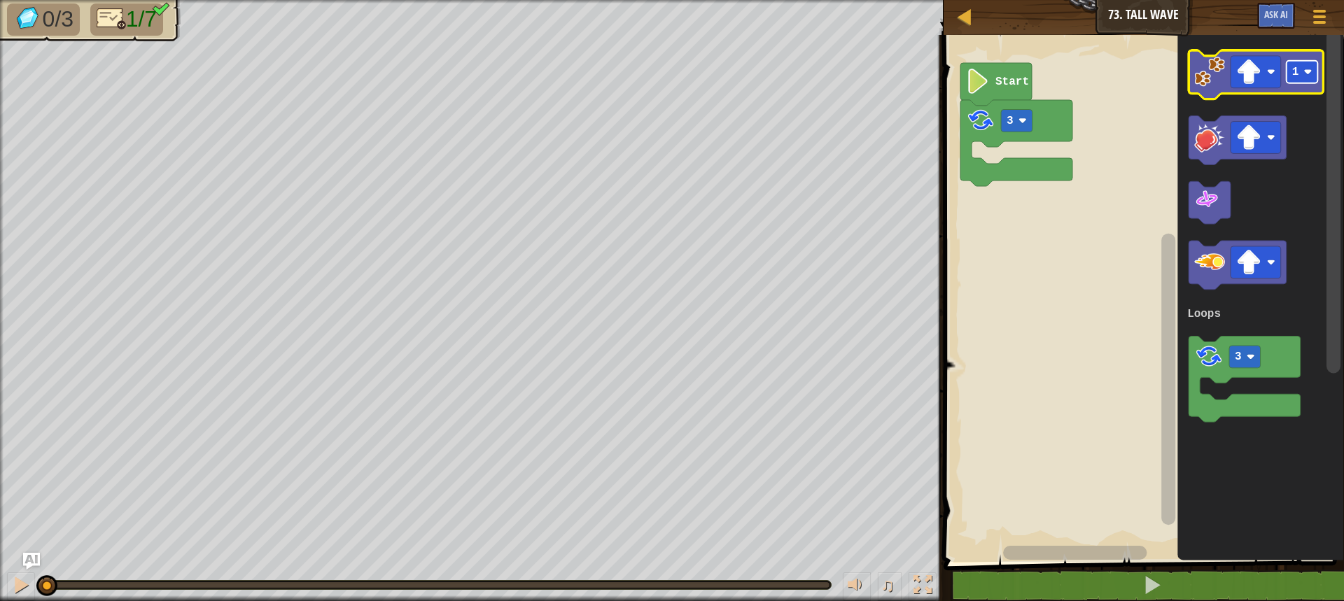
click at [1299, 72] on rect "Blockly Workspace" at bounding box center [1303, 72] width 32 height 22
click at [1209, 76] on image "Blockly Workspace" at bounding box center [1209, 72] width 31 height 31
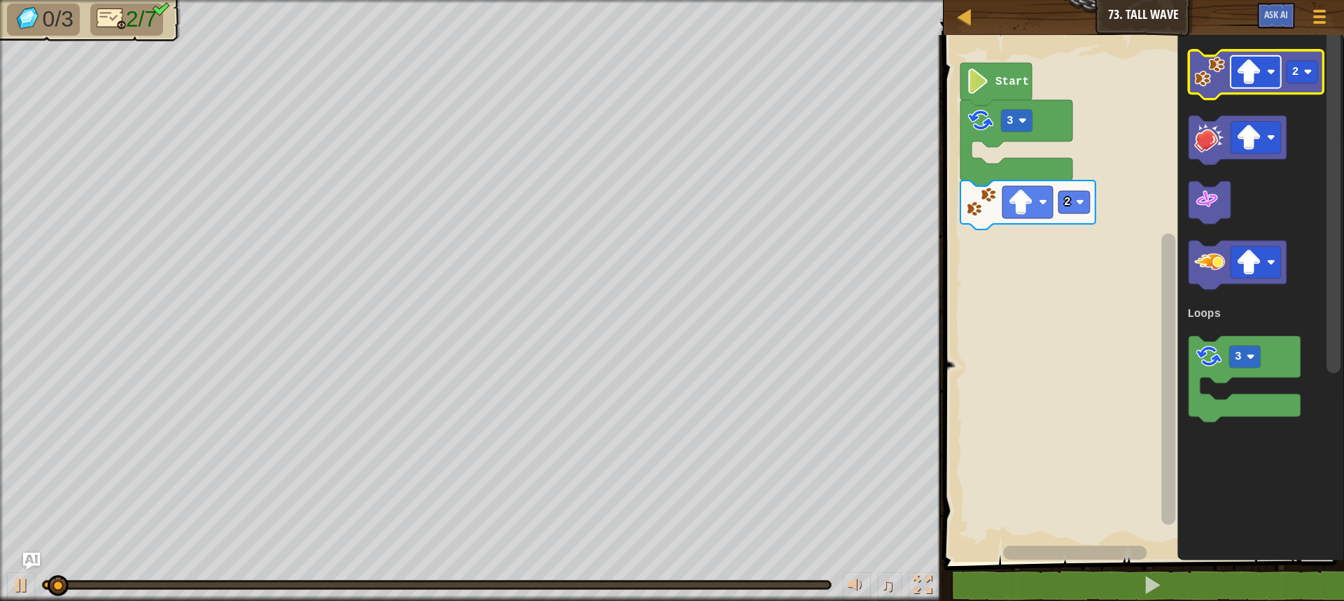
click at [1249, 79] on image "Blockly Workspace" at bounding box center [1248, 72] width 25 height 25
click at [1294, 76] on text "2" at bounding box center [1295, 72] width 7 height 13
click at [1212, 80] on image "Blockly Workspace" at bounding box center [1209, 72] width 31 height 31
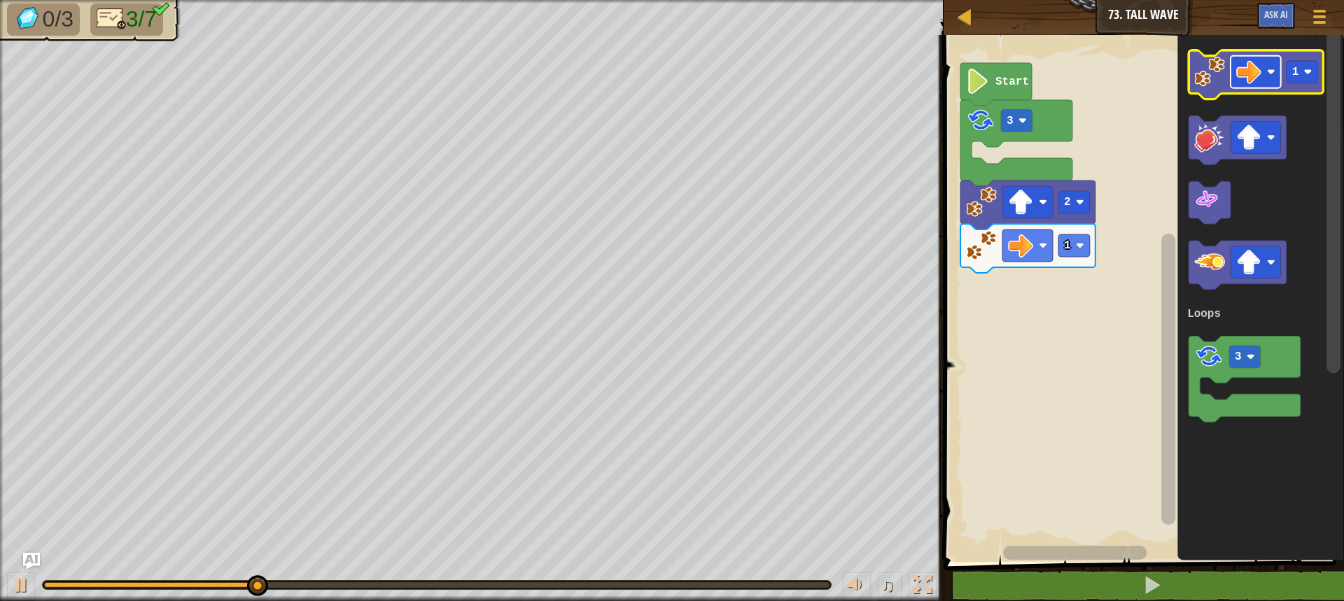
click at [1264, 71] on rect "Blockly Workspace" at bounding box center [1256, 72] width 50 height 32
click at [1304, 76] on image "Blockly Workspace" at bounding box center [1308, 72] width 8 height 8
click at [1210, 77] on image "Blockly Workspace" at bounding box center [1209, 72] width 31 height 31
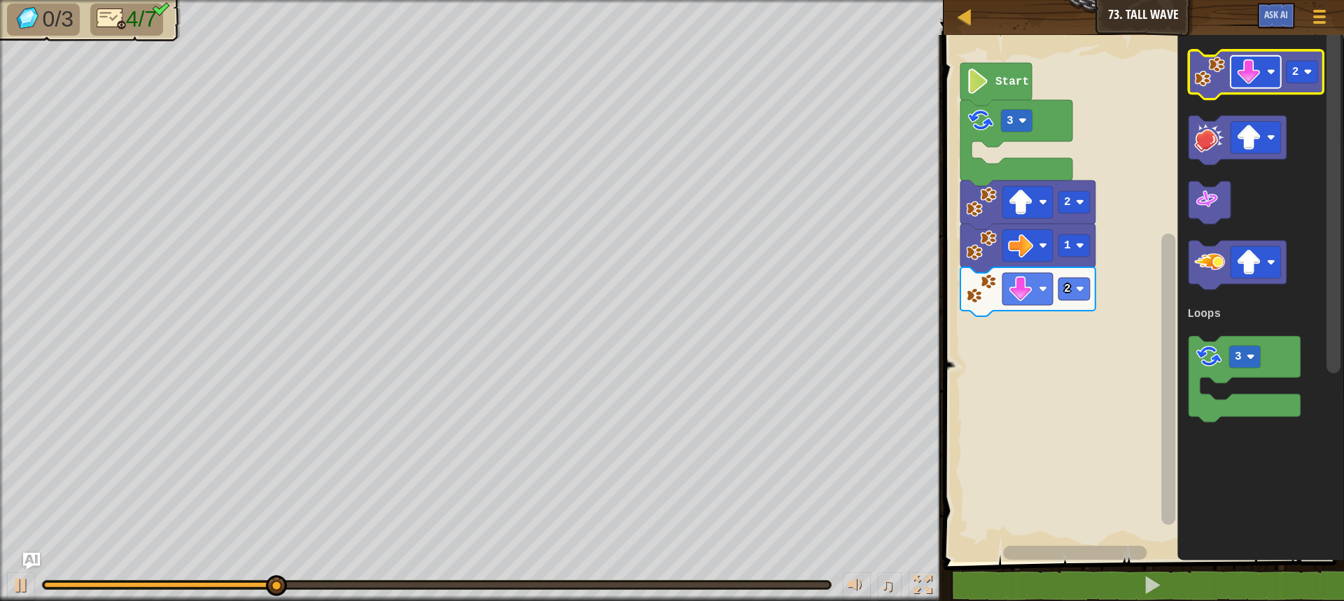
click at [1262, 78] on rect "Blockly Workspace" at bounding box center [1256, 72] width 50 height 32
click at [1297, 72] on text "2" at bounding box center [1295, 72] width 7 height 13
click at [1219, 88] on icon "Blockly Workspace" at bounding box center [1256, 74] width 135 height 49
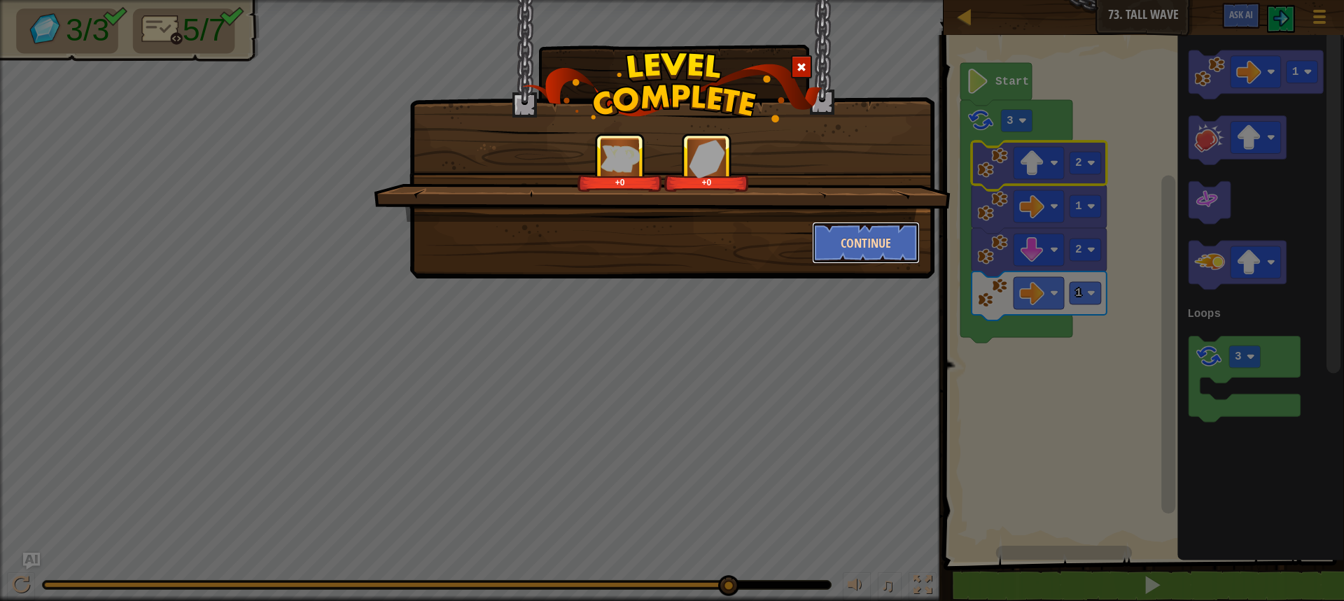
click at [859, 230] on button "Continue" at bounding box center [866, 243] width 109 height 42
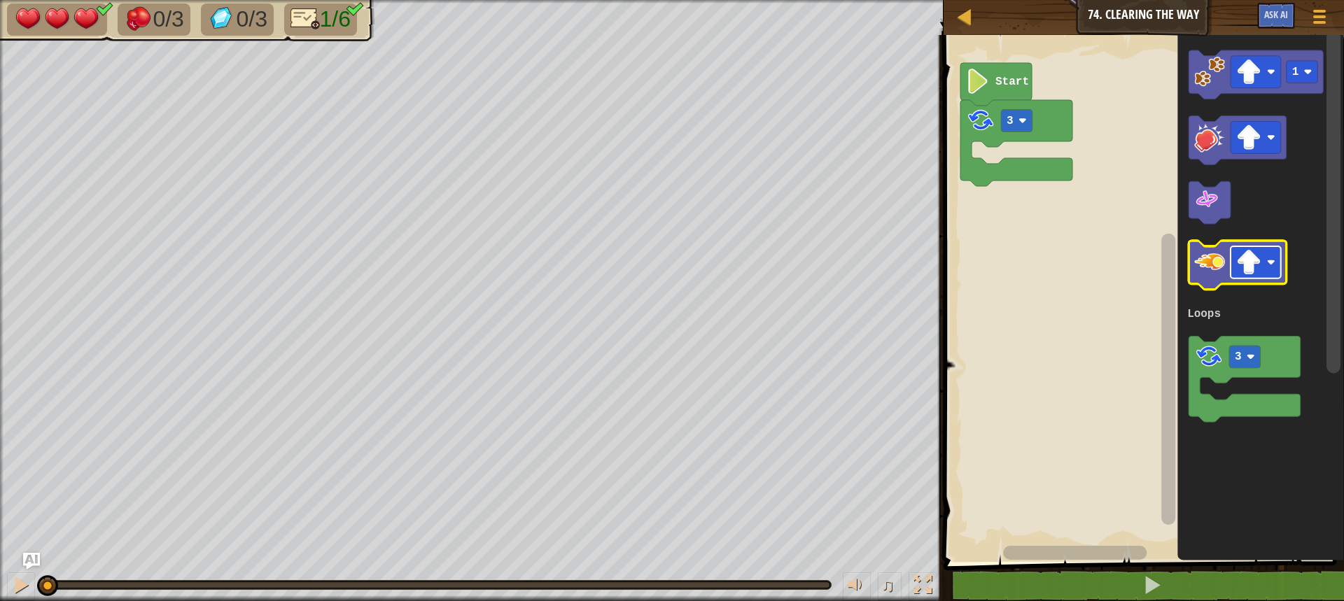
click at [1254, 255] on image "Blockly Workspace" at bounding box center [1248, 263] width 25 height 25
click at [1219, 269] on image "Blockly Workspace" at bounding box center [1209, 263] width 31 height 31
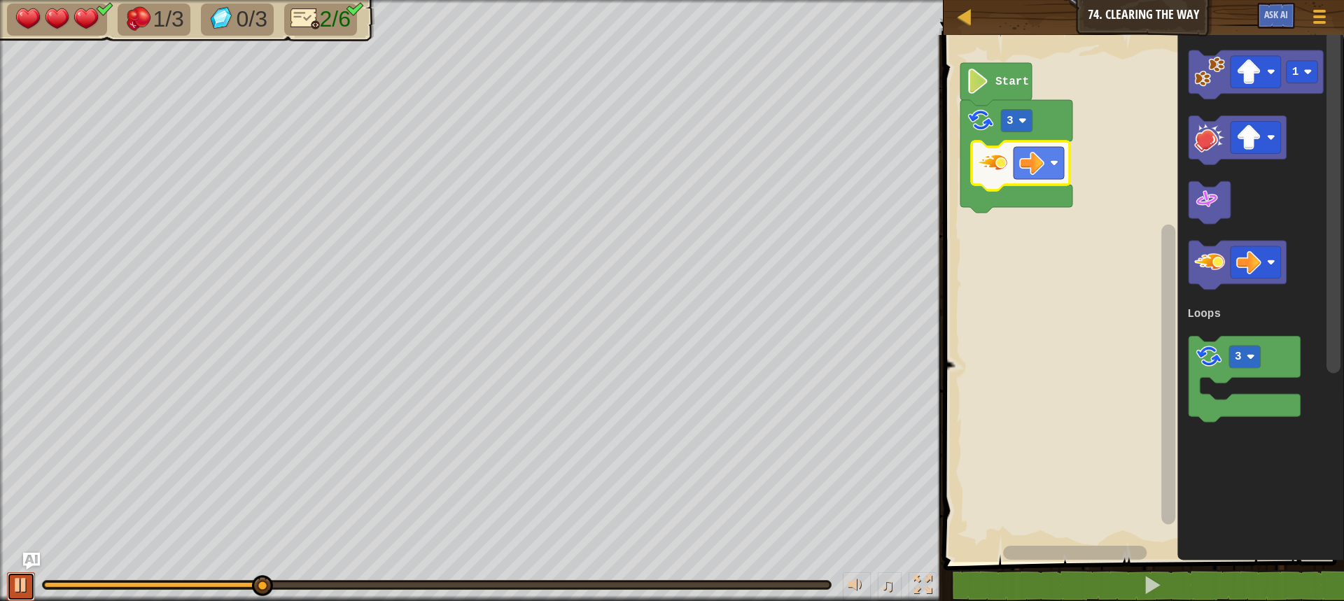
click at [21, 586] on div at bounding box center [21, 585] width 18 height 18
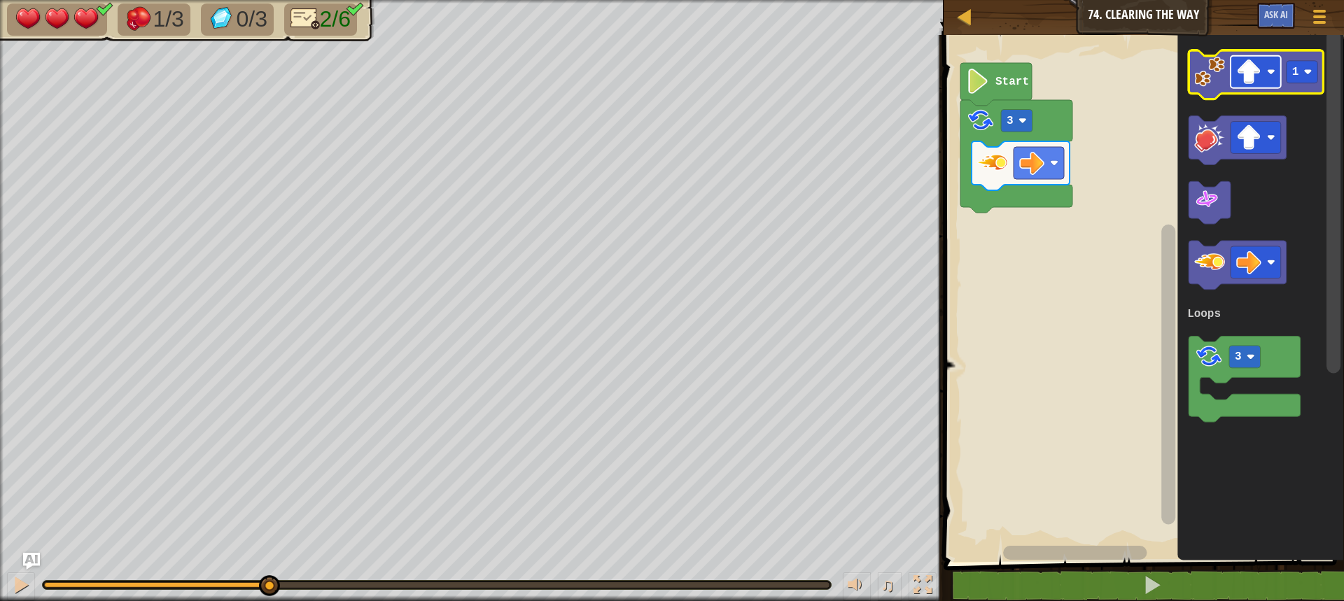
click at [1248, 74] on image "Blockly Workspace" at bounding box center [1248, 72] width 25 height 25
click at [1297, 75] on text "1" at bounding box center [1295, 72] width 7 height 13
click at [1214, 87] on image "Blockly Workspace" at bounding box center [1209, 72] width 31 height 31
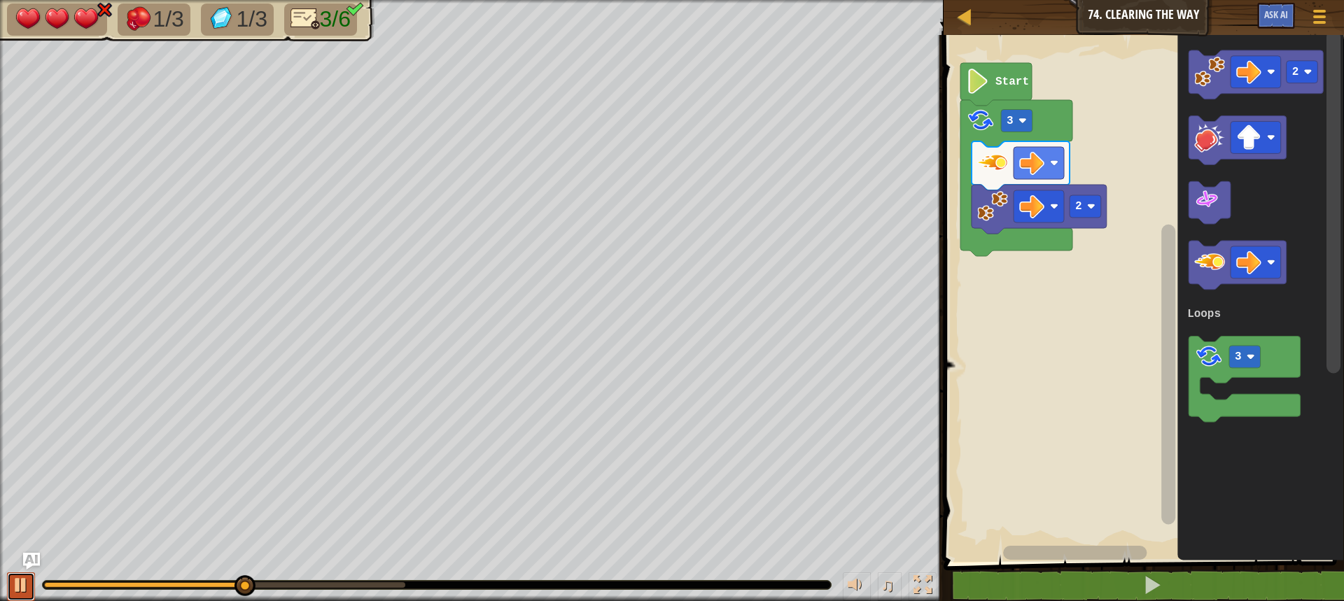
click at [19, 590] on div at bounding box center [21, 585] width 18 height 18
click at [1246, 71] on image "Blockly Workspace" at bounding box center [1248, 72] width 25 height 25
click at [1292, 74] on text "2" at bounding box center [1295, 72] width 7 height 13
click at [1202, 90] on icon "Blockly Workspace" at bounding box center [1256, 74] width 135 height 49
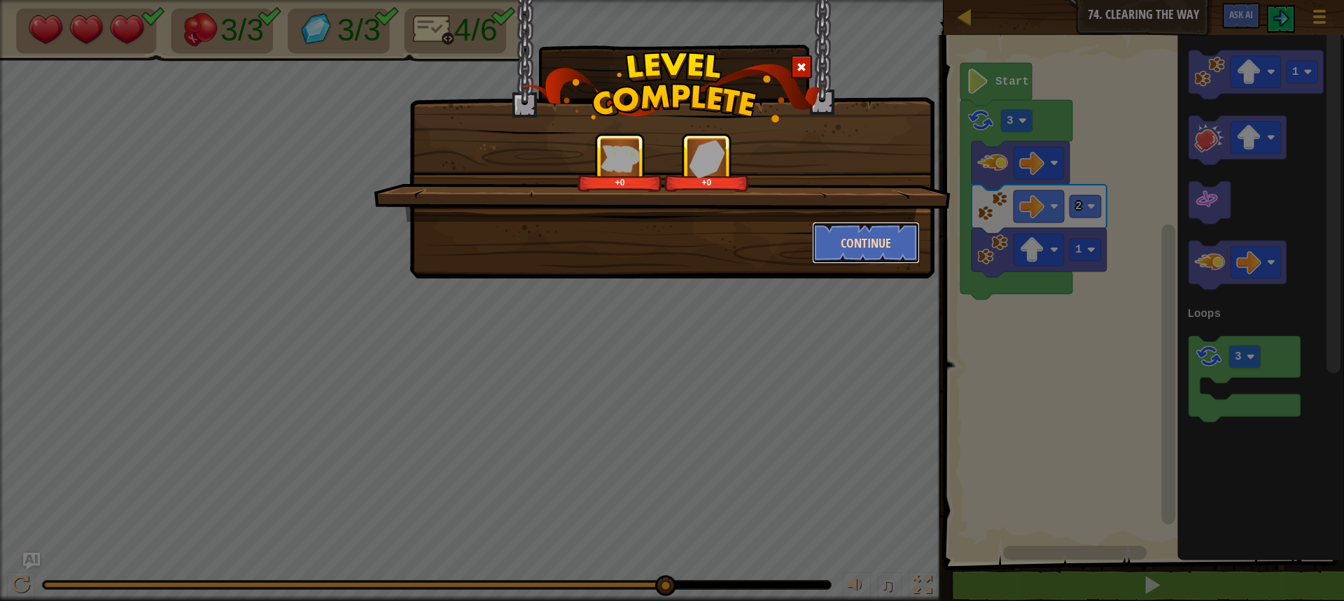
click at [891, 239] on button "Continue" at bounding box center [866, 243] width 109 height 42
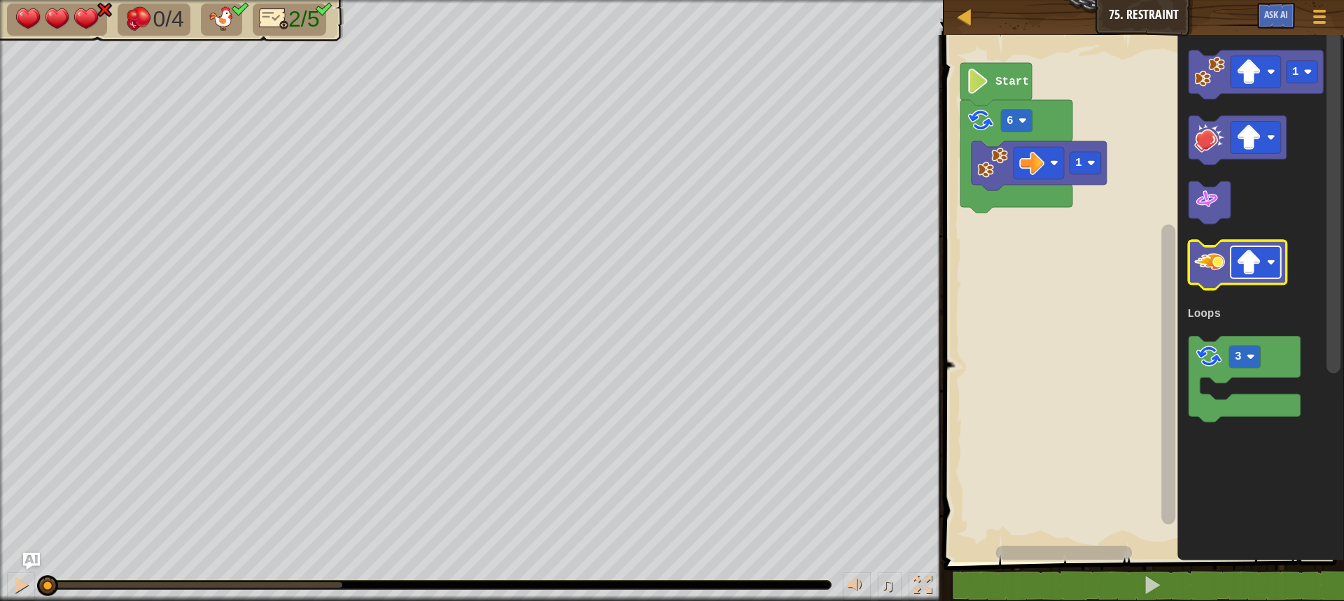
click at [1251, 269] on image "Blockly Workspace" at bounding box center [1248, 263] width 25 height 25
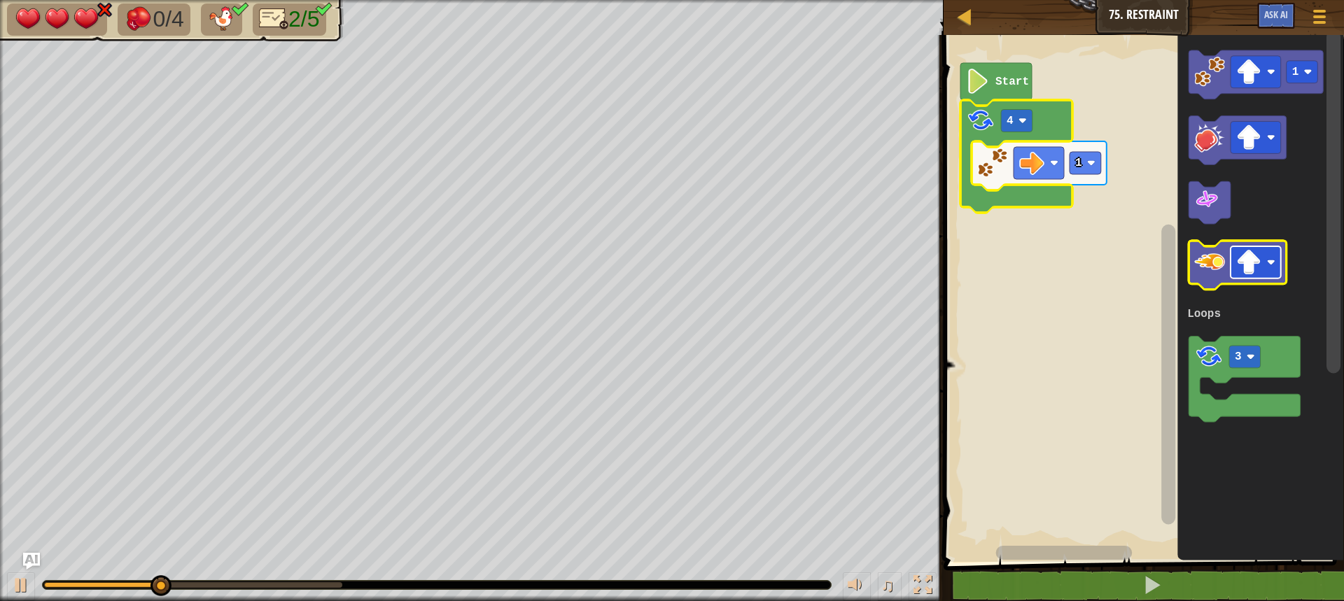
click at [1248, 262] on image "Blockly Workspace" at bounding box center [1248, 263] width 25 height 25
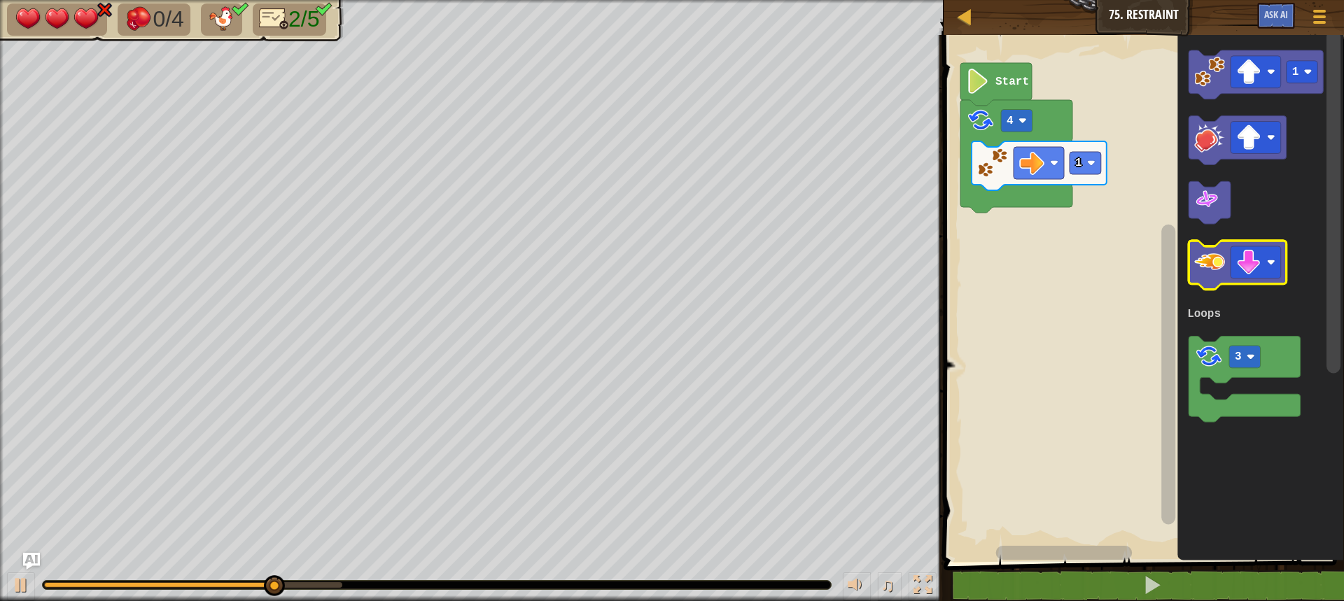
click at [1213, 273] on image "Blockly Workspace" at bounding box center [1209, 263] width 31 height 31
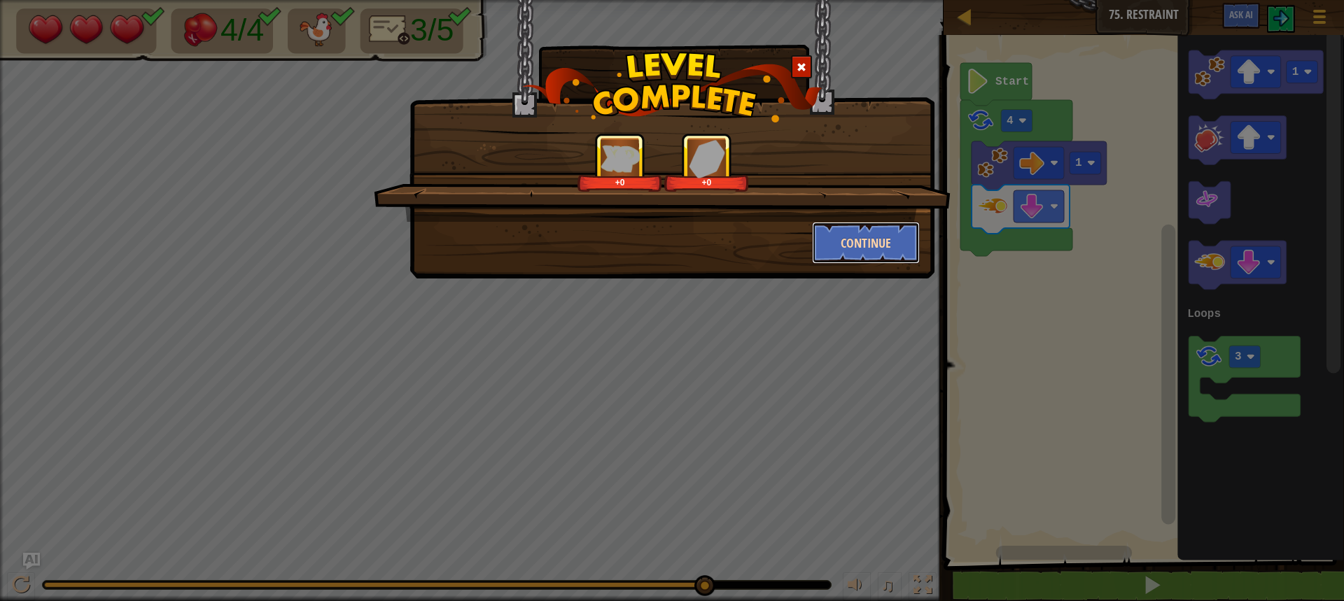
click at [860, 236] on button "Continue" at bounding box center [866, 243] width 109 height 42
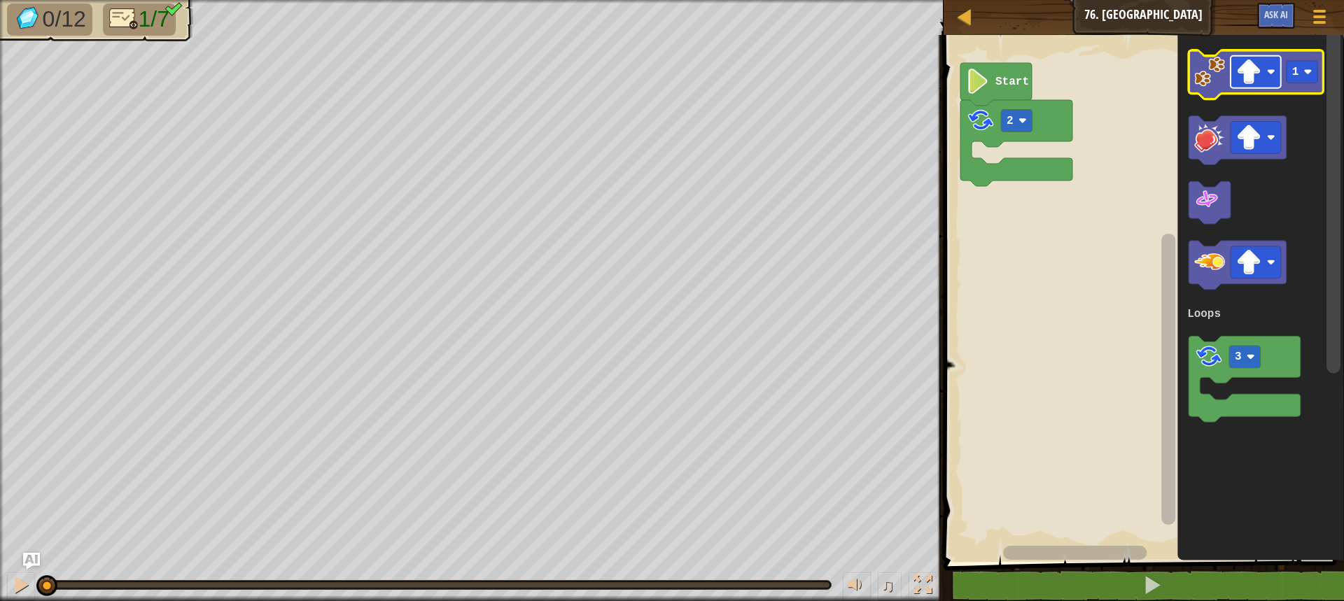
click at [1251, 72] on image "Blockly Workspace" at bounding box center [1248, 72] width 25 height 25
click at [1306, 69] on image "Blockly Workspace" at bounding box center [1308, 72] width 8 height 8
click at [1204, 82] on image "Blockly Workspace" at bounding box center [1209, 72] width 31 height 31
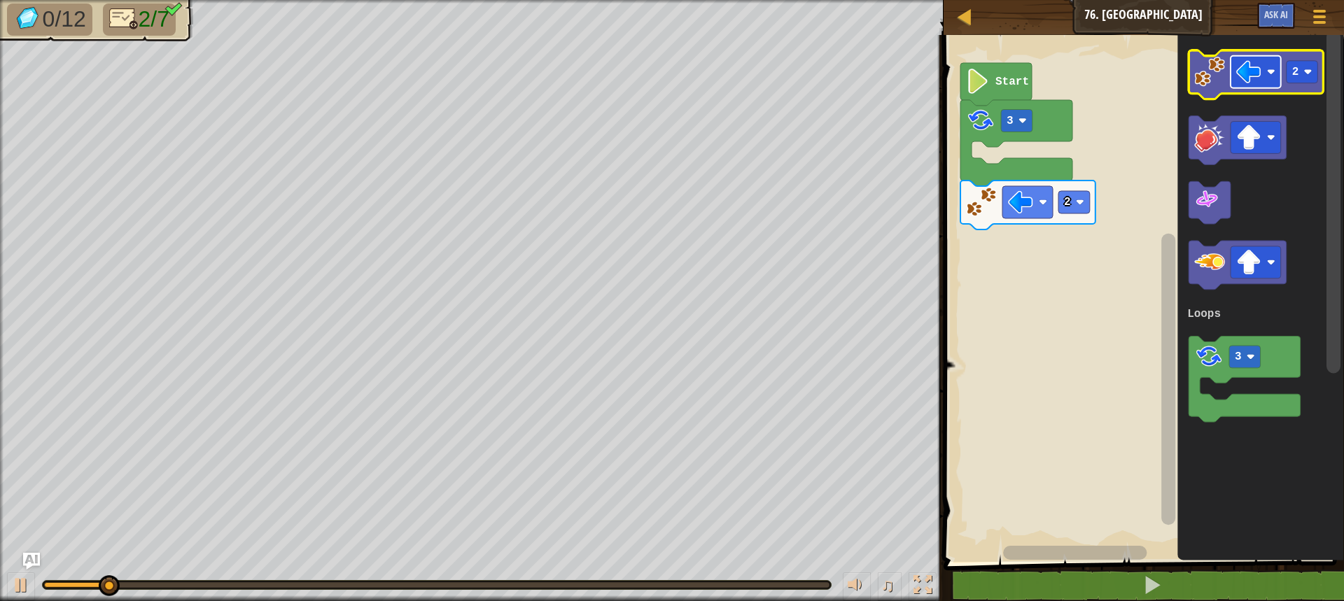
click at [1246, 71] on image "Blockly Workspace" at bounding box center [1248, 72] width 25 height 25
click at [1204, 85] on image "Blockly Workspace" at bounding box center [1209, 72] width 31 height 31
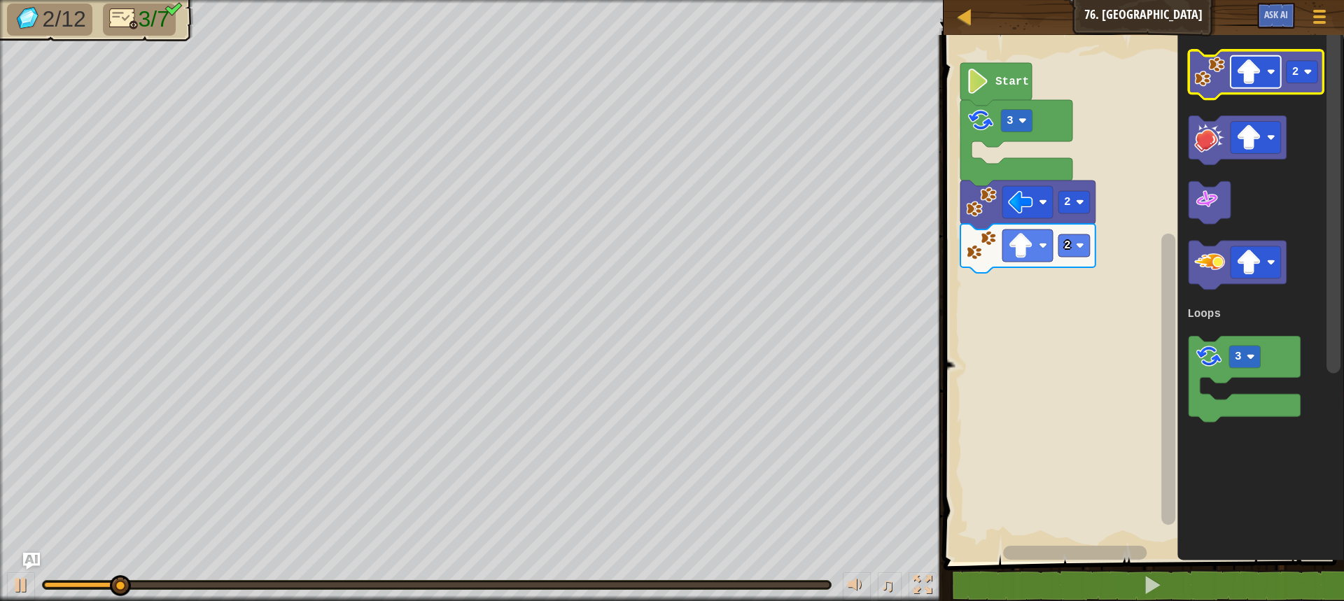
click at [1259, 74] on image "Blockly Workspace" at bounding box center [1248, 72] width 25 height 25
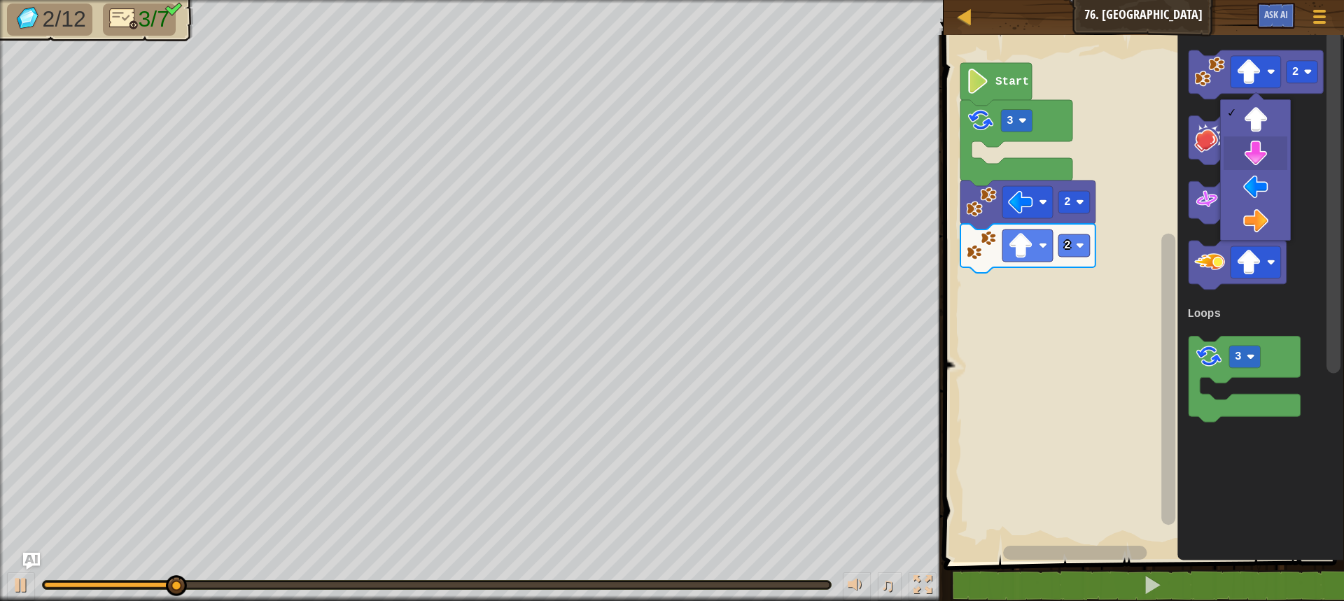
drag, startPoint x: 1257, startPoint y: 157, endPoint x: 1263, endPoint y: 148, distance: 11.1
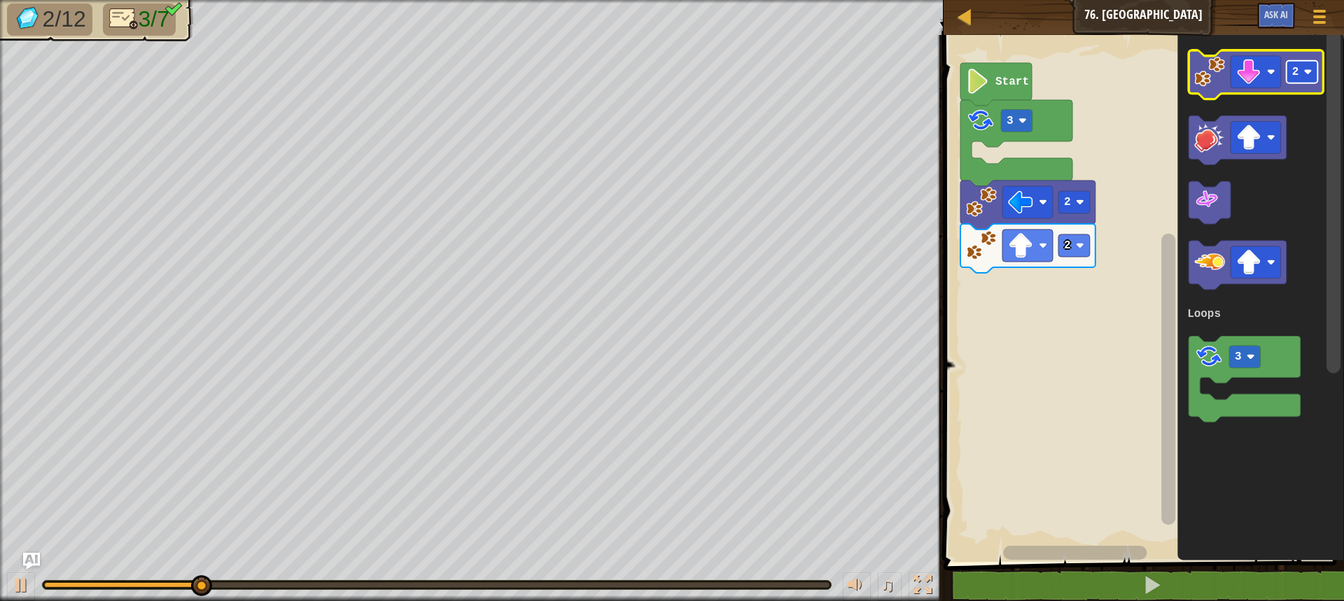
click at [1304, 69] on image "Blockly Workspace" at bounding box center [1308, 72] width 8 height 8
click at [1217, 85] on image "Blockly Workspace" at bounding box center [1209, 72] width 31 height 31
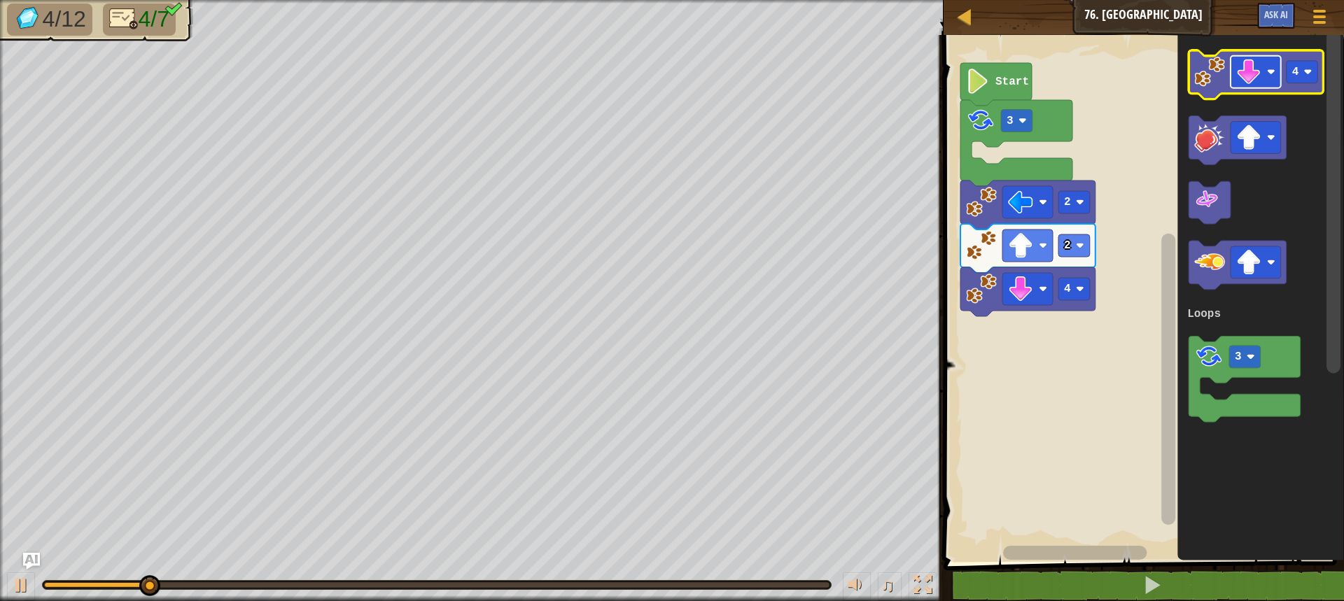
click at [1250, 67] on image "Blockly Workspace" at bounding box center [1248, 72] width 25 height 25
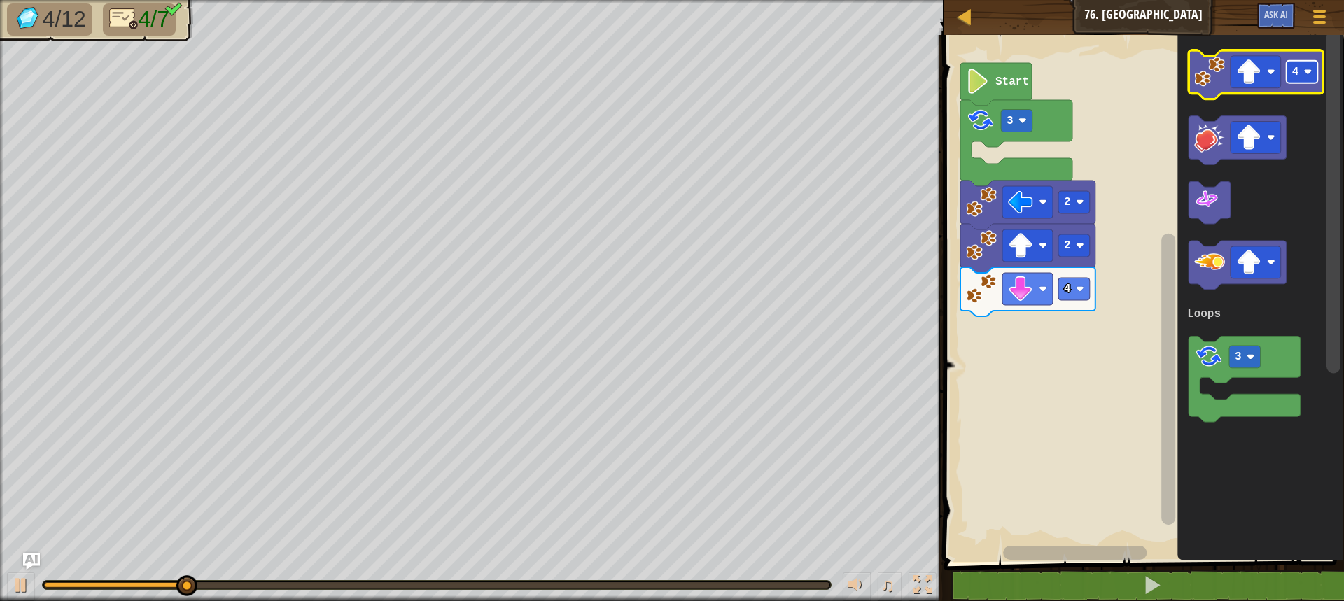
click at [1304, 76] on image "Blockly Workspace" at bounding box center [1308, 72] width 8 height 8
click at [1210, 85] on image "Blockly Workspace" at bounding box center [1209, 72] width 31 height 31
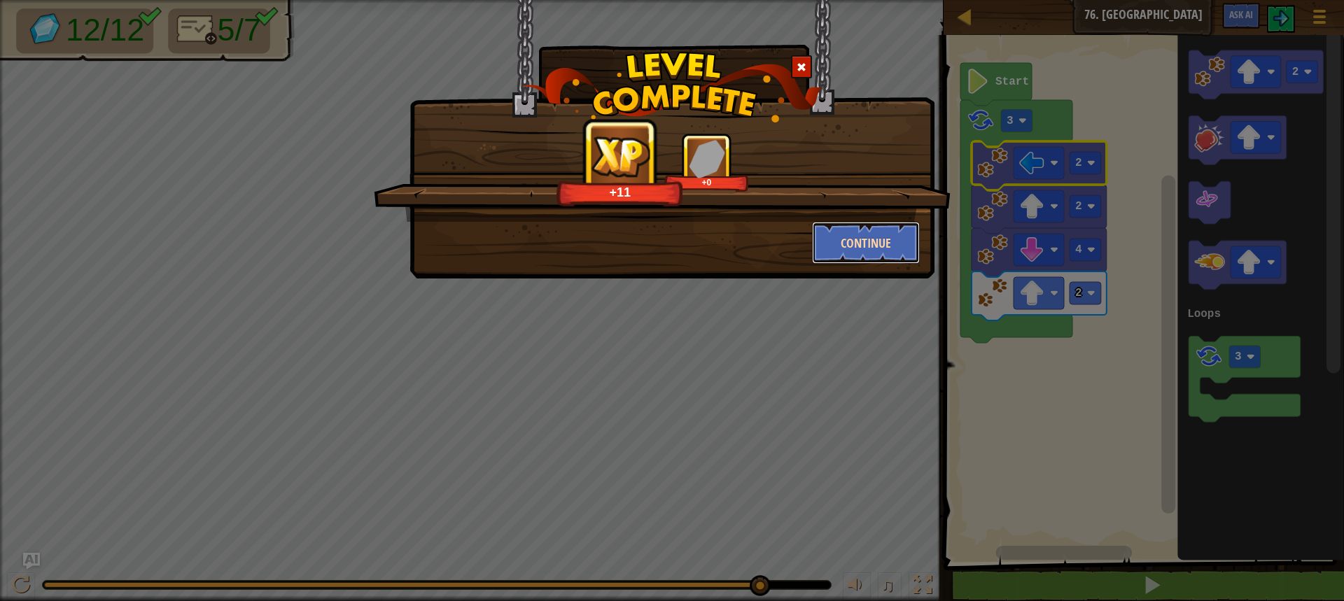
click at [891, 240] on button "Continue" at bounding box center [866, 243] width 109 height 42
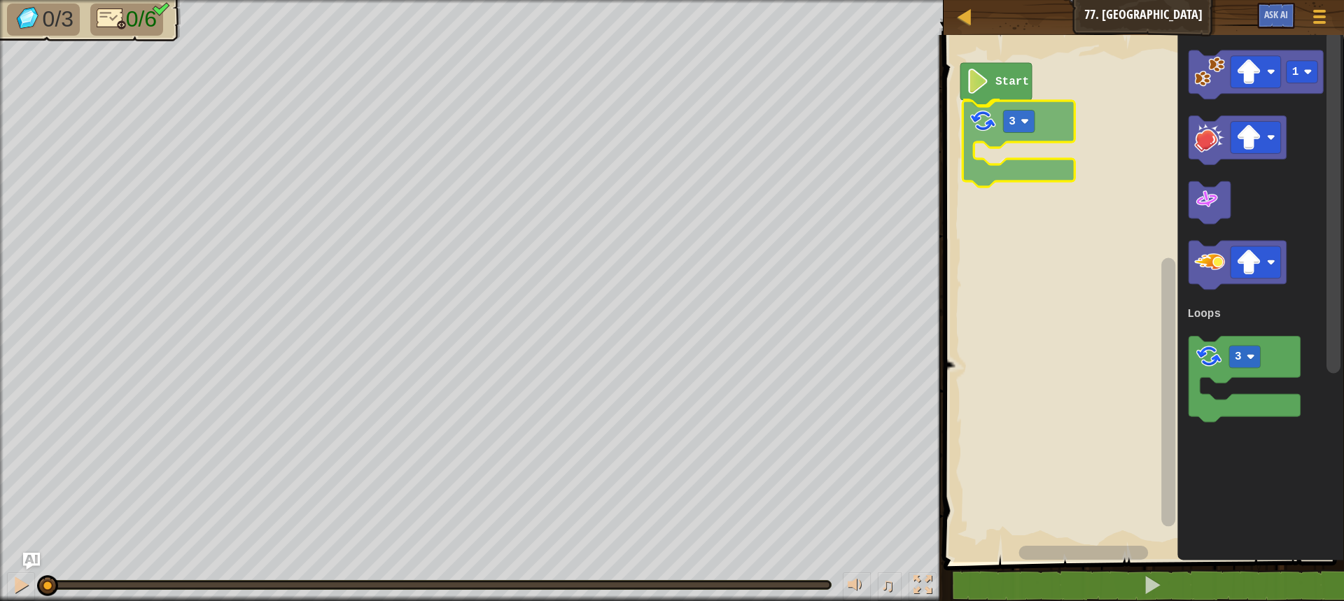
click at [989, 134] on div "Loops Start 3 1 3 Loops 3" at bounding box center [1142, 295] width 405 height 534
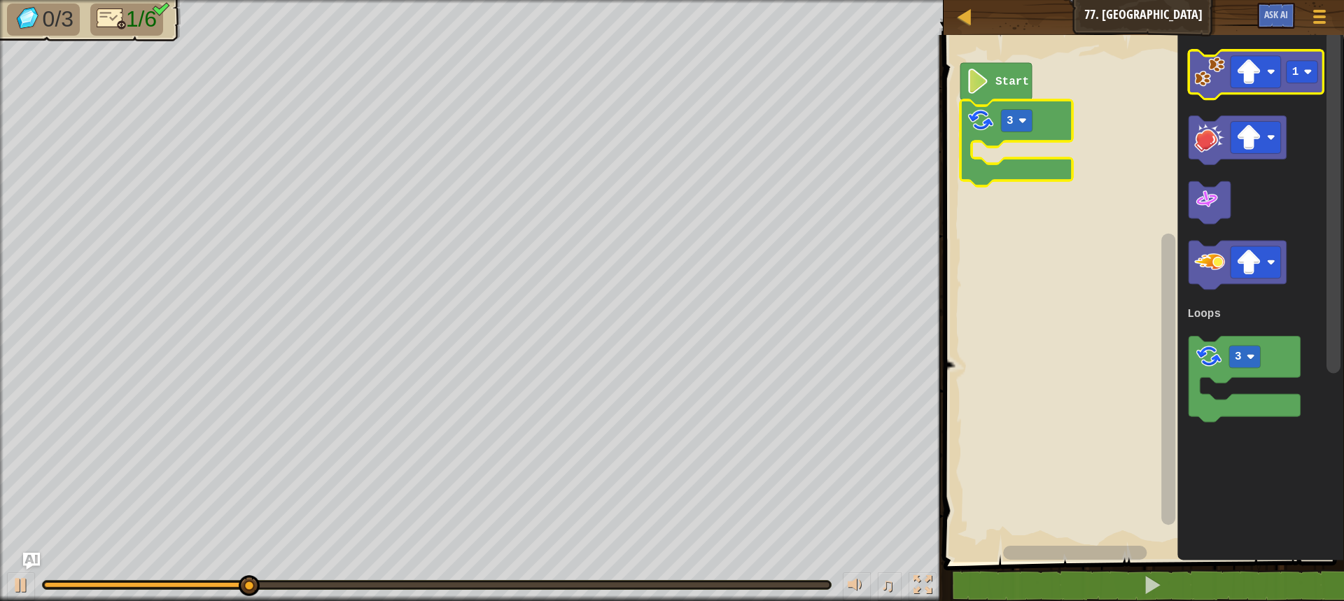
click at [1207, 81] on image "Blockly Workspace" at bounding box center [1209, 72] width 31 height 31
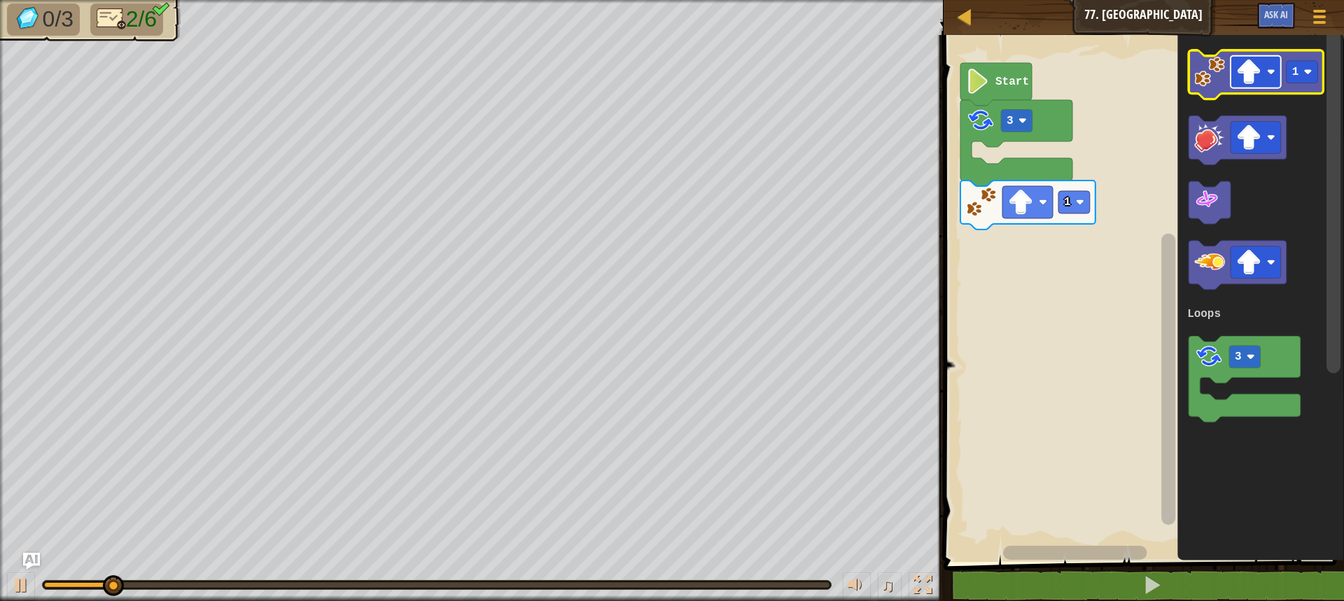
click at [1262, 72] on rect "Blockly Workspace" at bounding box center [1256, 72] width 50 height 32
click at [1205, 73] on image "Blockly Workspace" at bounding box center [1209, 72] width 31 height 31
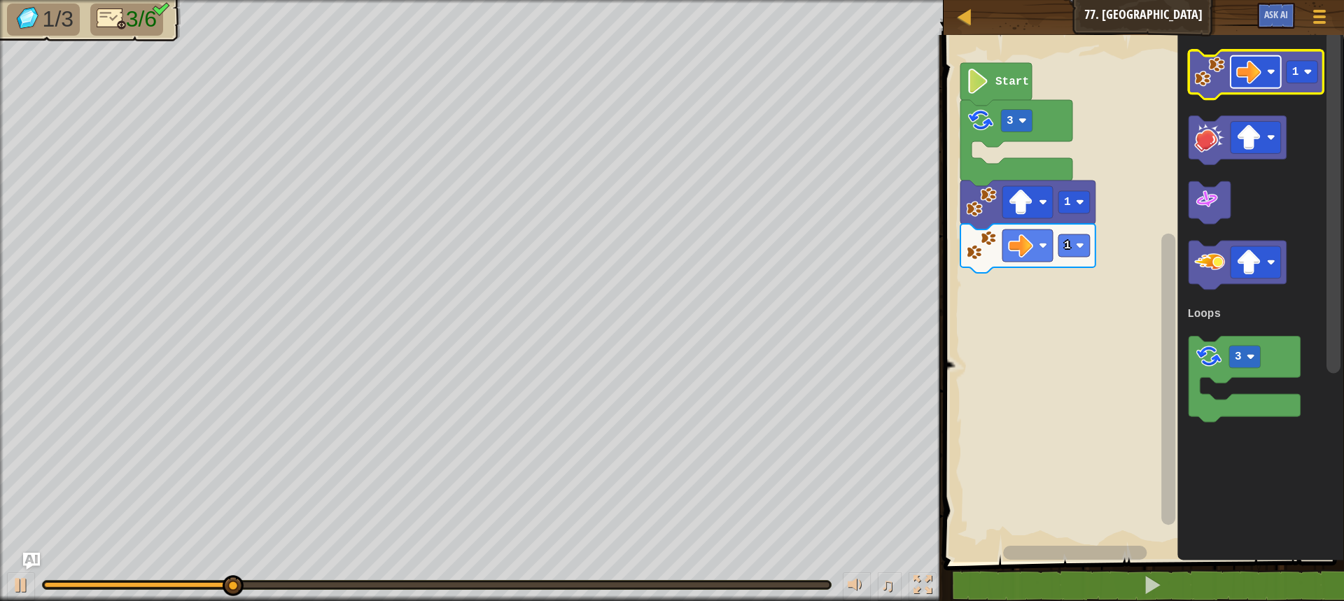
click at [1250, 73] on image "Blockly Workspace" at bounding box center [1248, 72] width 25 height 25
click at [1224, 85] on image "Blockly Workspace" at bounding box center [1209, 72] width 31 height 31
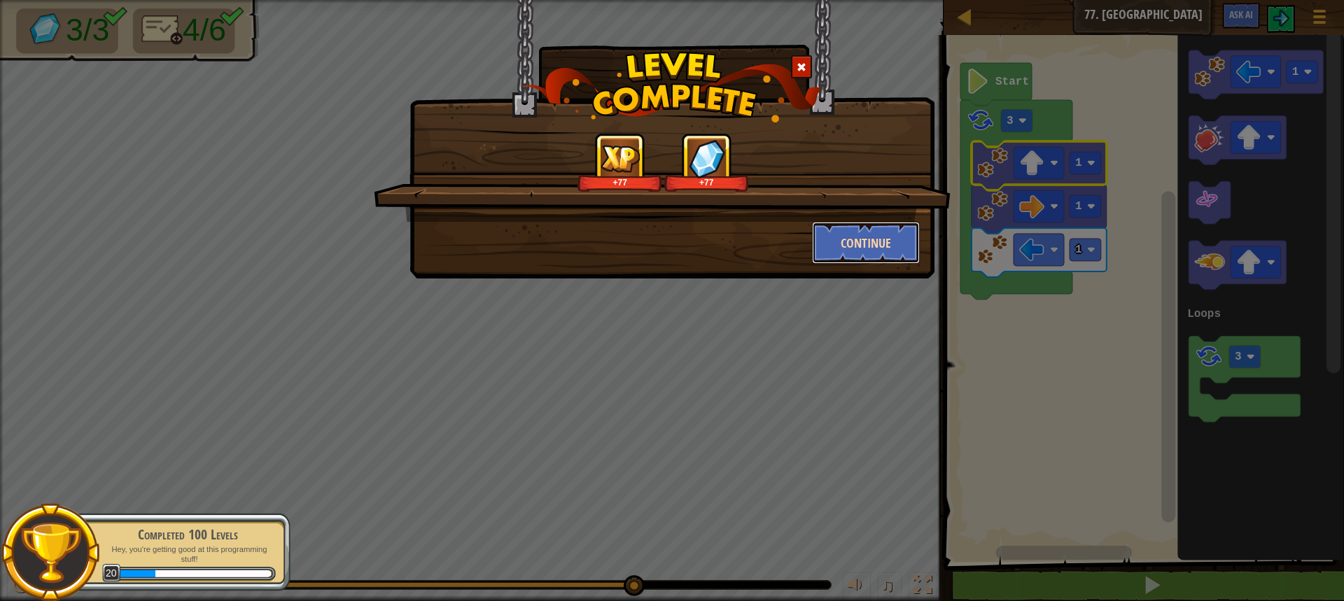
click at [850, 224] on button "Continue" at bounding box center [866, 243] width 109 height 42
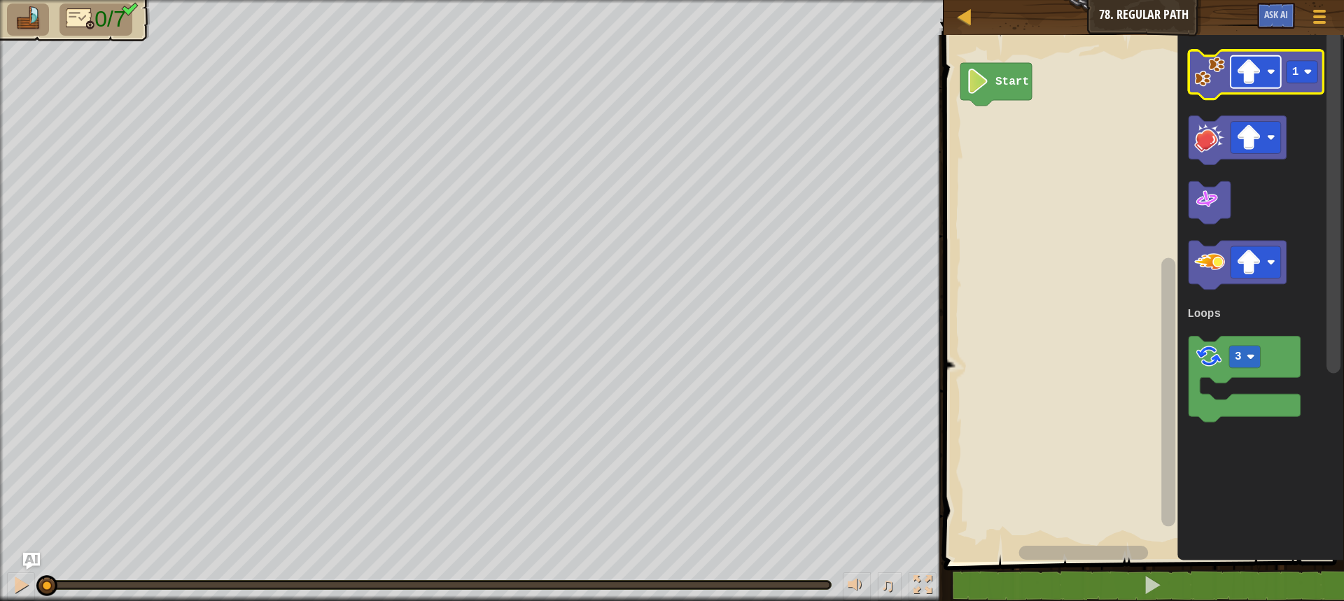
click at [1241, 78] on image "Blockly Workspace" at bounding box center [1248, 72] width 25 height 25
click at [1216, 88] on icon "Blockly Workspace" at bounding box center [1256, 74] width 135 height 49
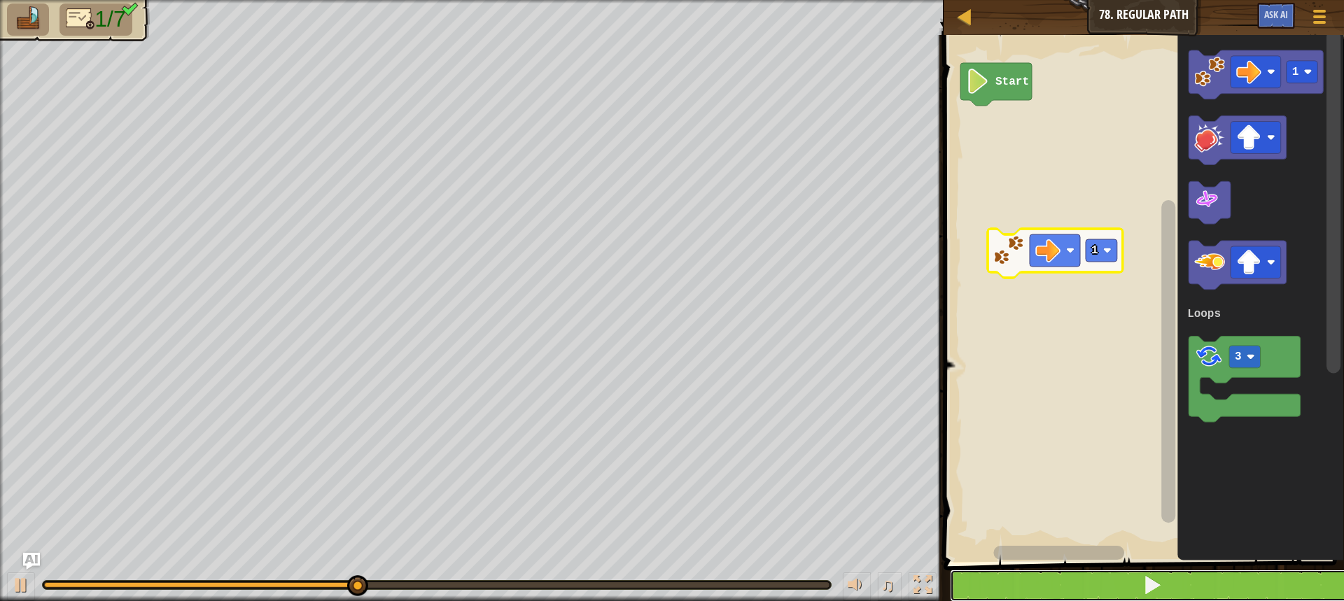
click at [979, 581] on button at bounding box center [1152, 586] width 405 height 32
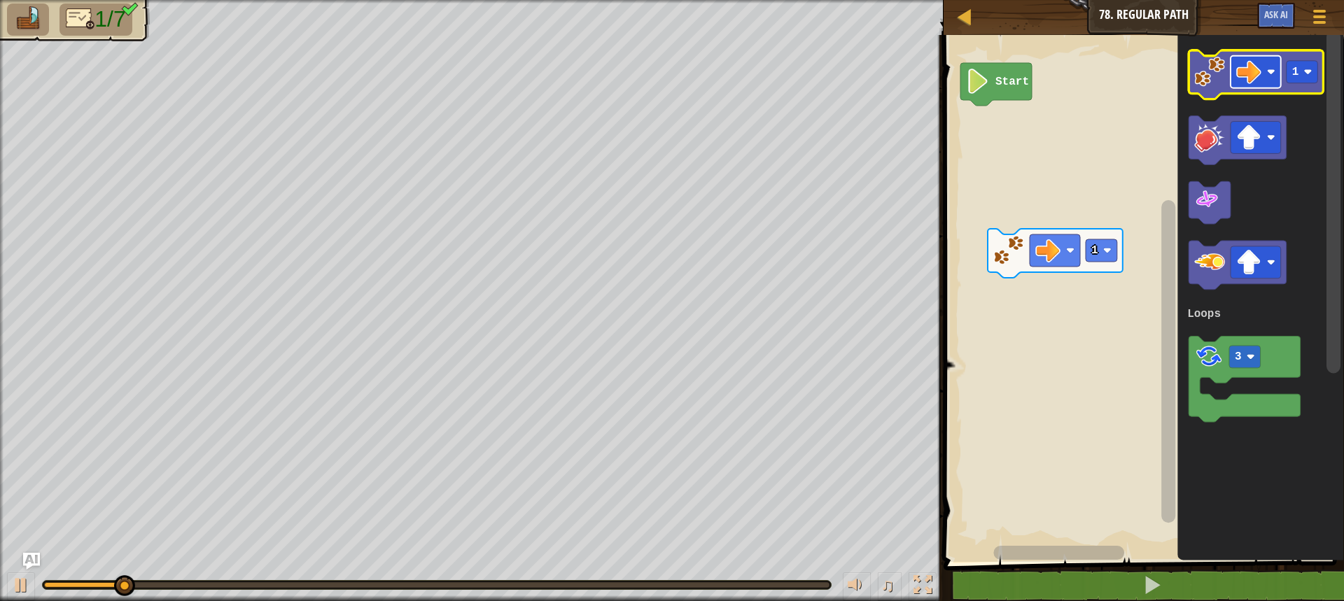
click at [1260, 71] on image "Blockly Workspace" at bounding box center [1248, 72] width 25 height 25
click at [1296, 84] on icon "Blockly Workspace" at bounding box center [1256, 74] width 135 height 49
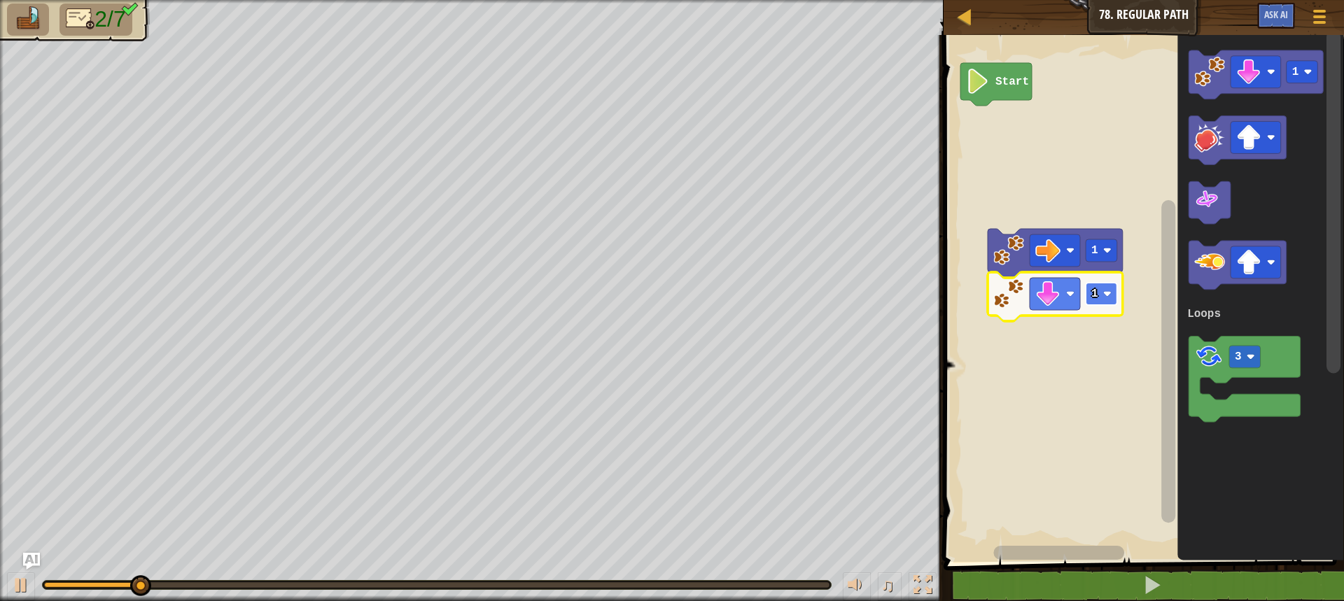
click at [1105, 299] on rect "Blockly Workspace" at bounding box center [1102, 294] width 32 height 22
click at [1098, 301] on rect "Blockly Workspace" at bounding box center [1102, 294] width 32 height 22
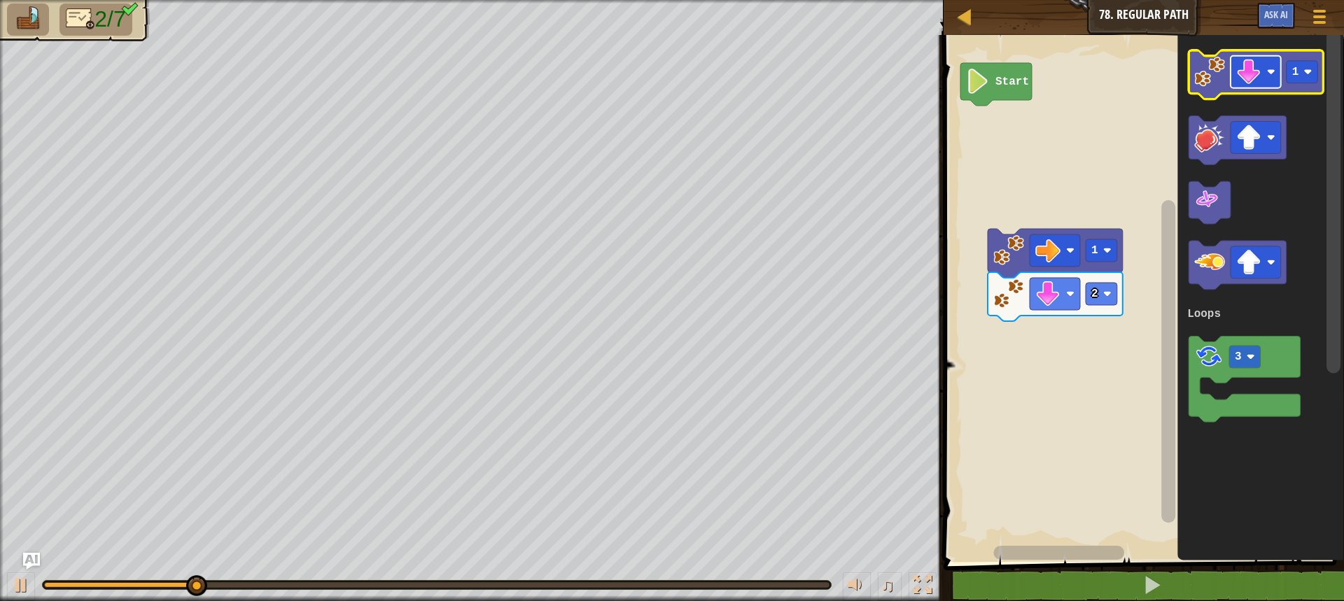
click at [1252, 67] on image "Blockly Workspace" at bounding box center [1248, 72] width 25 height 25
click at [1217, 83] on image "Blockly Workspace" at bounding box center [1209, 72] width 31 height 31
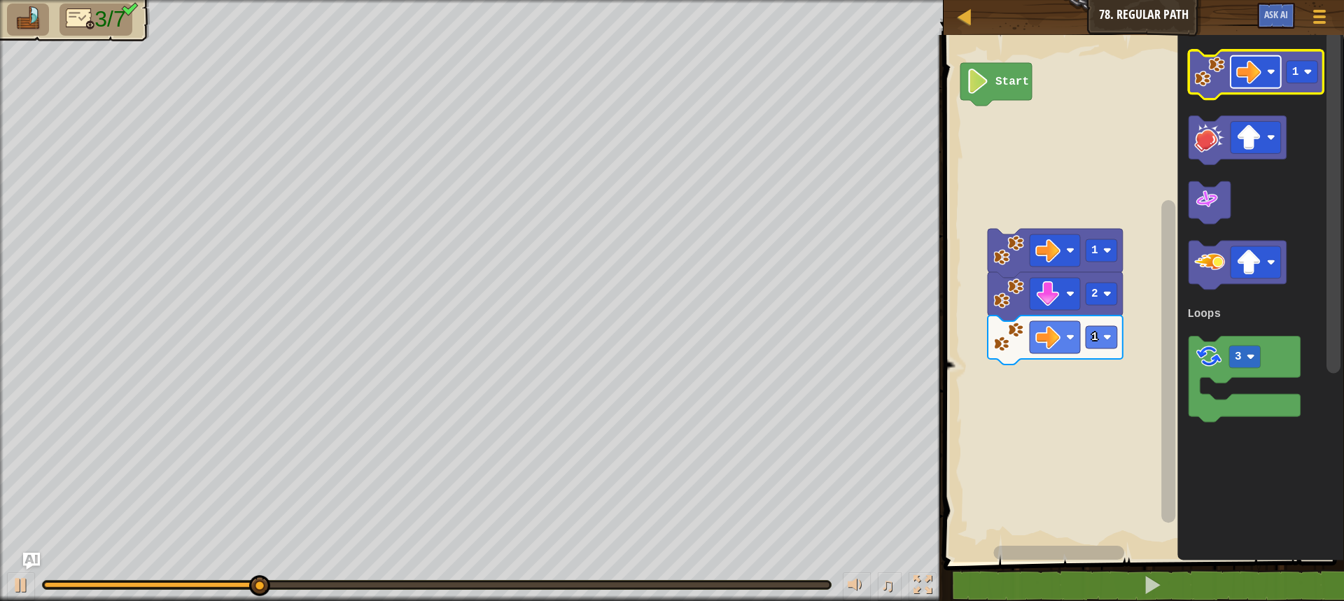
click at [1254, 71] on image "Blockly Workspace" at bounding box center [1248, 72] width 25 height 25
click at [1299, 73] on rect "Blockly Workspace" at bounding box center [1303, 72] width 32 height 22
click at [1220, 81] on image "Blockly Workspace" at bounding box center [1209, 72] width 31 height 31
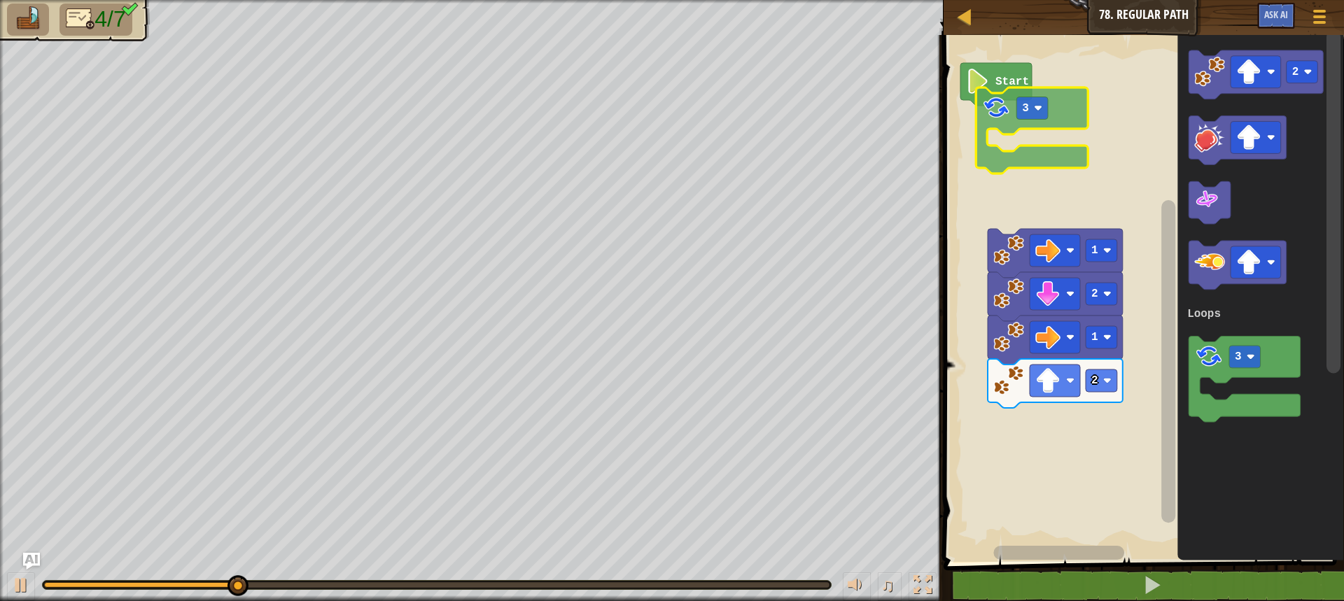
click at [988, 104] on div "Loops Start 1 2 1 2 2 3 Loops 3" at bounding box center [1142, 295] width 405 height 534
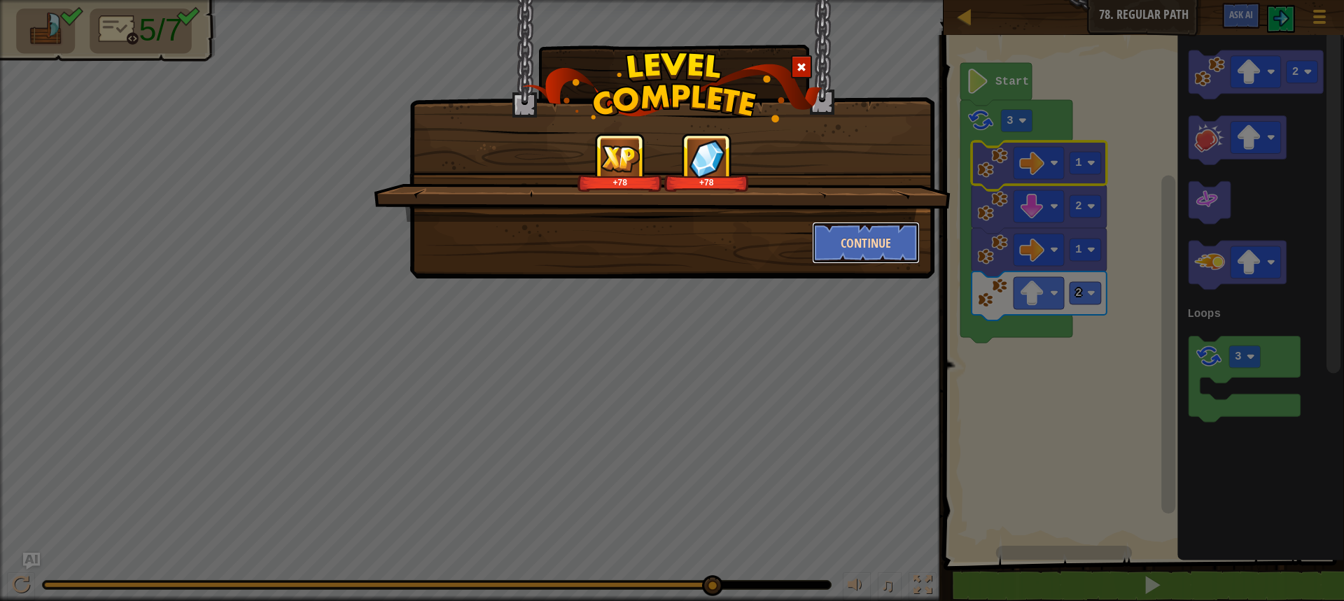
click at [852, 246] on button "Continue" at bounding box center [866, 243] width 109 height 42
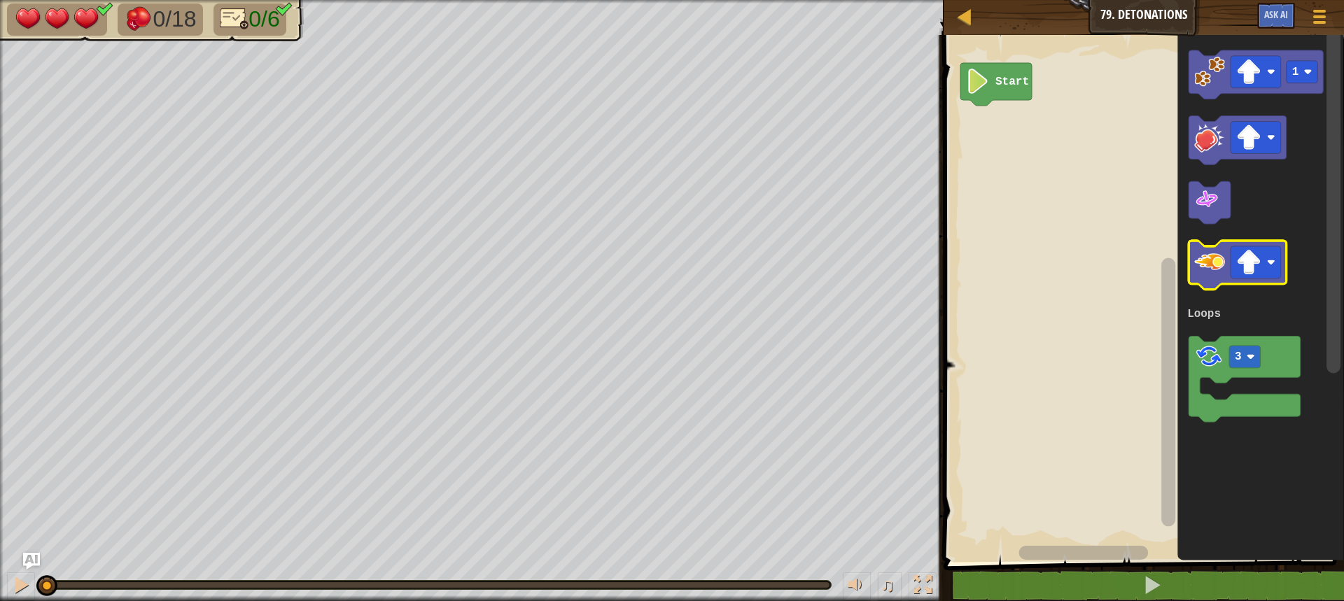
click at [1205, 270] on image "Blockly Workspace" at bounding box center [1209, 263] width 31 height 31
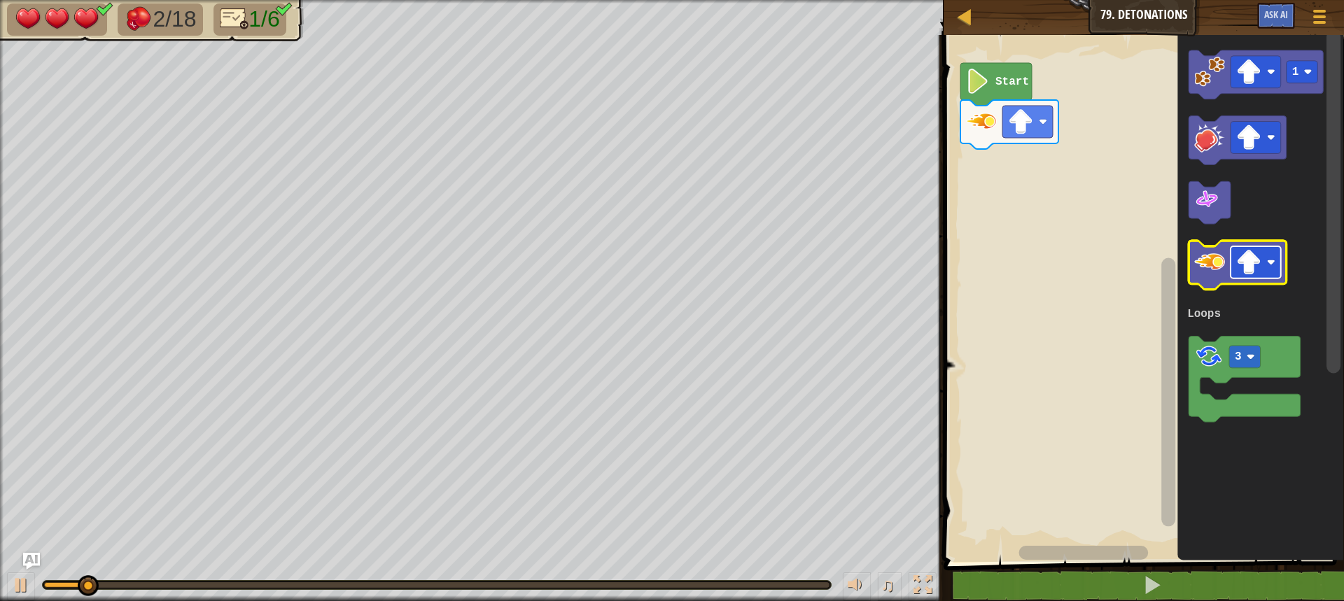
click at [1260, 265] on image "Blockly Workspace" at bounding box center [1248, 263] width 25 height 25
click at [1210, 275] on image "Blockly Workspace" at bounding box center [1209, 263] width 31 height 31
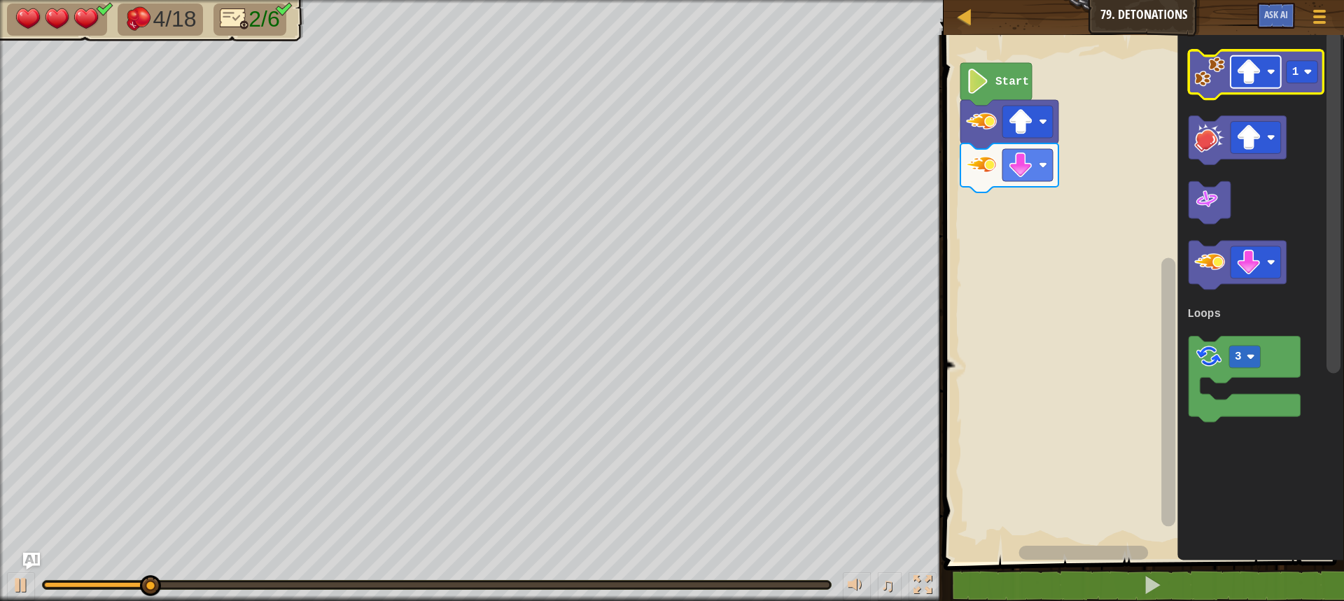
click at [1245, 70] on image "Blockly Workspace" at bounding box center [1248, 72] width 25 height 25
click at [1303, 78] on rect "Blockly Workspace" at bounding box center [1303, 72] width 32 height 22
click at [1217, 78] on image "Blockly Workspace" at bounding box center [1209, 72] width 31 height 31
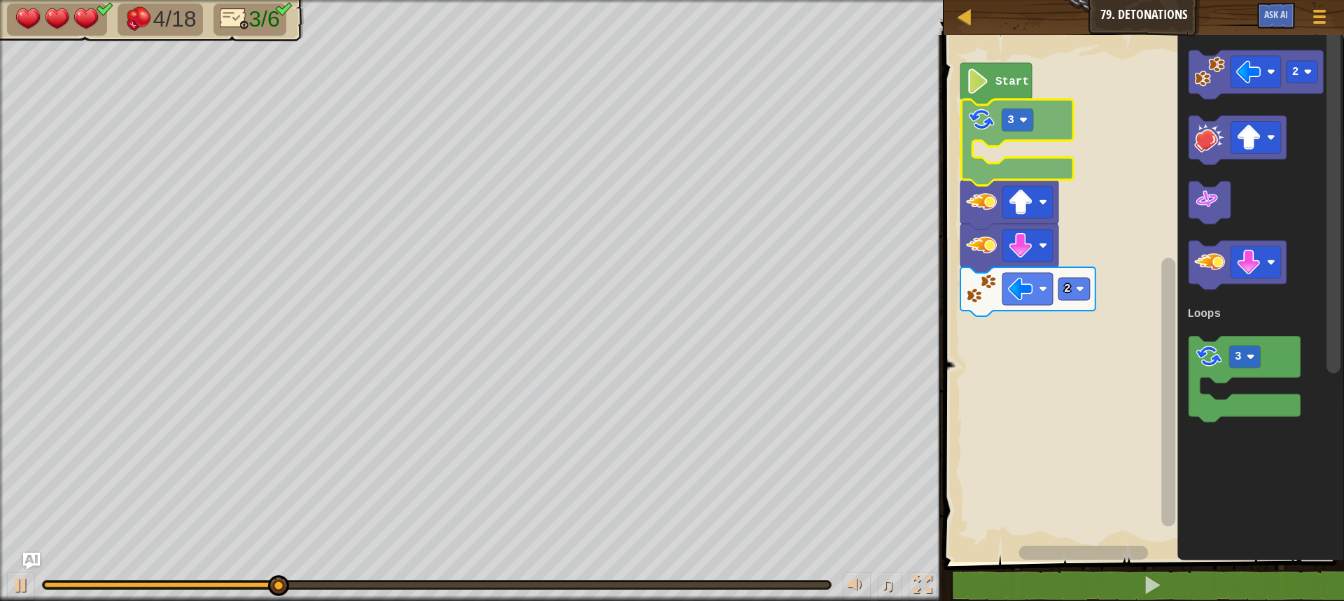
click at [970, 116] on div "Loops Start 3 2 2 3 Loops 3" at bounding box center [1142, 295] width 405 height 534
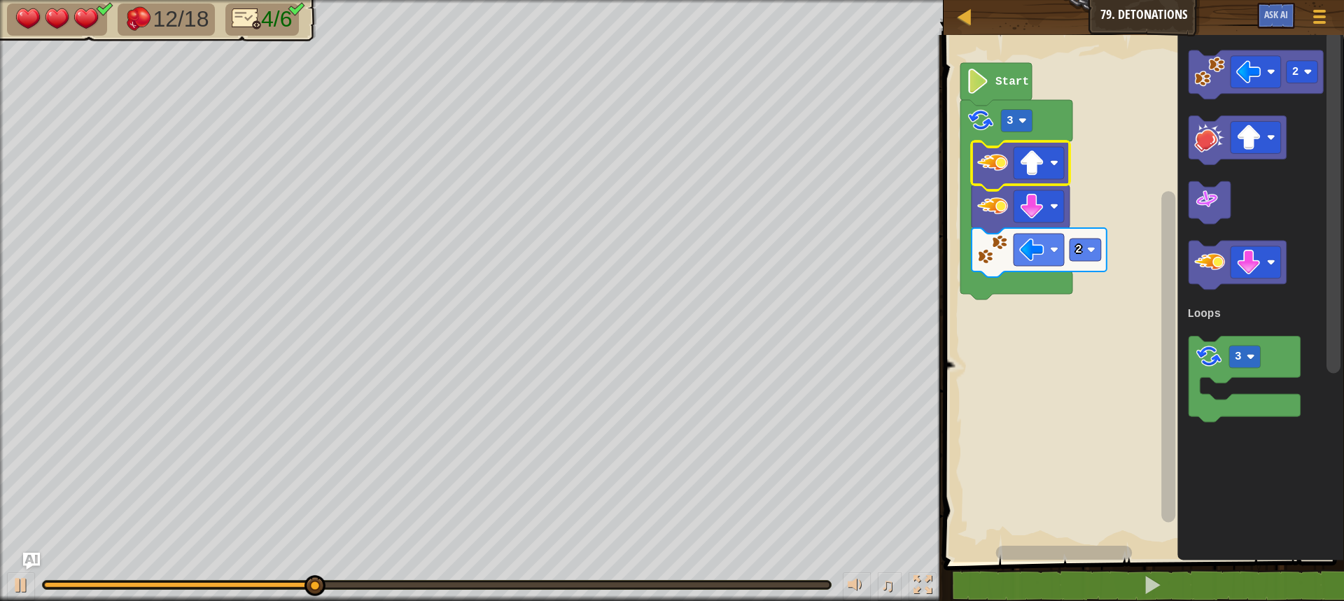
click at [1010, 120] on text "3" at bounding box center [1010, 121] width 7 height 13
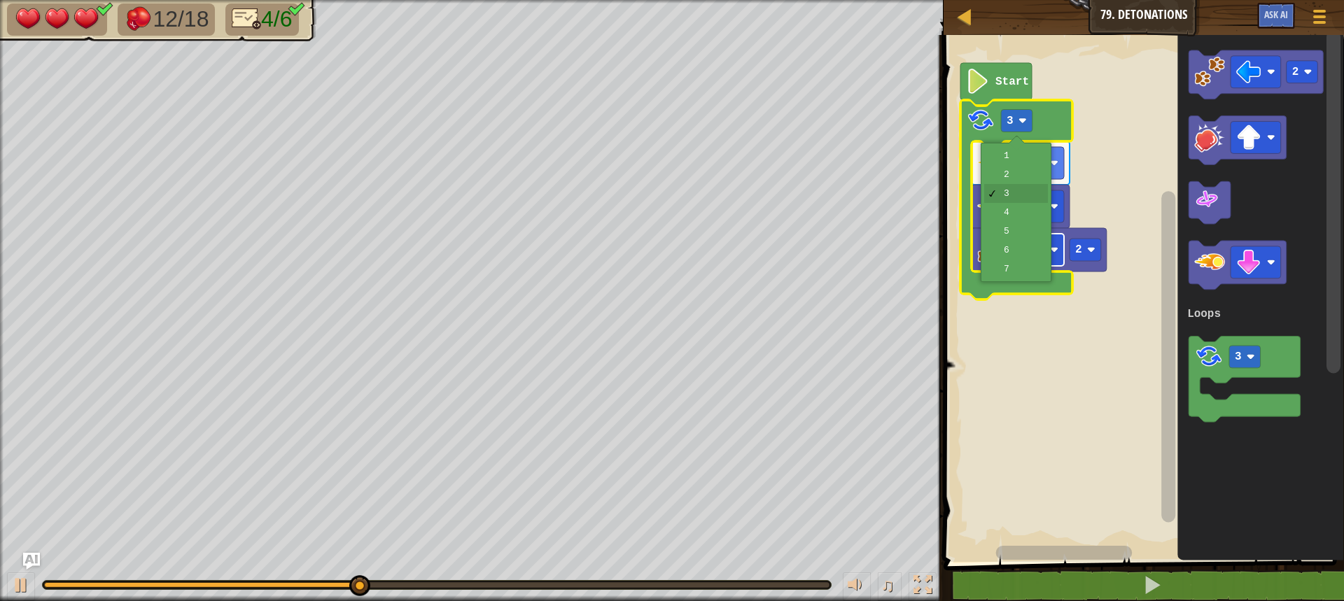
click at [1014, 241] on rect "Blockly Workspace" at bounding box center [1039, 250] width 50 height 32
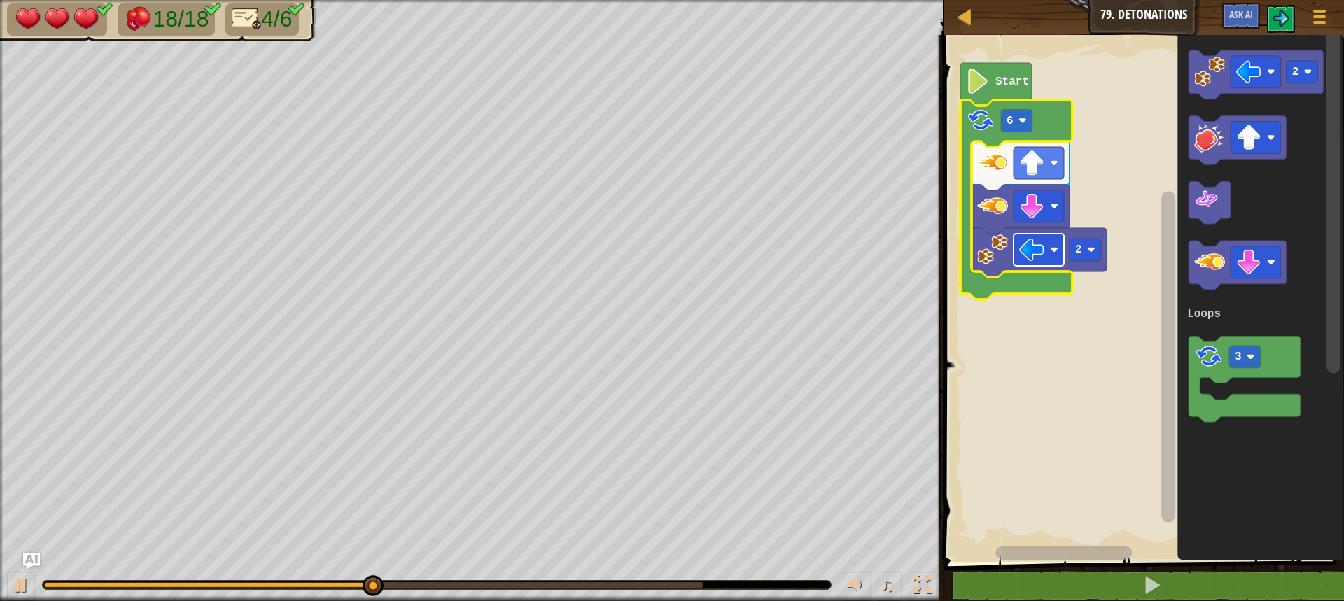
click at [1016, 121] on rect "Blockly Workspace" at bounding box center [1017, 121] width 32 height 22
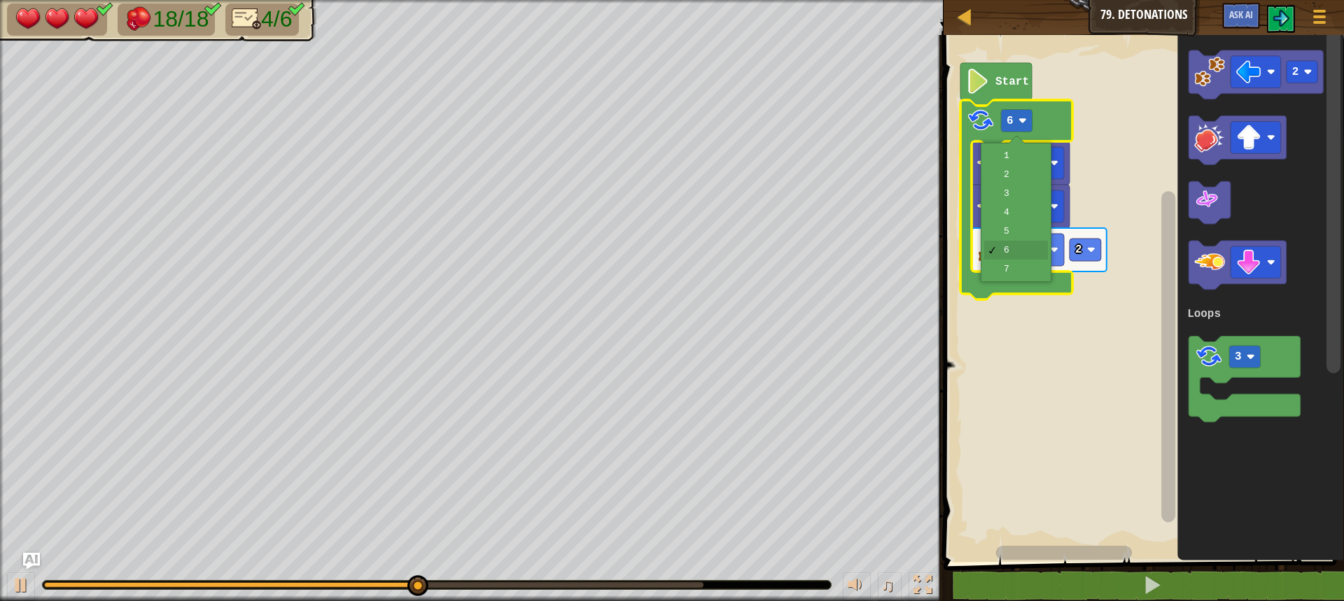
click at [1008, 230] on icon "Blockly Workspace" at bounding box center [1039, 252] width 135 height 49
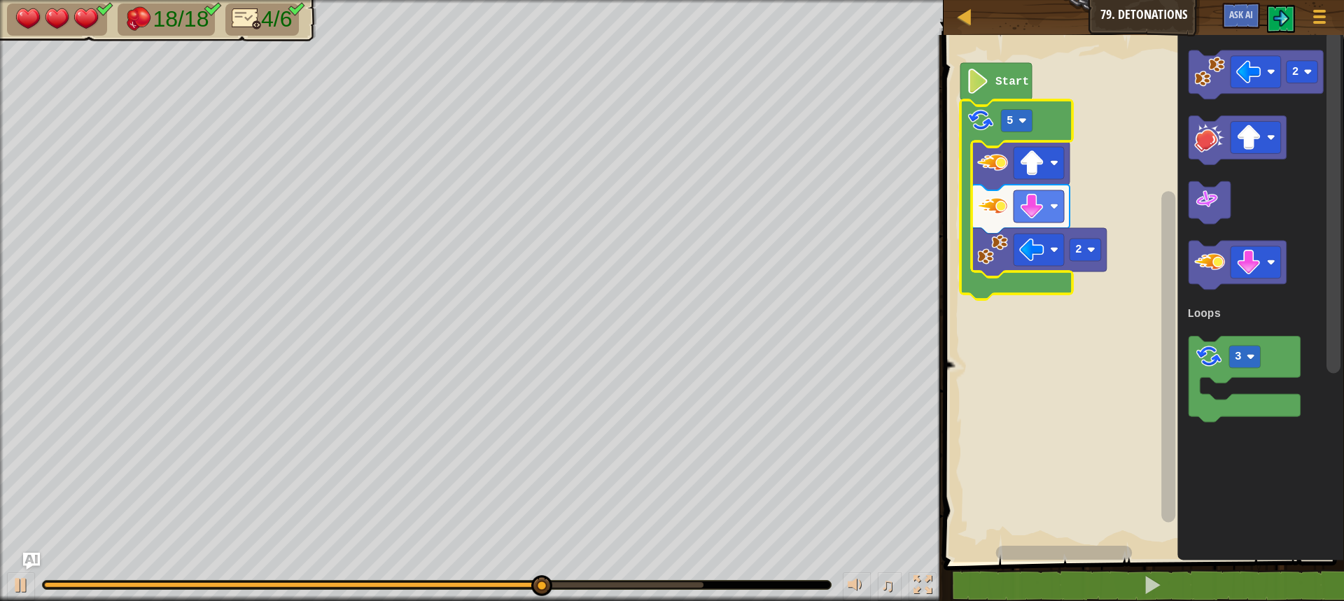
click at [1011, 119] on text "5" at bounding box center [1010, 121] width 7 height 13
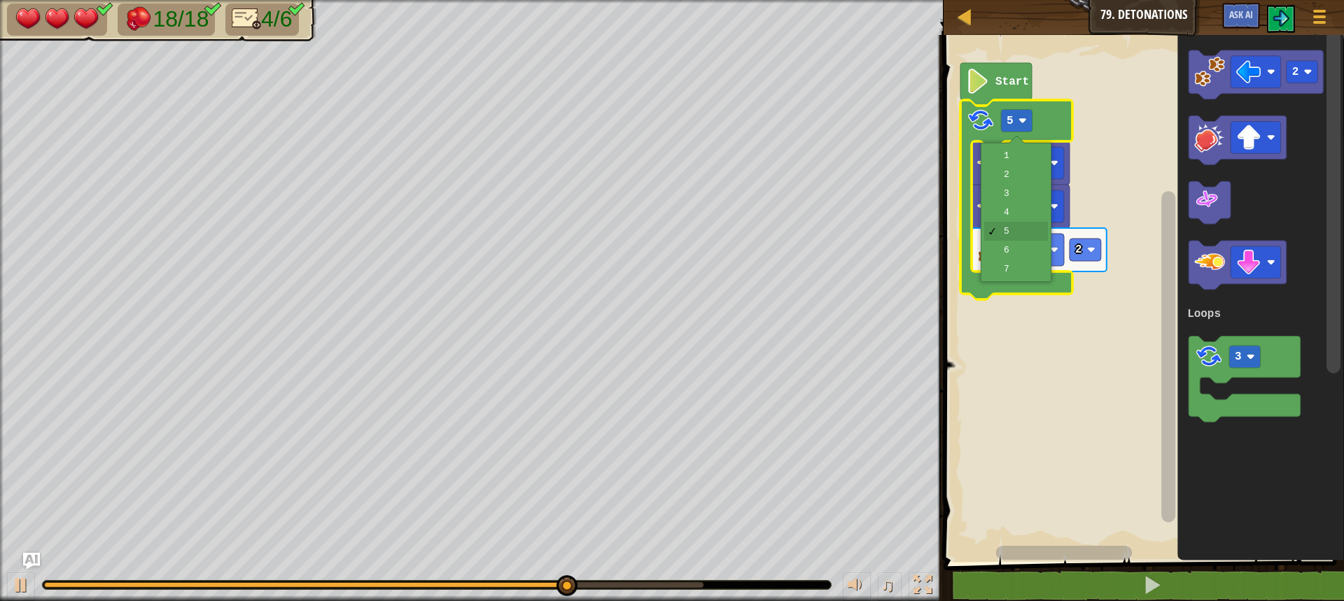
click at [1003, 215] on image "Blockly Workspace" at bounding box center [992, 206] width 31 height 31
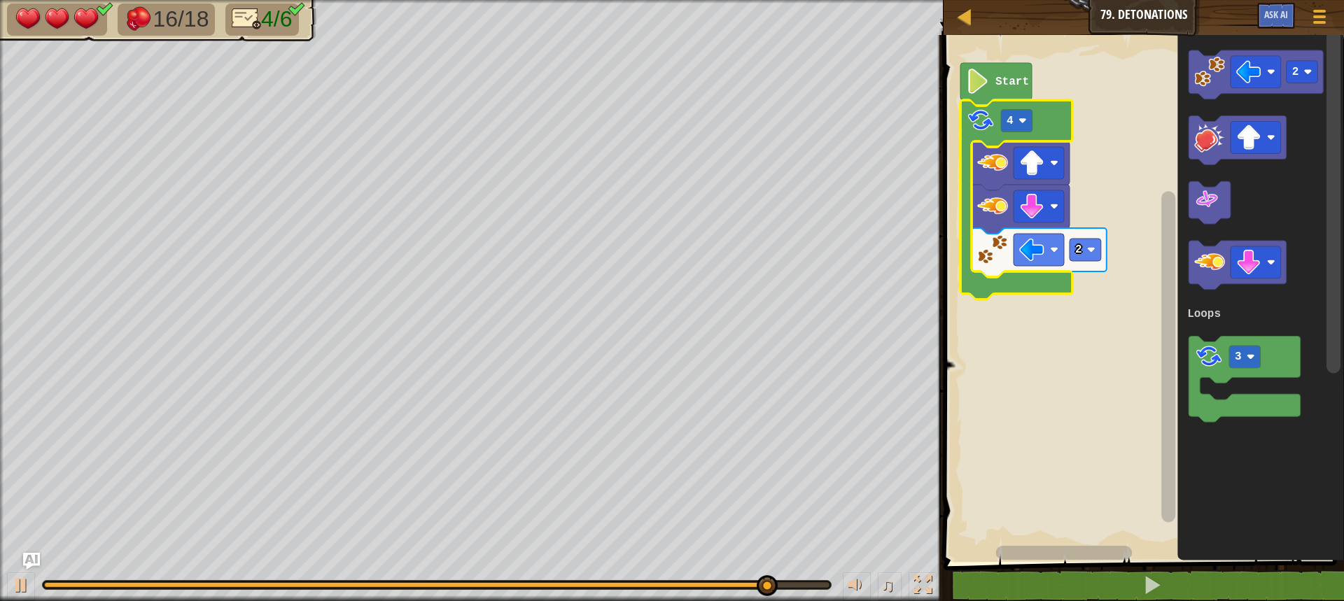
click at [1009, 124] on text "4" at bounding box center [1010, 121] width 7 height 13
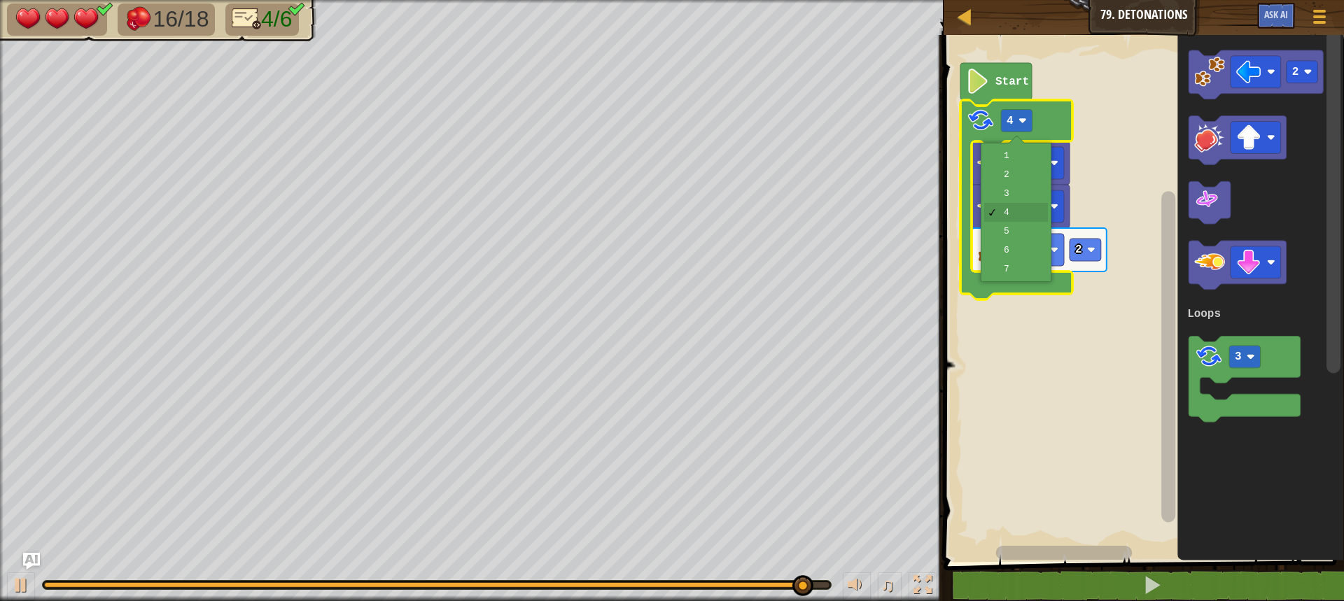
click at [1004, 234] on icon "Blockly Workspace" at bounding box center [1039, 252] width 135 height 49
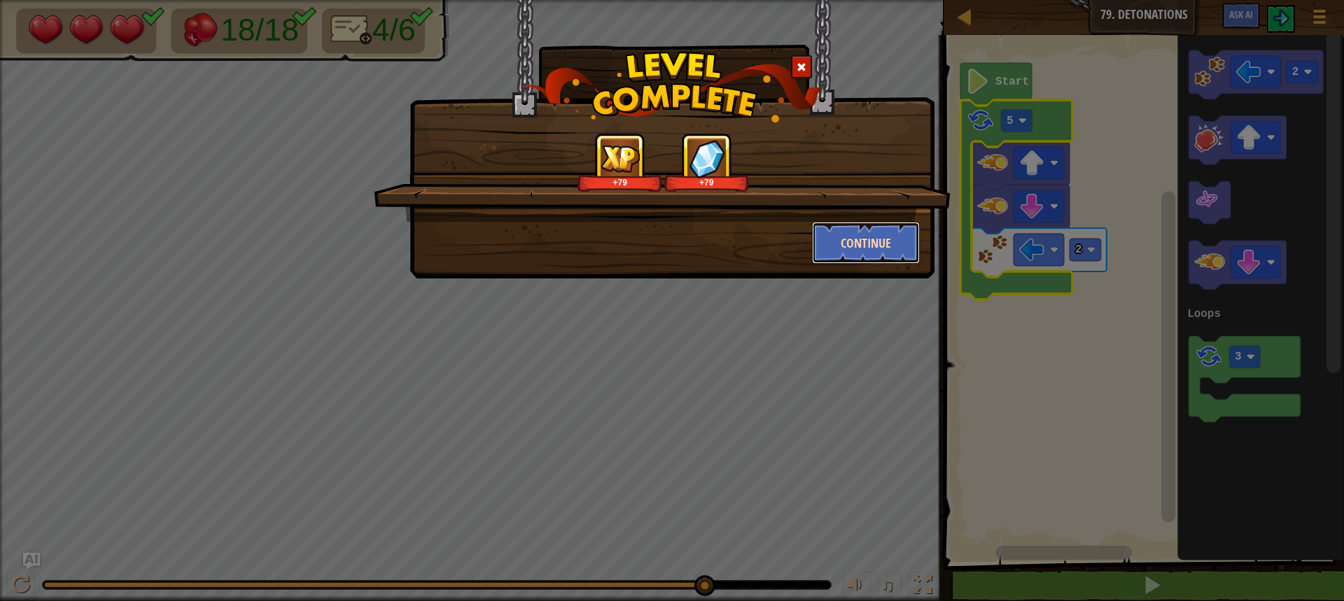
click at [865, 242] on button "Continue" at bounding box center [866, 243] width 109 height 42
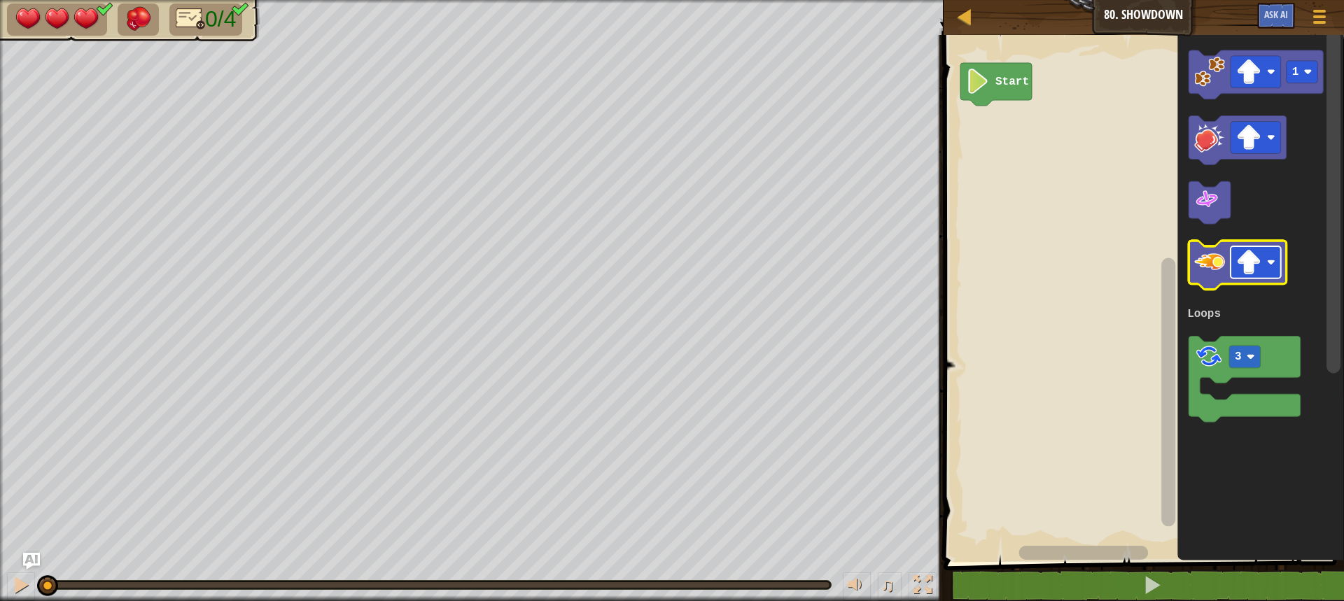
click at [1258, 259] on image "Blockly Workspace" at bounding box center [1248, 263] width 25 height 25
click at [1210, 266] on image "Blockly Workspace" at bounding box center [1209, 263] width 31 height 31
click at [1210, 267] on image "Blockly Workspace" at bounding box center [1209, 263] width 31 height 31
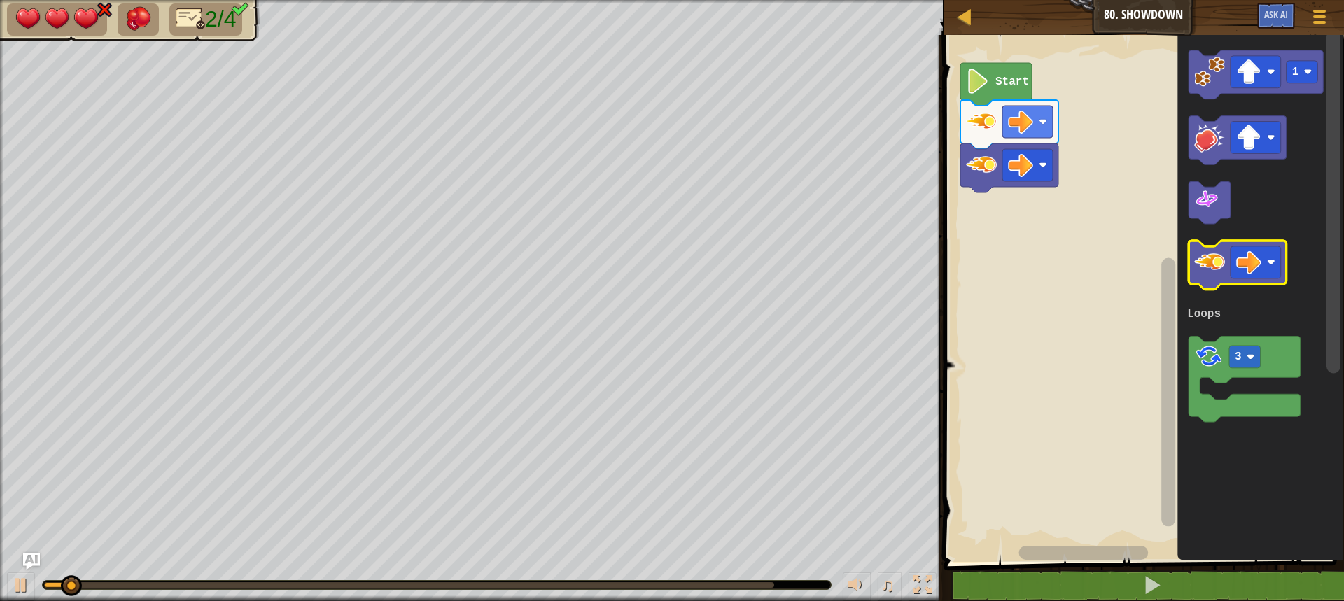
click at [1210, 267] on image "Blockly Workspace" at bounding box center [1209, 263] width 31 height 31
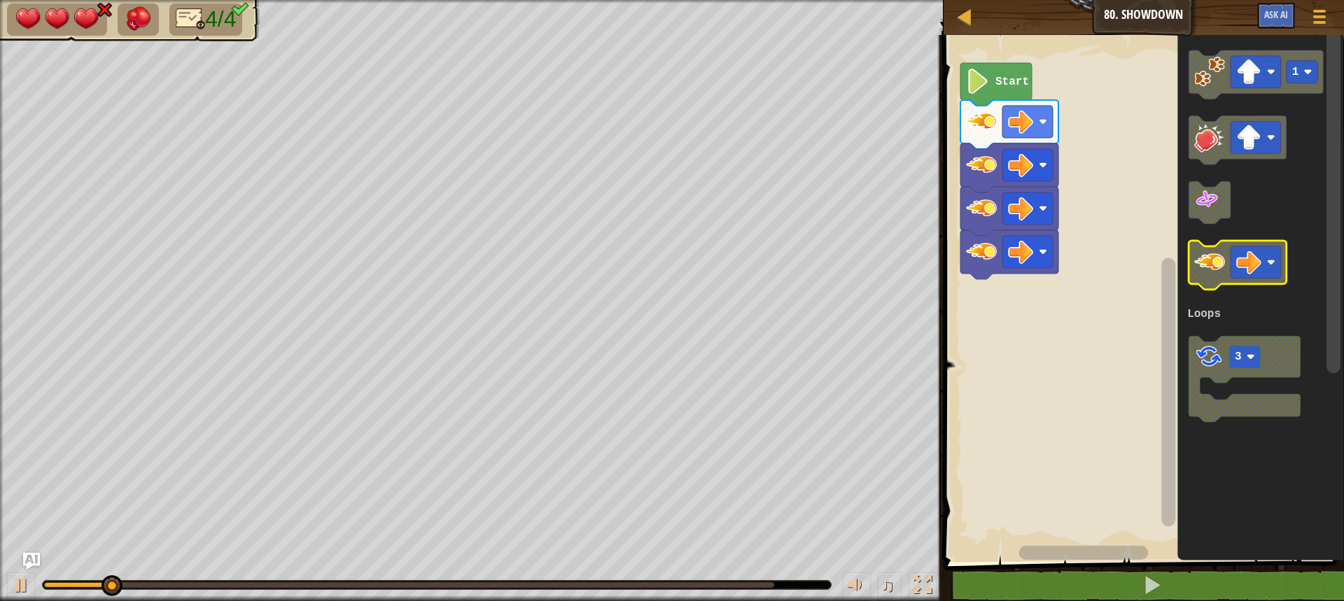
click at [1210, 267] on image "Blockly Workspace" at bounding box center [1209, 263] width 31 height 31
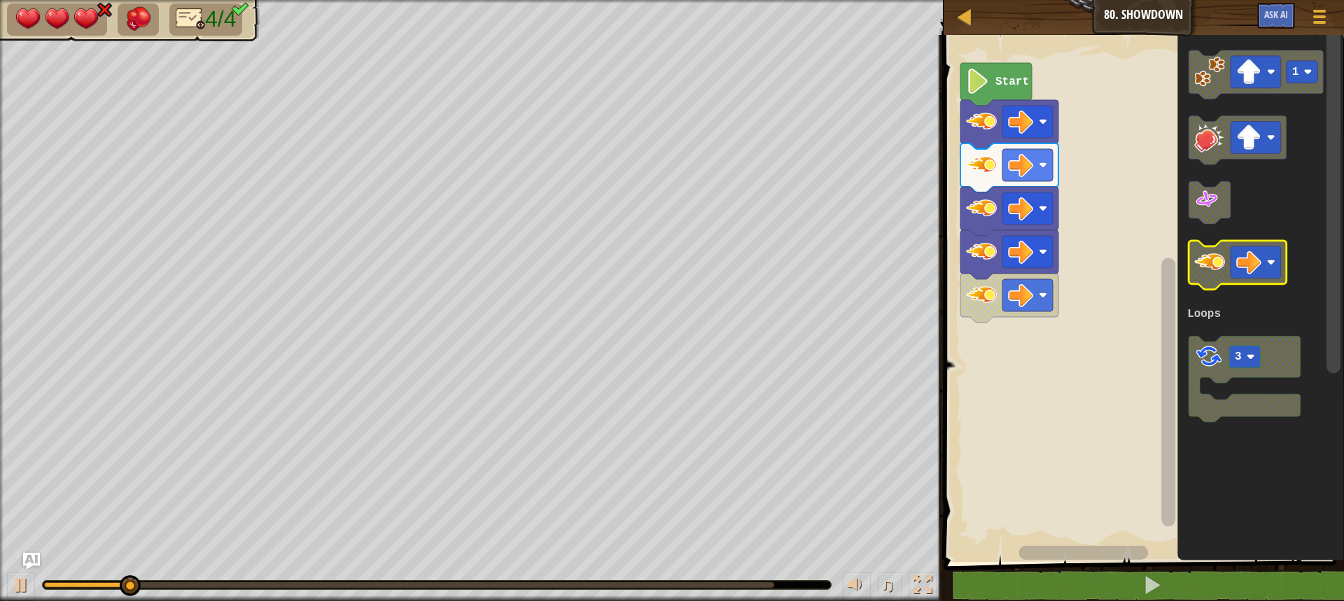
click at [1210, 267] on image "Blockly Workspace" at bounding box center [1209, 263] width 31 height 31
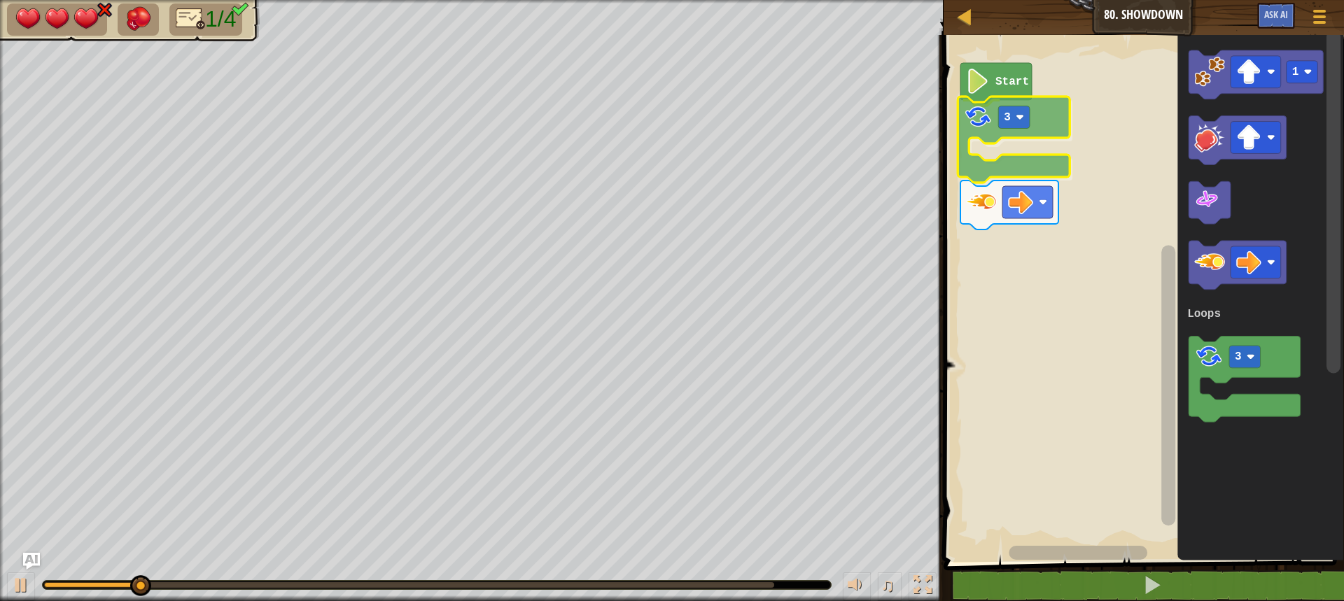
click at [989, 127] on div "Loops Start 3 1 3 Loops 3" at bounding box center [1142, 295] width 405 height 534
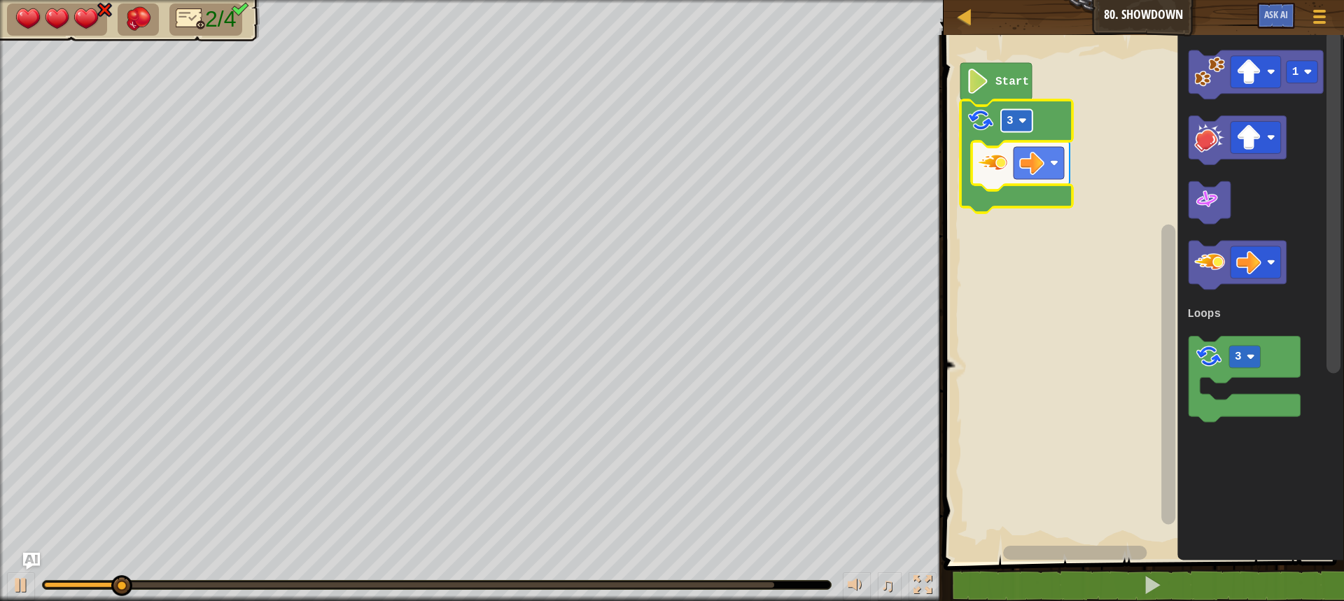
click at [1013, 130] on rect "Blockly Workspace" at bounding box center [1017, 121] width 32 height 22
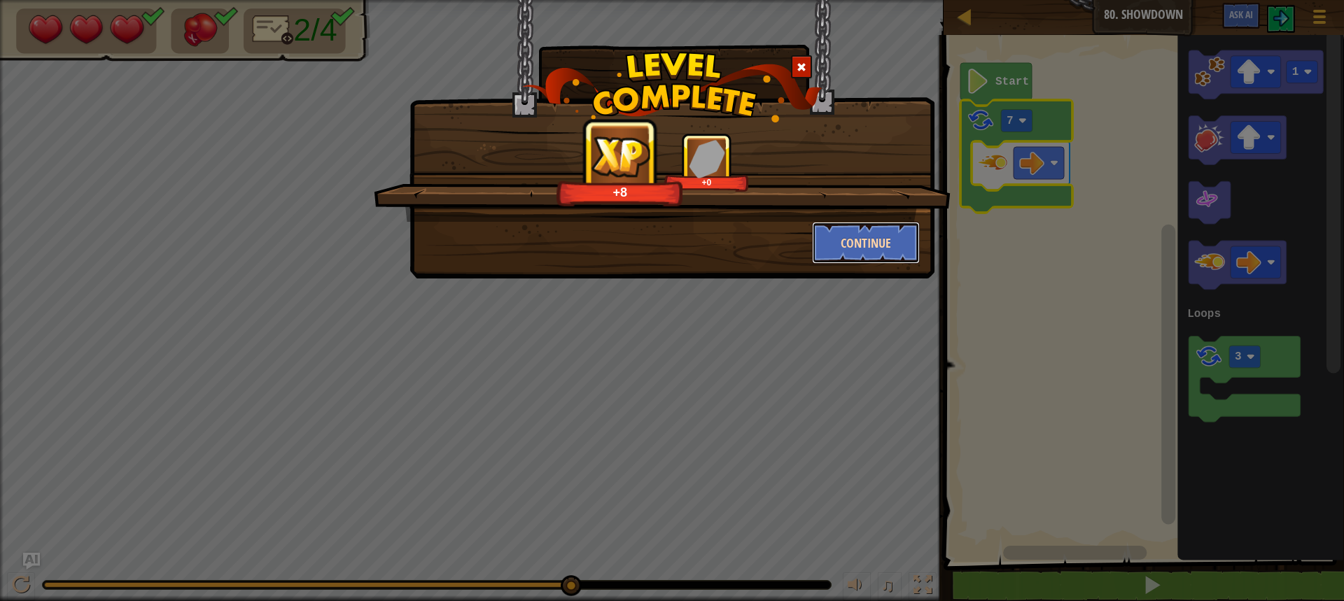
click at [861, 236] on button "Continue" at bounding box center [866, 243] width 109 height 42
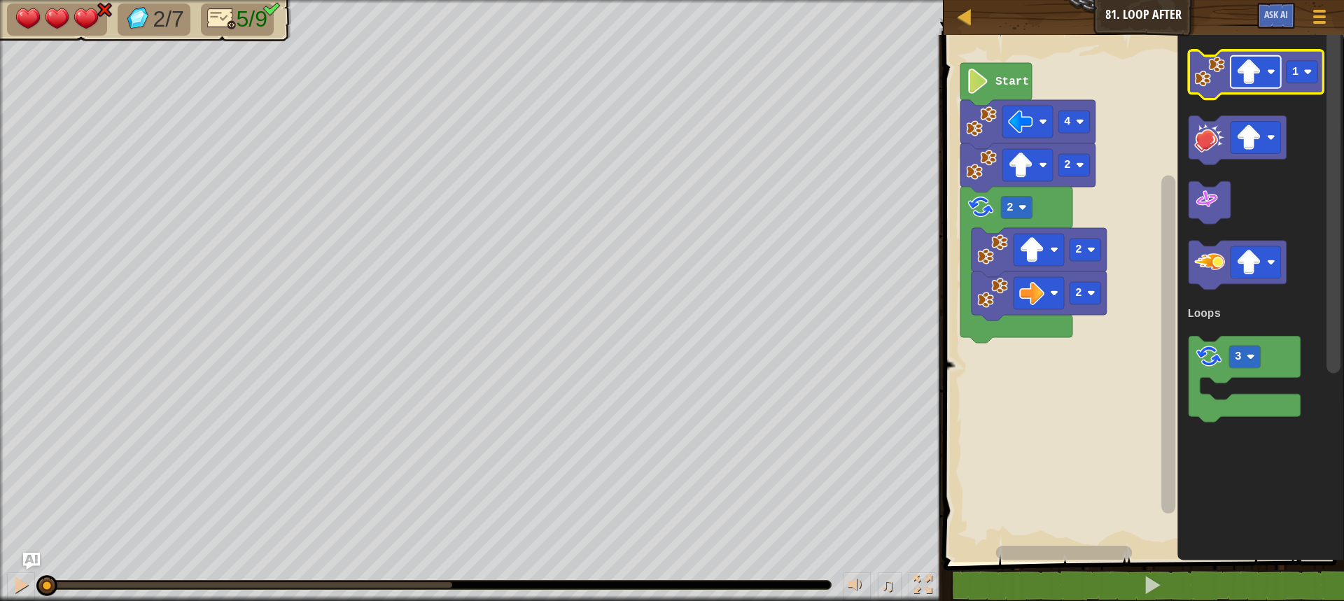
click at [1258, 78] on image "Blockly Workspace" at bounding box center [1248, 72] width 25 height 25
click at [1308, 66] on rect "Blockly Workspace" at bounding box center [1303, 72] width 32 height 22
click at [1217, 90] on icon "Blockly Workspace" at bounding box center [1256, 74] width 135 height 49
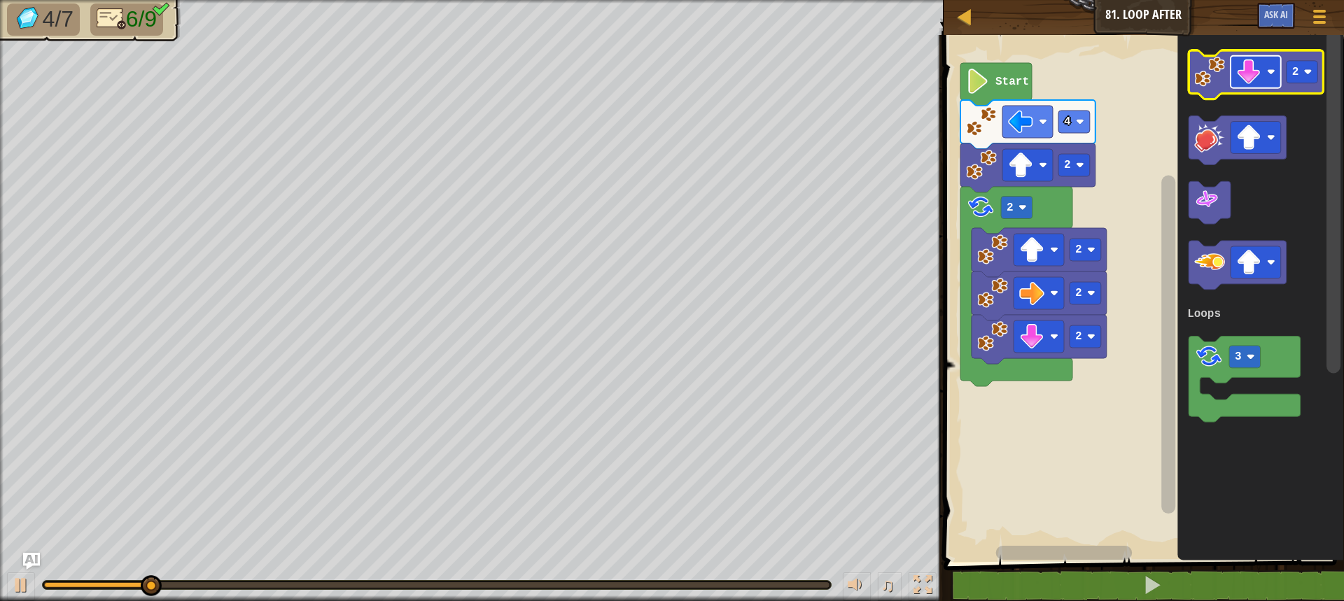
click at [1251, 83] on image "Blockly Workspace" at bounding box center [1248, 72] width 25 height 25
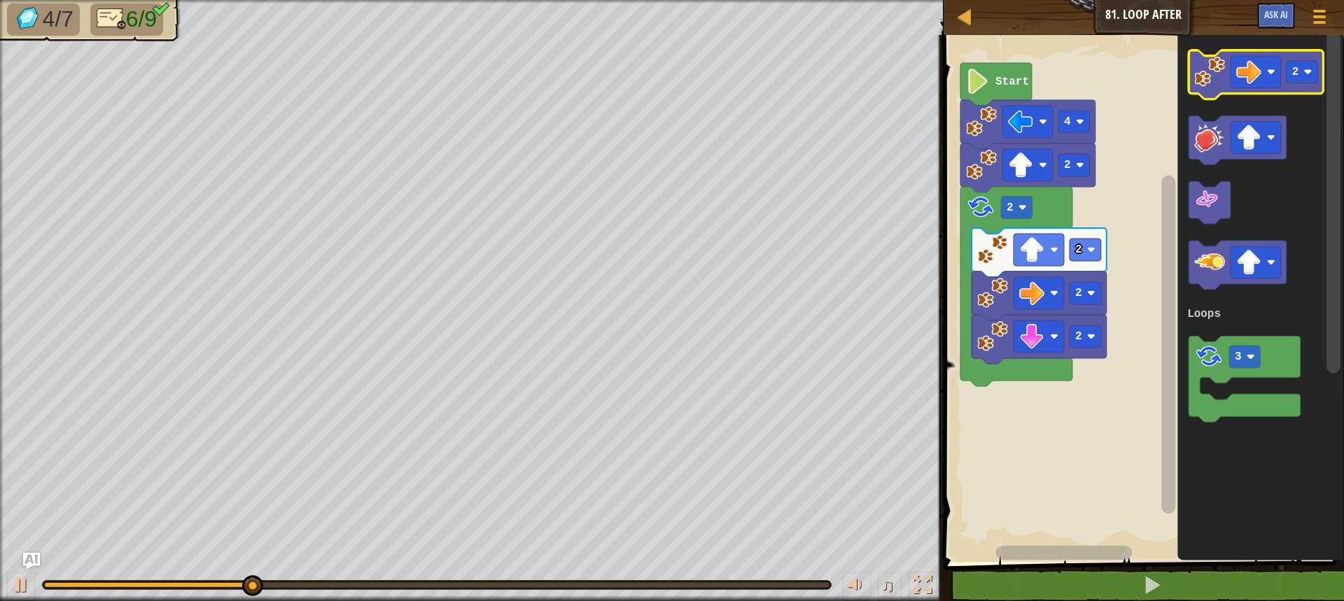
click at [1217, 82] on image "Blockly Workspace" at bounding box center [1209, 72] width 31 height 31
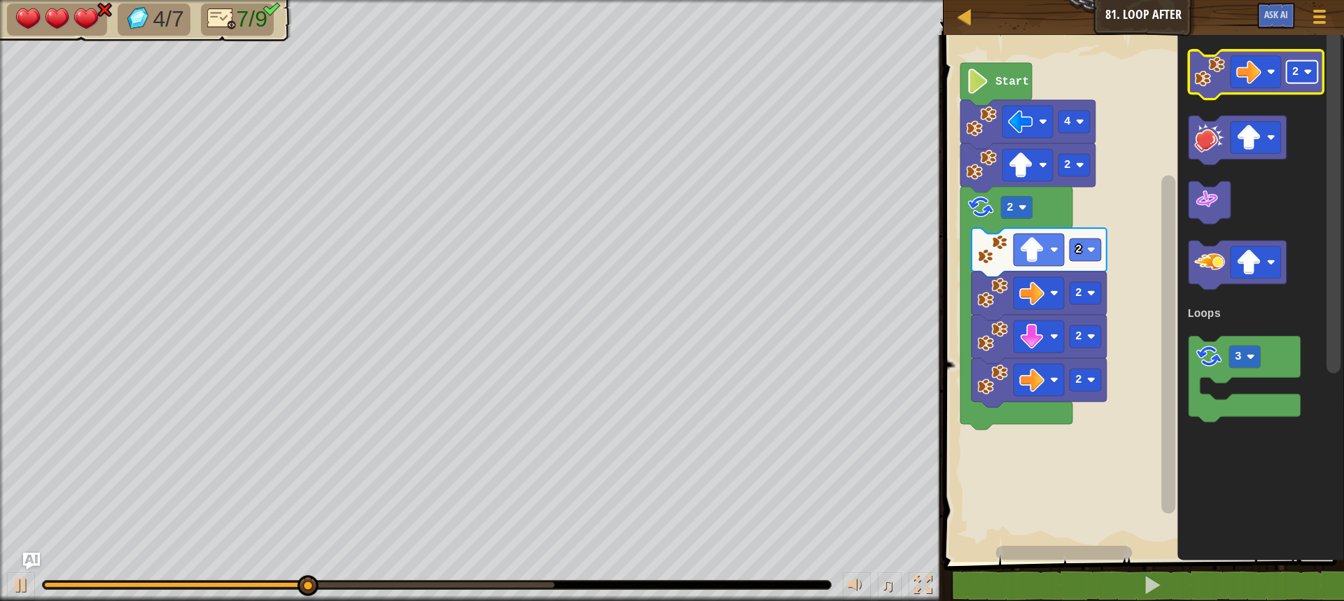
click at [1306, 81] on rect "Blockly Workspace" at bounding box center [1303, 72] width 32 height 22
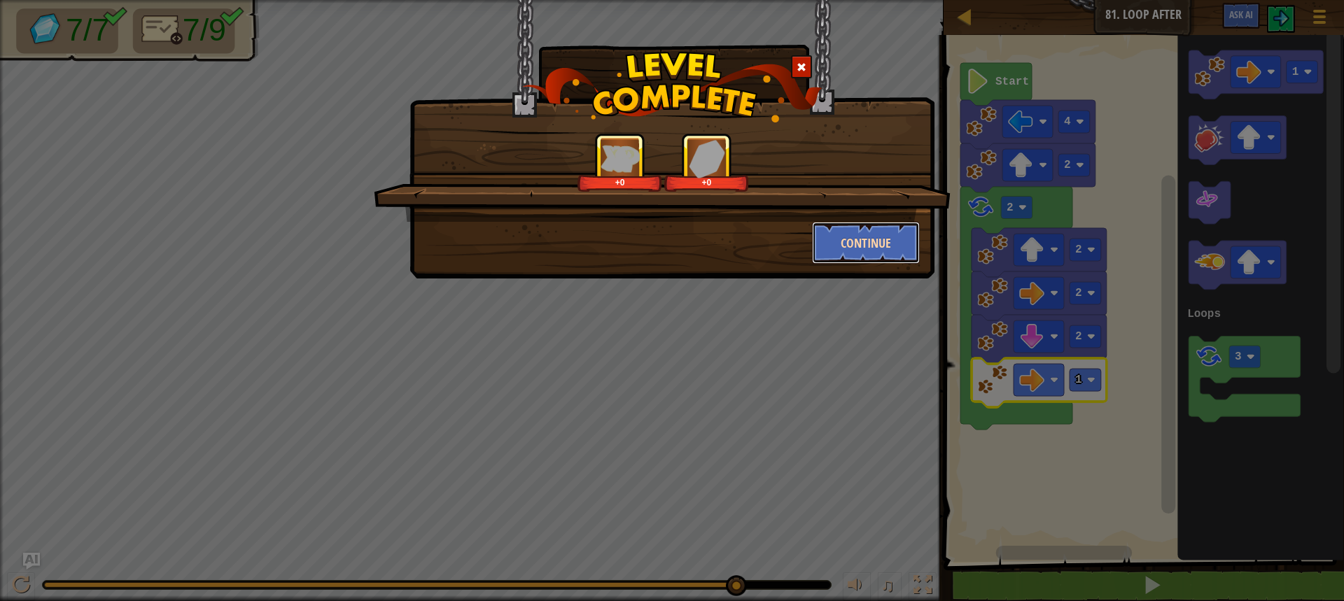
click at [886, 251] on button "Continue" at bounding box center [866, 243] width 109 height 42
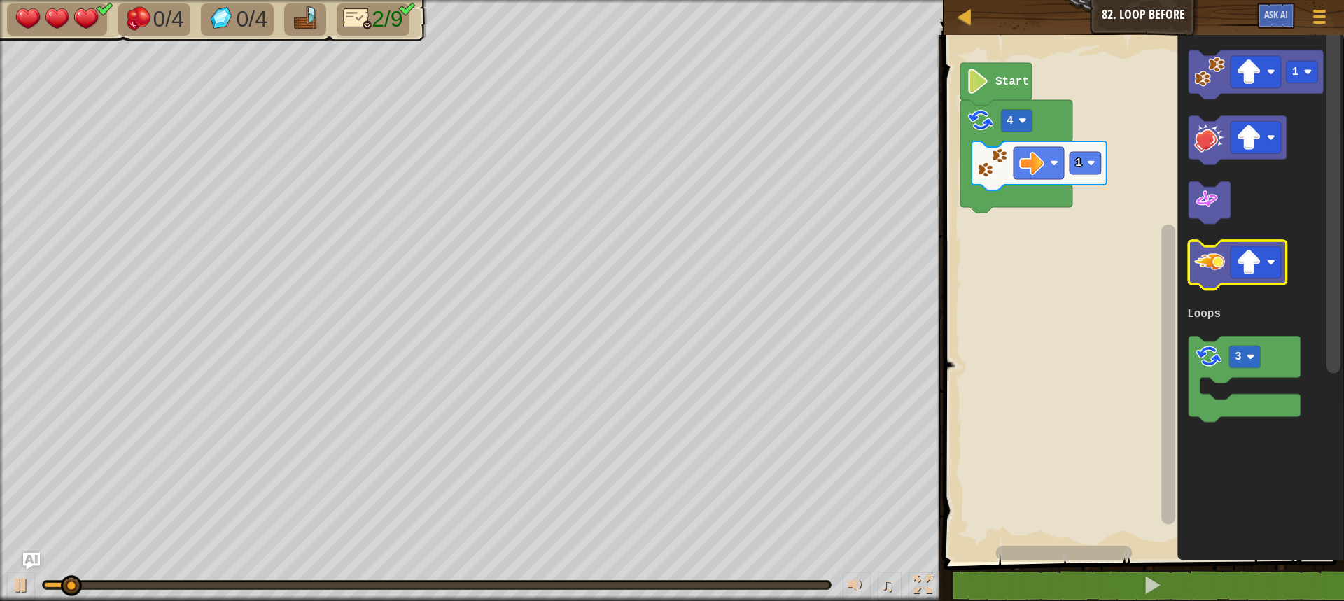
click at [1208, 270] on image "Blockly Workspace" at bounding box center [1209, 263] width 31 height 31
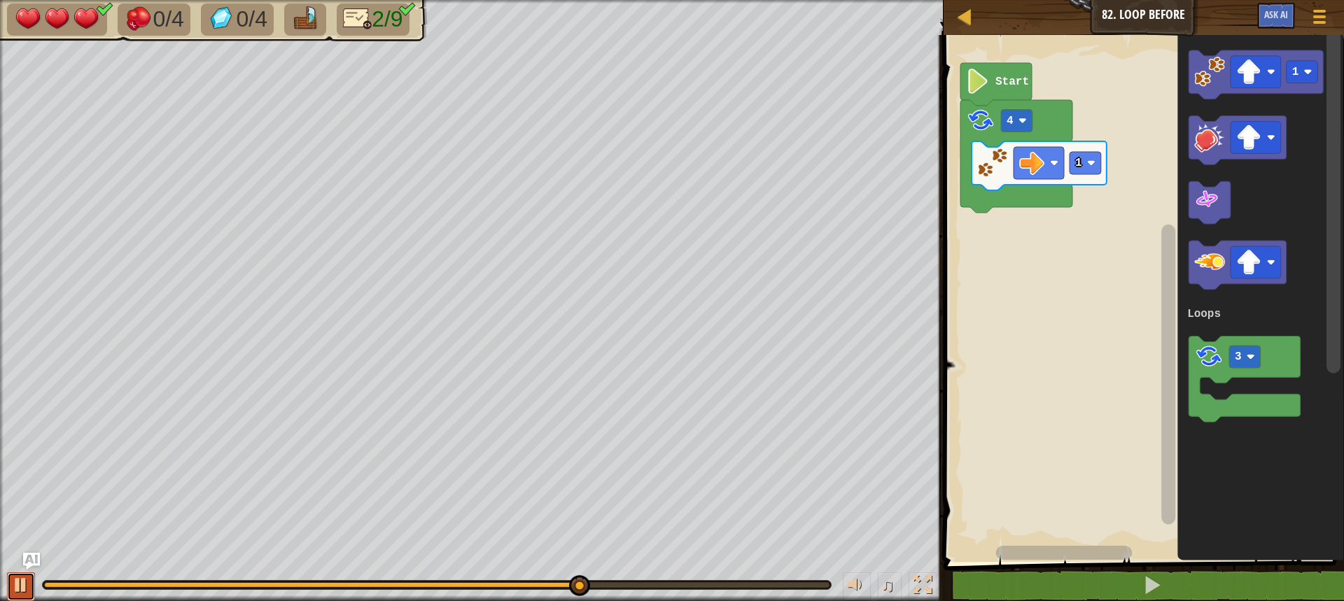
click at [14, 589] on div at bounding box center [21, 585] width 18 height 18
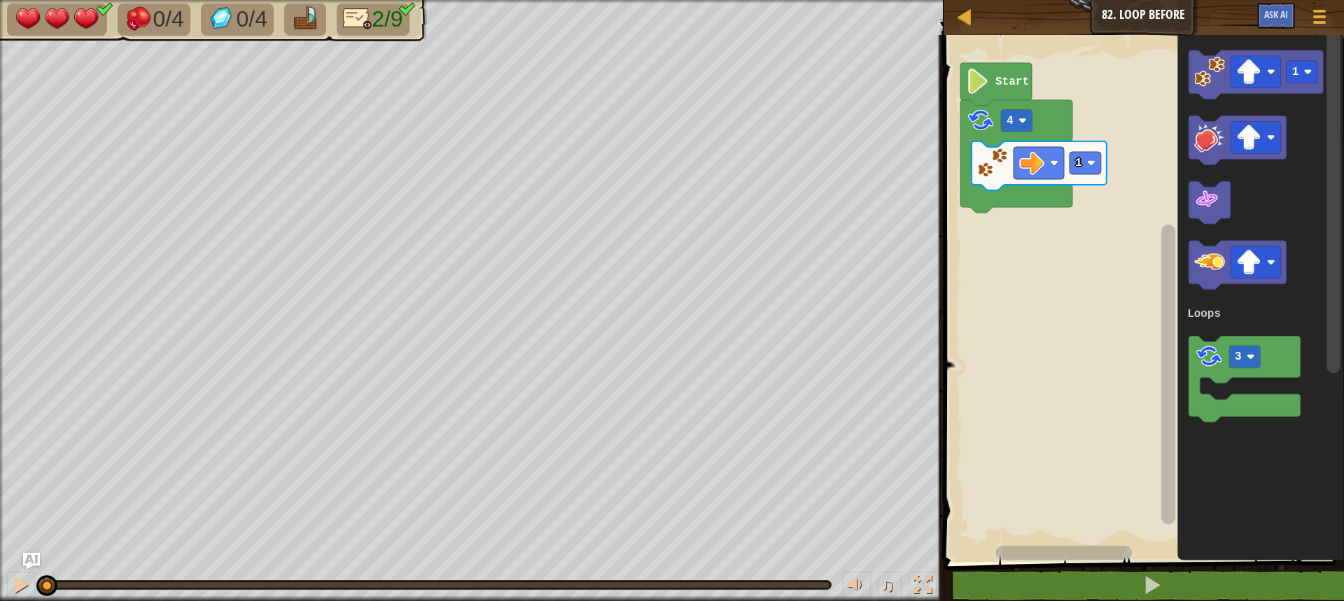
drag, startPoint x: 615, startPoint y: 582, endPoint x: 23, endPoint y: 631, distance: 593.6
click at [23, 0] on html "Map Junior 82. Loop Before Game Menu Ask AI 1 ההההההההההההההההההההההההההההההההה…" at bounding box center [672, 0] width 1344 height 0
click at [25, 594] on div at bounding box center [21, 585] width 18 height 18
click at [1208, 78] on image "Blockly Workspace" at bounding box center [1209, 72] width 31 height 31
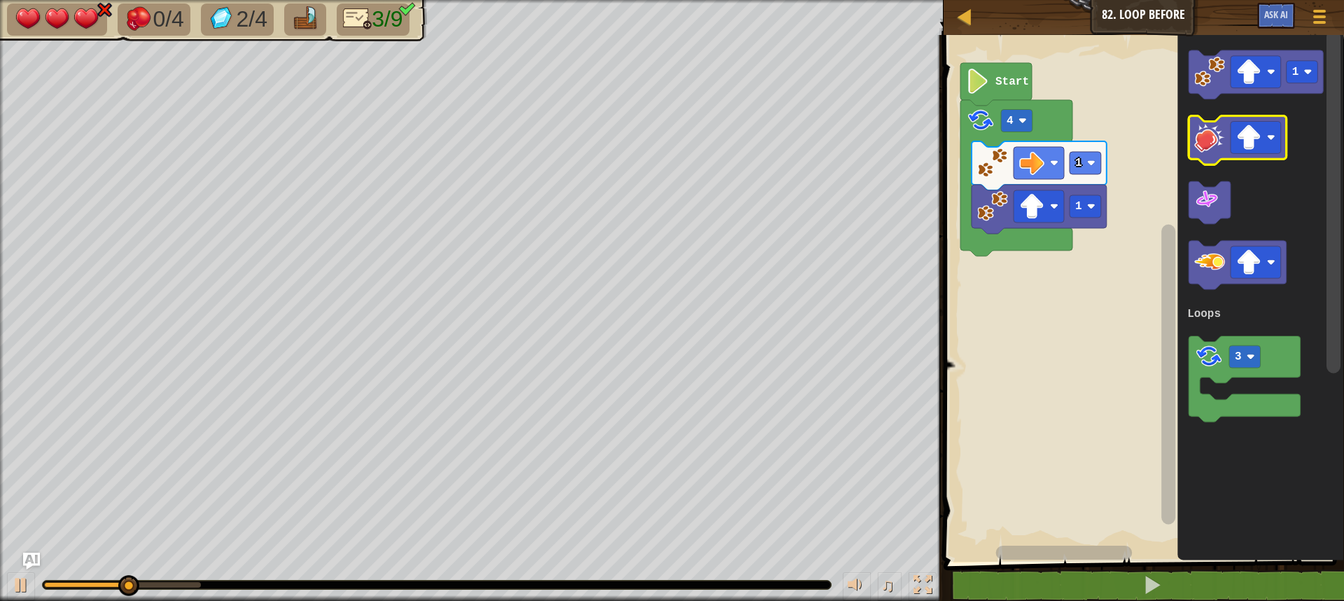
click at [1214, 138] on image "Blockly Workspace" at bounding box center [1209, 138] width 31 height 31
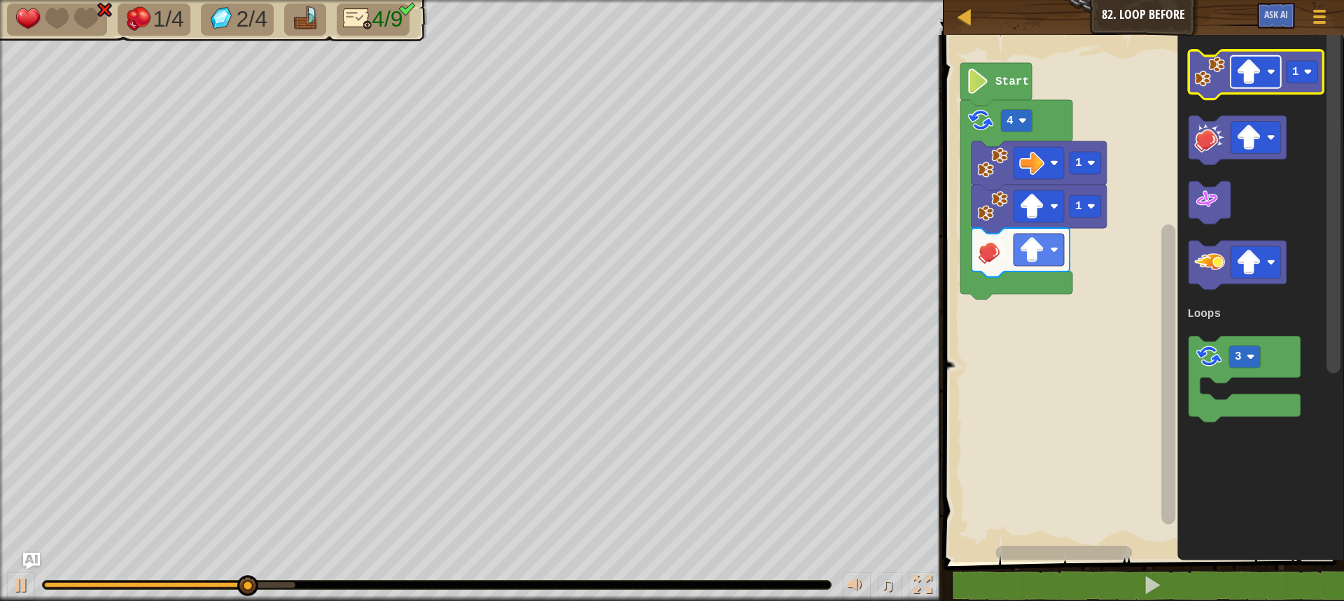
click at [1245, 77] on image "Blockly Workspace" at bounding box center [1248, 72] width 25 height 25
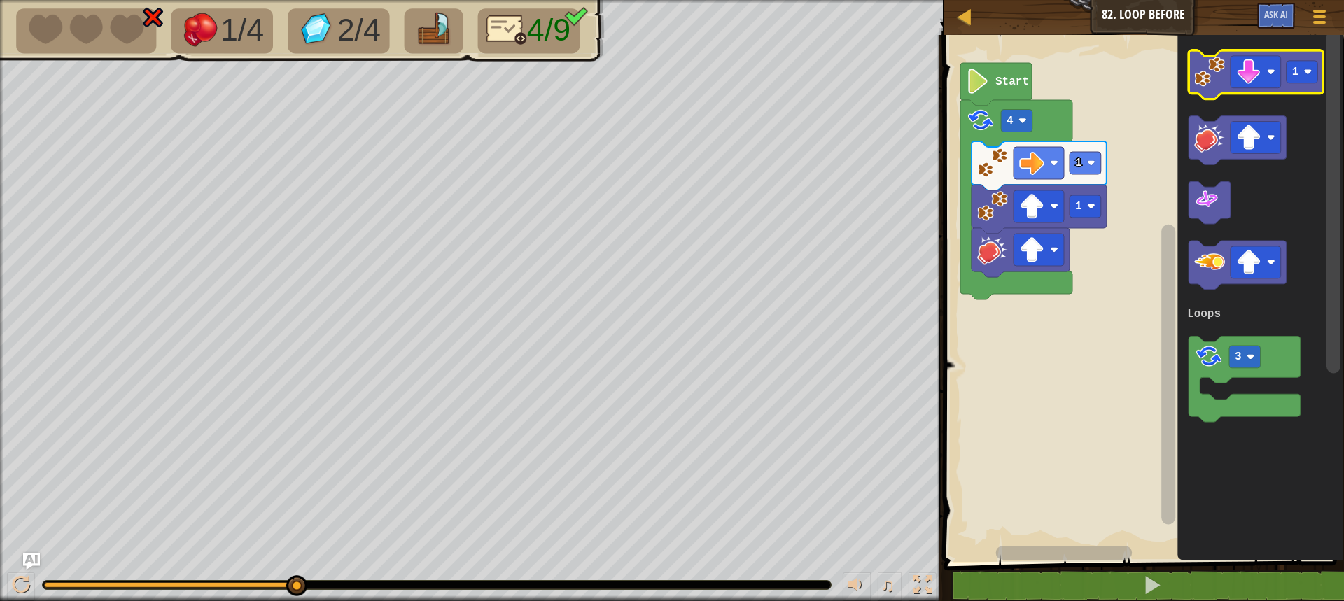
click at [1218, 89] on icon "Blockly Workspace" at bounding box center [1256, 74] width 135 height 49
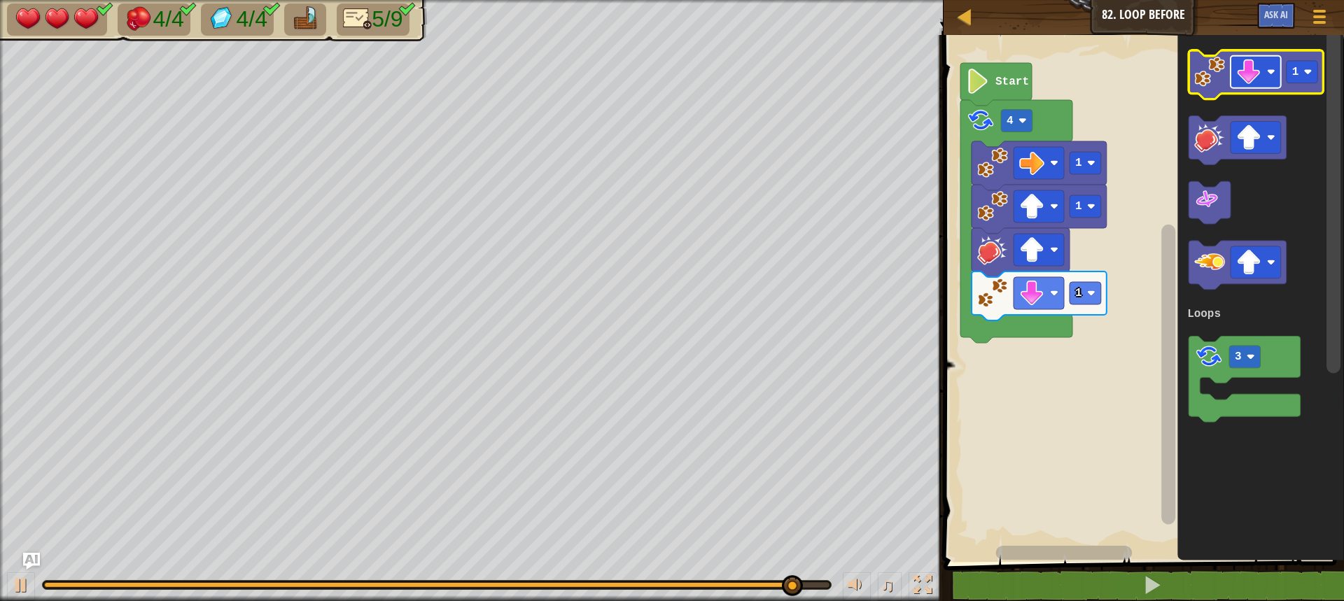
click at [1251, 74] on image "Blockly Workspace" at bounding box center [1248, 72] width 25 height 25
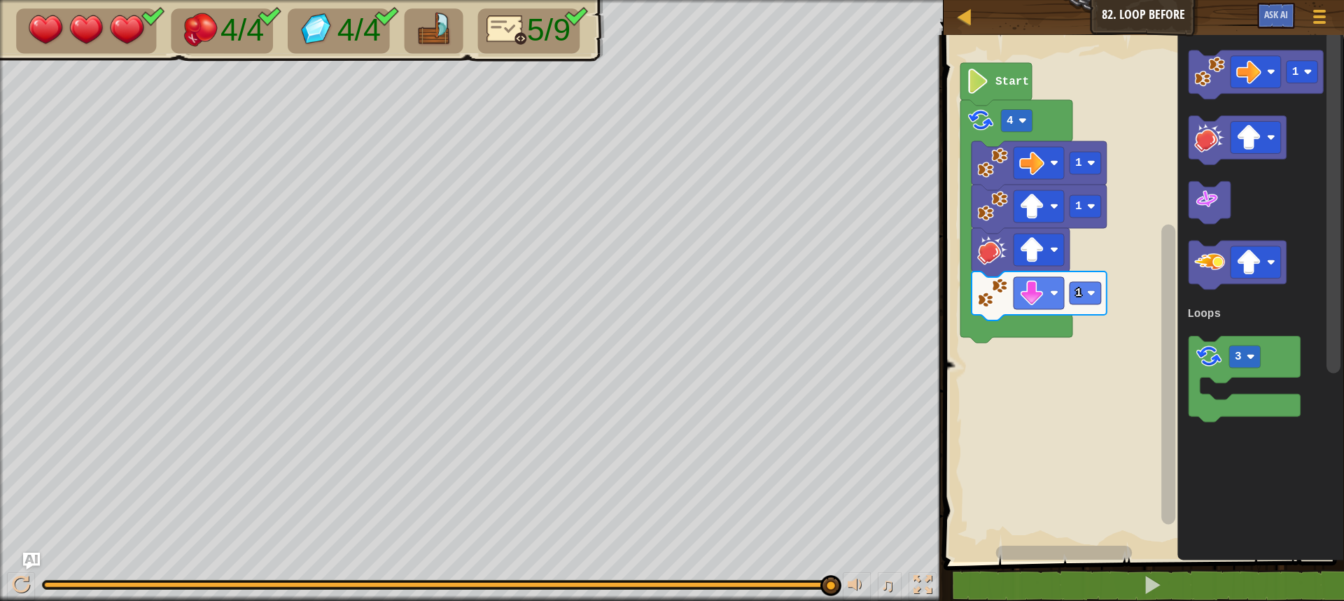
click at [1165, 176] on div "Loops 1 1 1 4 Start 1 3 Loops" at bounding box center [1142, 295] width 405 height 534
click at [982, 372] on div "Loops 1 1 1 4 1 Start 1 3 Loops 1" at bounding box center [1142, 295] width 405 height 534
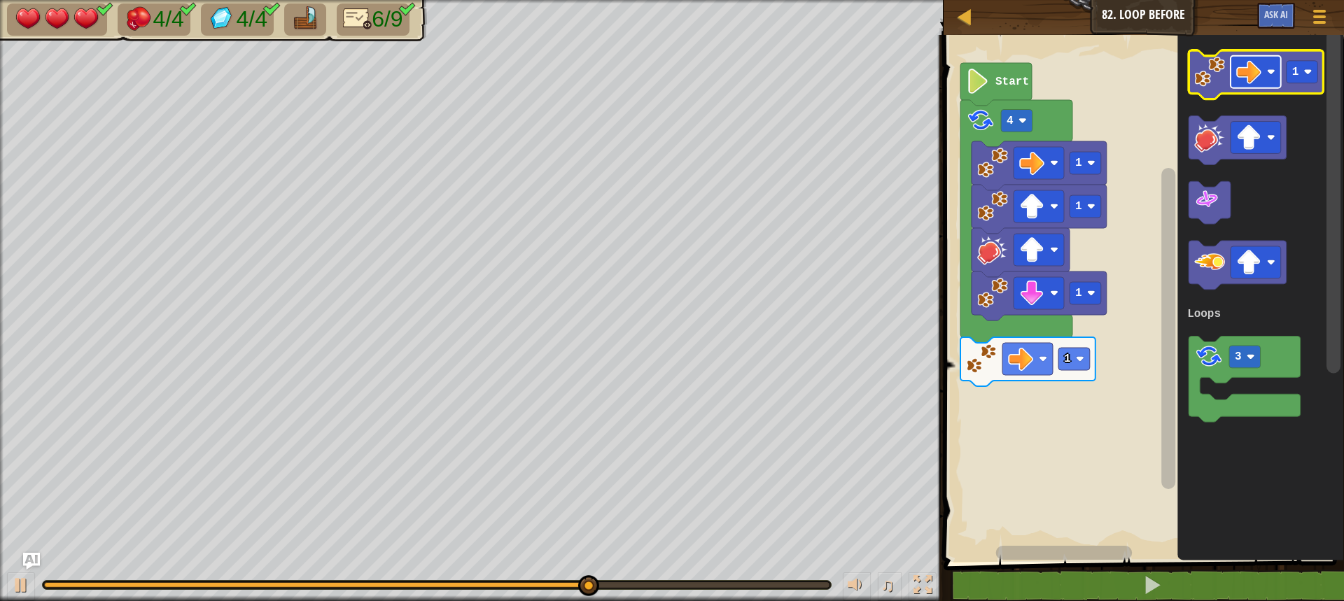
click at [1255, 74] on image "Blockly Workspace" at bounding box center [1248, 72] width 25 height 25
click at [1210, 78] on image "Blockly Workspace" at bounding box center [1209, 72] width 31 height 31
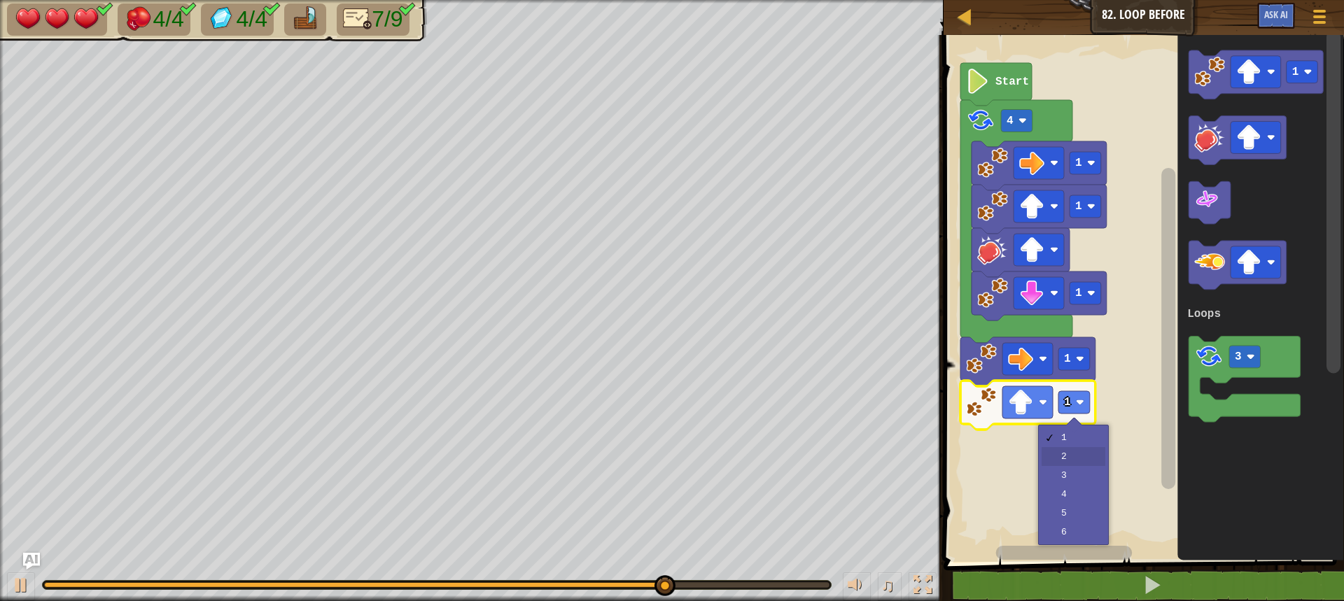
drag, startPoint x: 1080, startPoint y: 464, endPoint x: 1054, endPoint y: 451, distance: 29.1
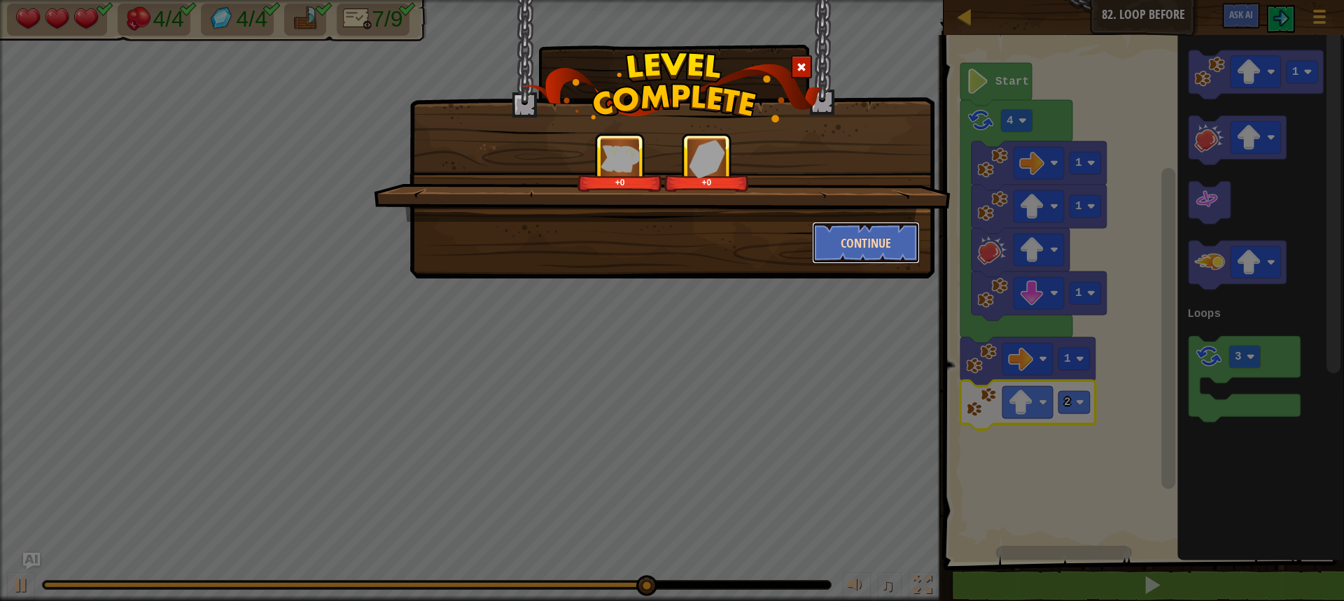
click at [825, 239] on button "Continue" at bounding box center [866, 243] width 109 height 42
